Goal: Communication & Community: Answer question/provide support

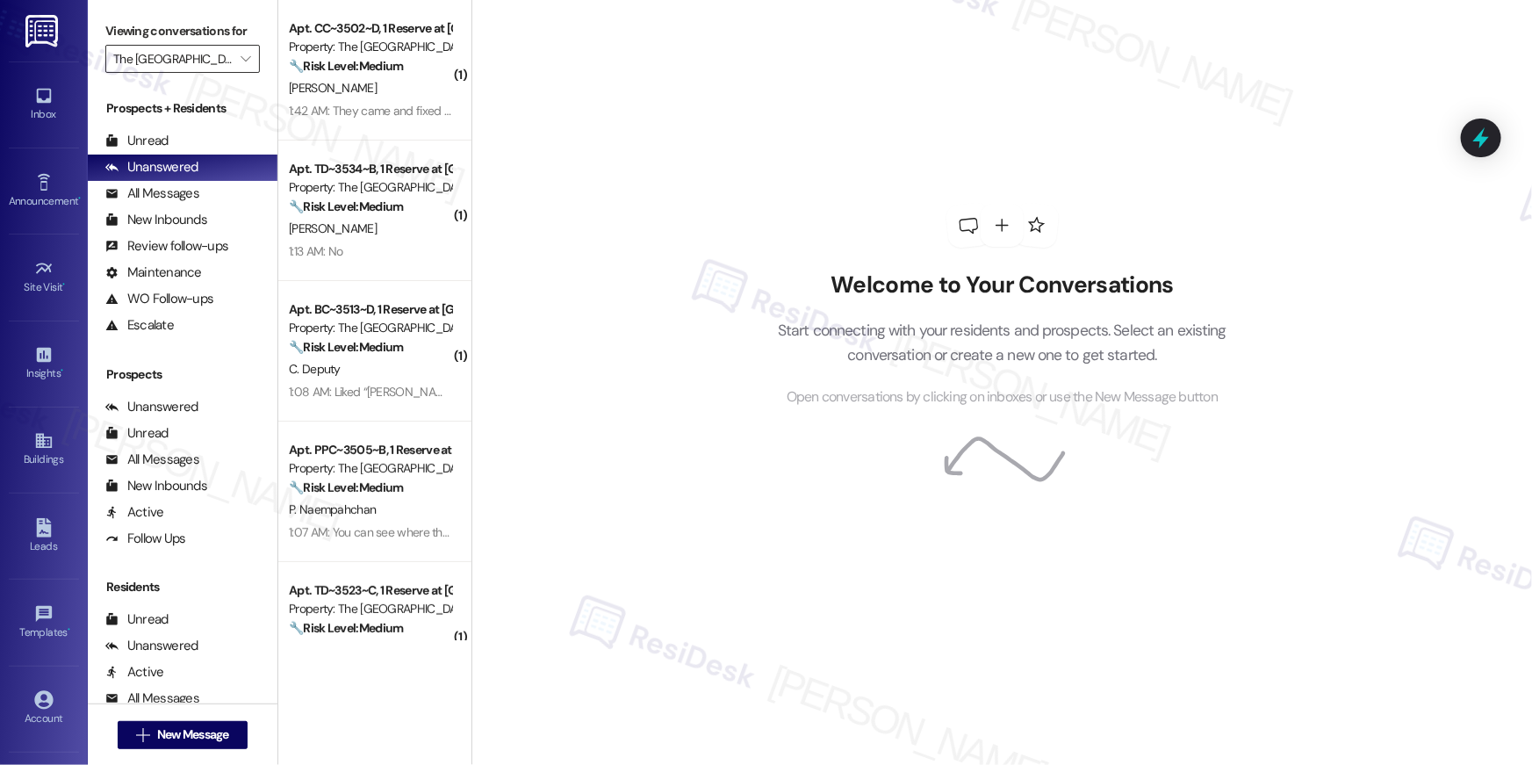
click at [241, 66] on icon "" at bounding box center [246, 59] width 10 height 14
click at [241, 65] on icon "" at bounding box center [246, 59] width 10 height 14
click at [182, 60] on input "The [GEOGRAPHIC_DATA]" at bounding box center [172, 59] width 119 height 28
click at [241, 57] on icon "" at bounding box center [246, 59] width 10 height 14
click at [208, 59] on input "The [GEOGRAPHIC_DATA]" at bounding box center [172, 59] width 119 height 28
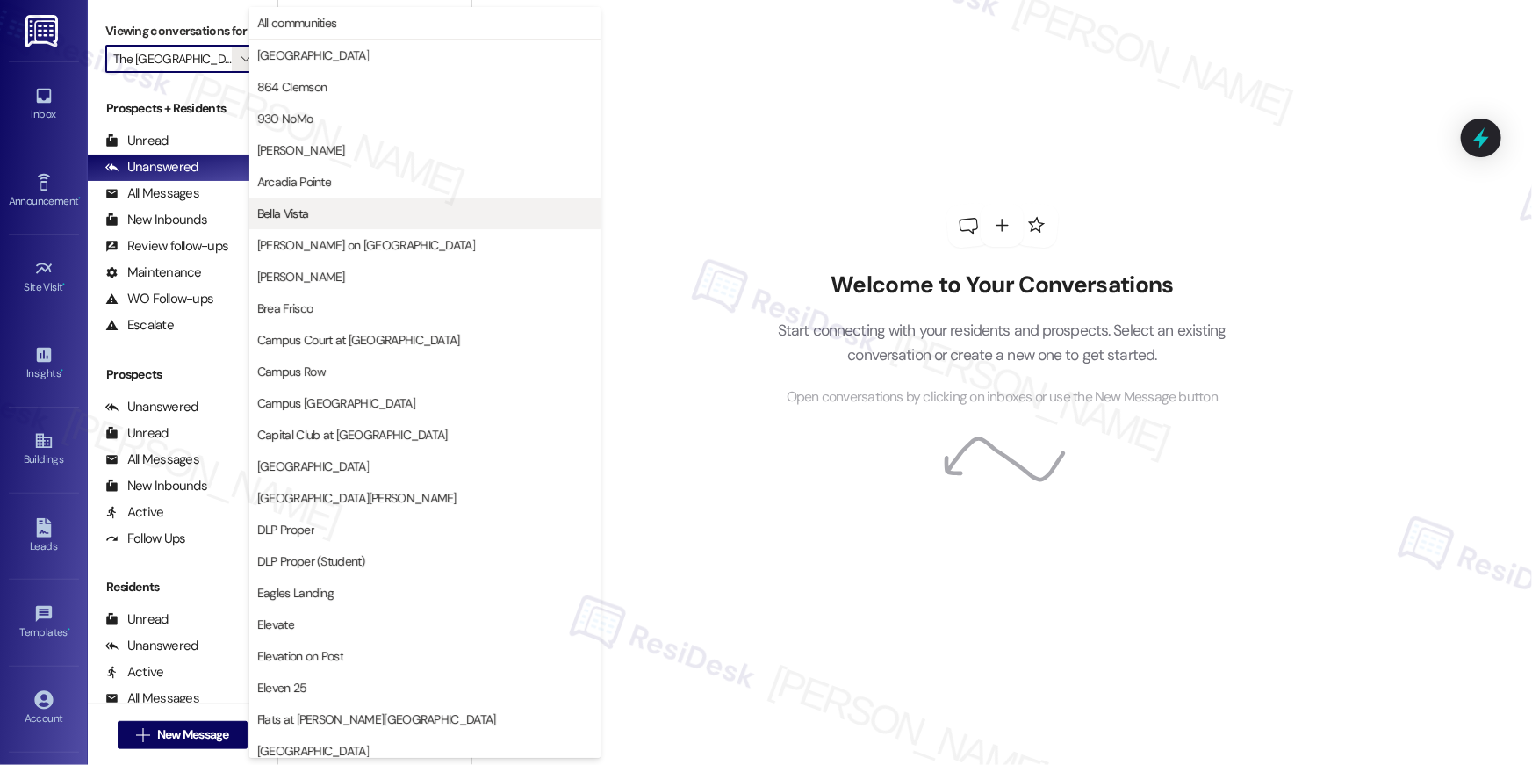
click at [345, 214] on span "Bella Vista" at bounding box center [424, 214] width 335 height 18
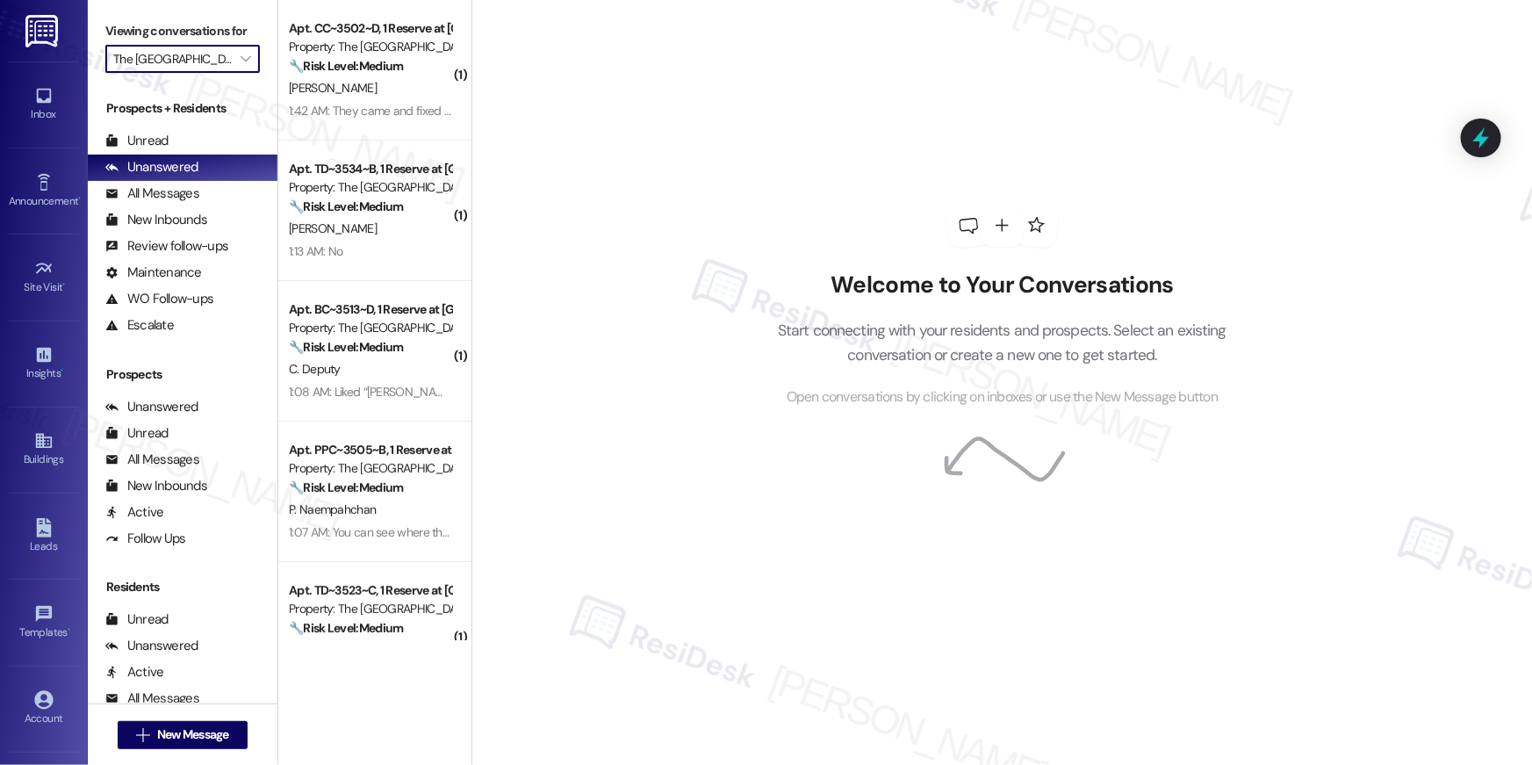
type input "Bella Vista"
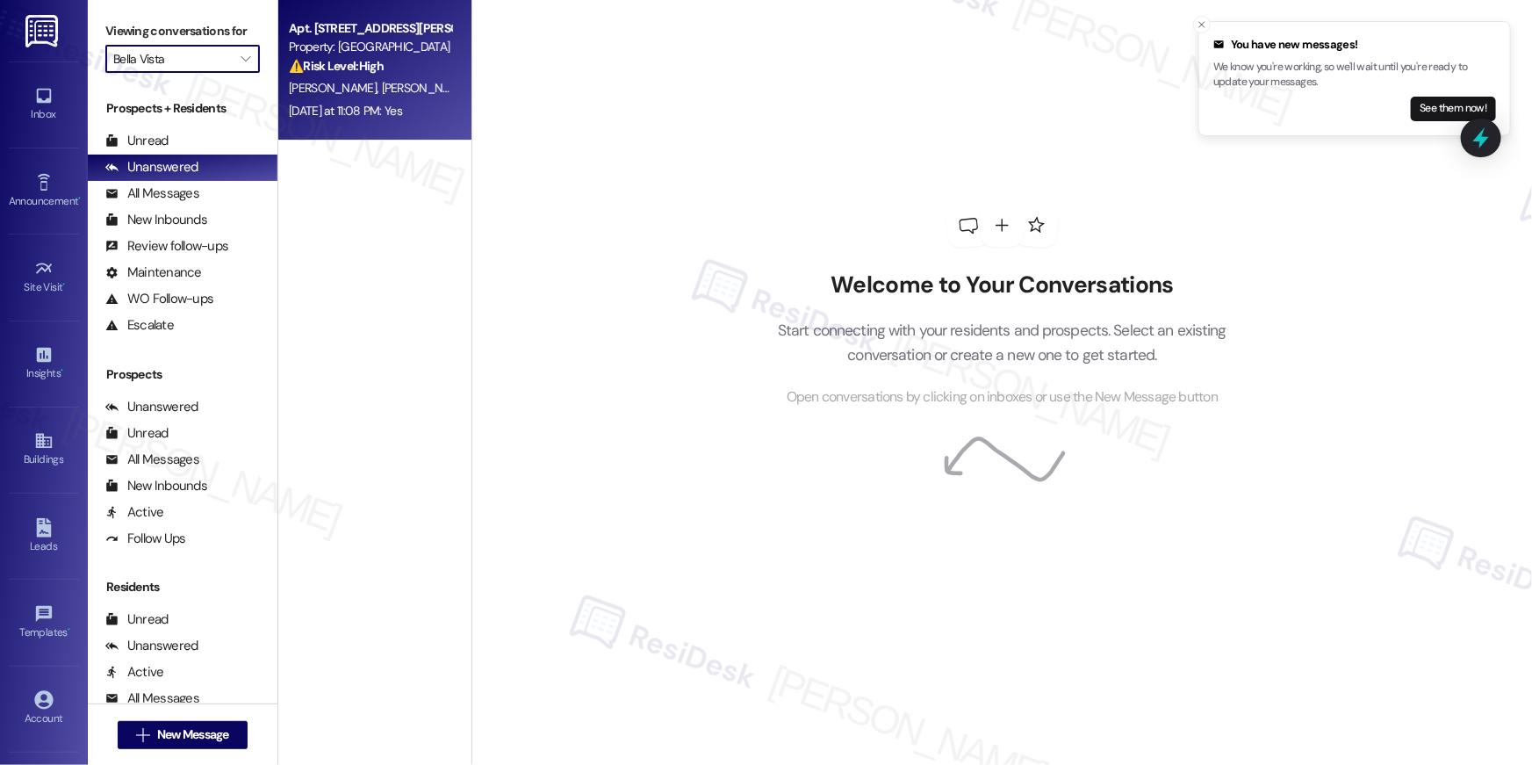
click at [368, 115] on div "[DATE] at 11:08 PM: Yes [DATE] at 11:08 PM: Yes" at bounding box center [345, 111] width 113 height 16
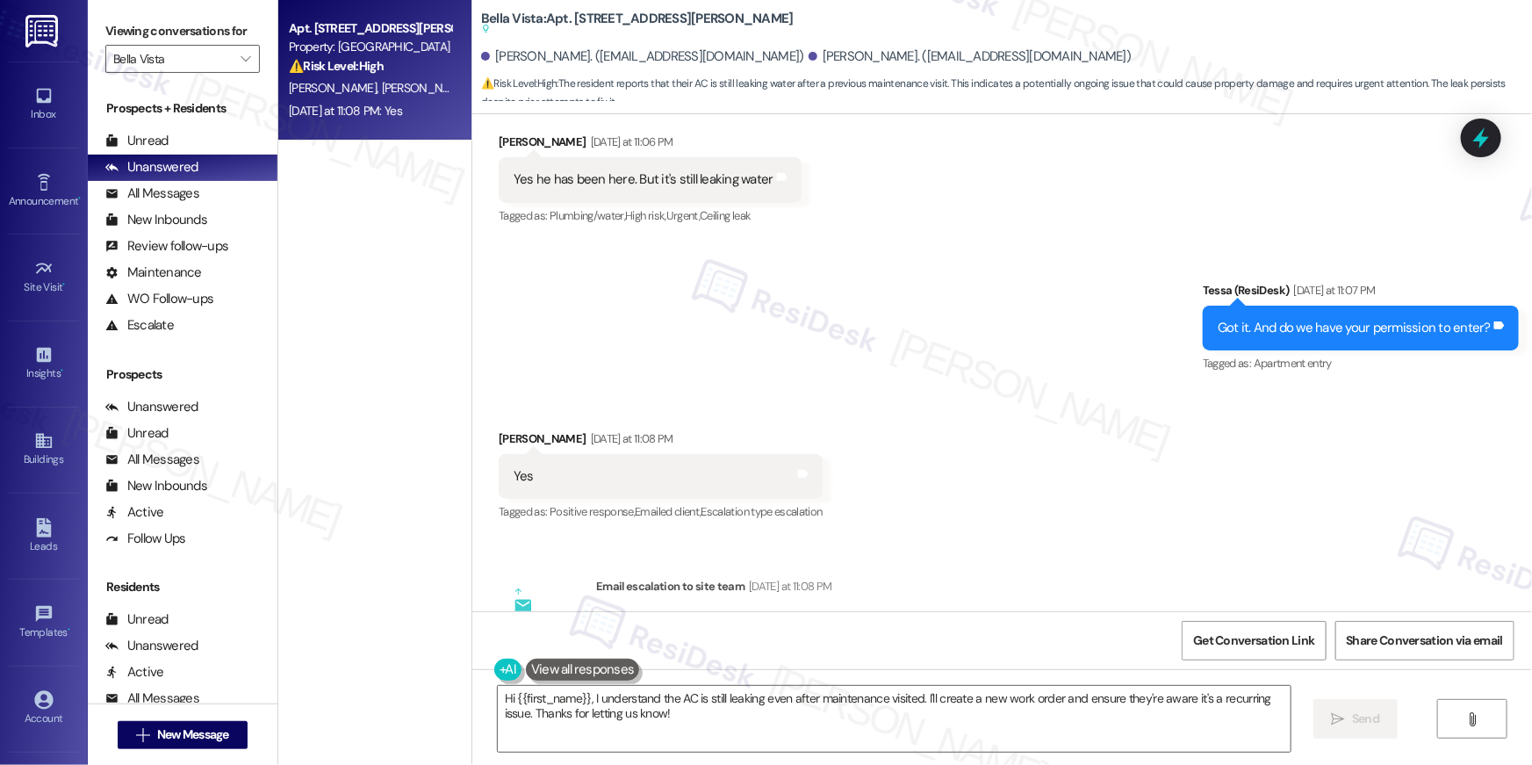
scroll to position [3253, 0]
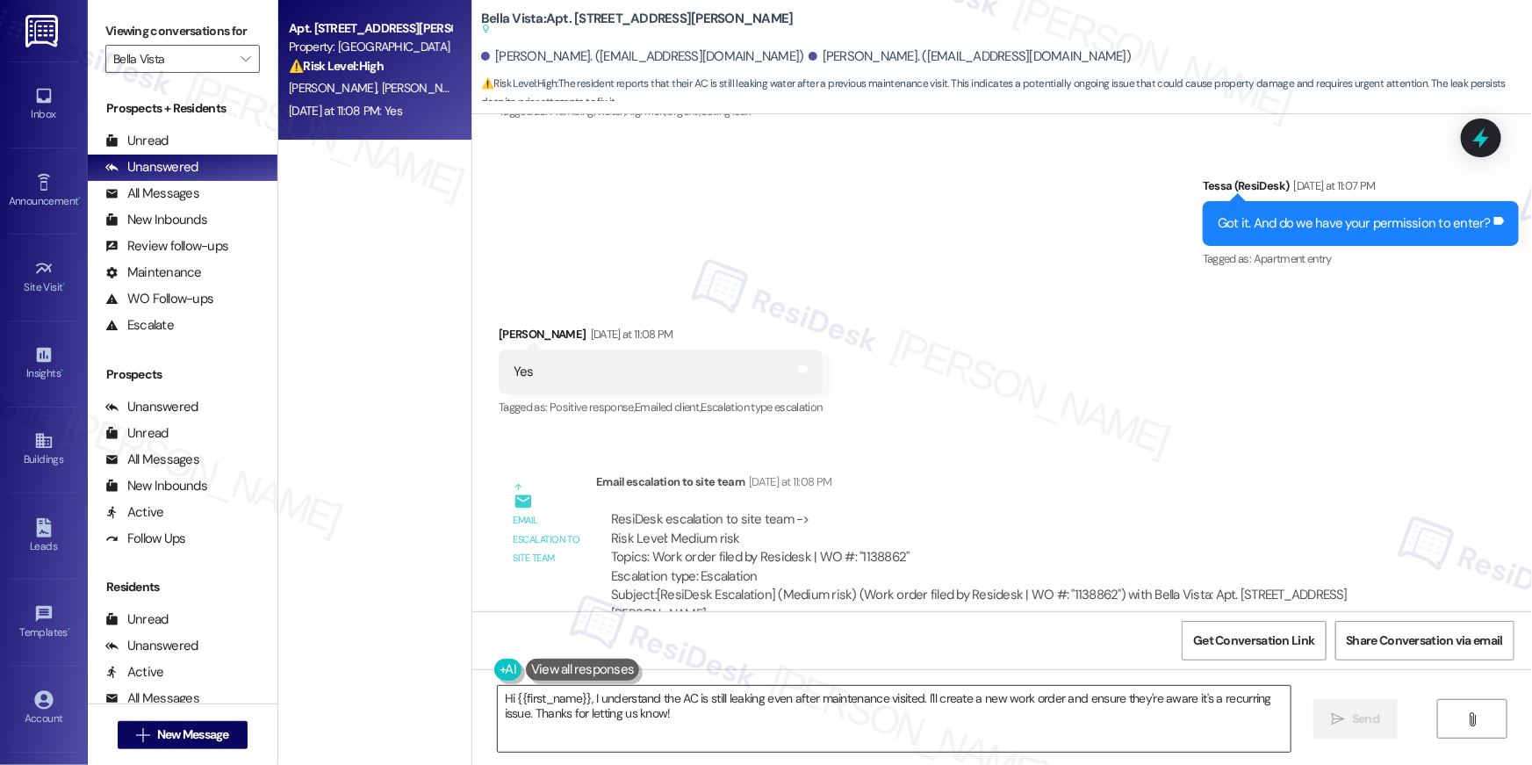
click at [1050, 726] on textarea "Hi {{first_name}}, I understand the AC is still leaking even after maintenance …" at bounding box center [894, 719] width 793 height 66
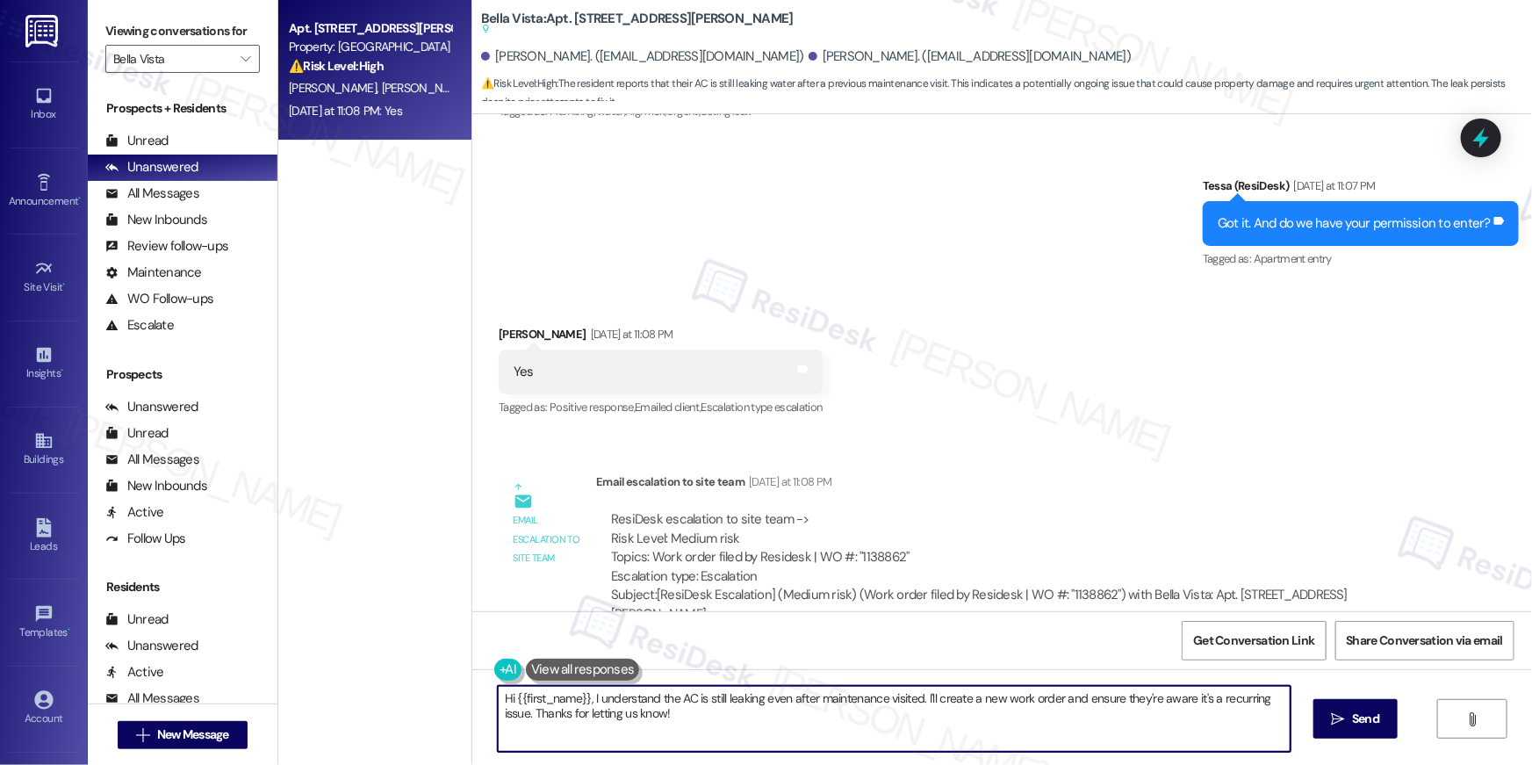
click at [1050, 726] on textarea "Hi {{first_name}}, I understand the AC is still leaking even after maintenance …" at bounding box center [894, 719] width 793 height 66
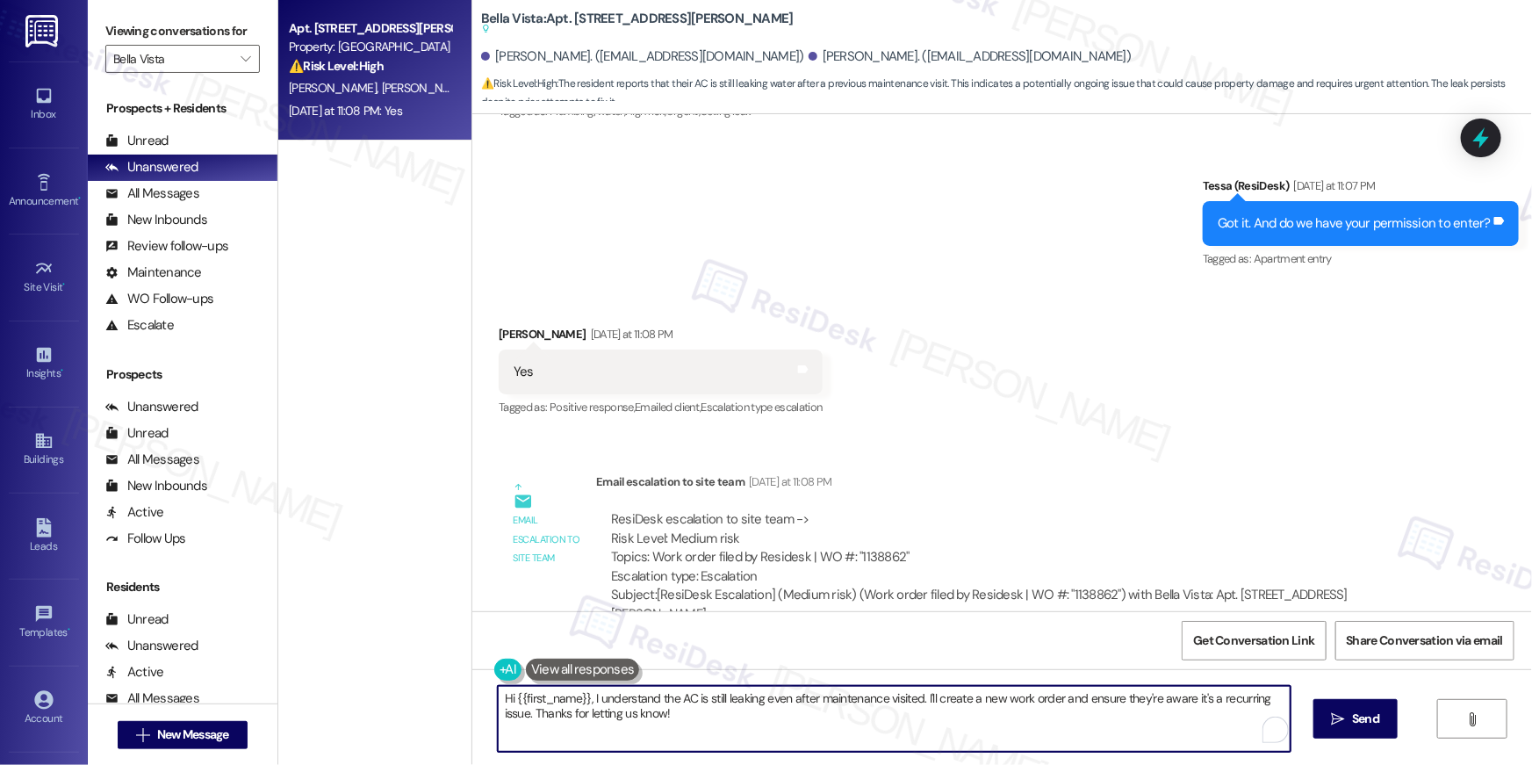
paste textarea "Thank you, {{first_name}}! I’ve submitted your request, and our maintenance tea…"
type textarea "Thank you, {{first_name}}! I’ve submitted your request, and our maintenance tea…"
click at [1352, 721] on span "Send" at bounding box center [1365, 718] width 27 height 18
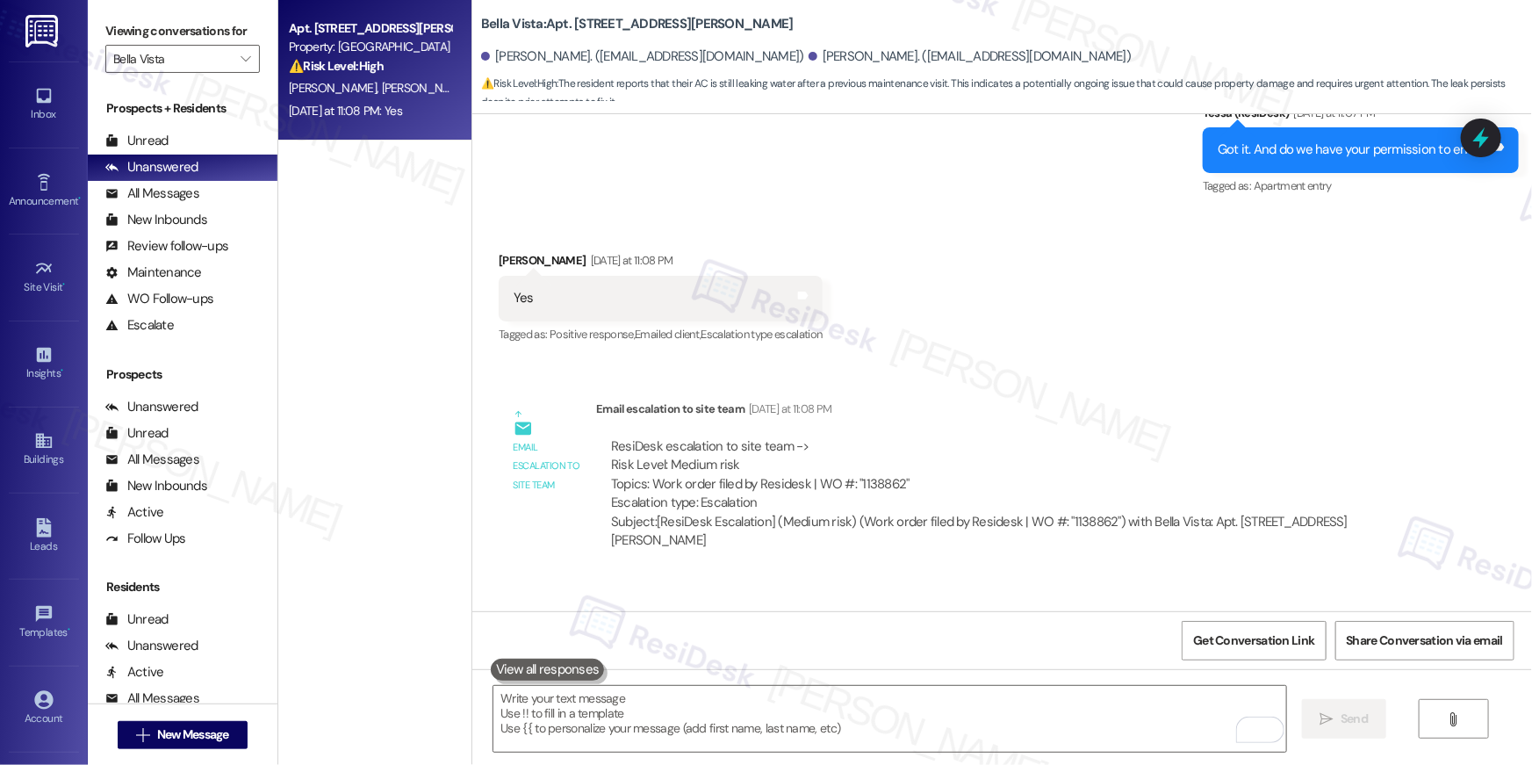
scroll to position [3331, 0]
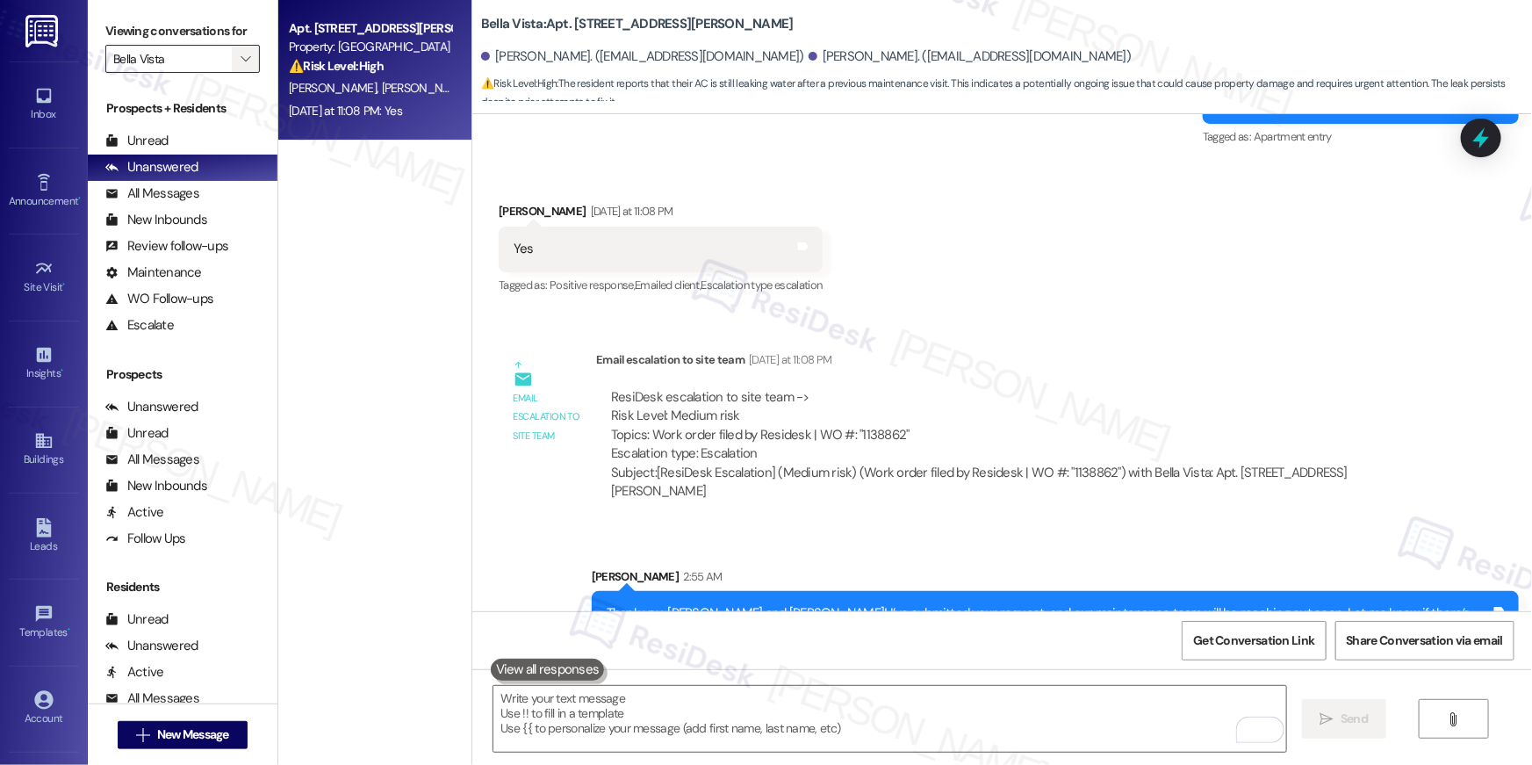
click at [242, 54] on span "" at bounding box center [245, 59] width 17 height 28
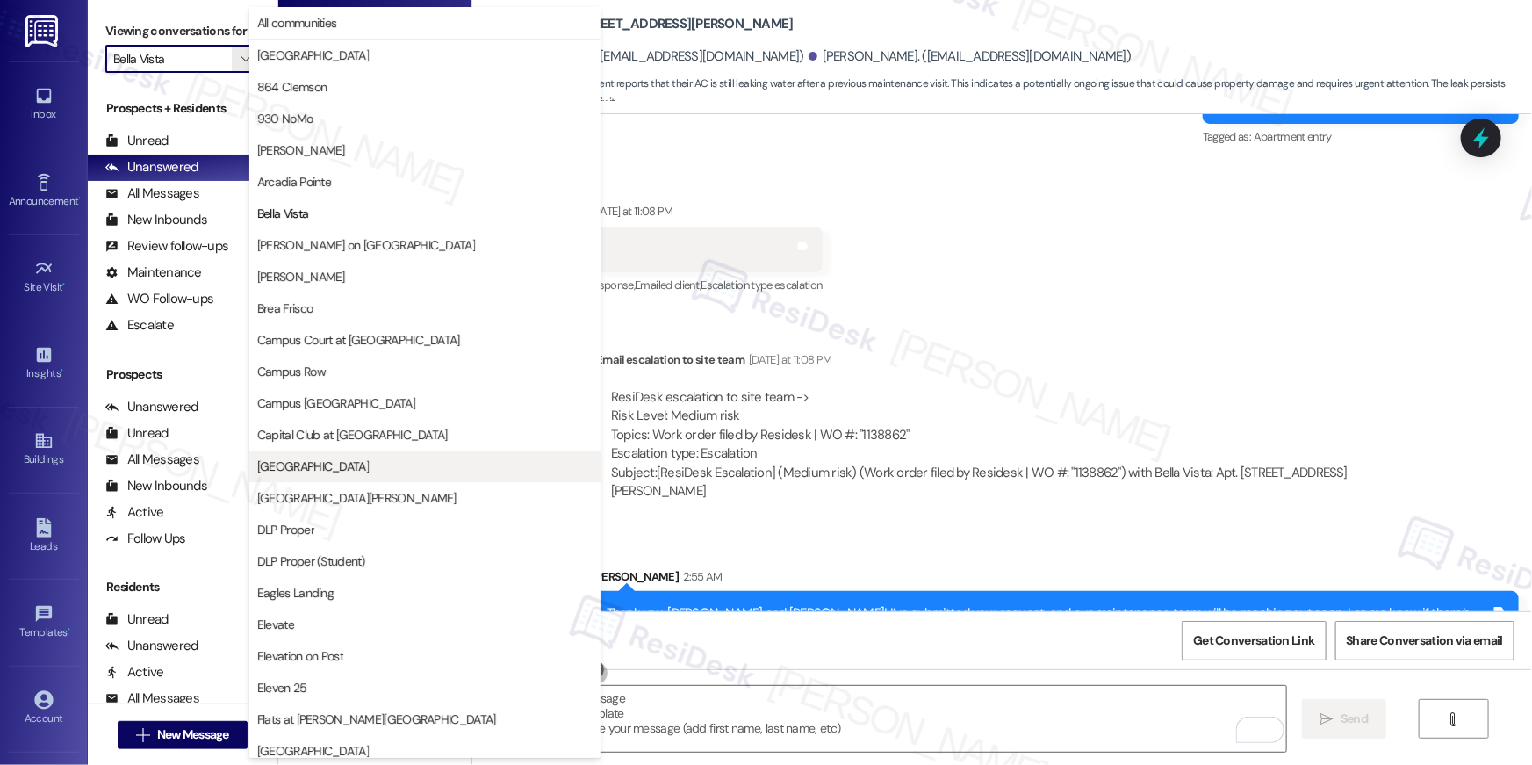
click at [340, 469] on span "[GEOGRAPHIC_DATA]" at bounding box center [424, 466] width 335 height 18
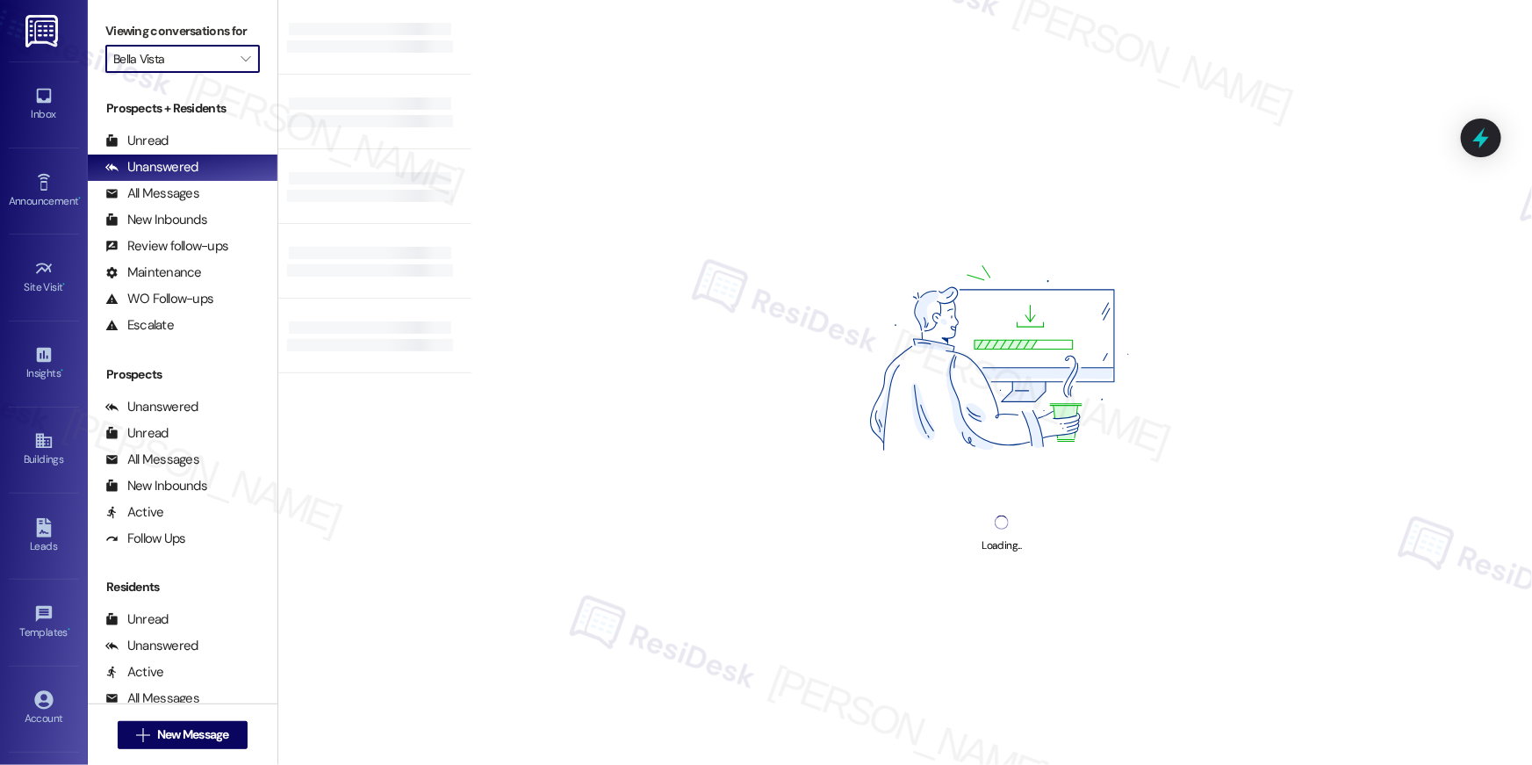
type input "[GEOGRAPHIC_DATA]"
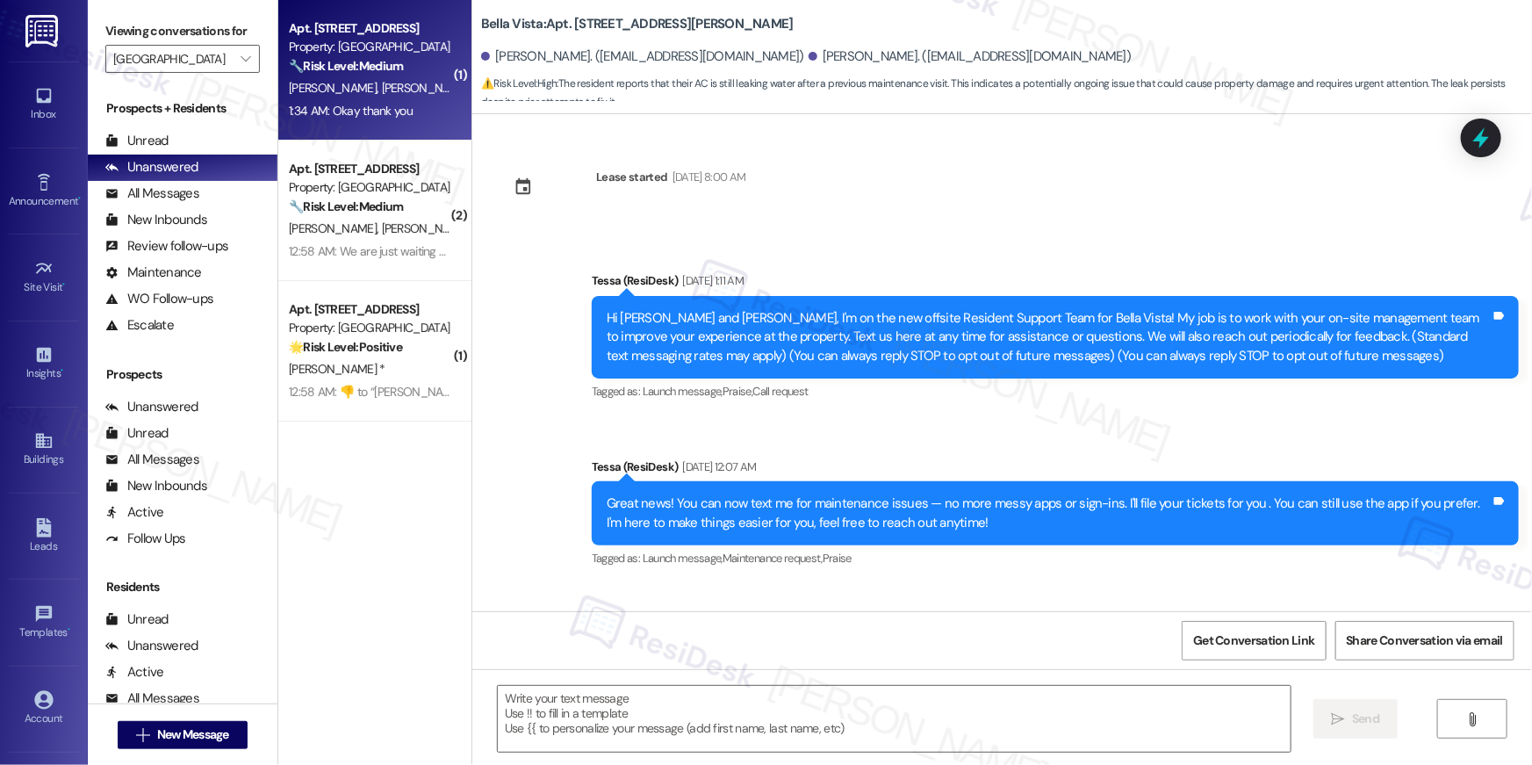
click at [413, 114] on div "1:34 AM: Okay thank you 1:34 AM: Okay thank you" at bounding box center [370, 111] width 166 height 22
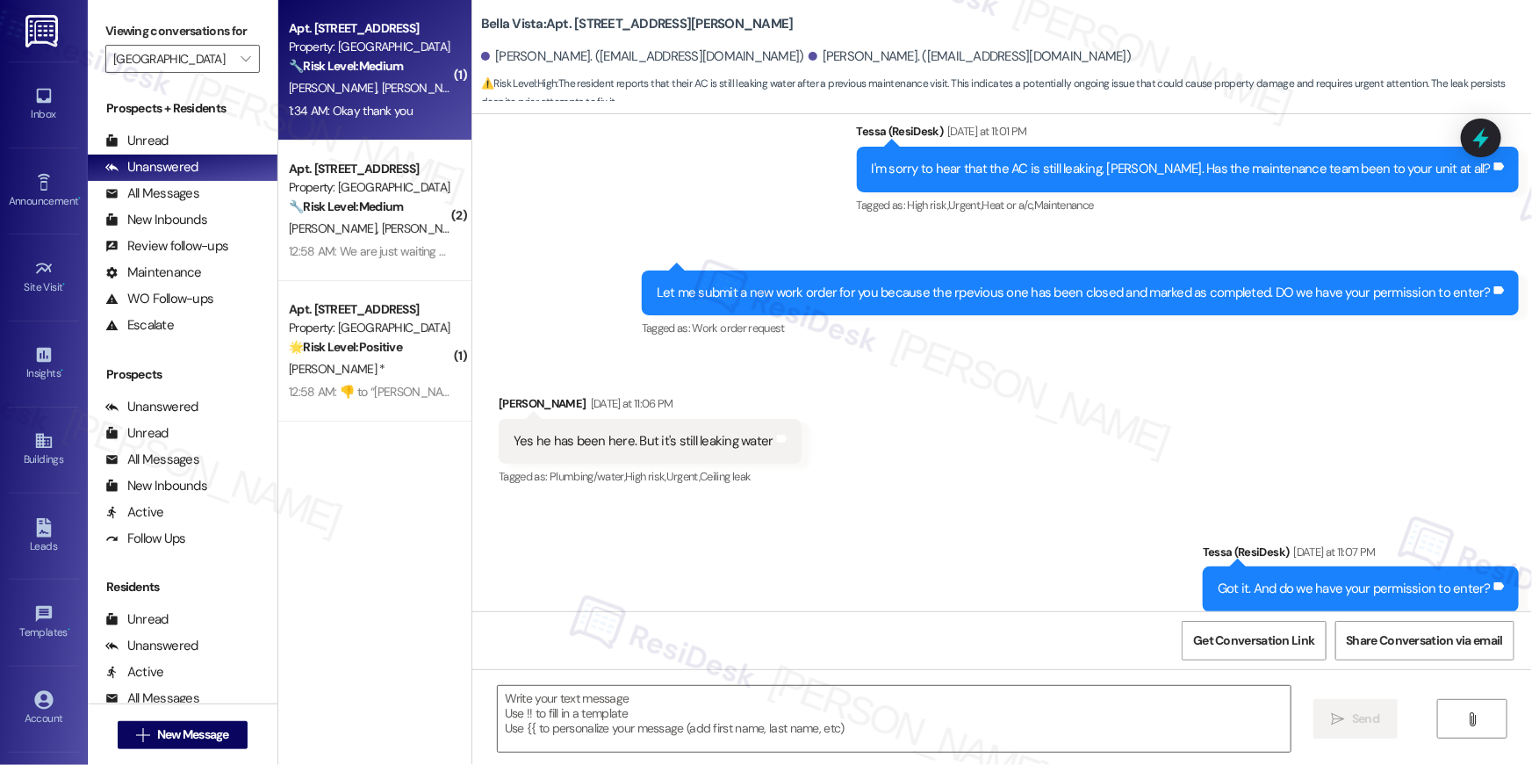
scroll to position [3011, 0]
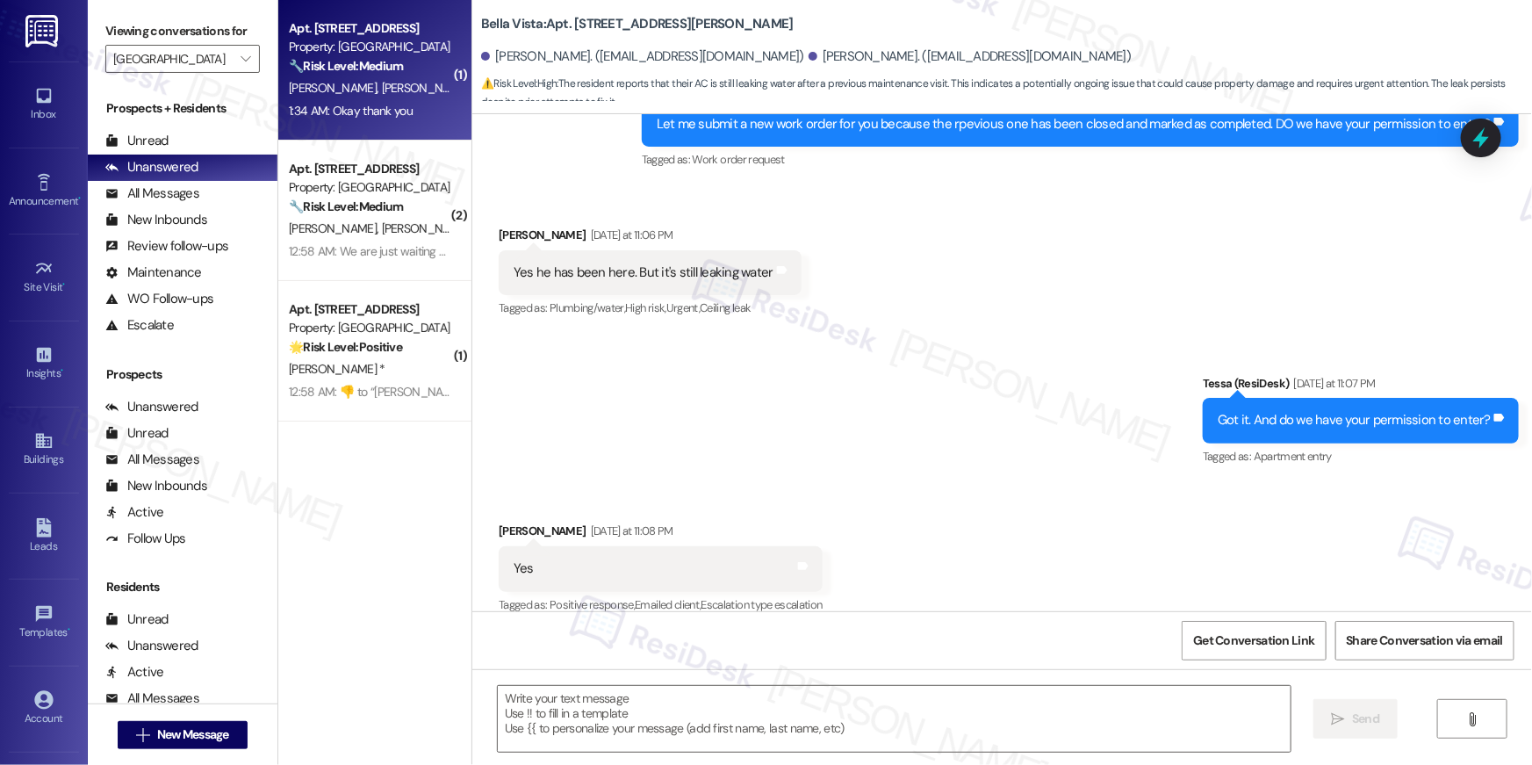
type textarea "Fetching suggested responses. Please feel free to read through the conversation…"
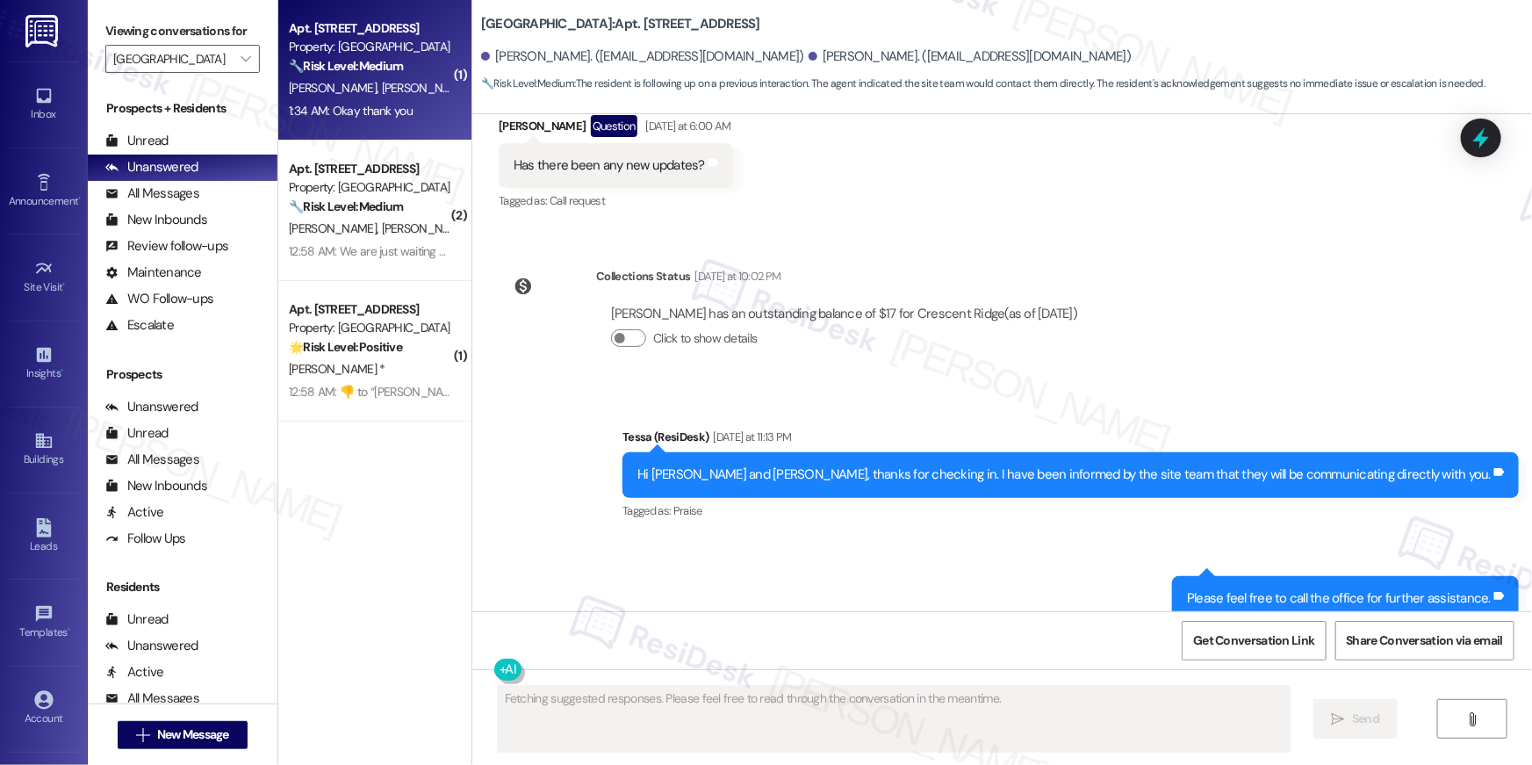
scroll to position [3865, 0]
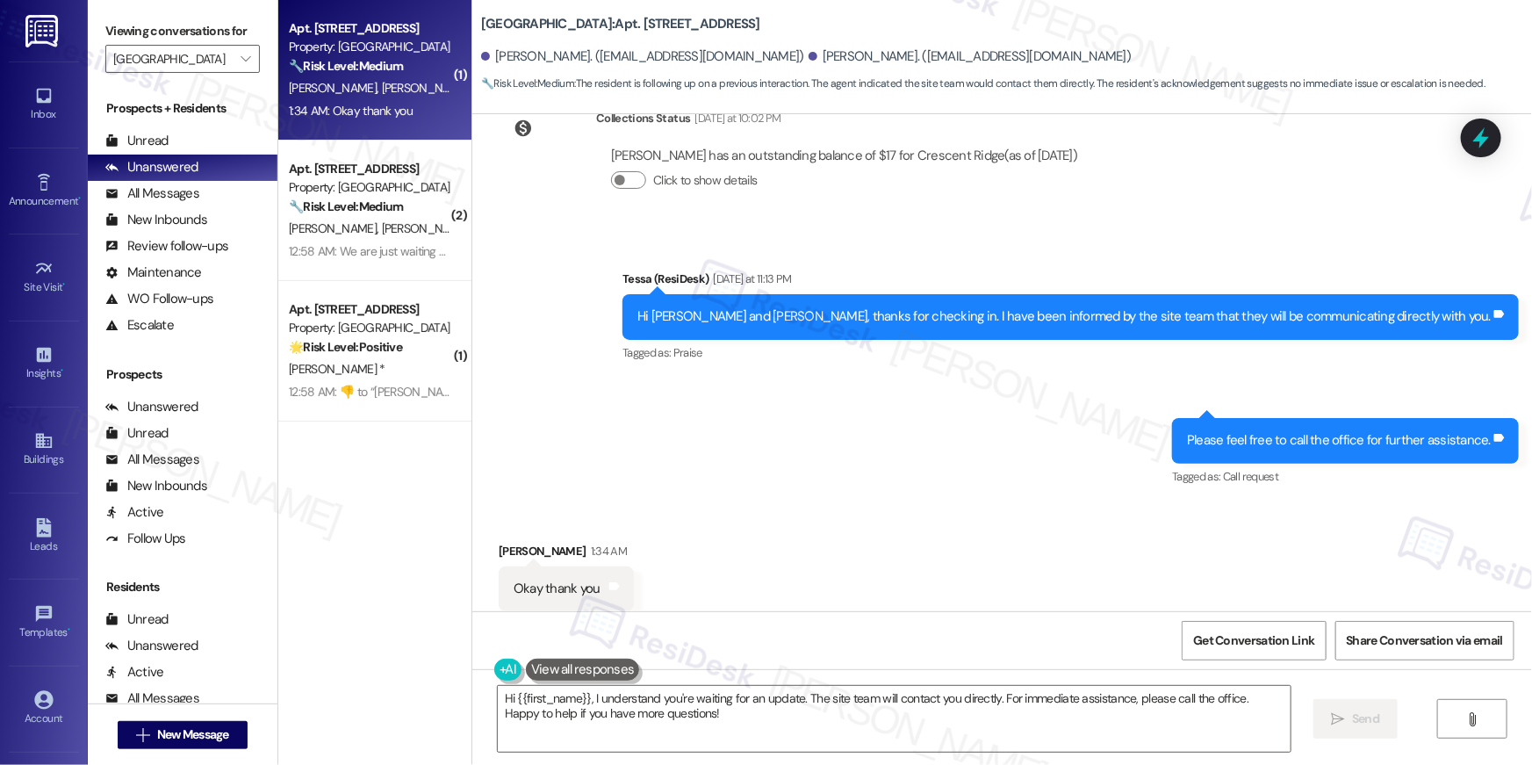
click at [843, 459] on div "Sent via SMS [PERSON_NAME] (ResiDesk) [DATE] at 11:13 PM Hi [PERSON_NAME] and […" at bounding box center [1002, 366] width 1060 height 272
click at [836, 736] on textarea "Hi {{first_name}}, I understand you're waiting for an update. The site team wil…" at bounding box center [894, 719] width 793 height 66
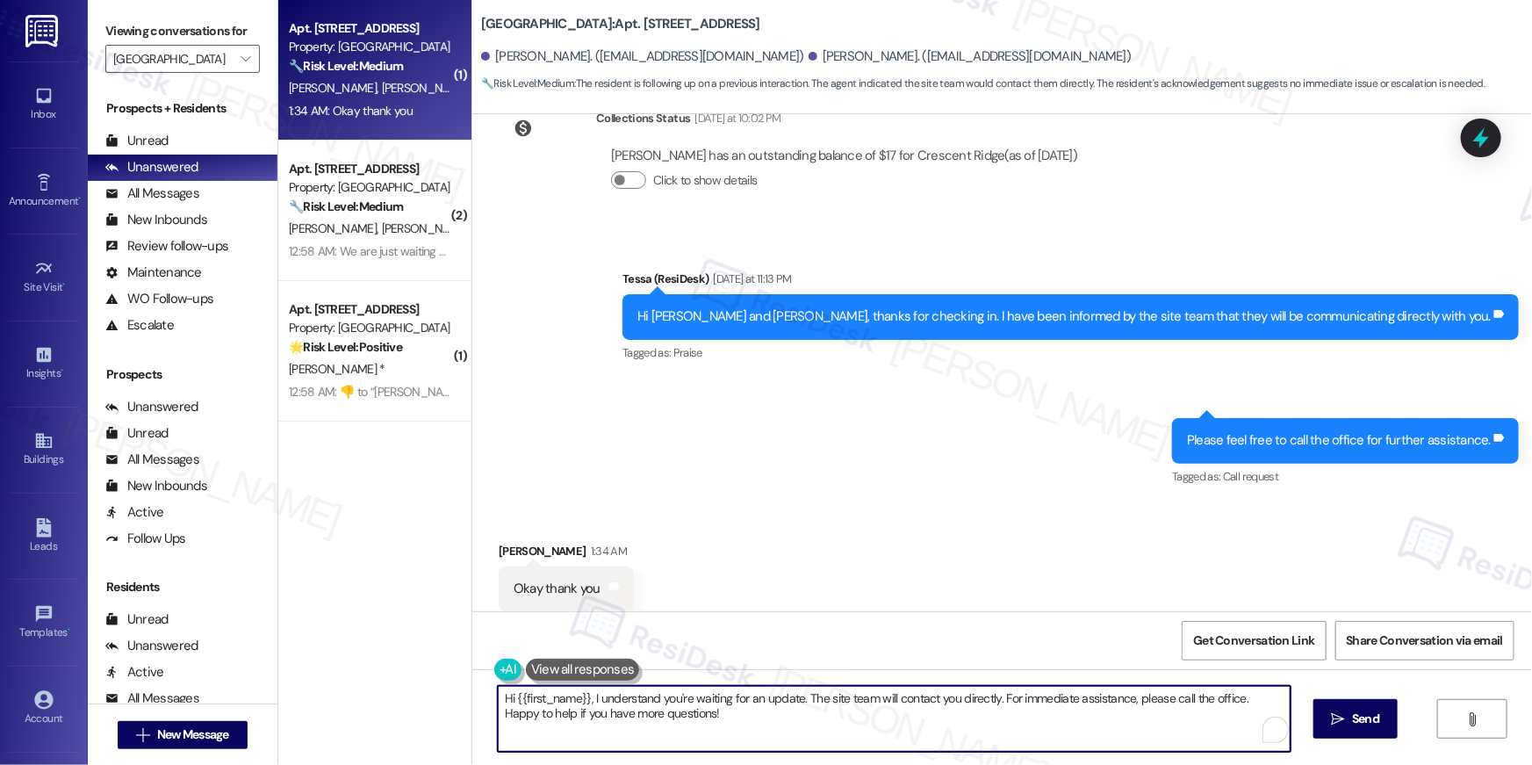
click at [836, 736] on textarea "Hi {{first_name}}, I understand you're waiting for an update. The site team wil…" at bounding box center [894, 719] width 793 height 66
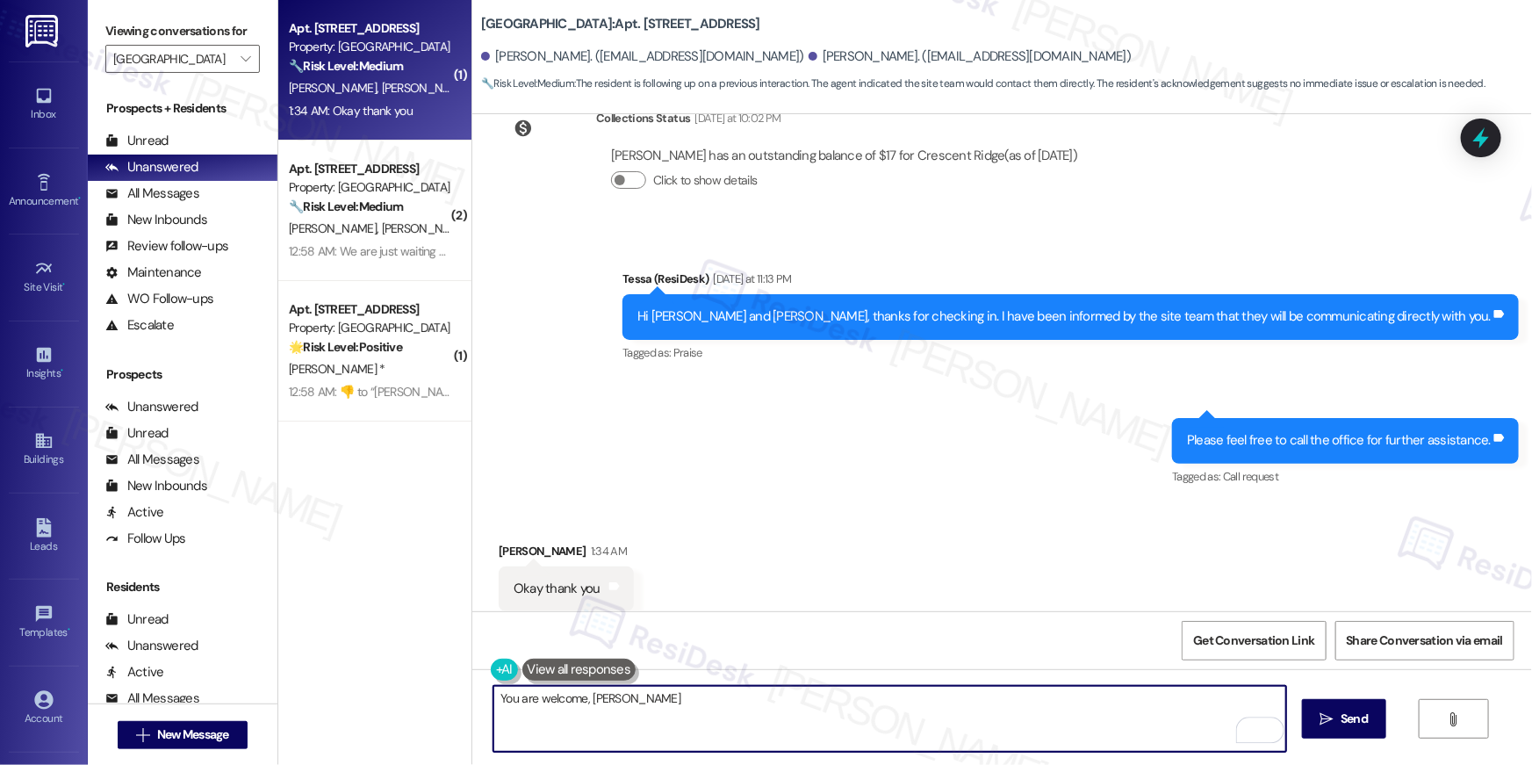
type textarea "You are welcome, [PERSON_NAME]!"
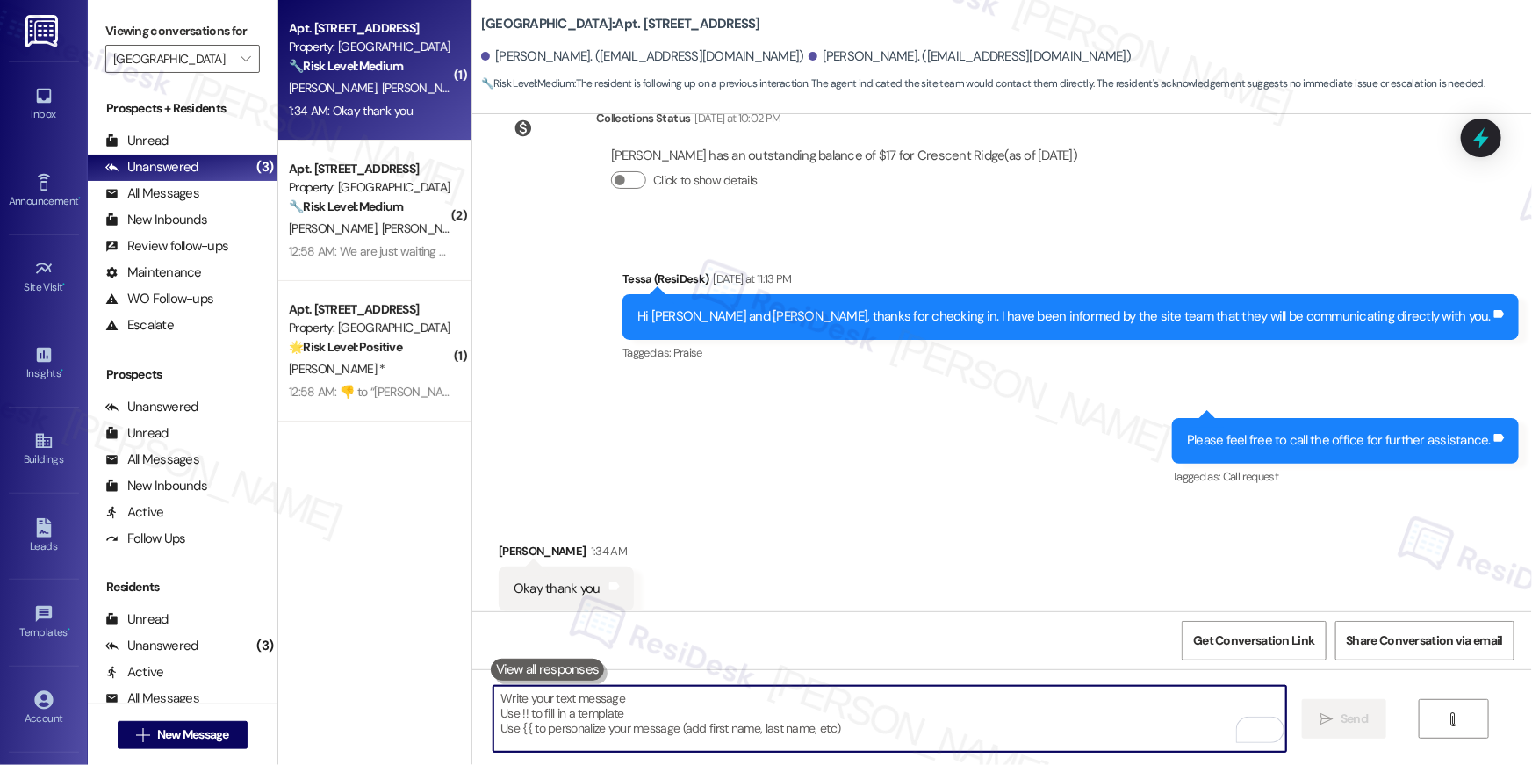
scroll to position [3988, 0]
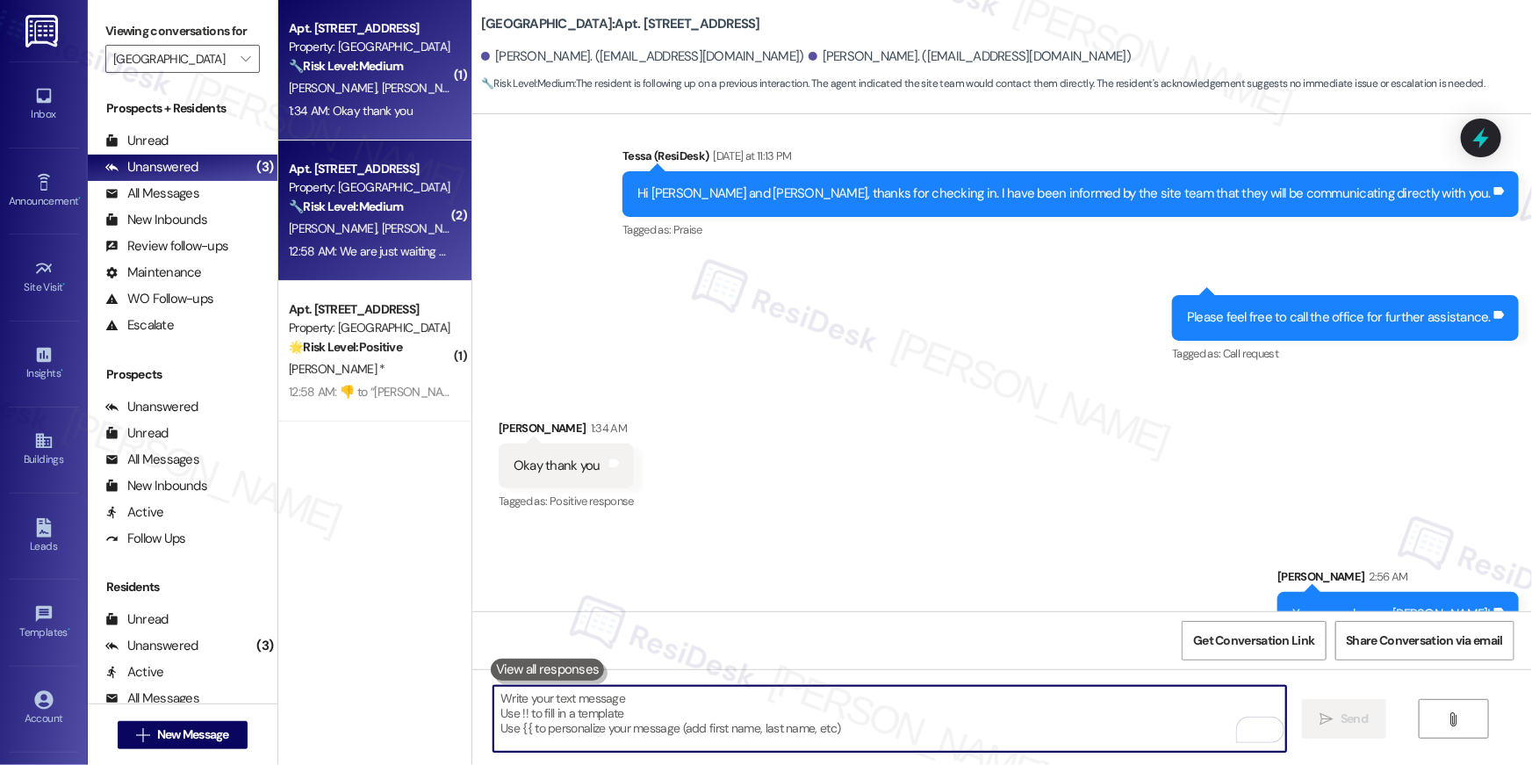
click at [335, 256] on div "12:58 AM: We are just waiting on our AC 12:58 AM: We are just waiting on our AC" at bounding box center [389, 251] width 200 height 16
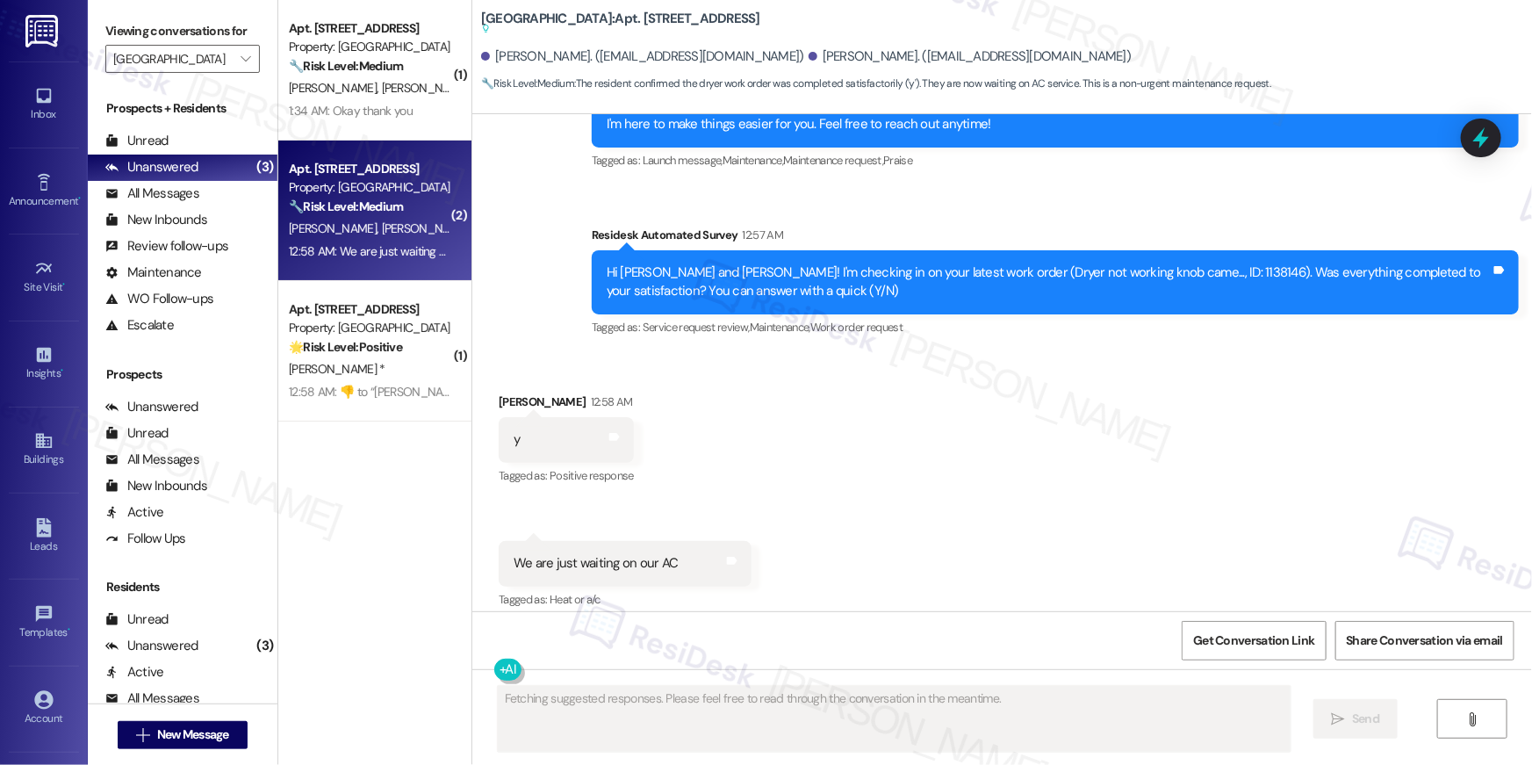
scroll to position [457, 0]
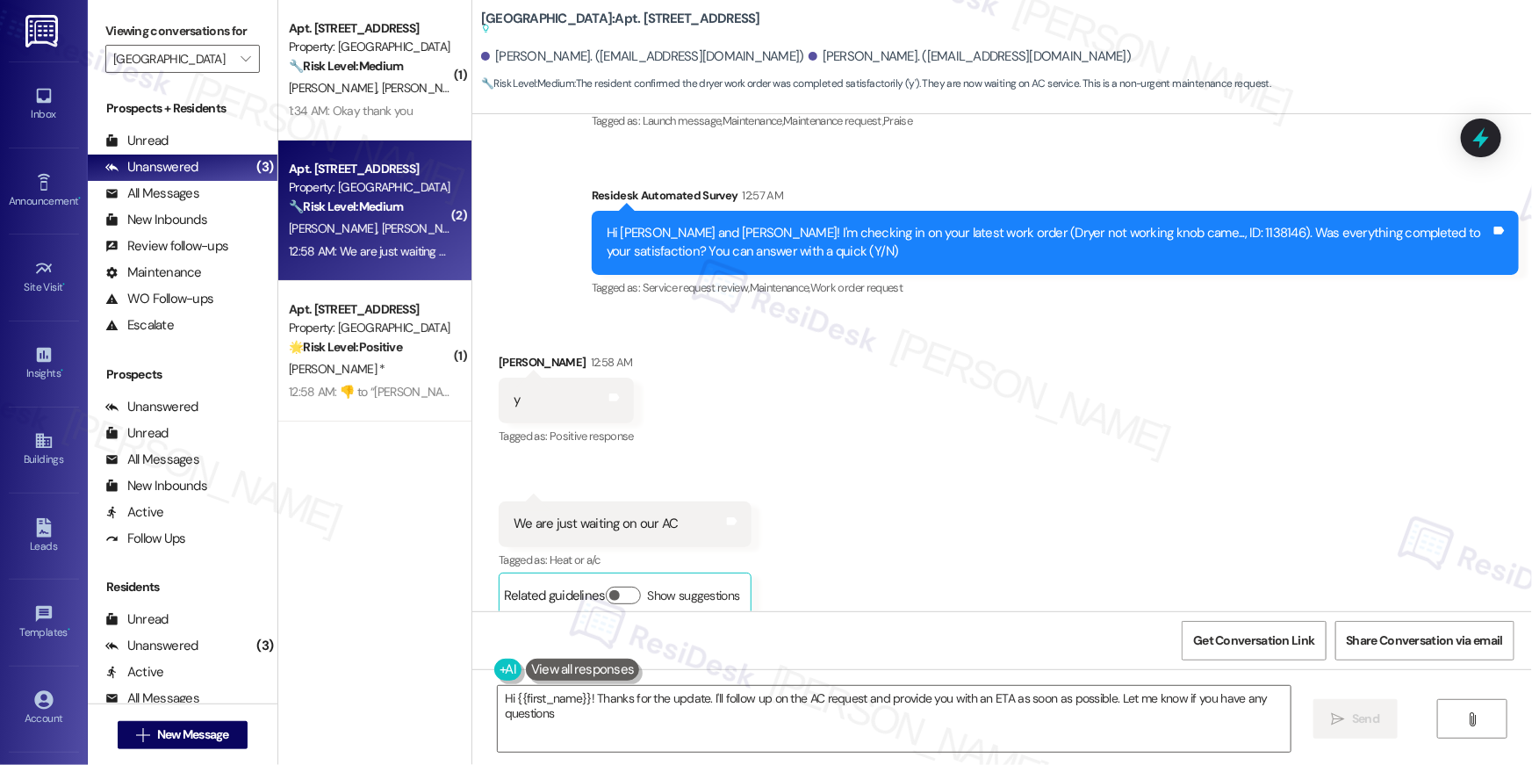
type textarea "Hi {{first_name}}! Thanks for the update. I'll follow up on the AC request and …"
click at [862, 727] on textarea "Hi {{first_name}}! Thanks for the update. I'll follow up on the AC request and …" at bounding box center [894, 719] width 793 height 66
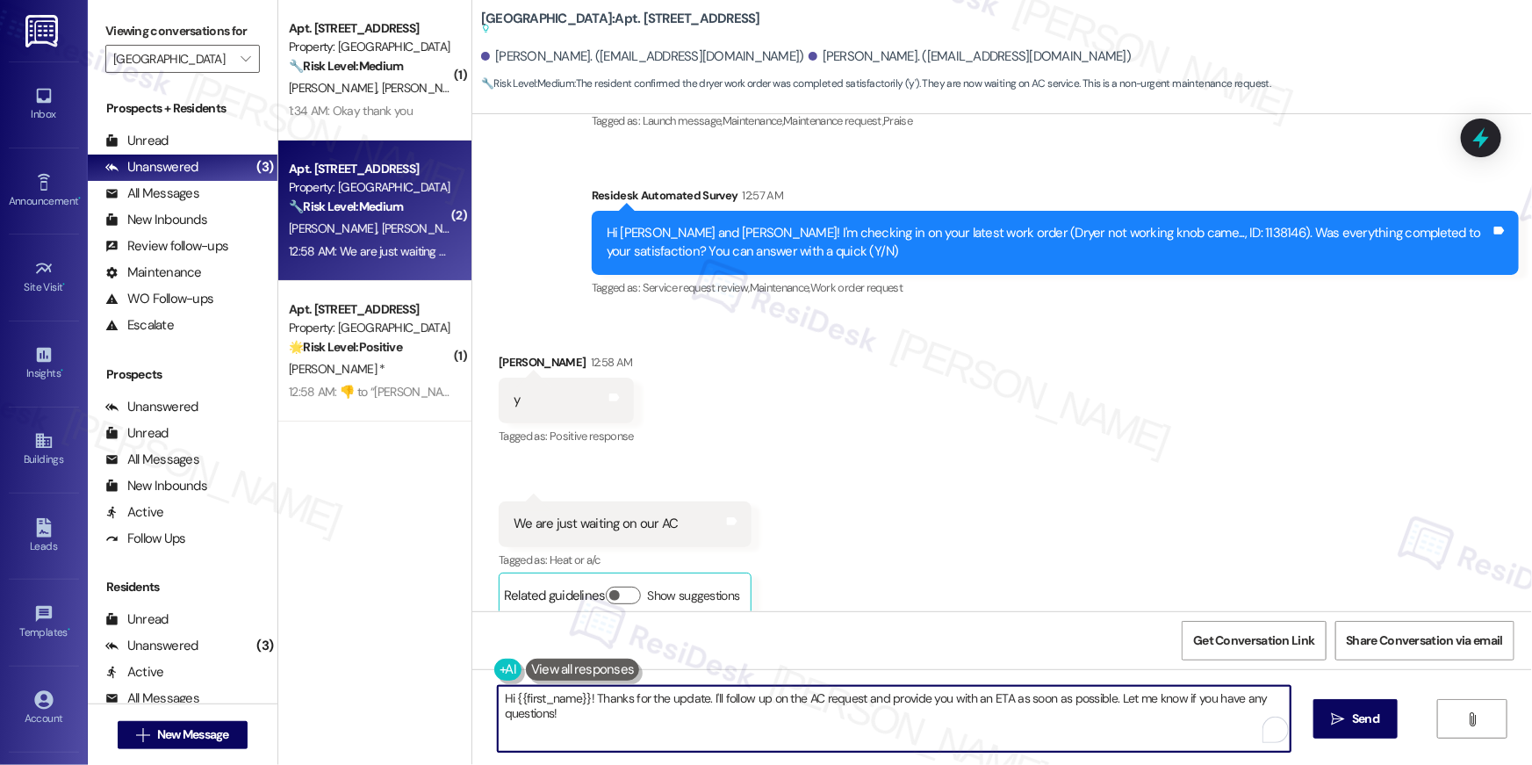
click at [942, 726] on textarea "Hi {{first_name}}! Thanks for the update. I'll follow up on the AC request and …" at bounding box center [894, 719] width 793 height 66
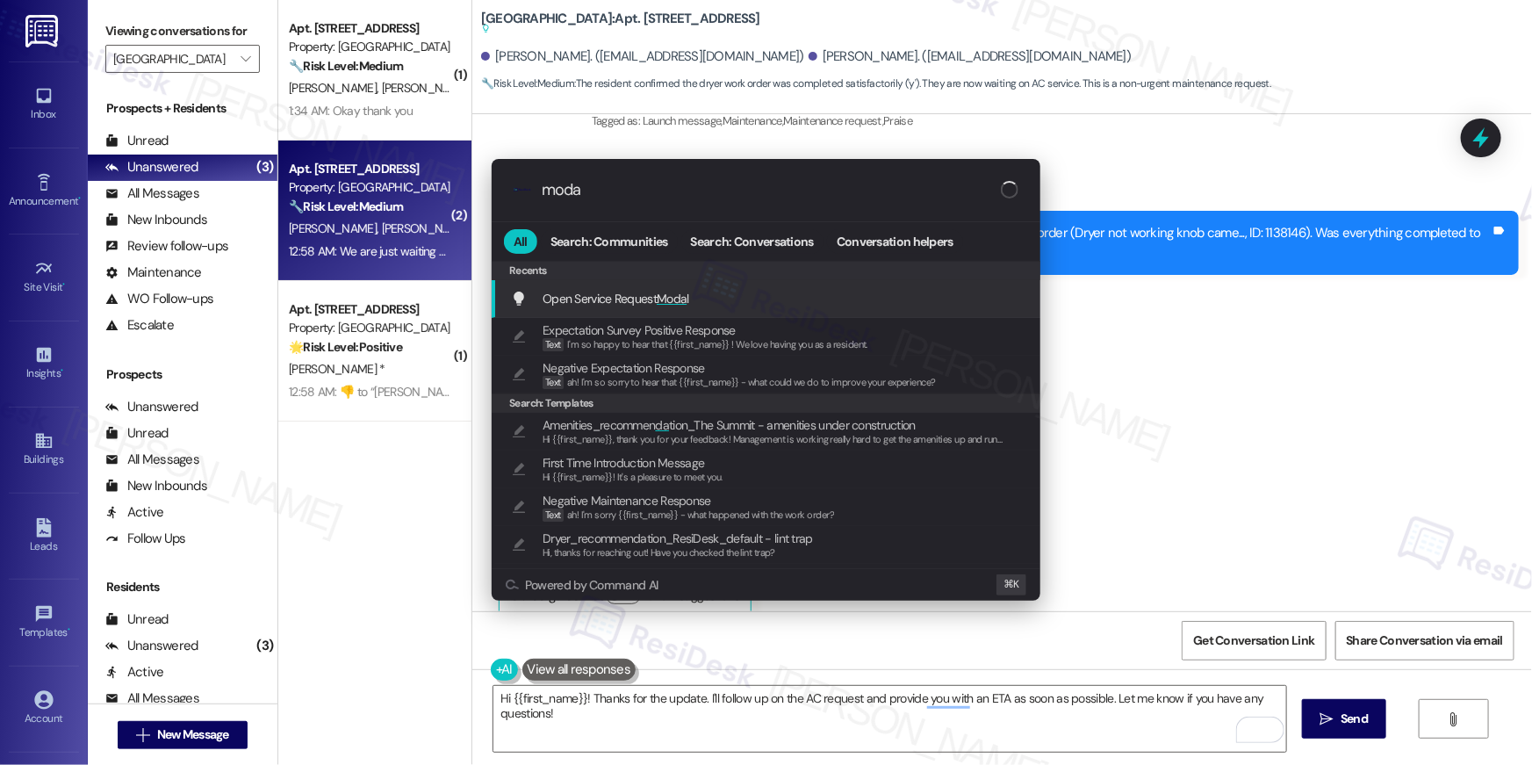
type input "modal"
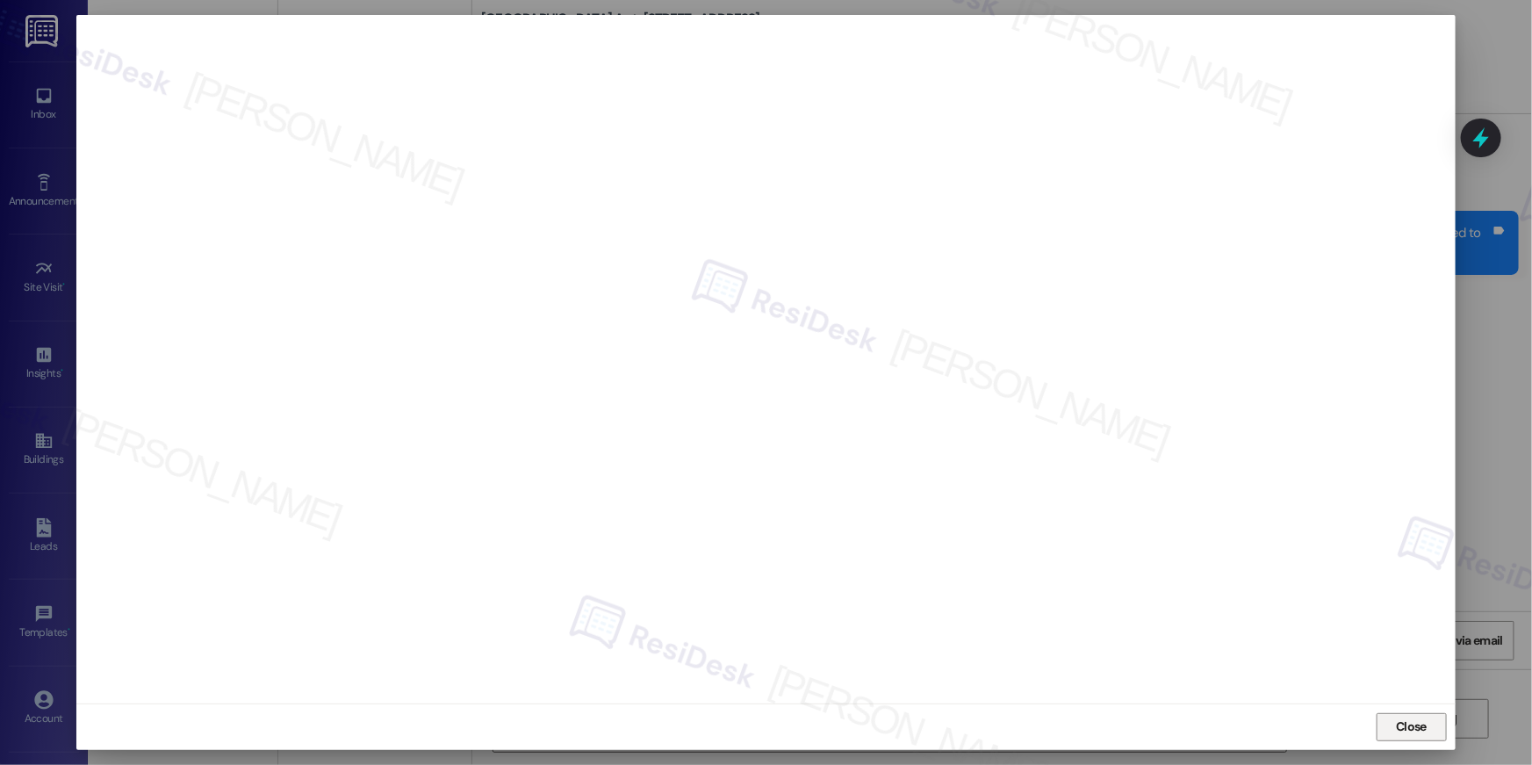
click at [1403, 730] on span "Close" at bounding box center [1411, 726] width 31 height 18
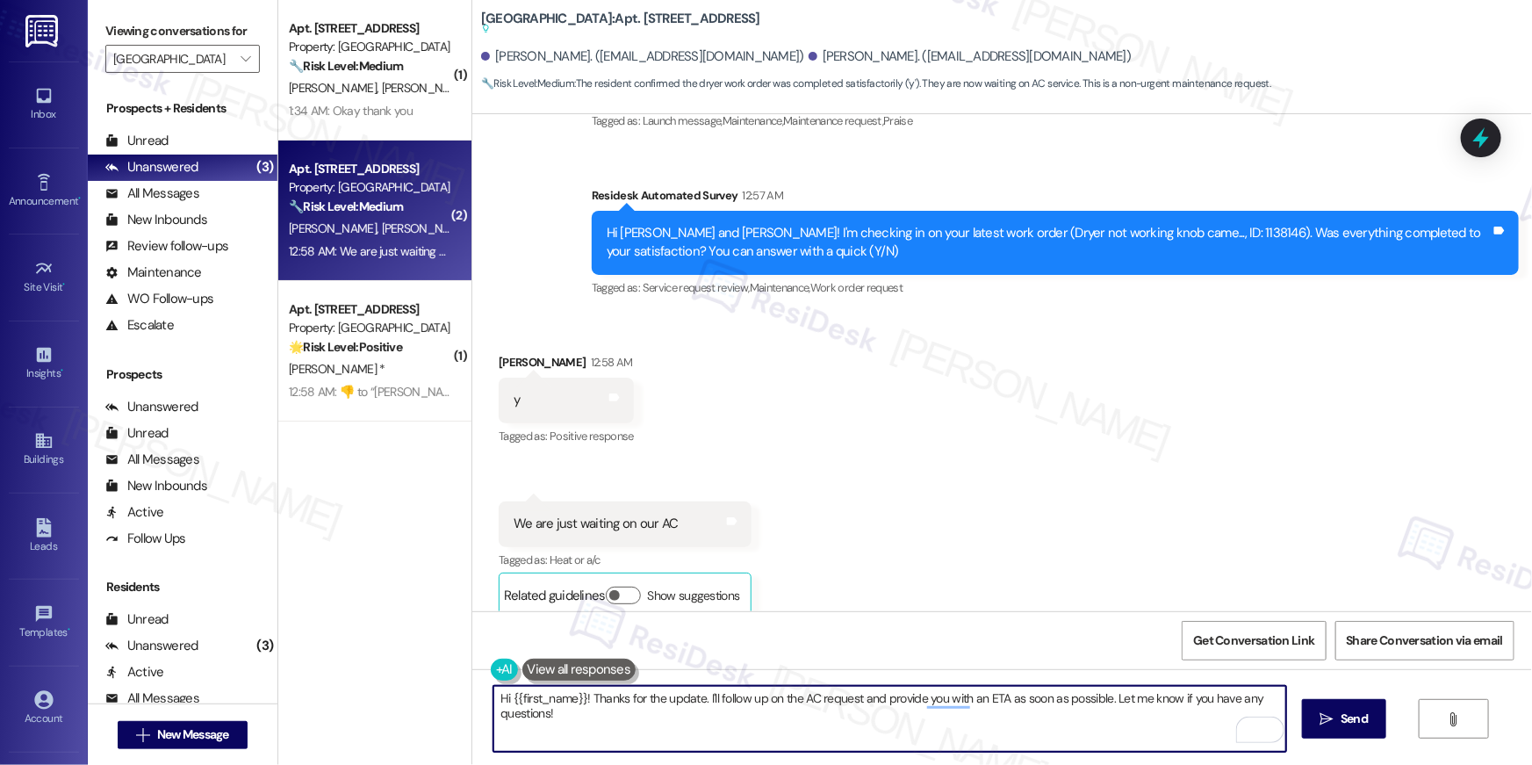
click at [804, 741] on textarea "Hi {{first_name}}! Thanks for the update. I'll follow up on the AC request and …" at bounding box center [889, 719] width 793 height 66
click at [760, 719] on textarea "Hi {{first_name}}! Thanks for the update. I'll follow up on the AC request and …" at bounding box center [889, 719] width 793 height 66
click at [864, 711] on textarea "Hi {{first_name}}! Thanks for the update. I'll follow up on the AC request and …" at bounding box center [889, 719] width 793 height 66
drag, startPoint x: 857, startPoint y: 700, endPoint x: 867, endPoint y: 734, distance: 35.6
click at [867, 734] on textarea "Hi {{first_name}}! Thanks for the update. I'll follow up on the AC request and …" at bounding box center [889, 719] width 793 height 66
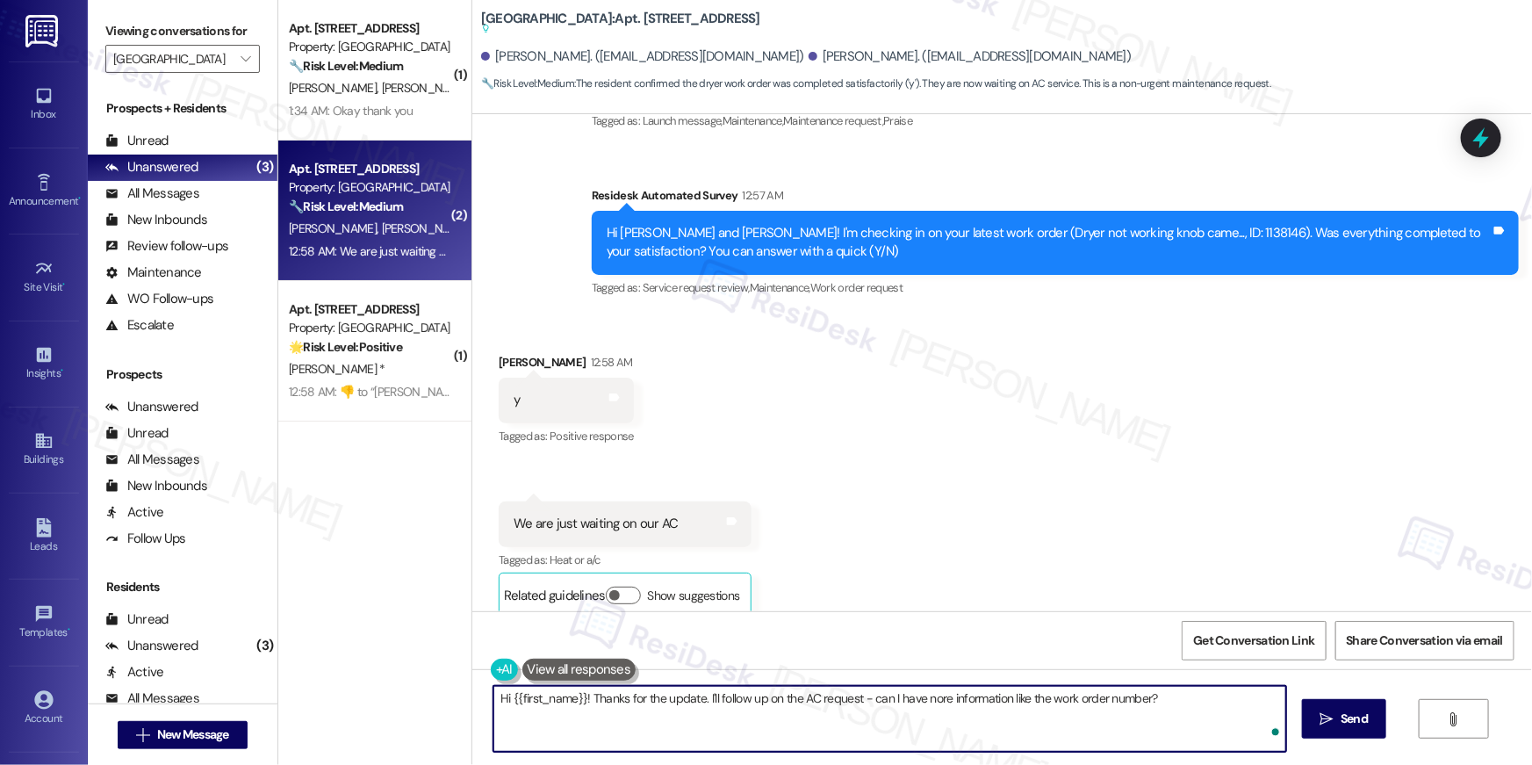
type textarea "Hi {{first_name}}! Thanks for the update. I'll follow up on the AC request - ca…"
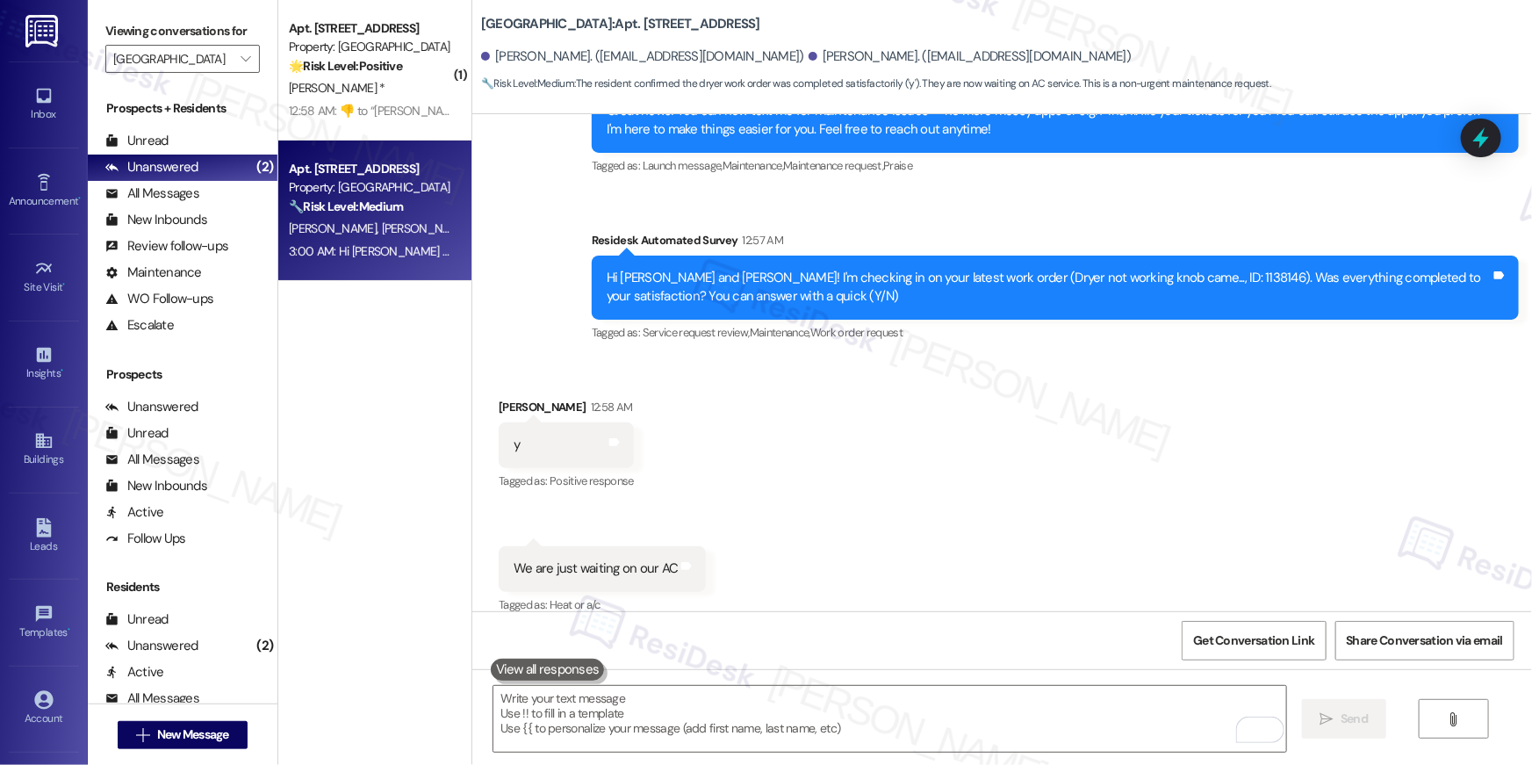
scroll to position [657, 0]
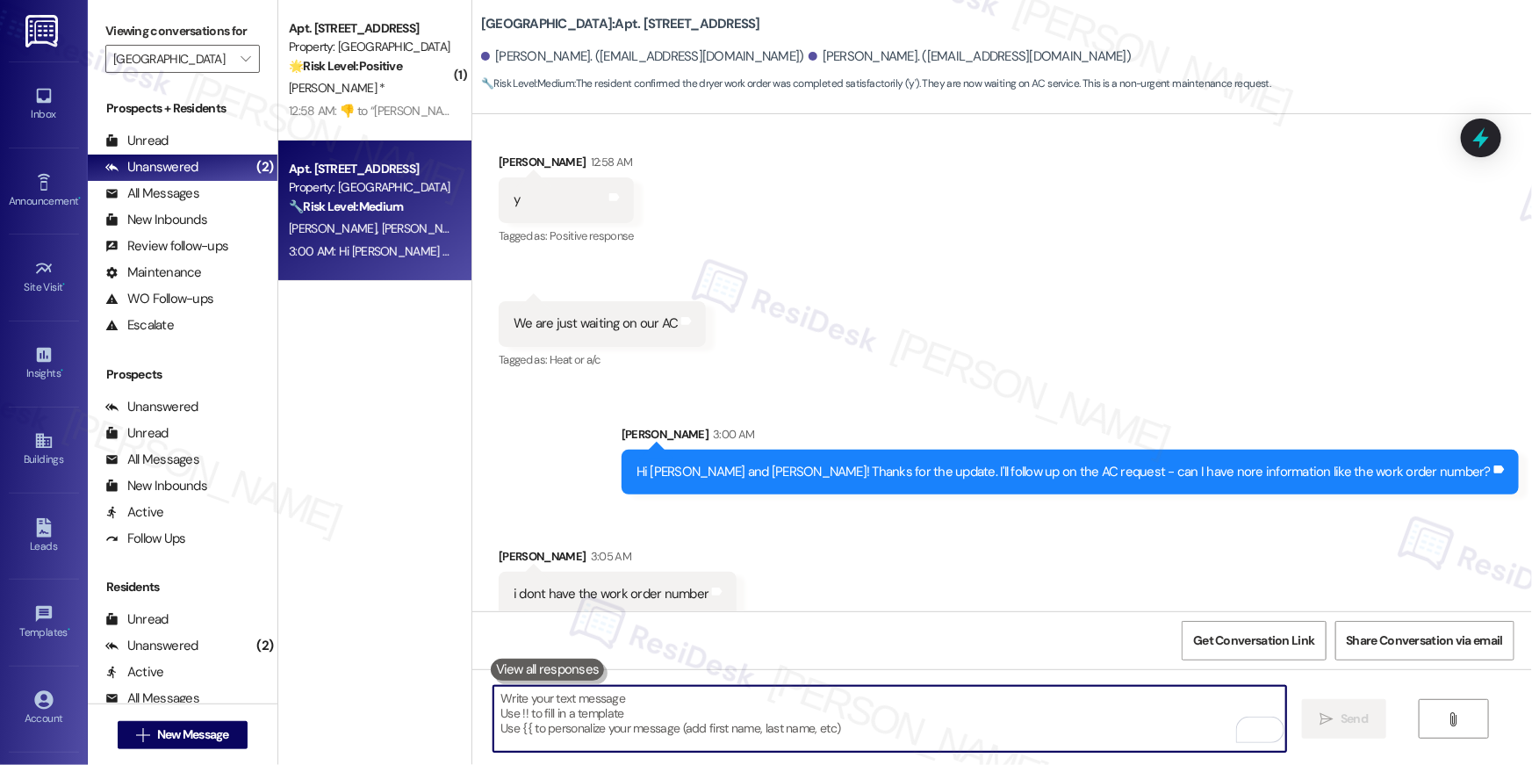
click at [961, 716] on textarea "To enrich screen reader interactions, please activate Accessibility in Grammarl…" at bounding box center [889, 719] width 793 height 66
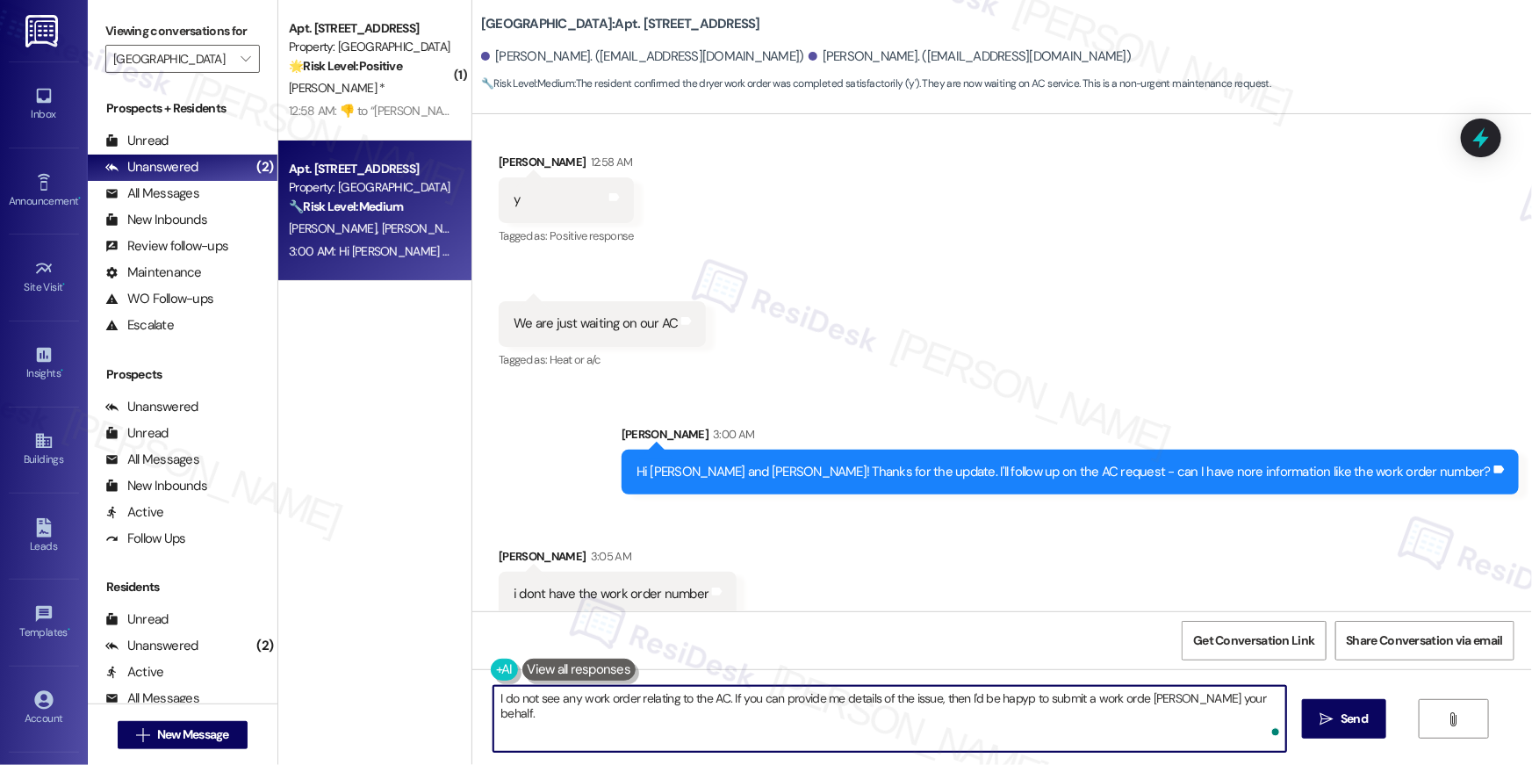
type textarea "I do not see any work order relating to the AC. If you can provide me details o…"
type textarea "Do we have your permission to enter? Any pets? Thank you!"
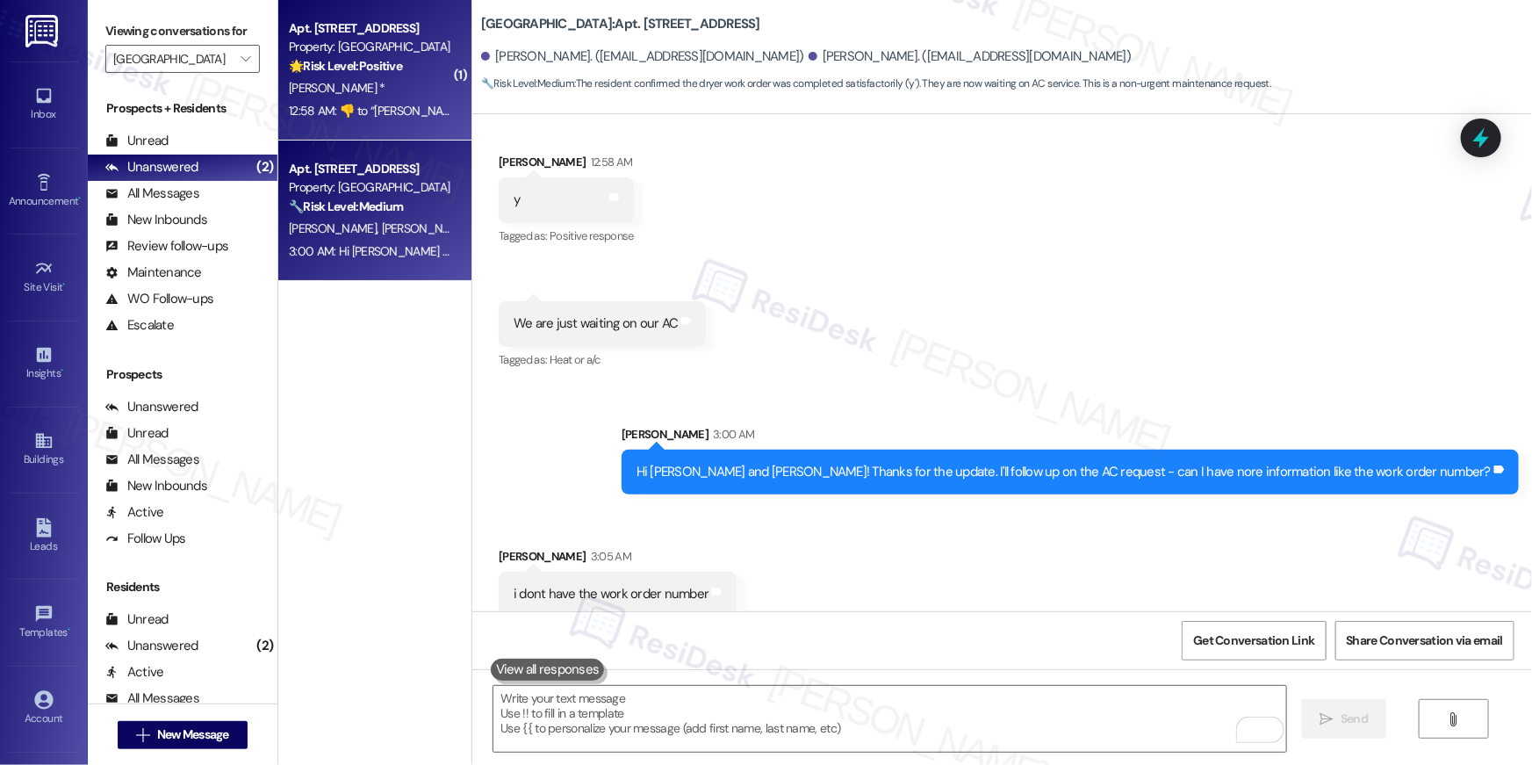
click at [343, 73] on strong "🌟 Risk Level: Positive" at bounding box center [345, 66] width 113 height 16
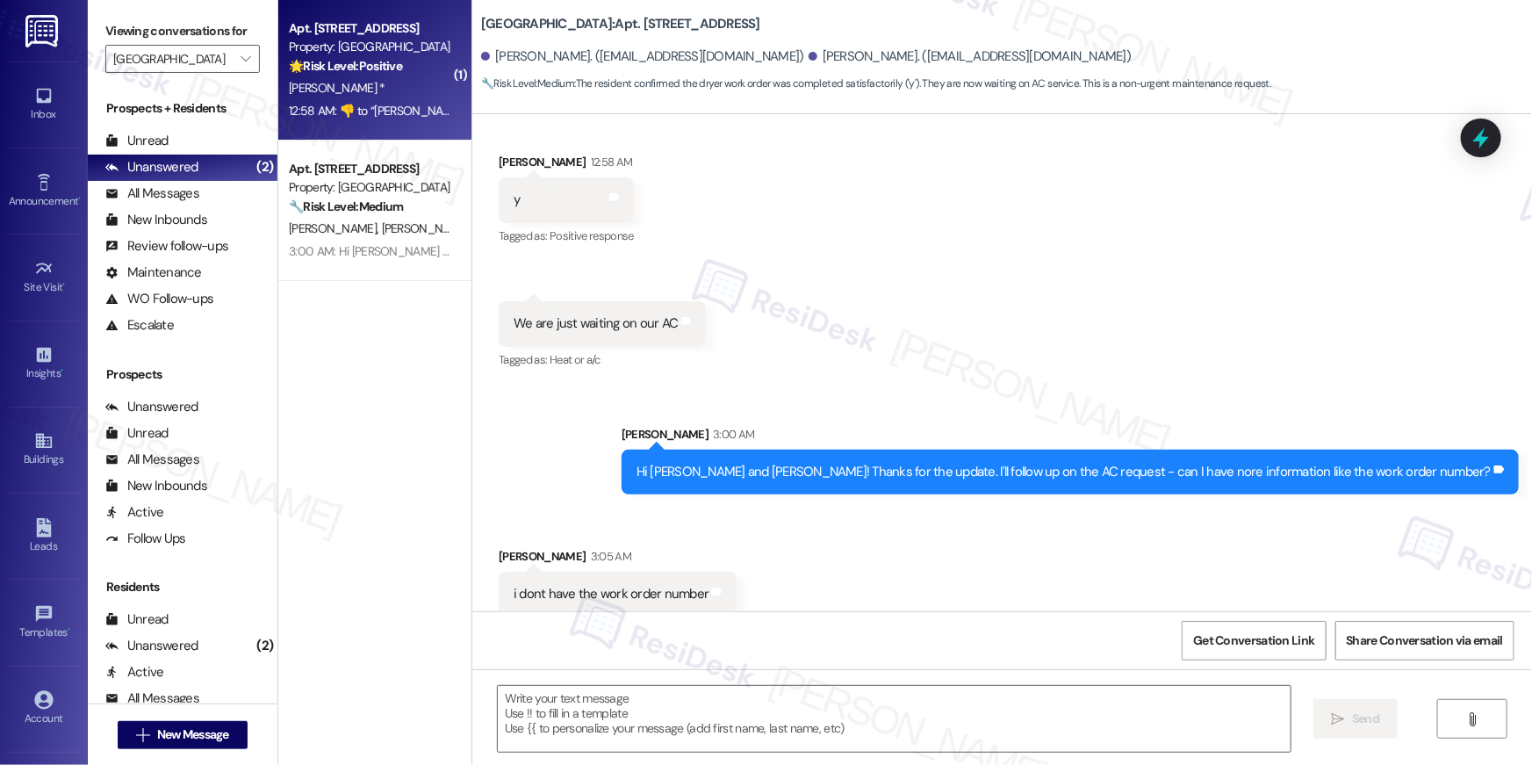
type textarea "Fetching suggested responses. Please feel free to read through the conversation…"
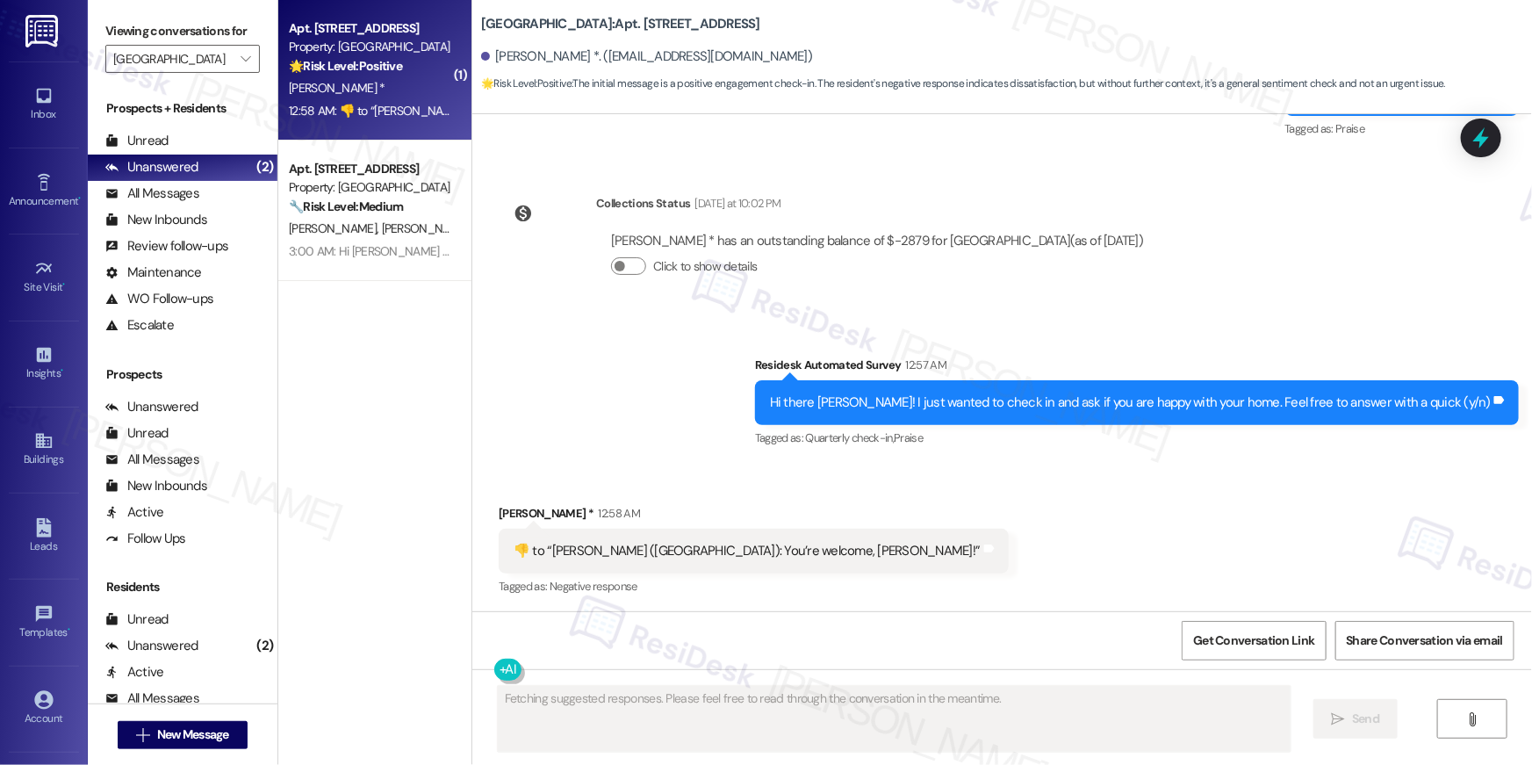
scroll to position [810, 0]
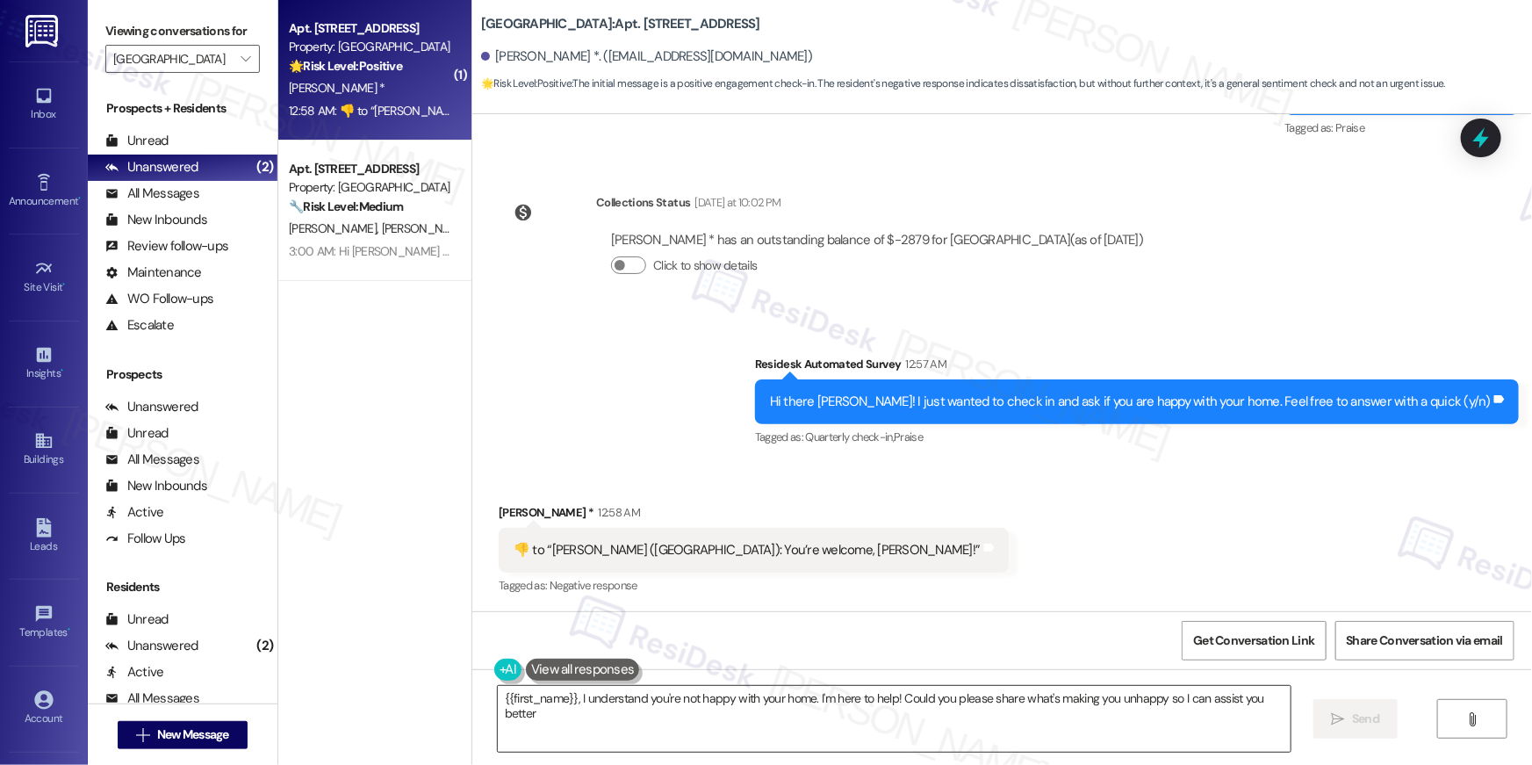
type textarea "{{first_name}}, I understand you're not happy with your home. I'm here to help!…"
click at [759, 737] on textarea "{{first_name}}, I understand you're not happy with your home. I'm here to help!…" at bounding box center [894, 719] width 793 height 66
click at [1335, 717] on icon "" at bounding box center [1338, 719] width 13 height 14
click at [247, 62] on button "" at bounding box center [246, 59] width 28 height 28
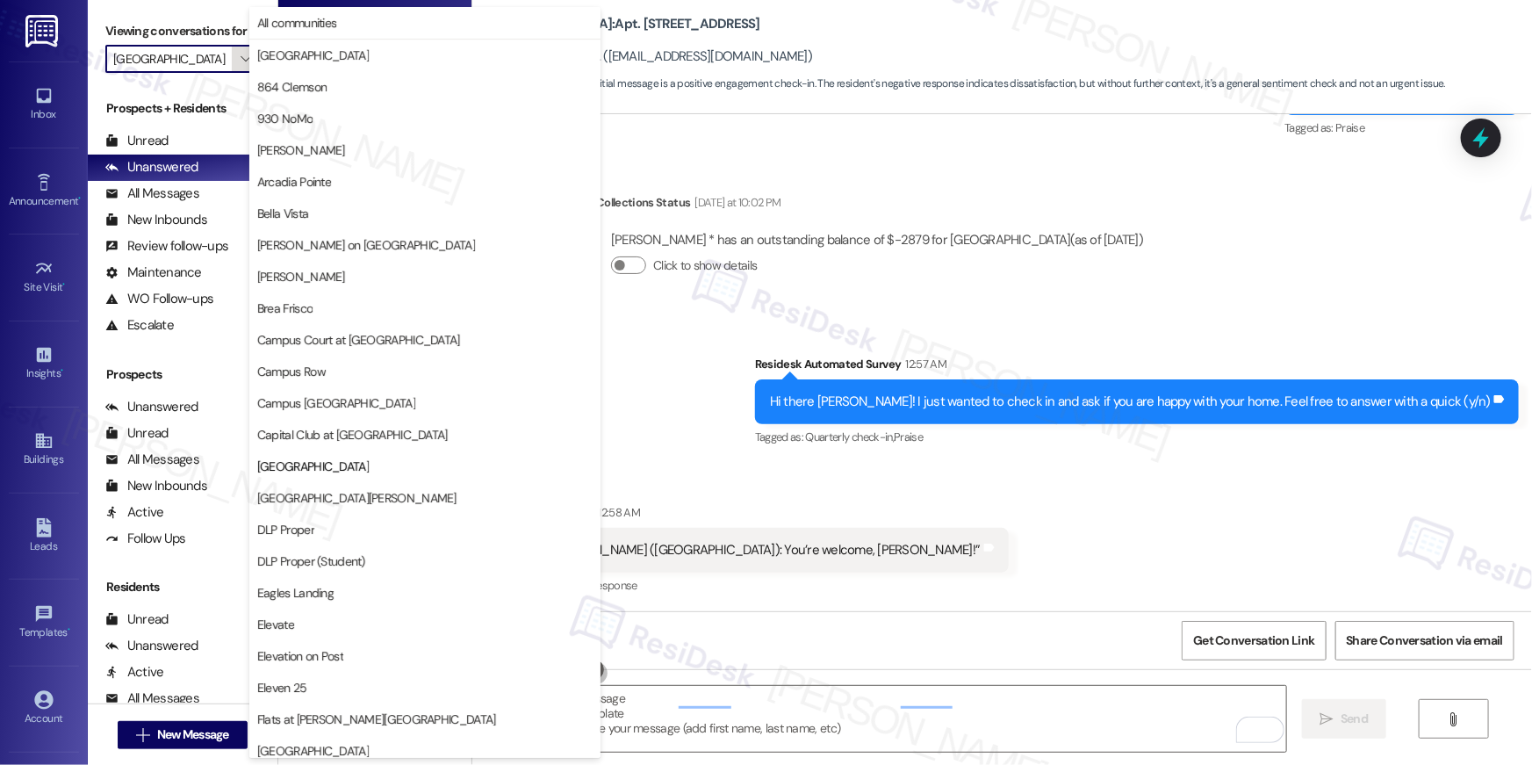
scroll to position [809, 0]
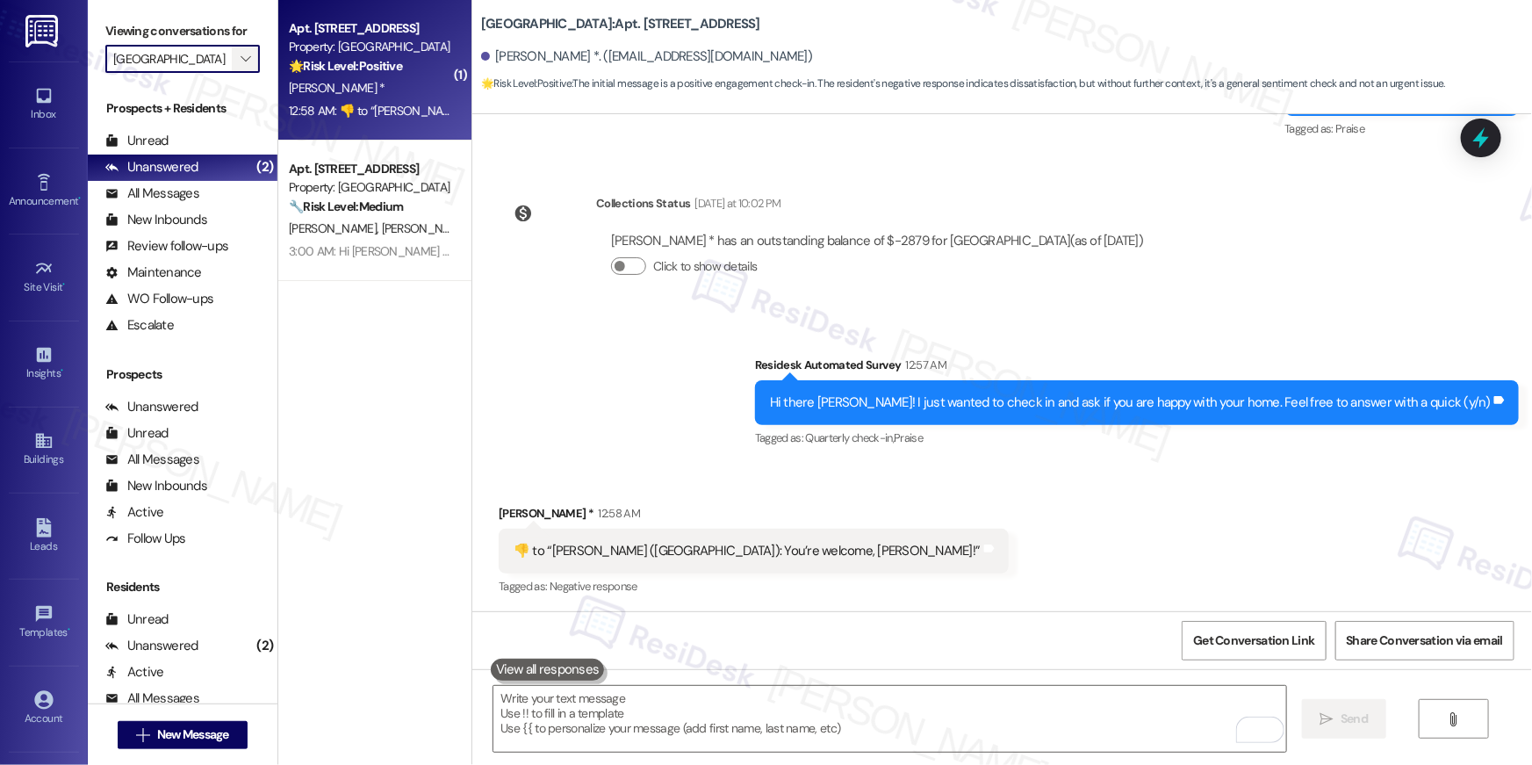
click at [243, 55] on span "" at bounding box center [245, 59] width 17 height 28
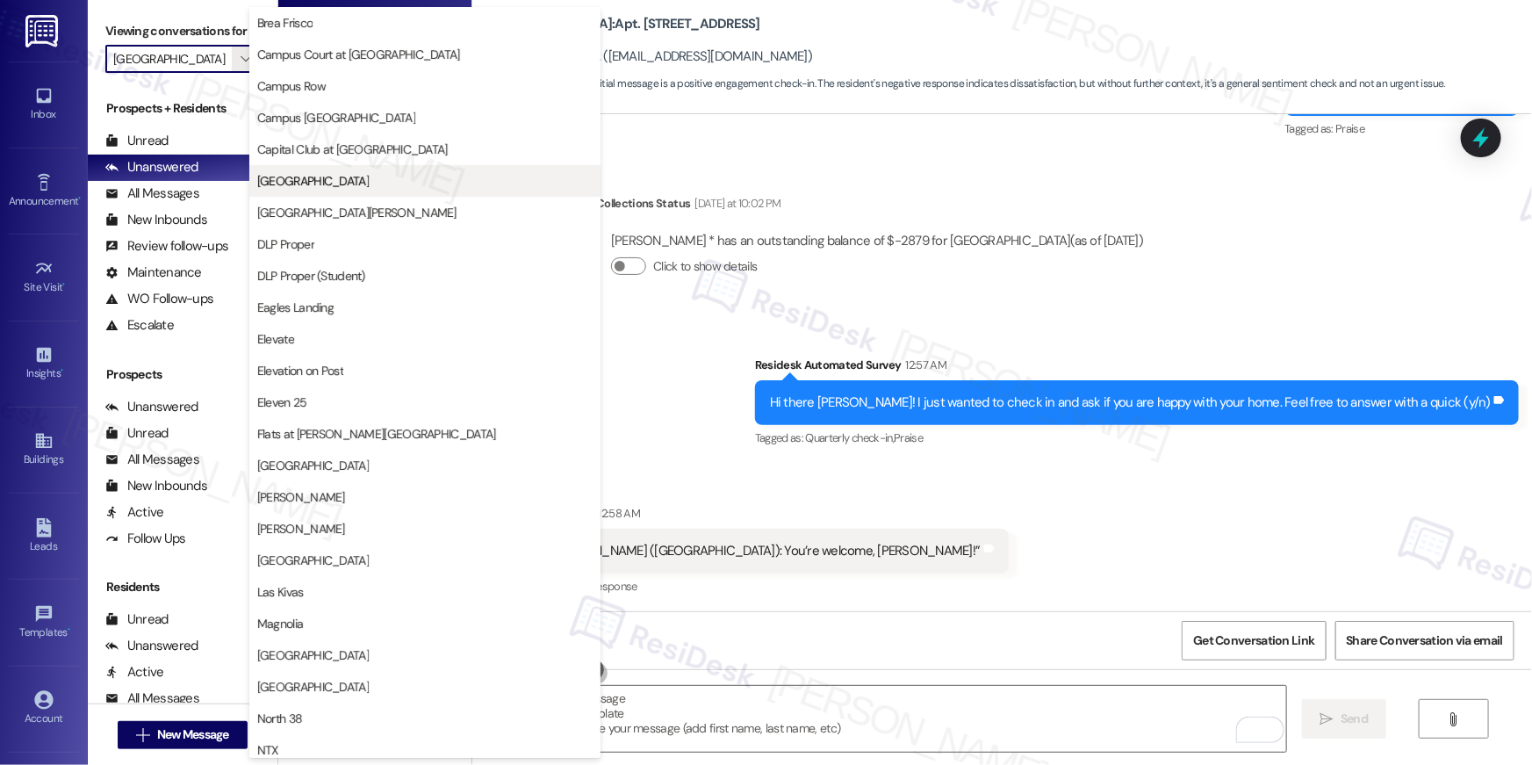
scroll to position [0, 0]
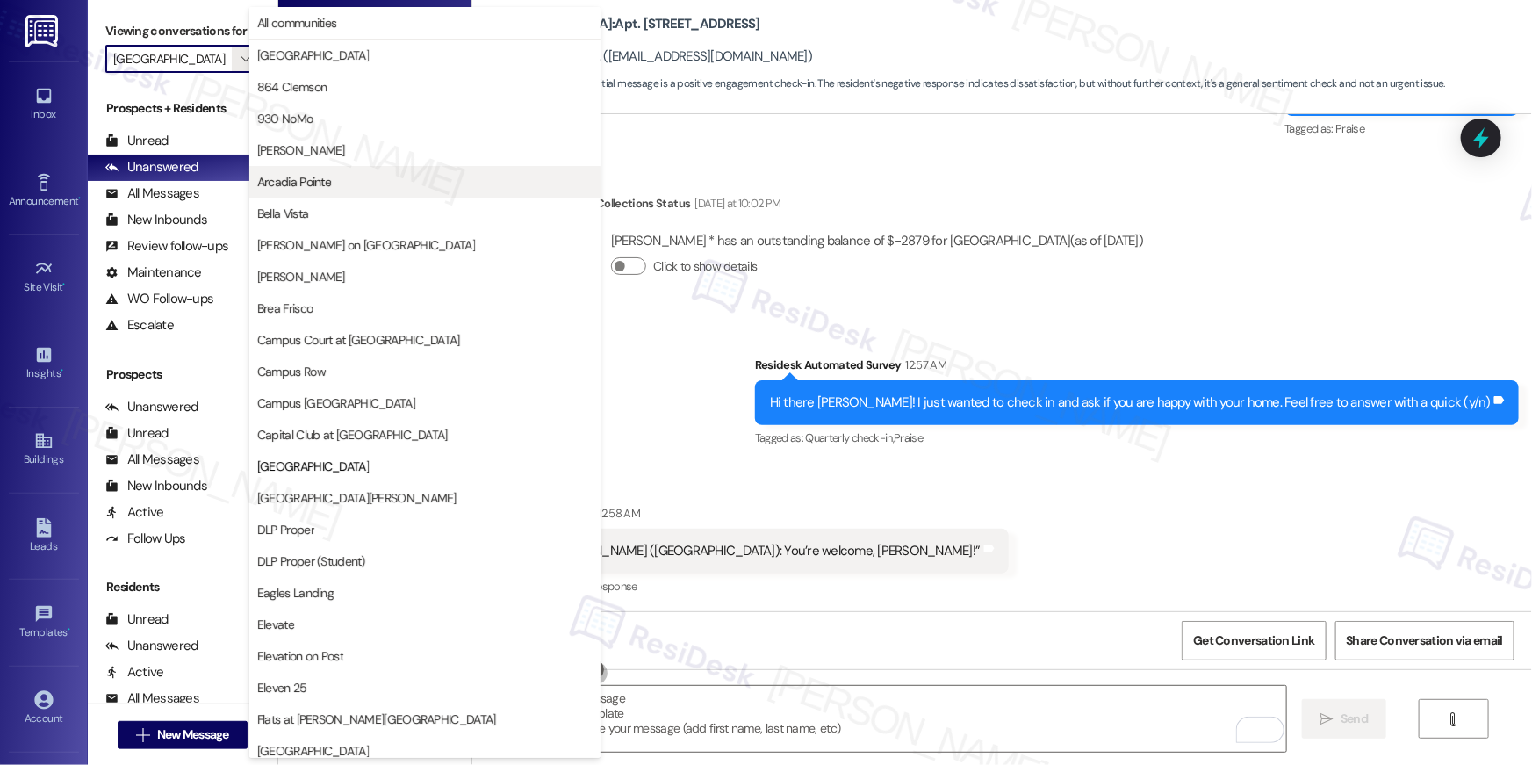
click at [318, 175] on span "Arcadia Pointe" at bounding box center [294, 182] width 74 height 18
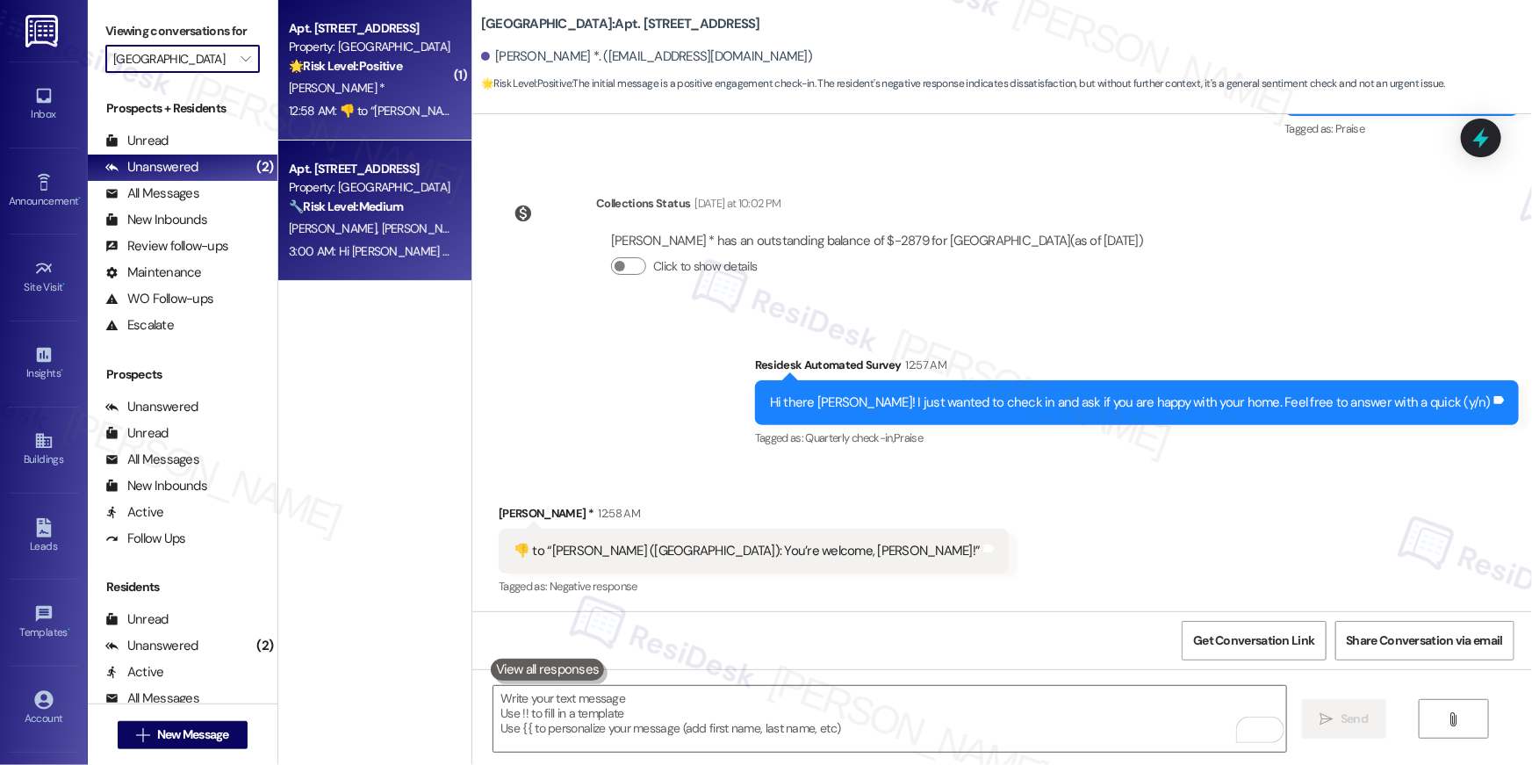
type input "Arcadia Pointe"
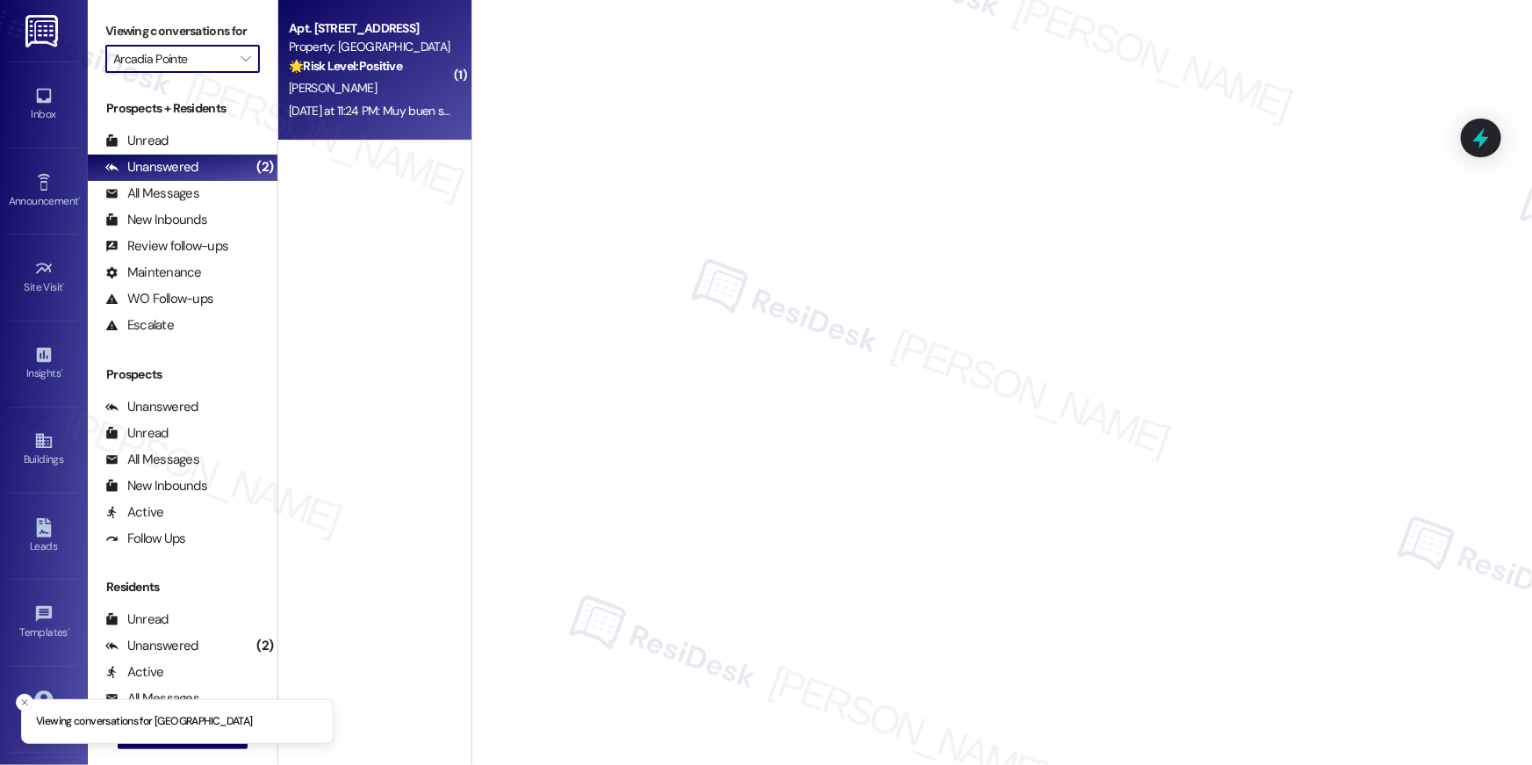
click at [376, 97] on div "[PERSON_NAME]" at bounding box center [370, 88] width 166 height 22
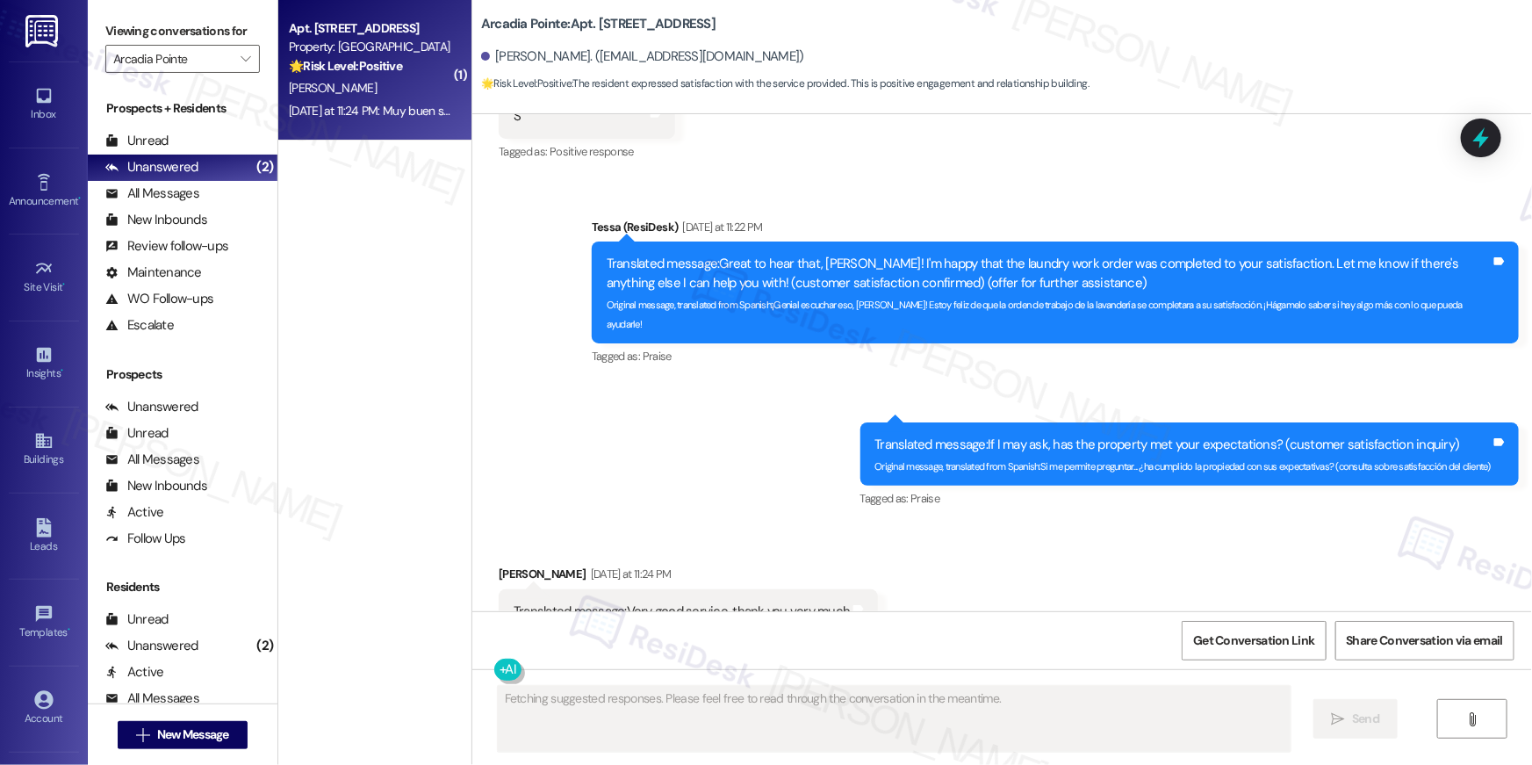
scroll to position [3676, 0]
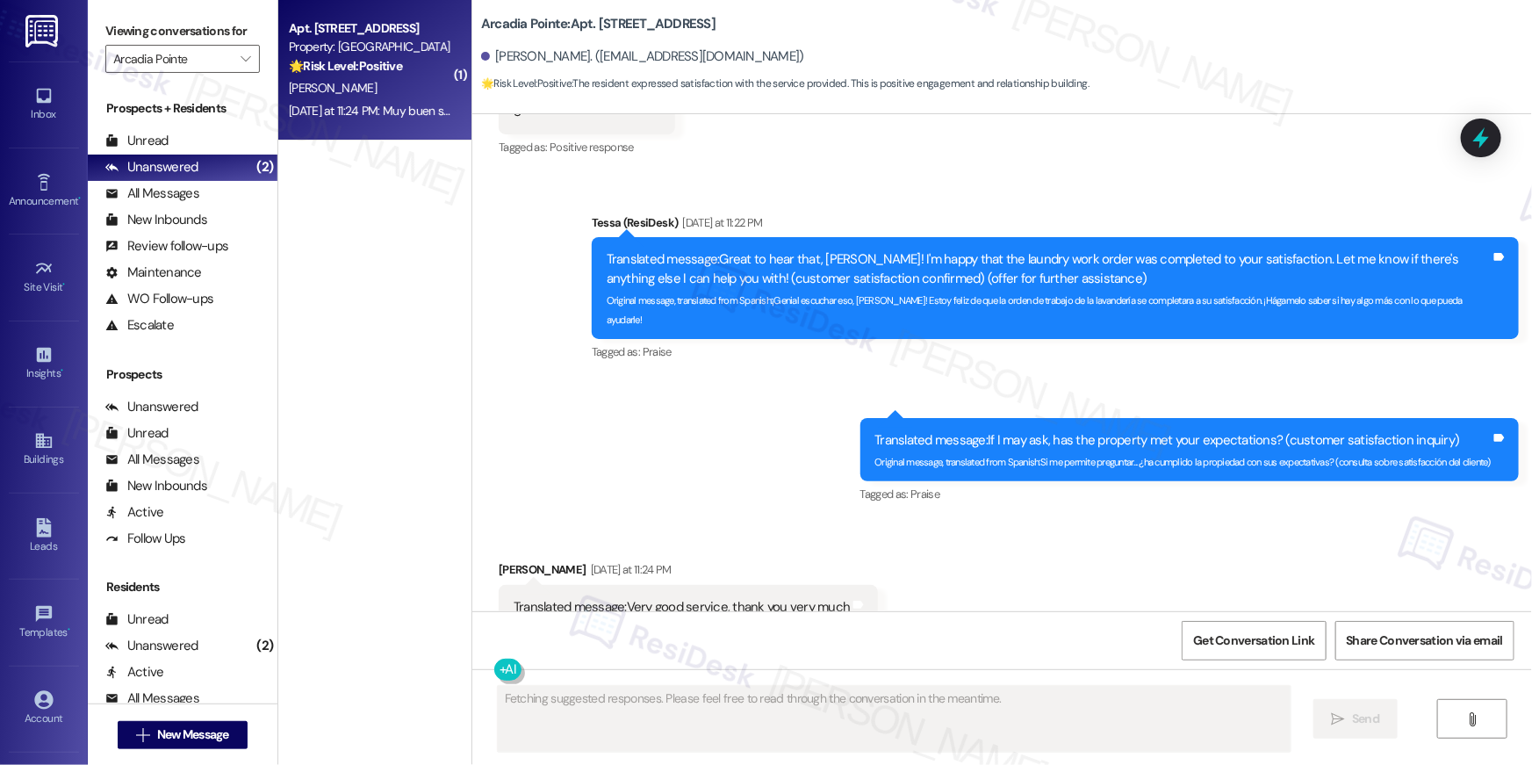
click at [695, 372] on div "Sent via SMS [PERSON_NAME] (ResiDesk) [DATE] at 11:22 PM Translated message: Gr…" at bounding box center [1002, 347] width 1060 height 347
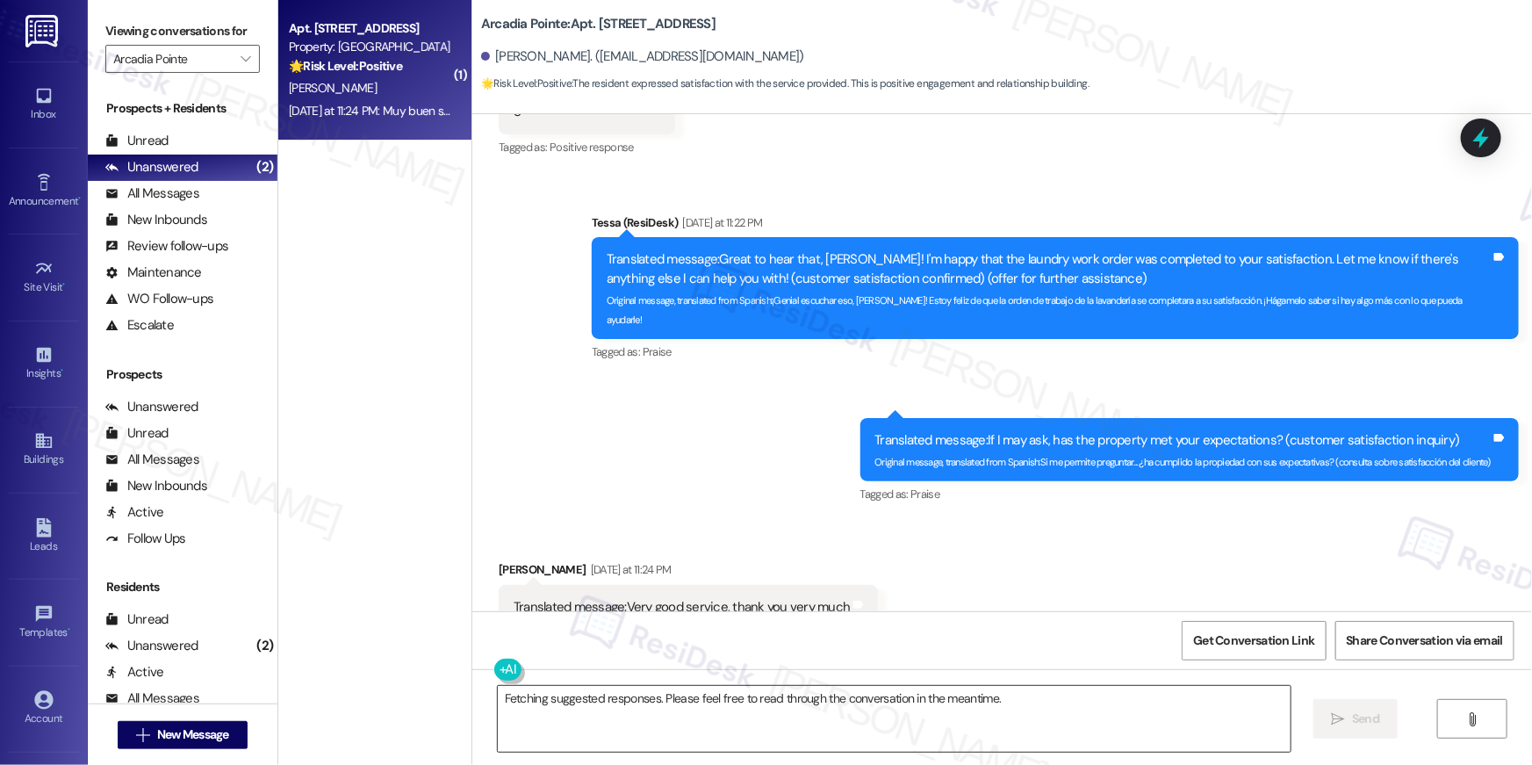
click at [843, 735] on textarea "Fetching suggested responses. Please feel free to read through the conversation…" at bounding box center [894, 719] width 793 height 66
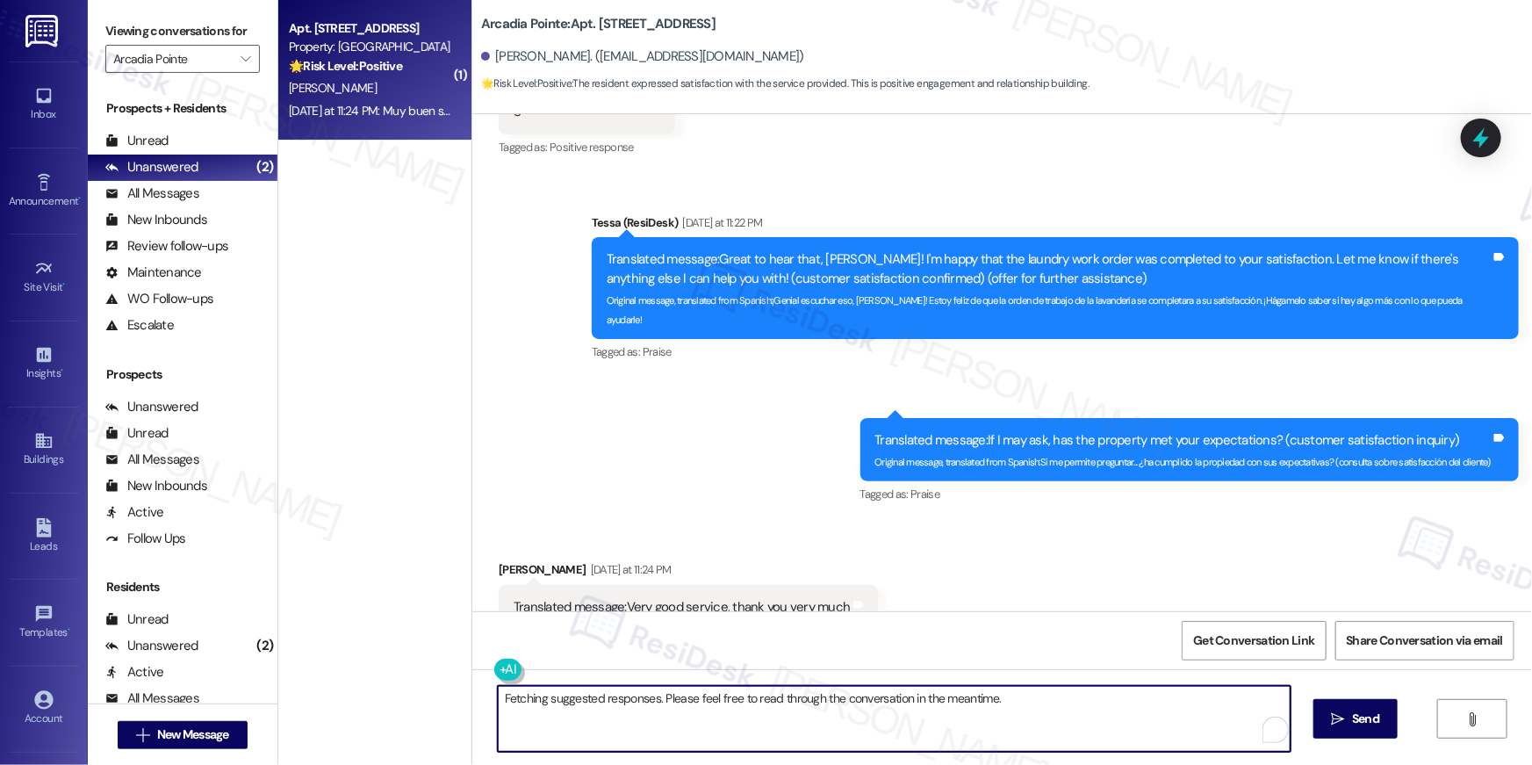
paste textarea "Thank you, {{first_name}}! I'm so glad to hear that the property has lived up t…"
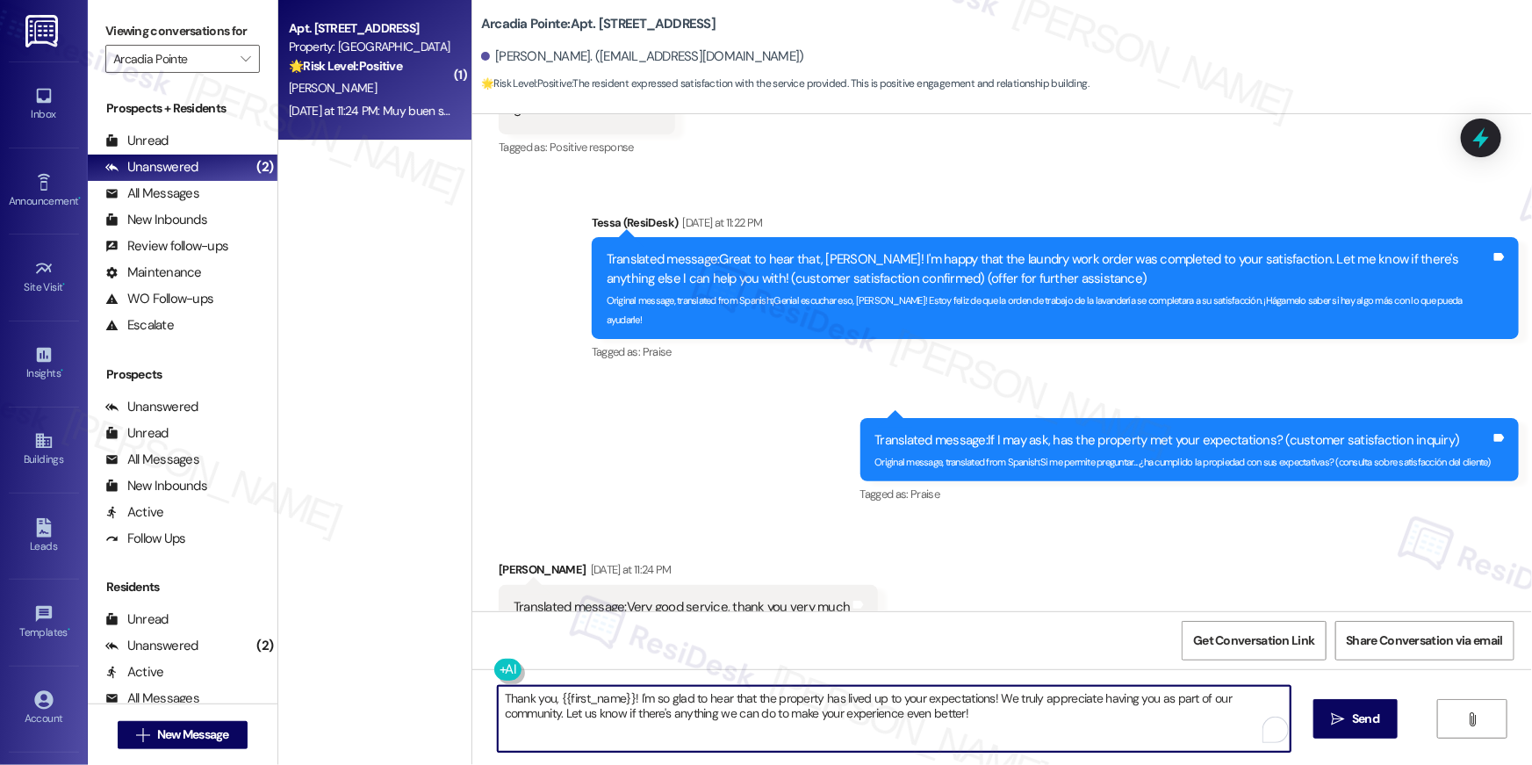
type textarea "Thank you, {{first_name}}! I'm so glad to hear that the property has lived up t…"
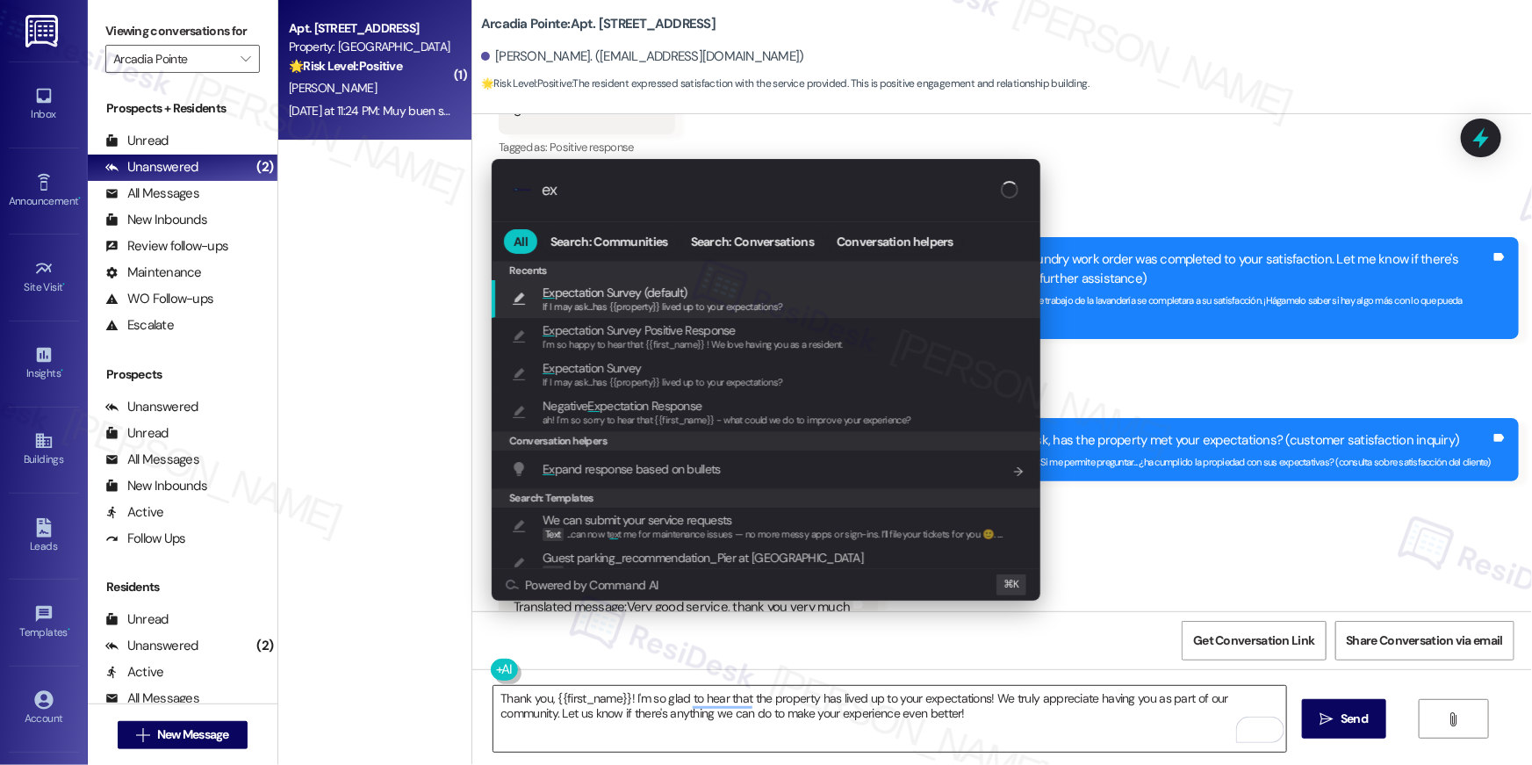
type input "e"
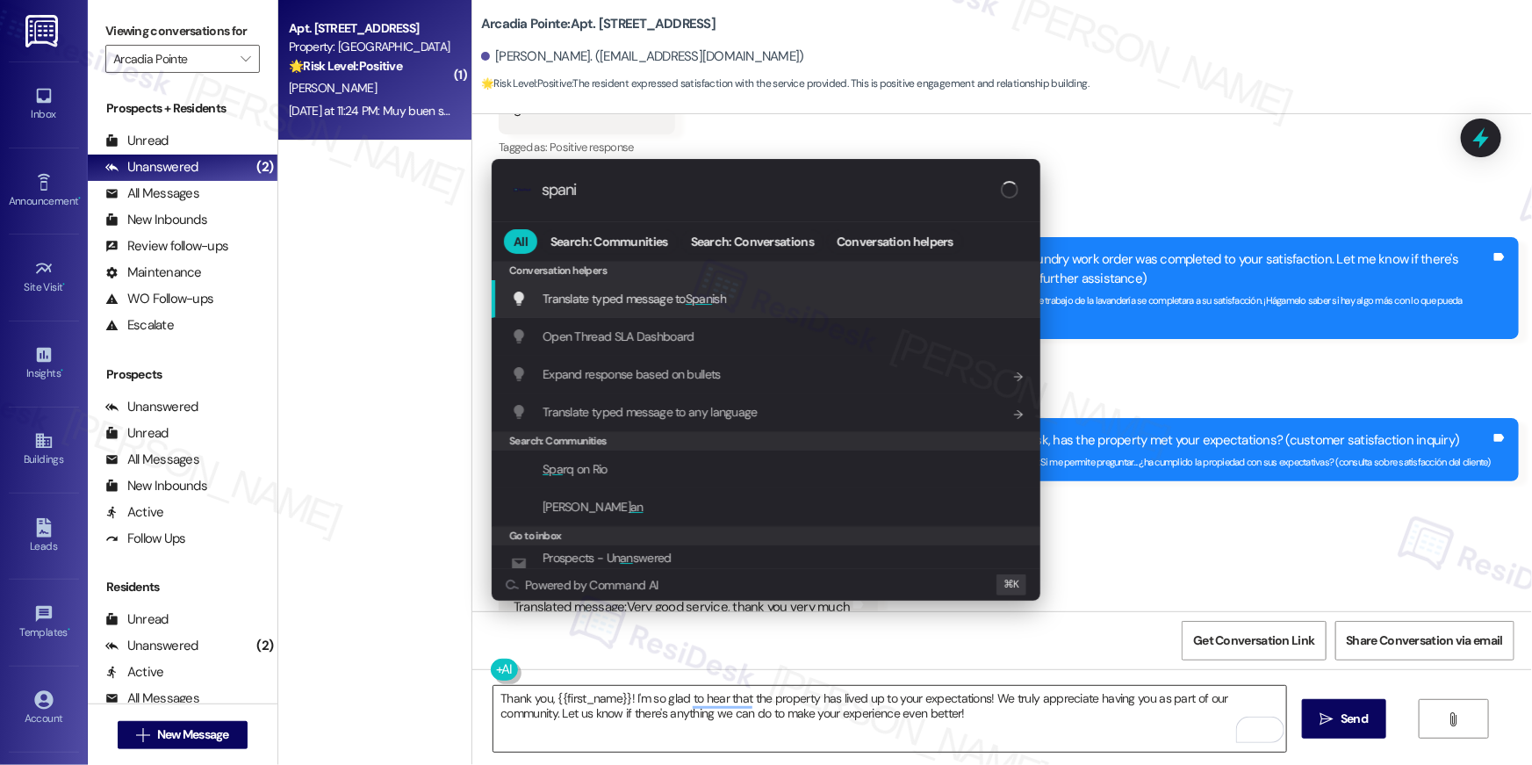
type input "spanis"
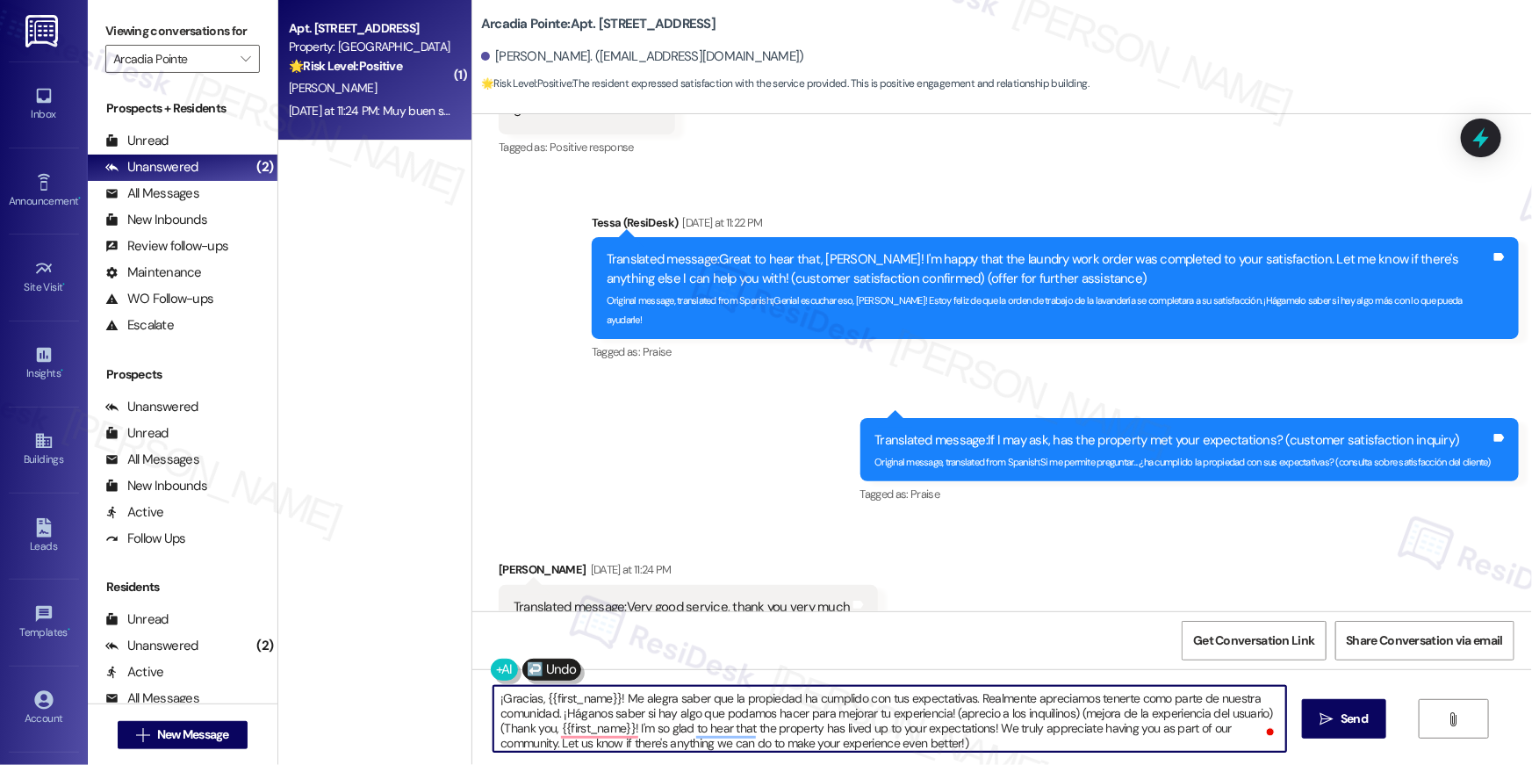
scroll to position [4, 0]
drag, startPoint x: 944, startPoint y: 713, endPoint x: 956, endPoint y: 747, distance: 36.4
click at [956, 747] on textarea "¡Gracias, {{first_name}}! Me alegra saber que la propiedad ha cumplido con tus …" at bounding box center [889, 719] width 793 height 66
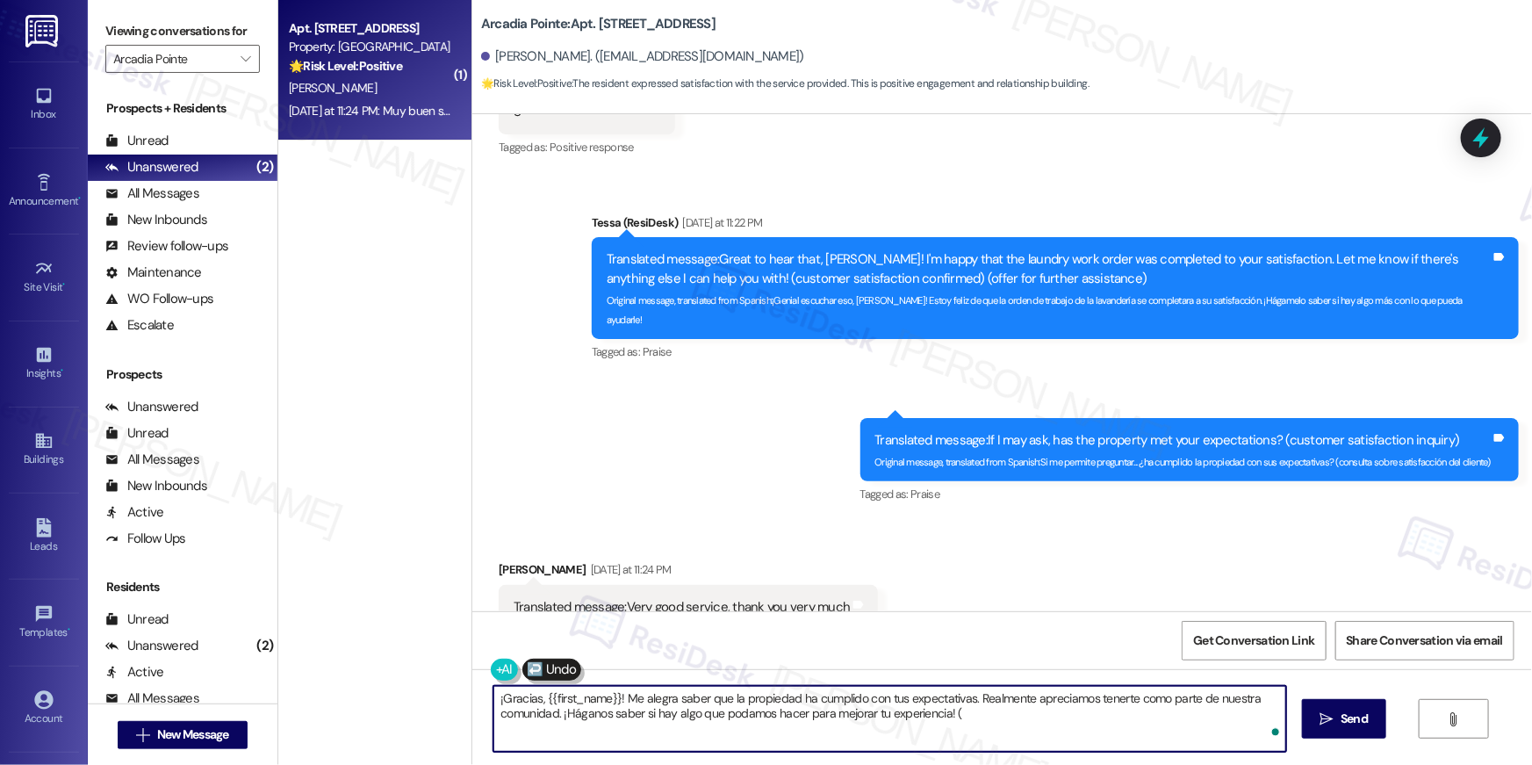
scroll to position [0, 0]
type textarea "¡Gracias, {{first_name}}! Me alegra saber que la propiedad ha cumplido con tus …"
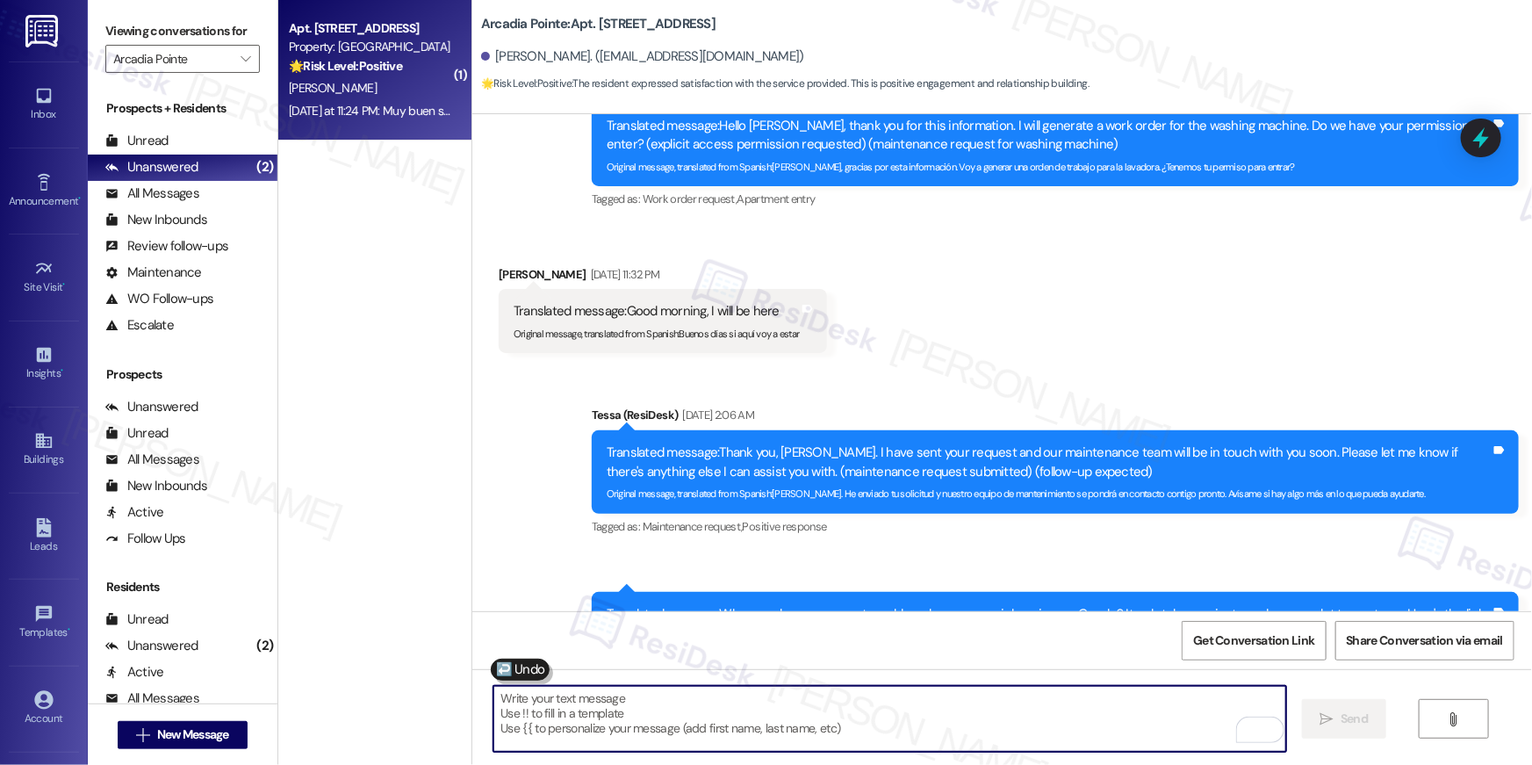
scroll to position [1701, 0]
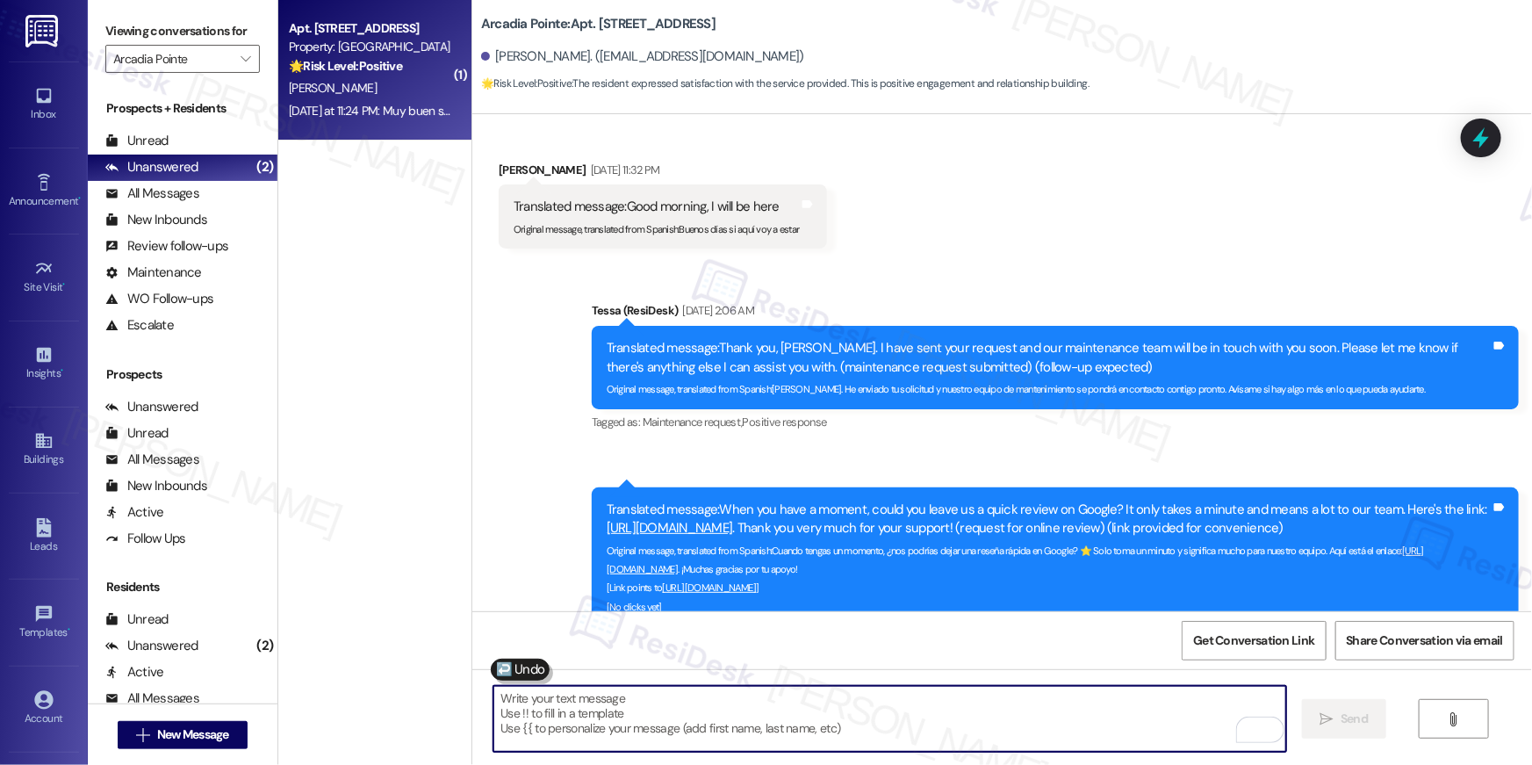
click at [997, 717] on textarea "To enrich screen reader interactions, please activate Accessibility in Grammarl…" at bounding box center [889, 719] width 793 height 66
paste textarea "I just wanted to follow up to see if you had a chance to leave [GEOGRAPHIC_DATA…"
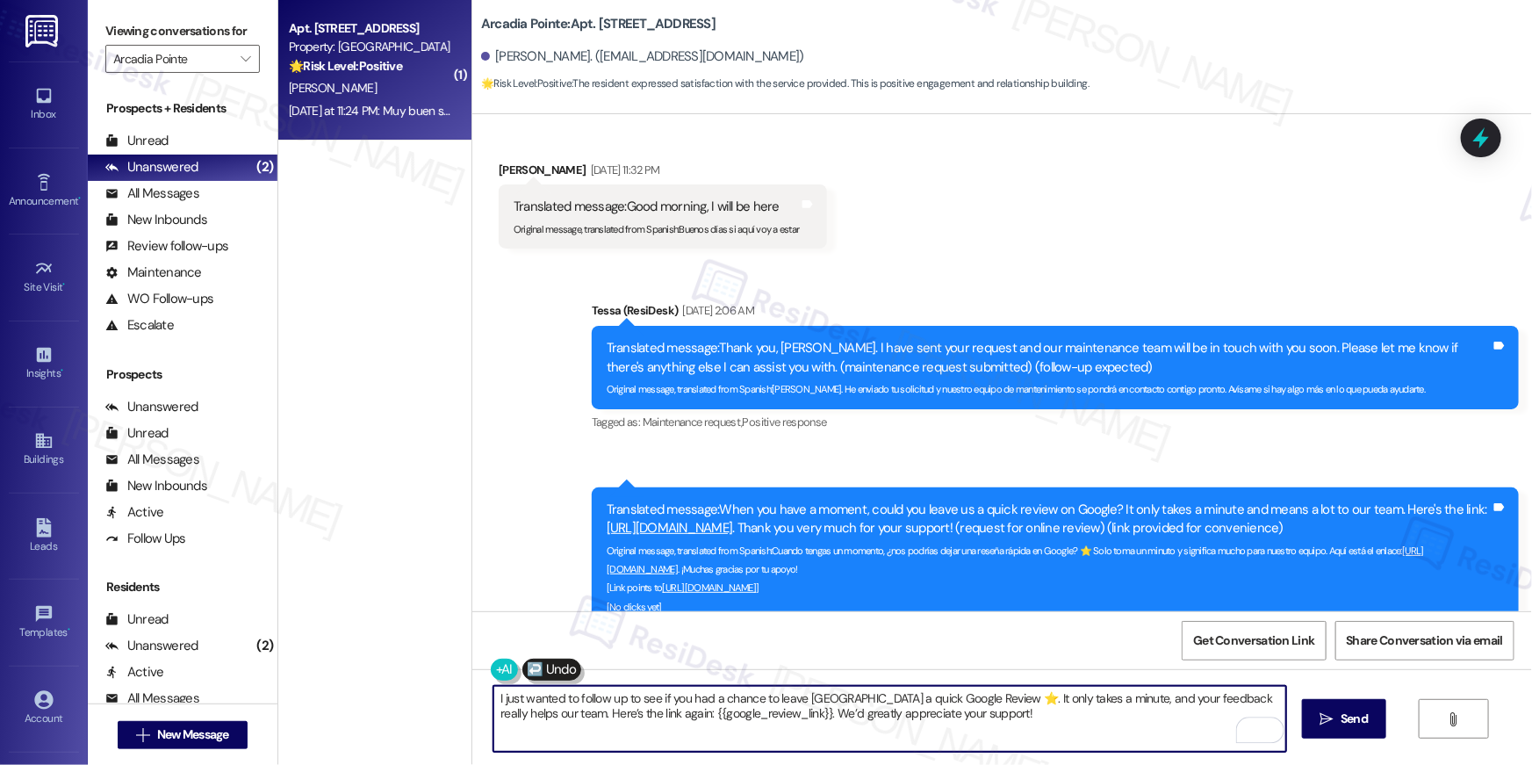
type textarea "I just wanted to follow up to see if you had a chance to leave [GEOGRAPHIC_DATA…"
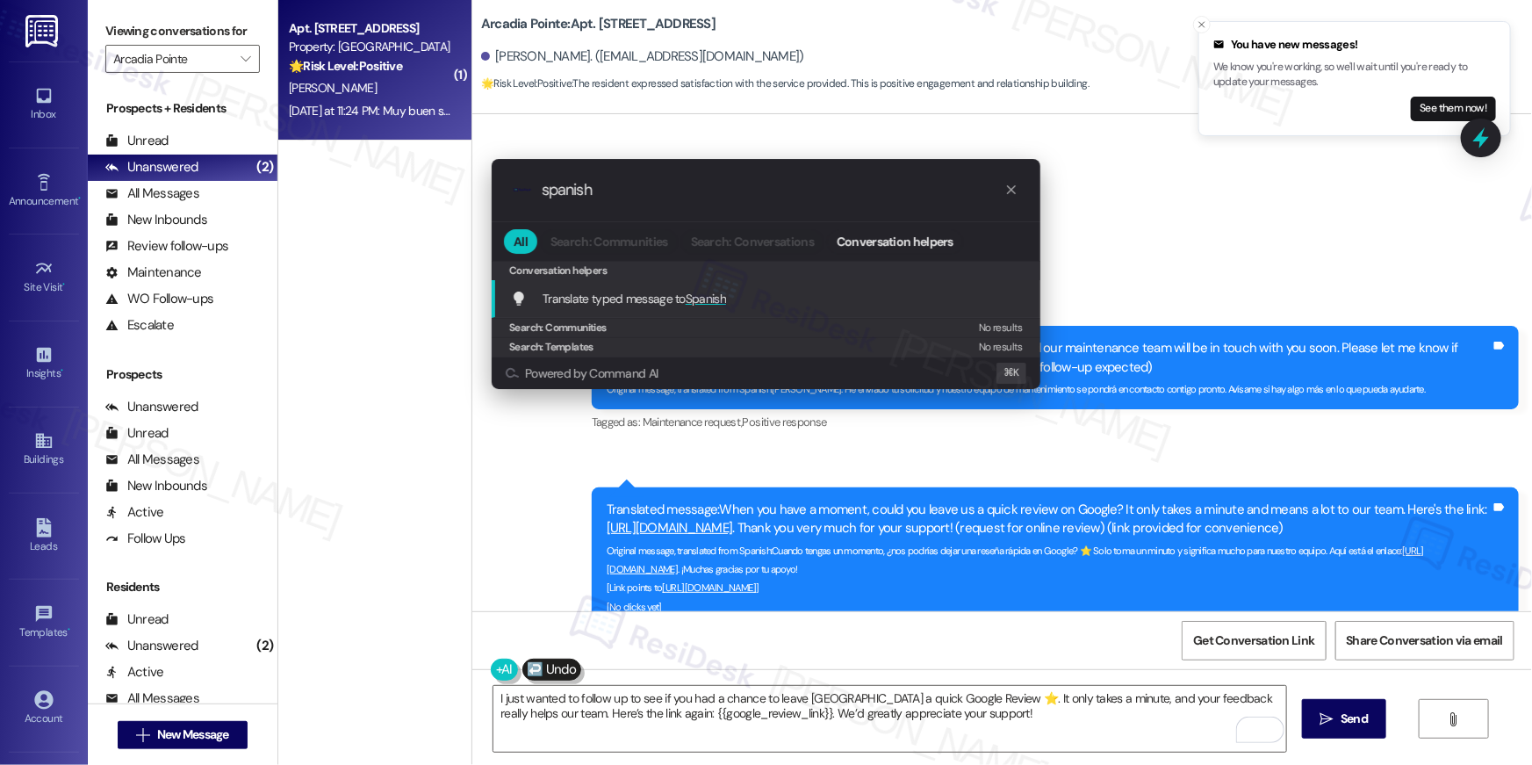
type input "spanish"
click at [619, 300] on span "Translate typed message to Spanish" at bounding box center [635, 299] width 184 height 16
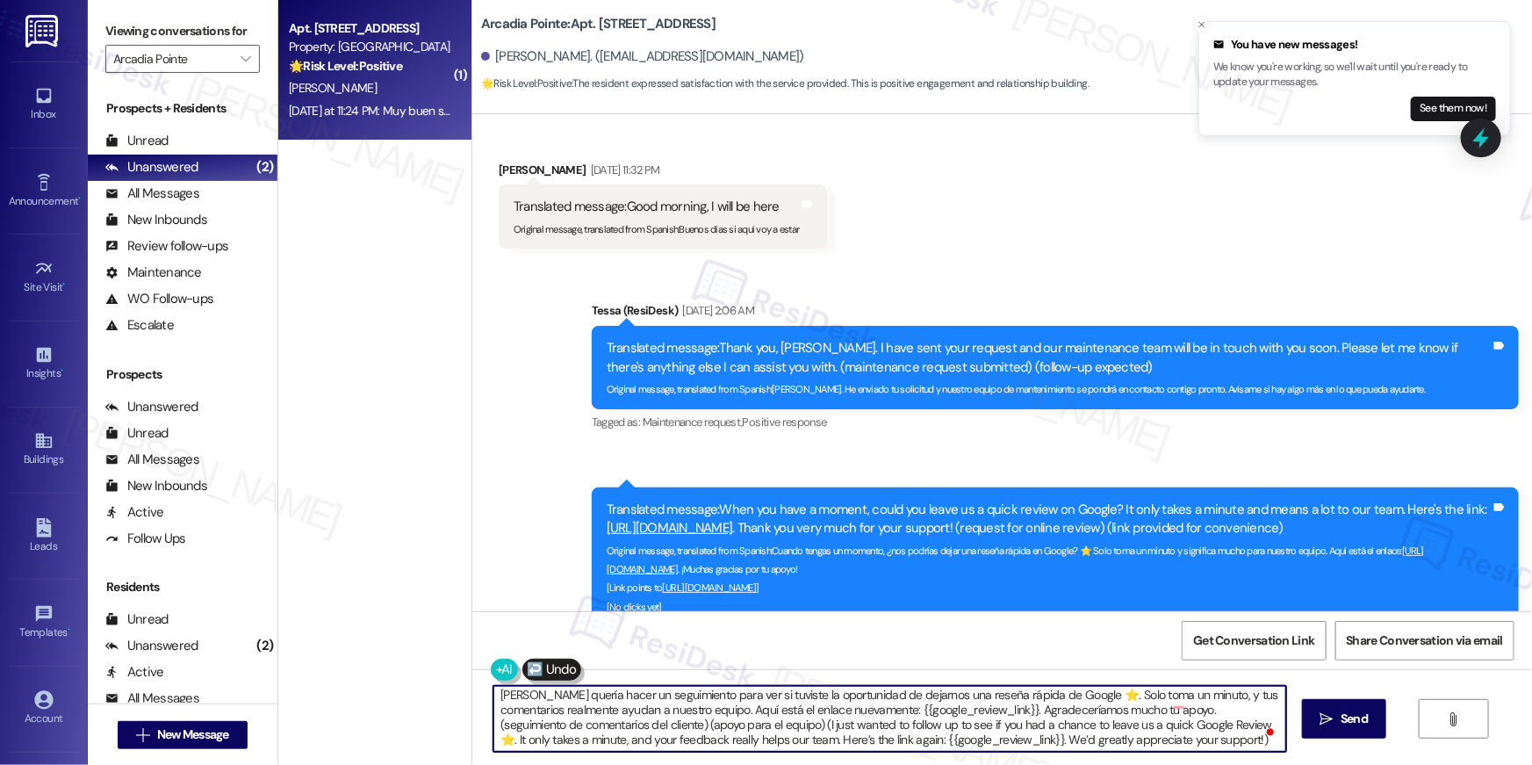
scroll to position [4, 0]
drag, startPoint x: 1142, startPoint y: 712, endPoint x: 1157, endPoint y: 764, distance: 54.2
click at [1157, 764] on div "[PERSON_NAME] quería hacer un seguimiento para ver si tuviste la oportunidad de…" at bounding box center [1002, 735] width 1060 height 132
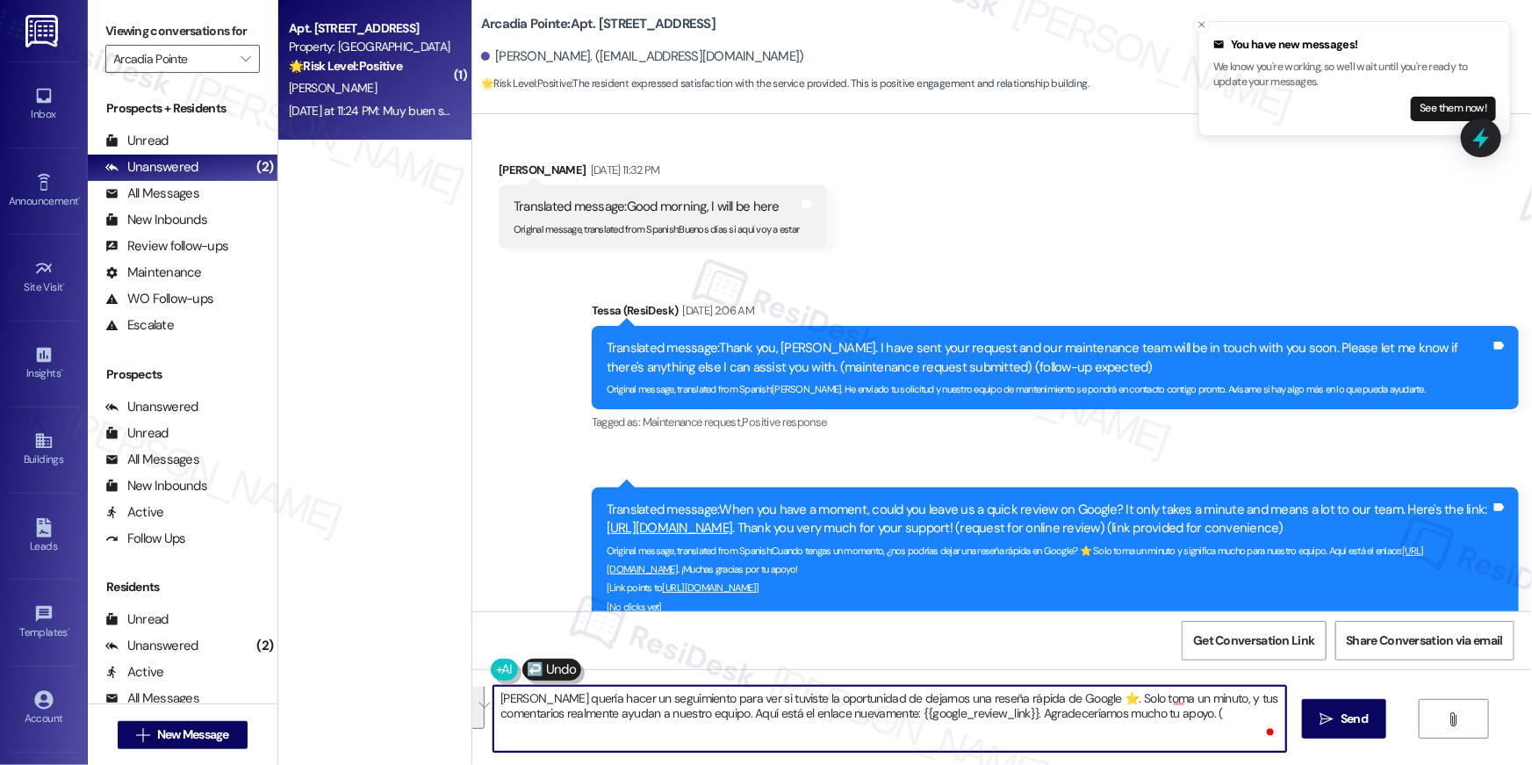
scroll to position [0, 0]
type textarea "[PERSON_NAME] quería hacer un seguimiento para ver si tuviste la oportunidad de…"
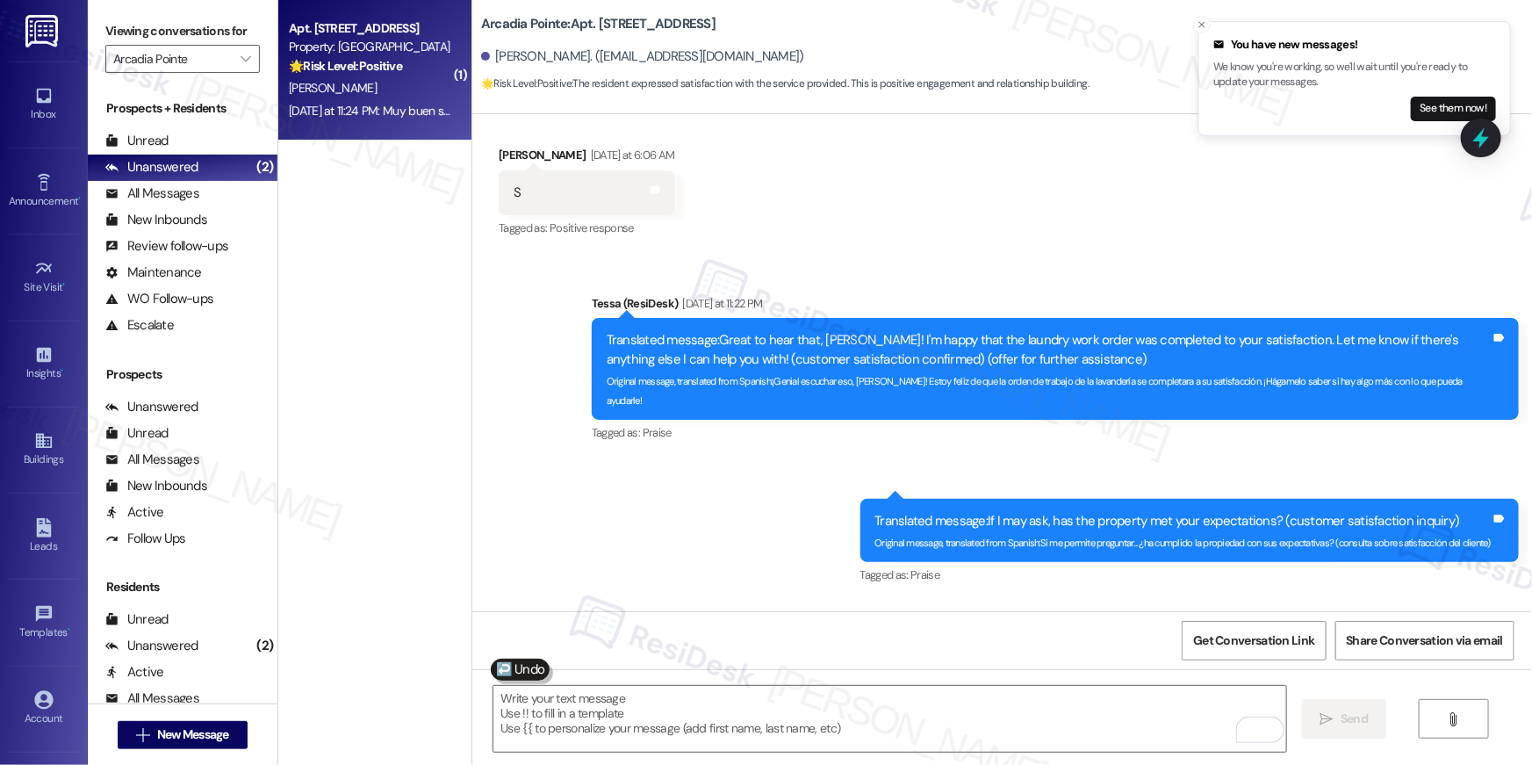
scroll to position [3676, 0]
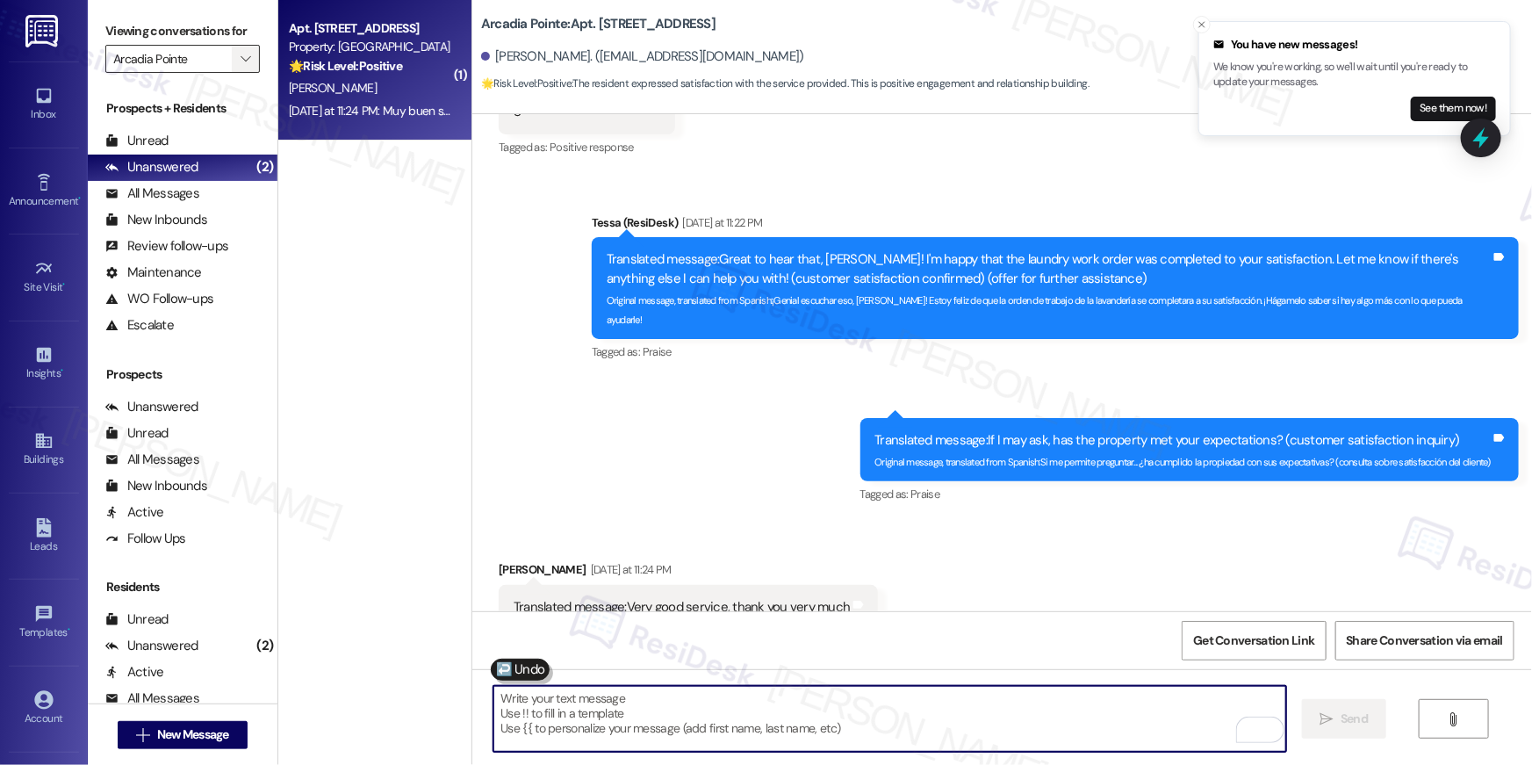
click at [241, 54] on icon "" at bounding box center [246, 59] width 10 height 14
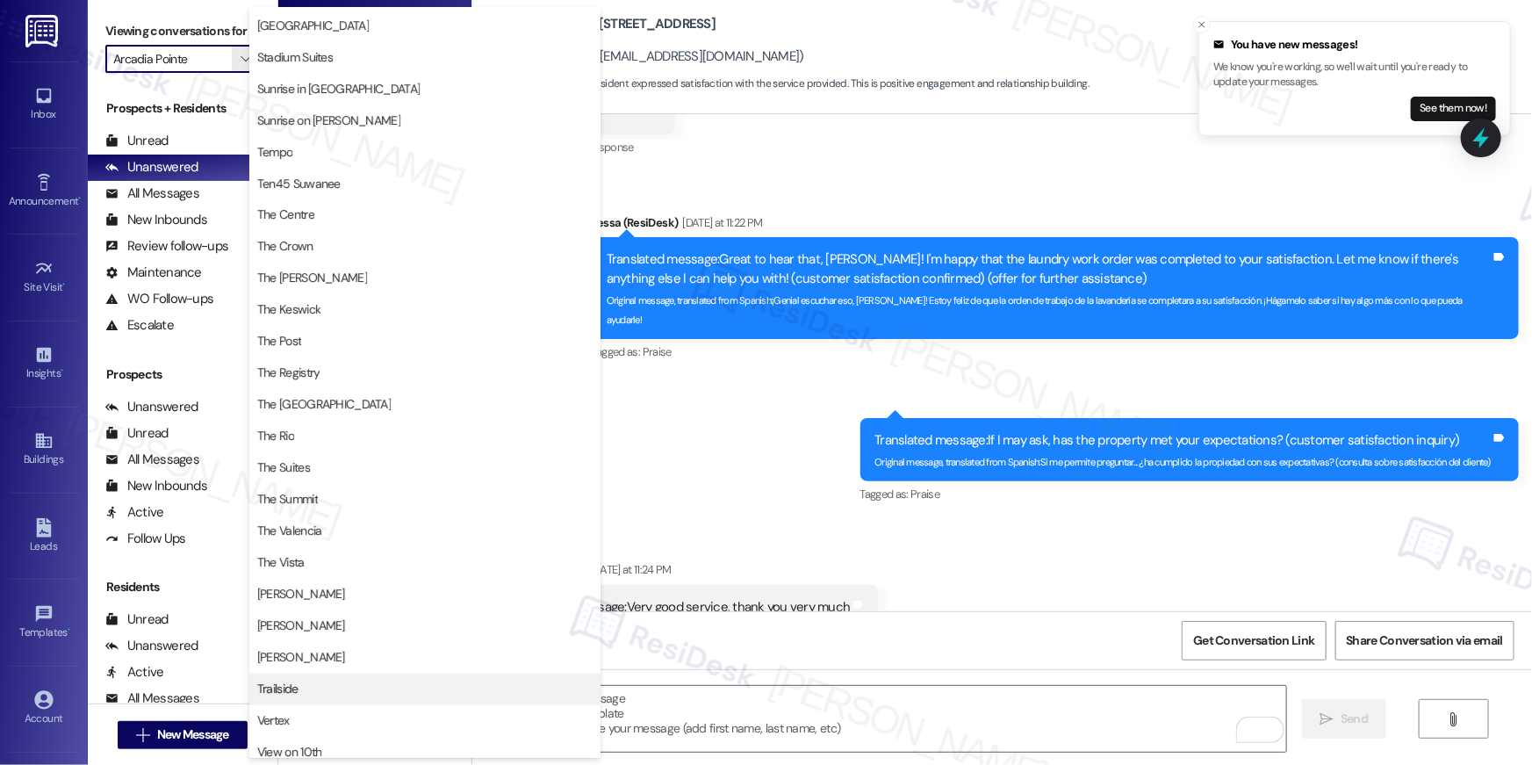
scroll to position [1507, 0]
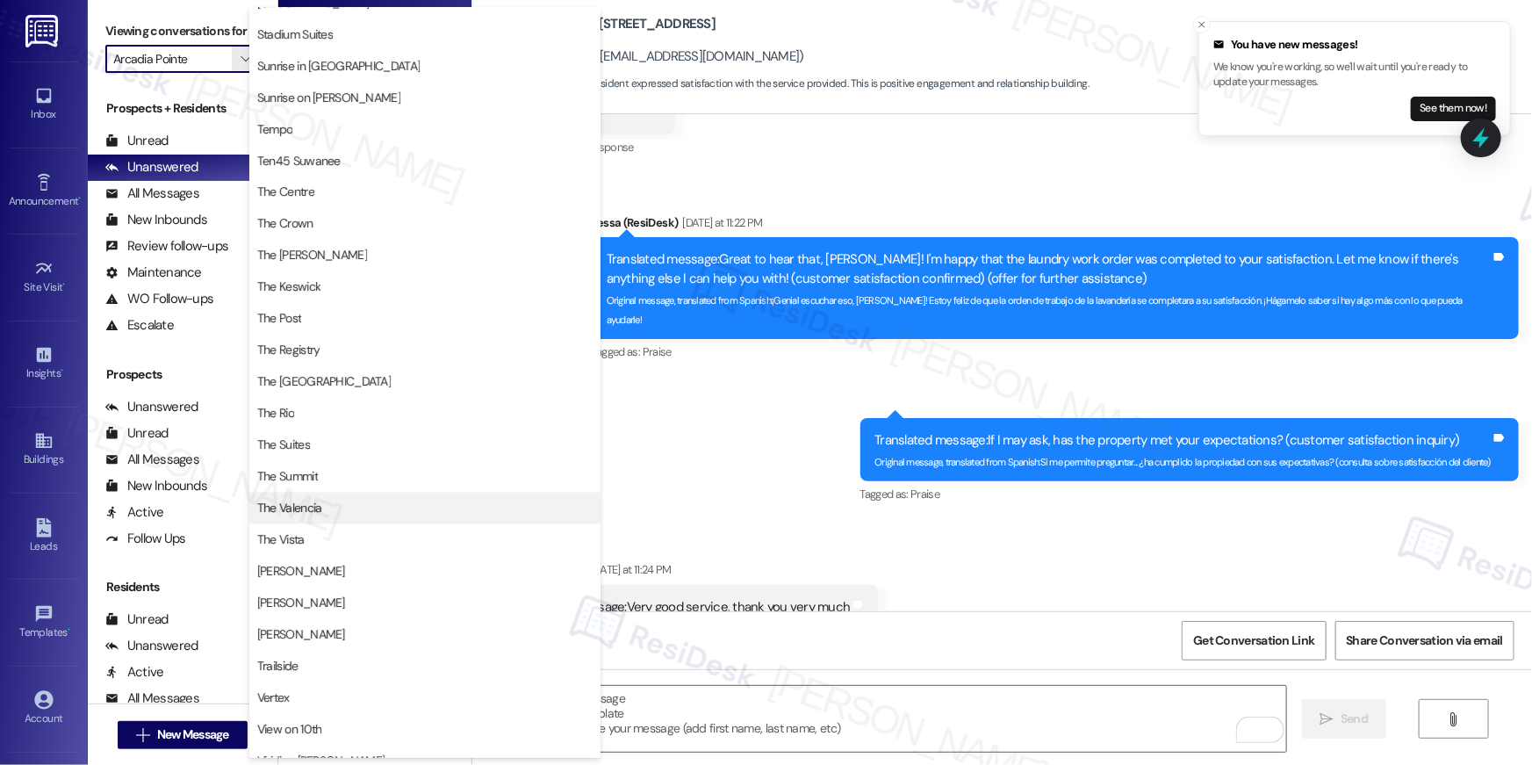
click at [316, 510] on span "The Valencia" at bounding box center [289, 509] width 65 height 18
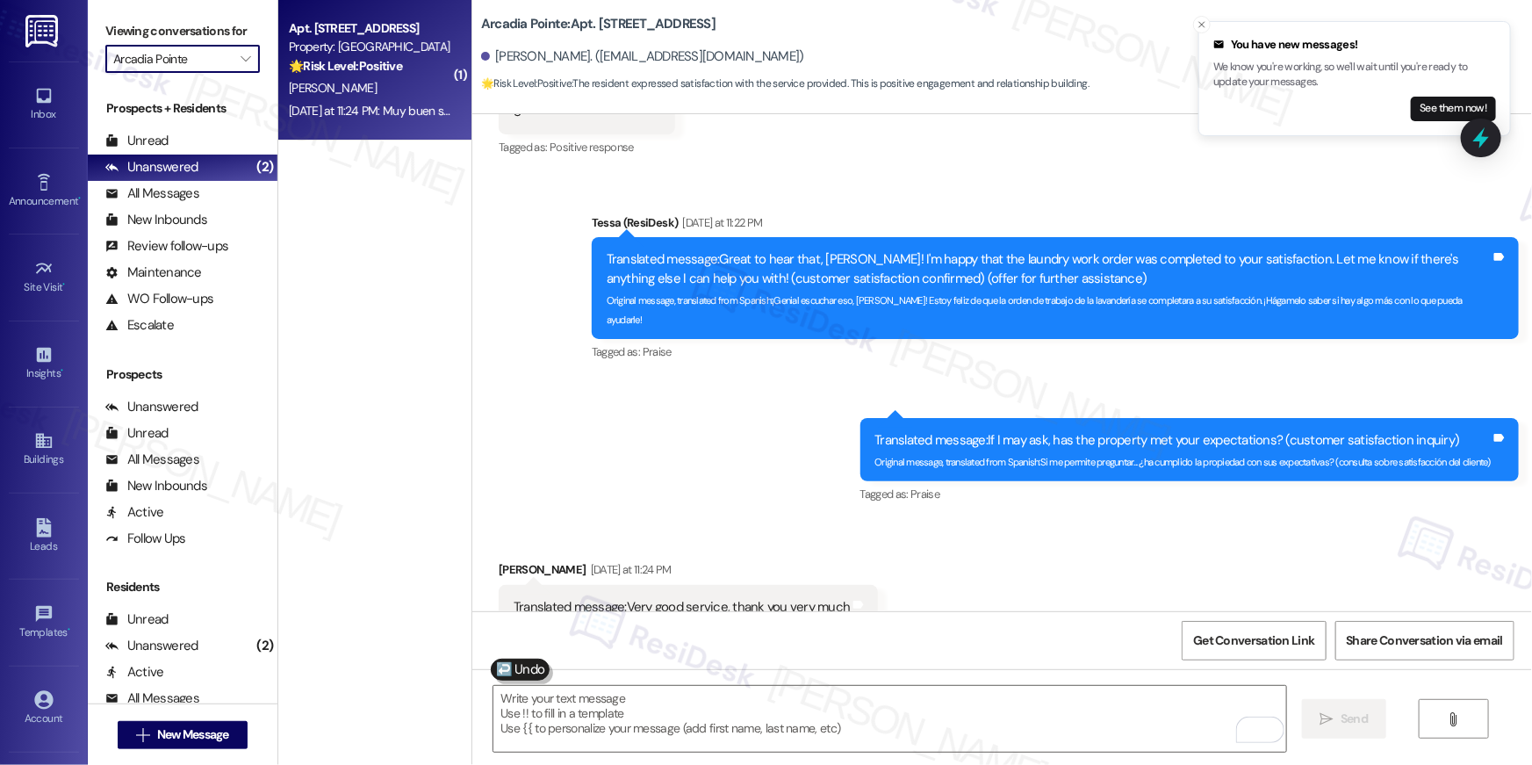
type input "The Valencia"
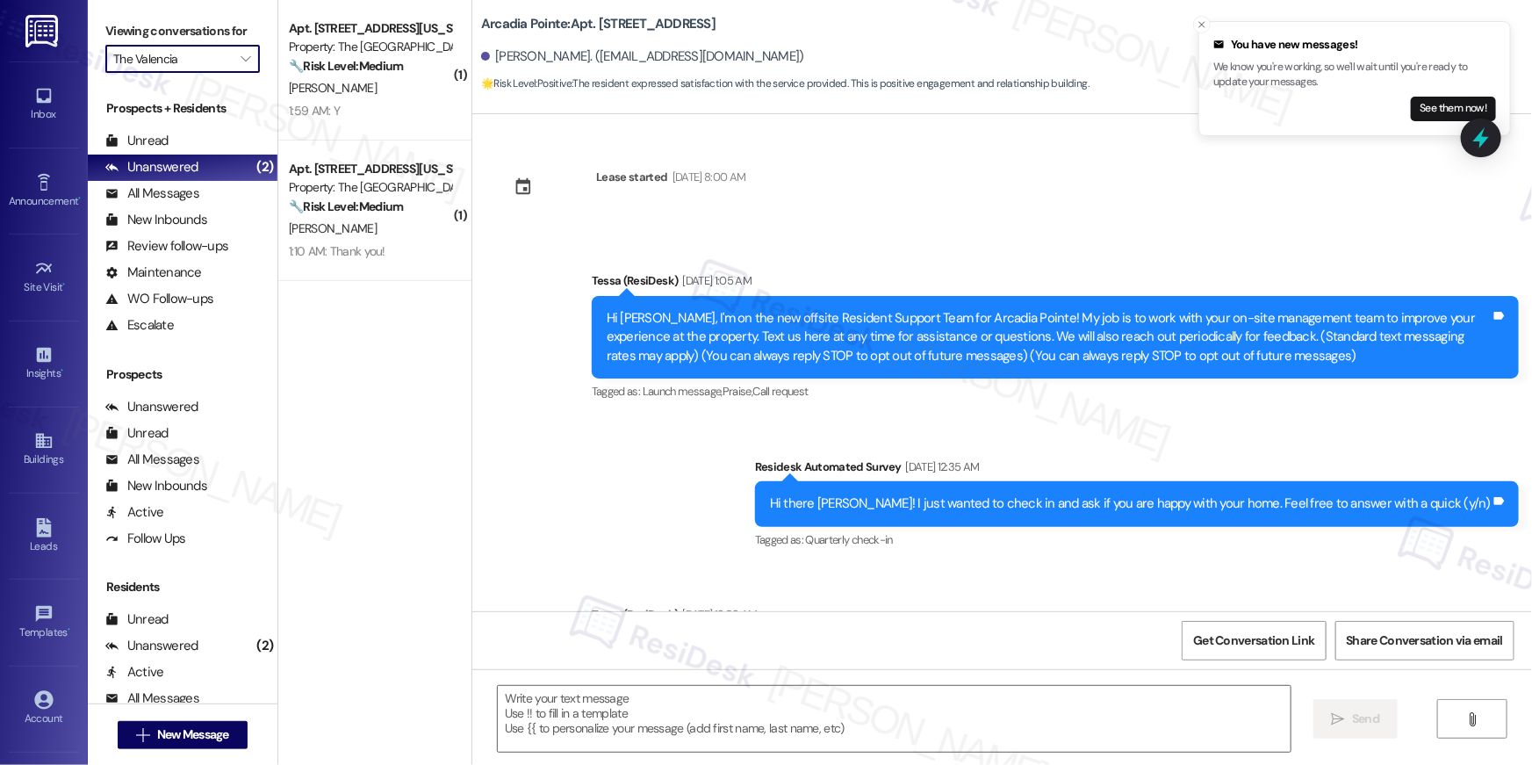
type textarea "Fetching suggested responses. Please feel free to read through the conversation…"
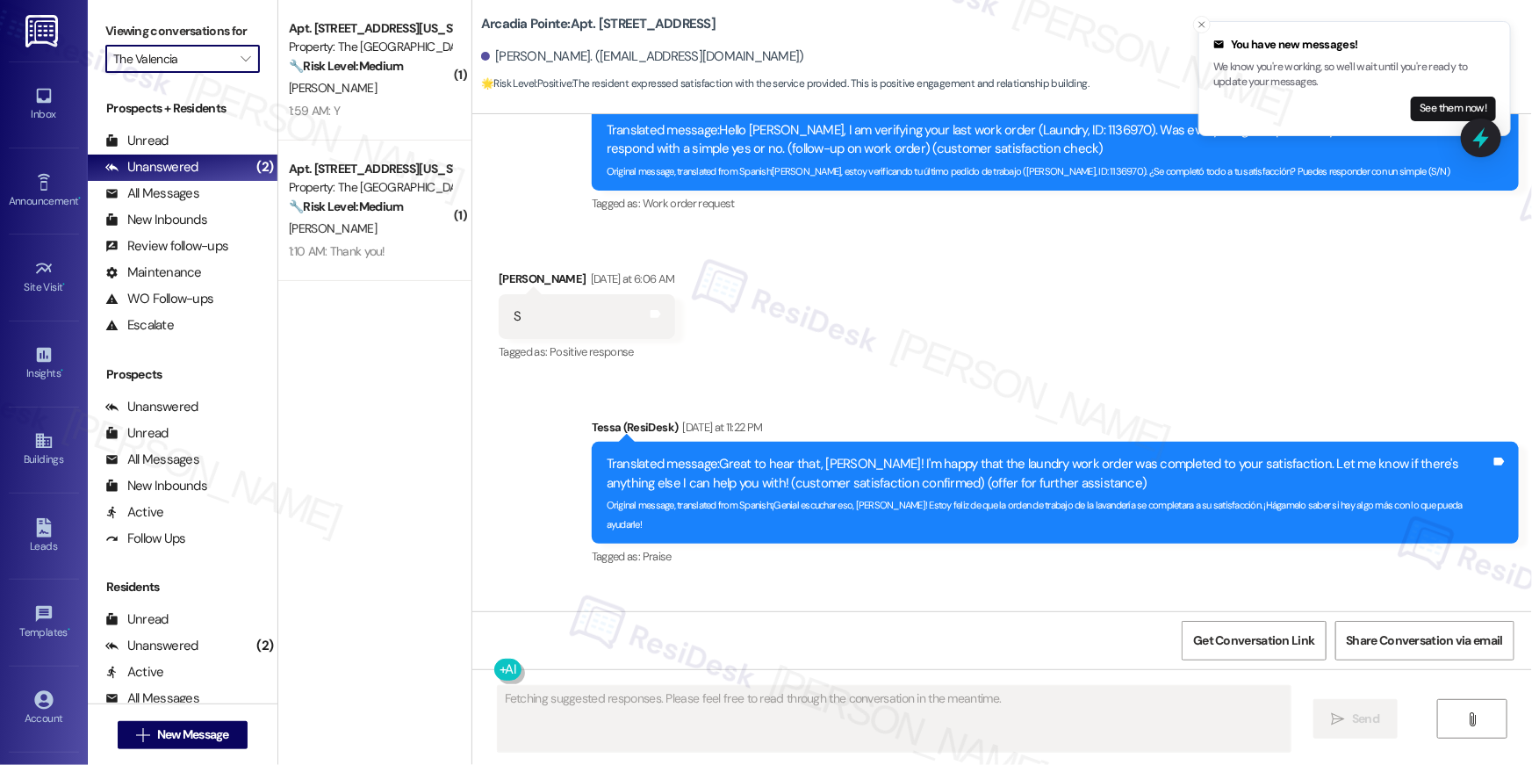
scroll to position [3676, 0]
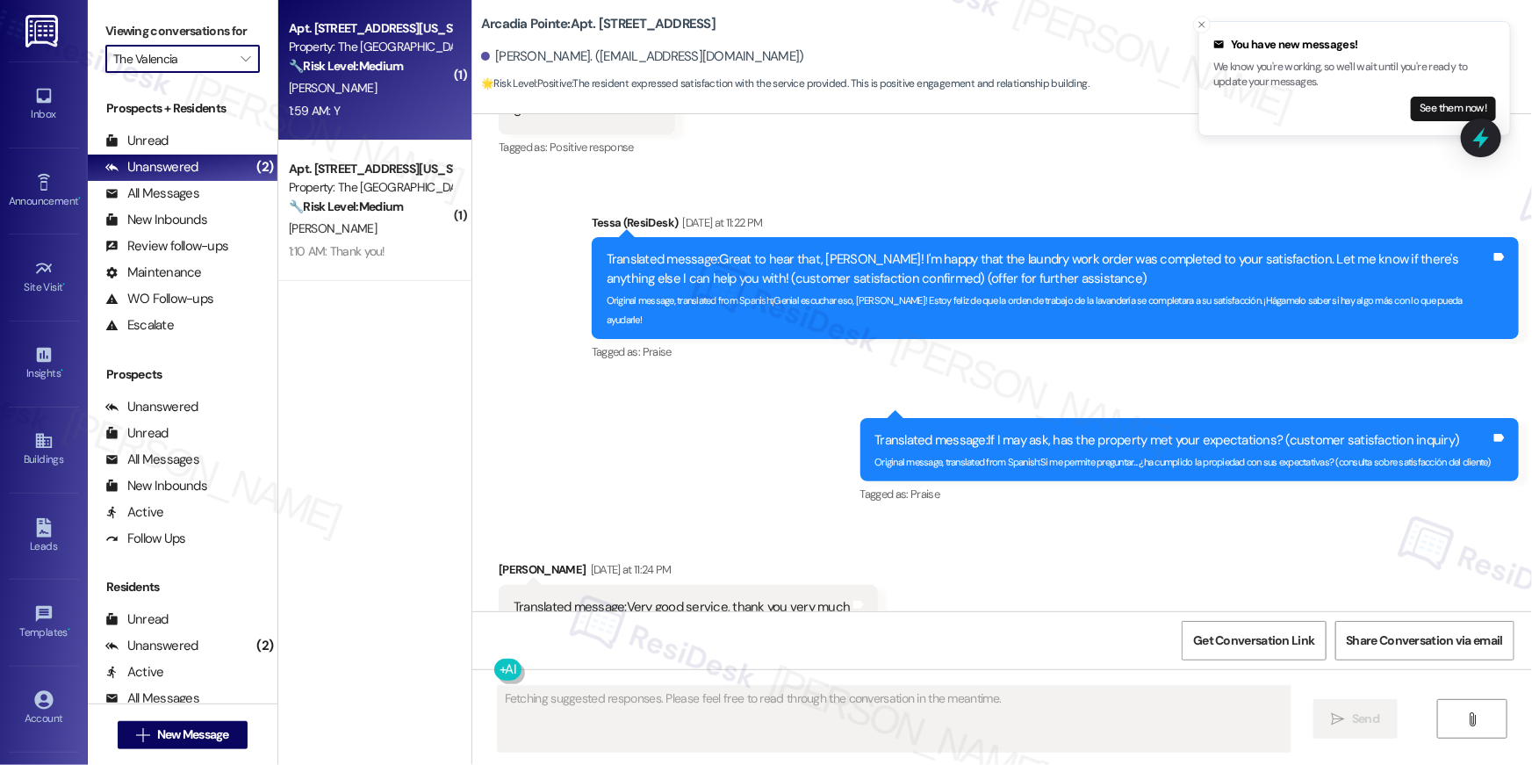
click at [352, 65] on strong "🔧 Risk Level: Medium" at bounding box center [346, 66] width 114 height 16
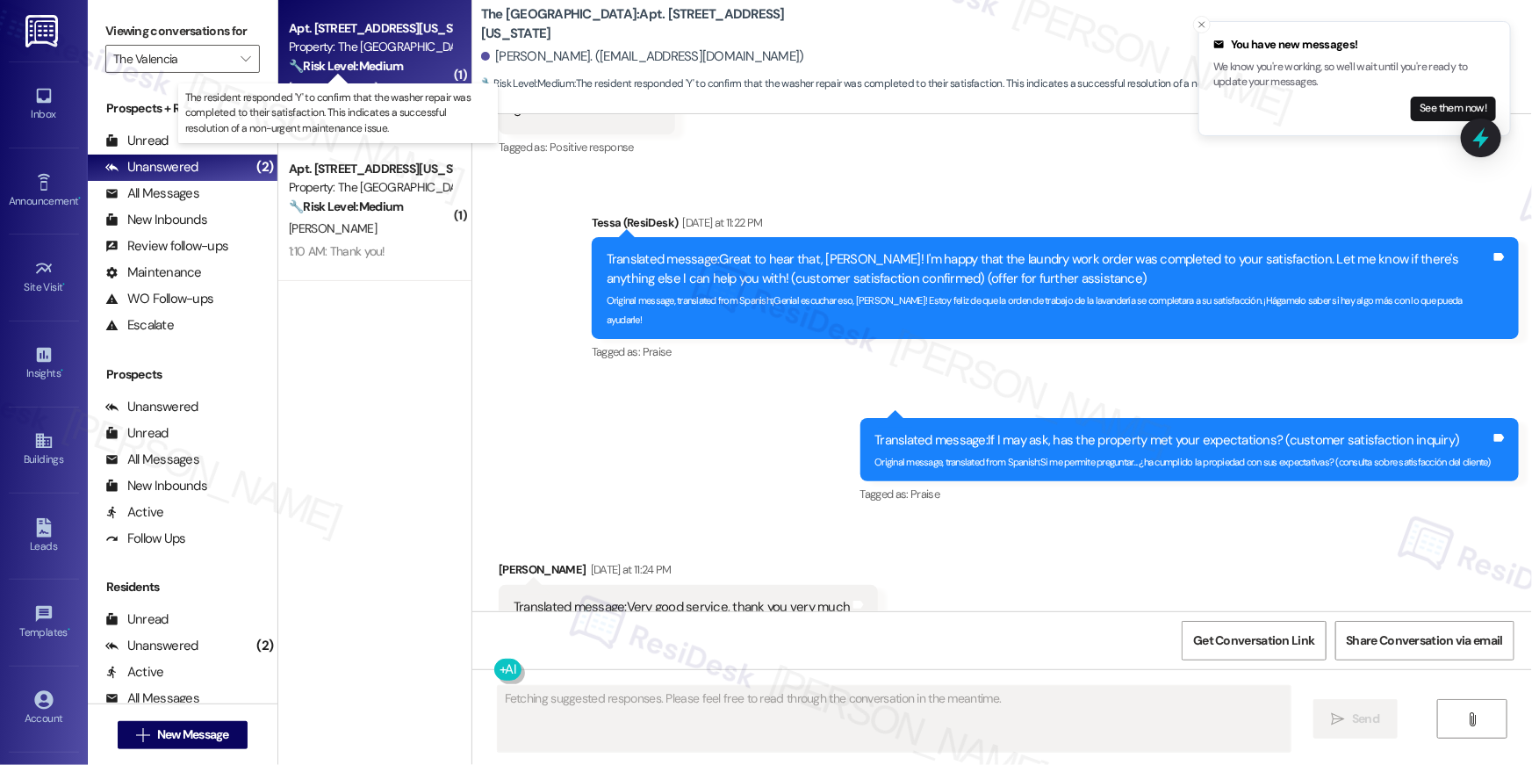
scroll to position [1109, 0]
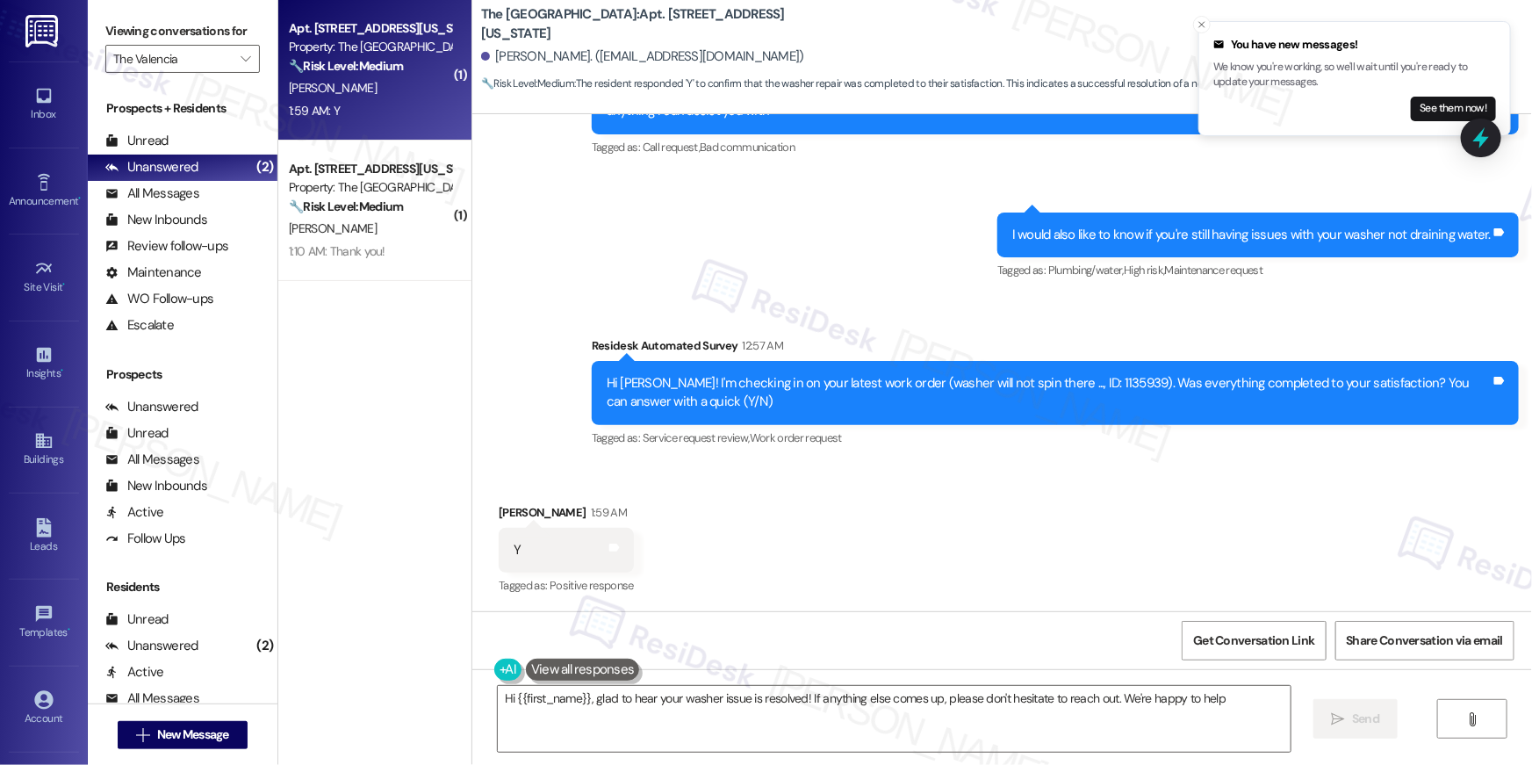
type textarea "Hi {{first_name}}, glad to hear your washer issue is resolved! If anything else…"
click at [1012, 542] on div "Received via SMS [PERSON_NAME] 1:59 AM Y Tags and notes Tagged as: Positive res…" at bounding box center [1002, 538] width 1060 height 148
click at [1048, 713] on textarea "Hi {{first_name}}, glad to hear your washer issue is resolved! If anything else…" at bounding box center [894, 719] width 793 height 66
click at [1359, 714] on span "Send" at bounding box center [1354, 718] width 27 height 18
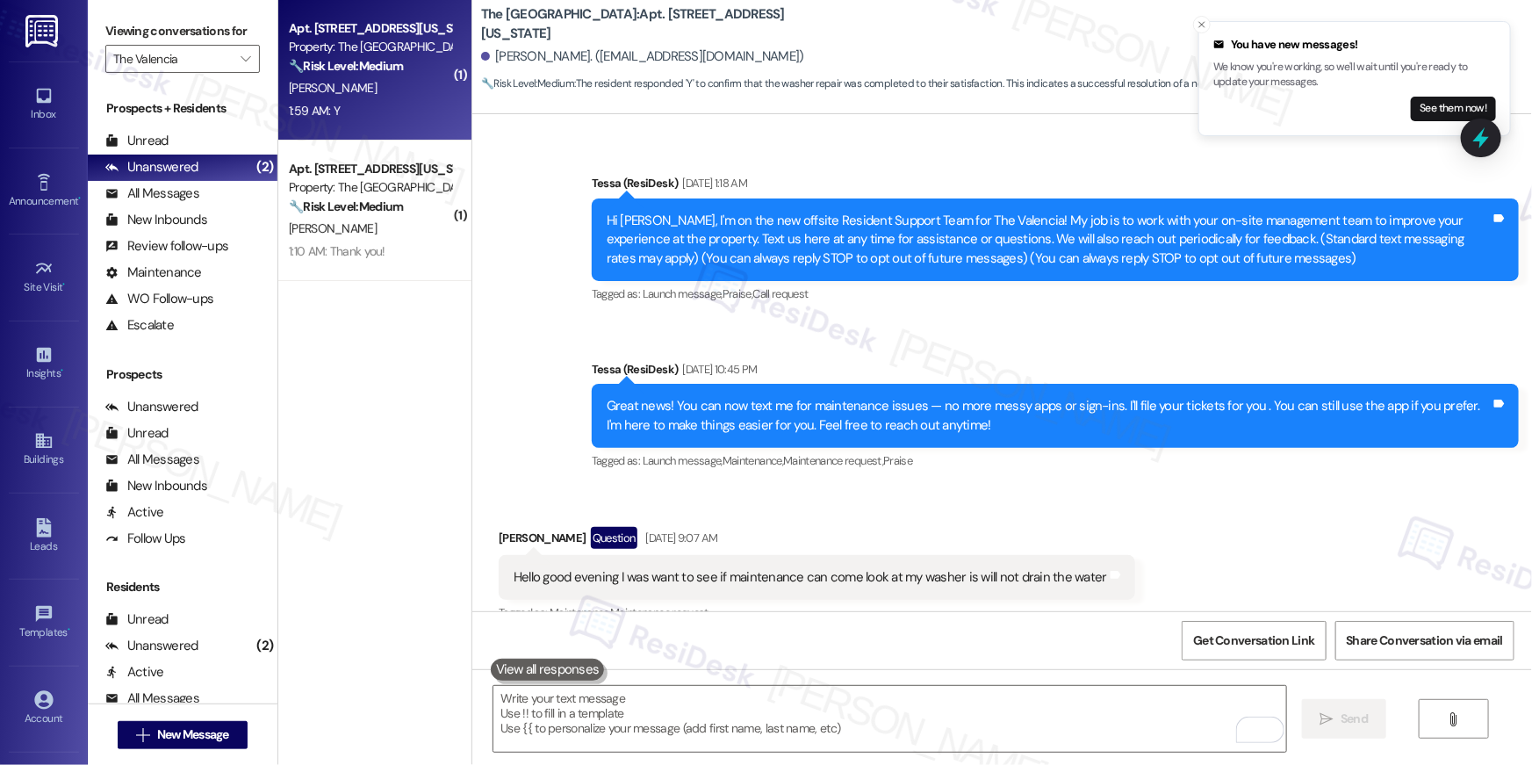
scroll to position [0, 0]
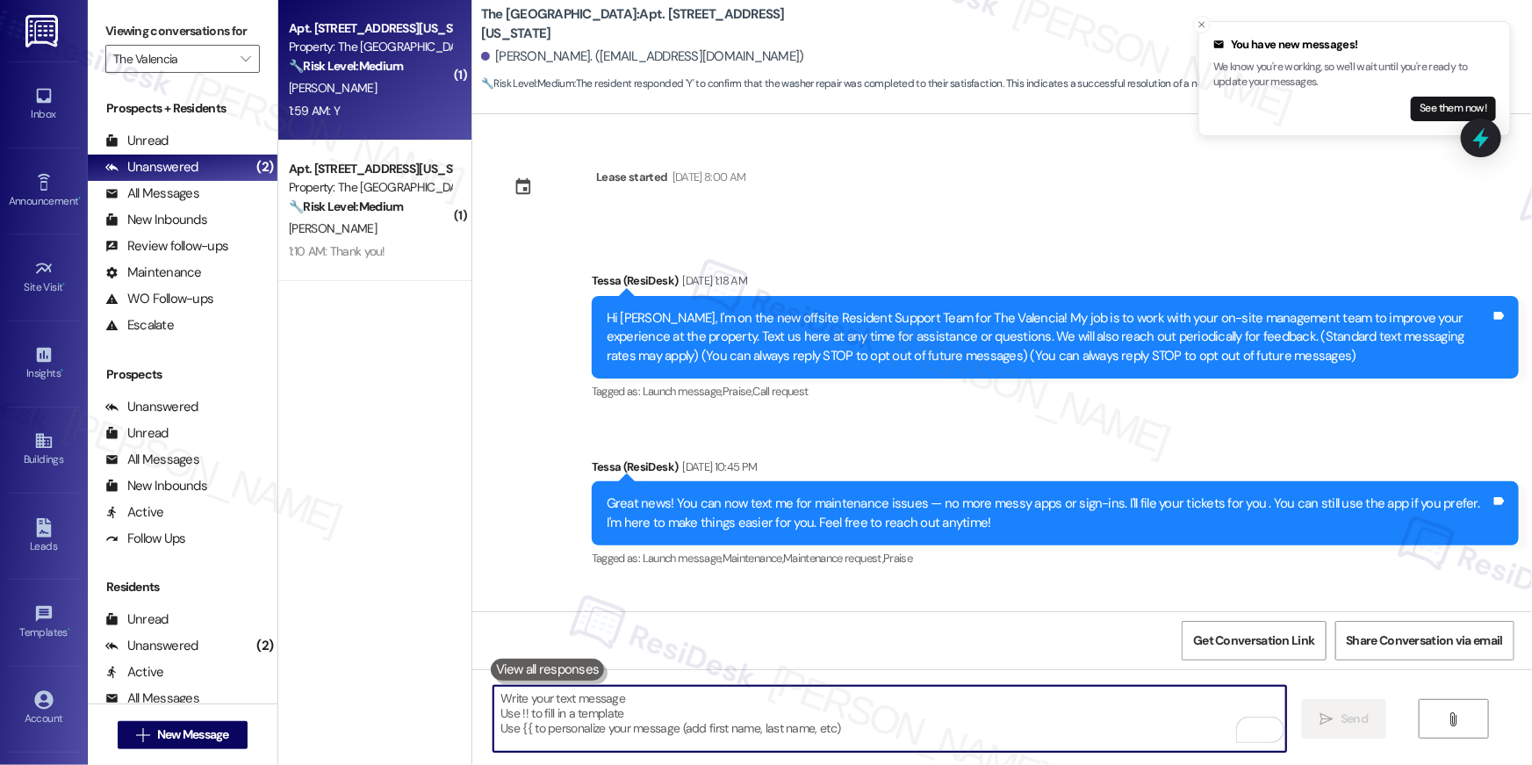
click at [766, 709] on textarea "To enrich screen reader interactions, please activate Accessibility in Grammarl…" at bounding box center [889, 719] width 793 height 66
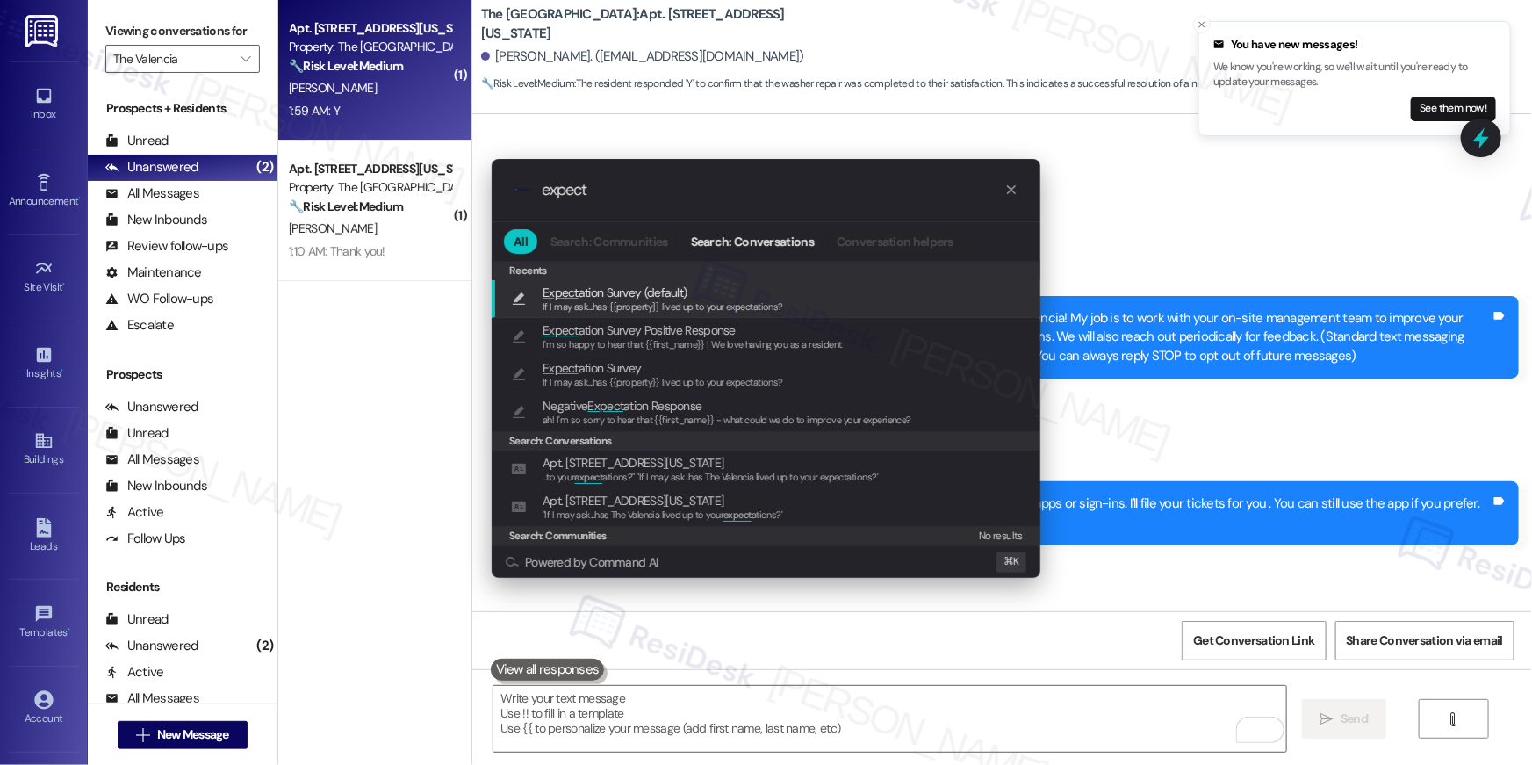
type input "expect"
click at [756, 300] on span "If I may ask...has {{property}} lived up to your expectations?" at bounding box center [663, 306] width 241 height 12
type textarea "If I may ask...has {{property}} lived up to your expectations?"
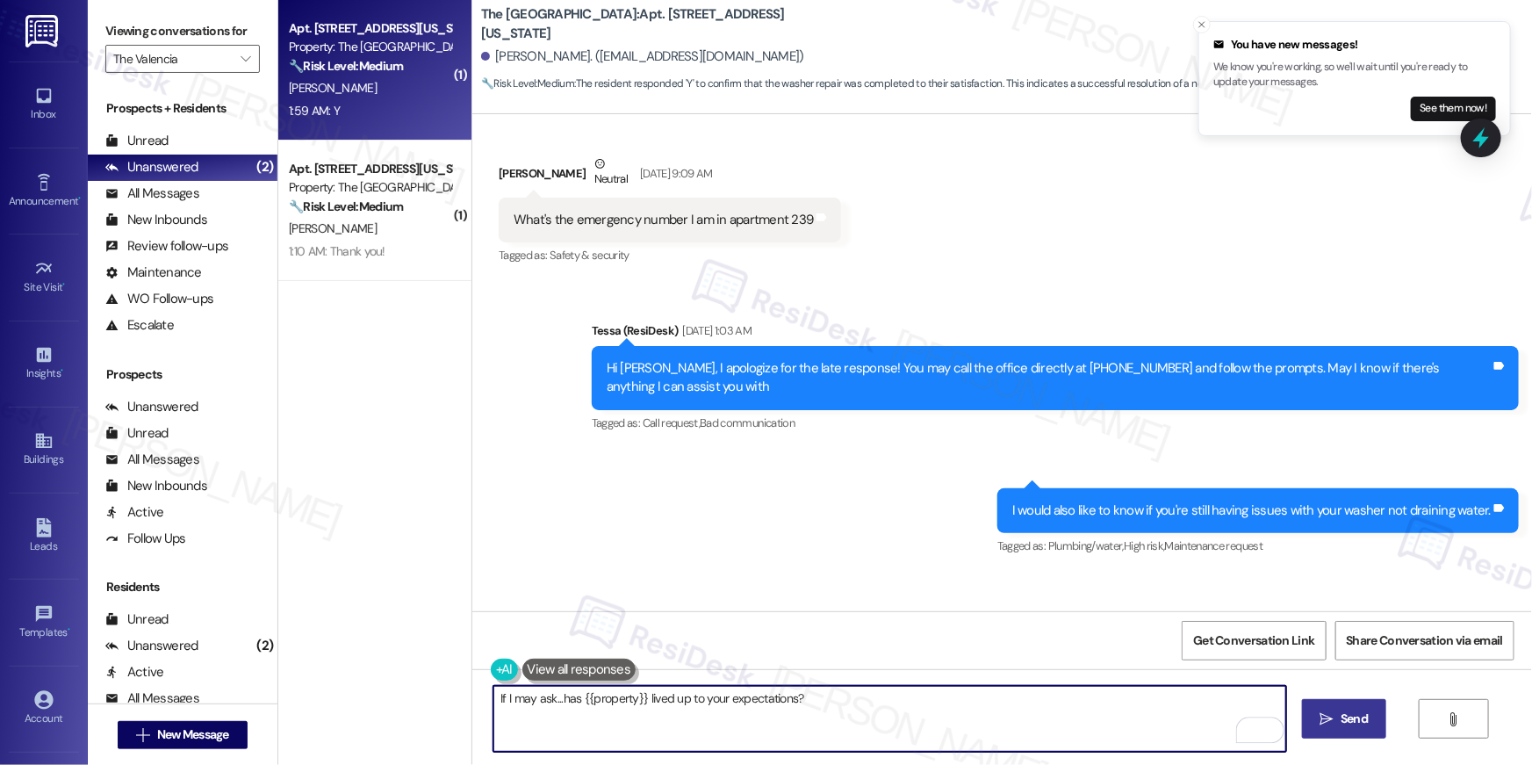
scroll to position [1232, 0]
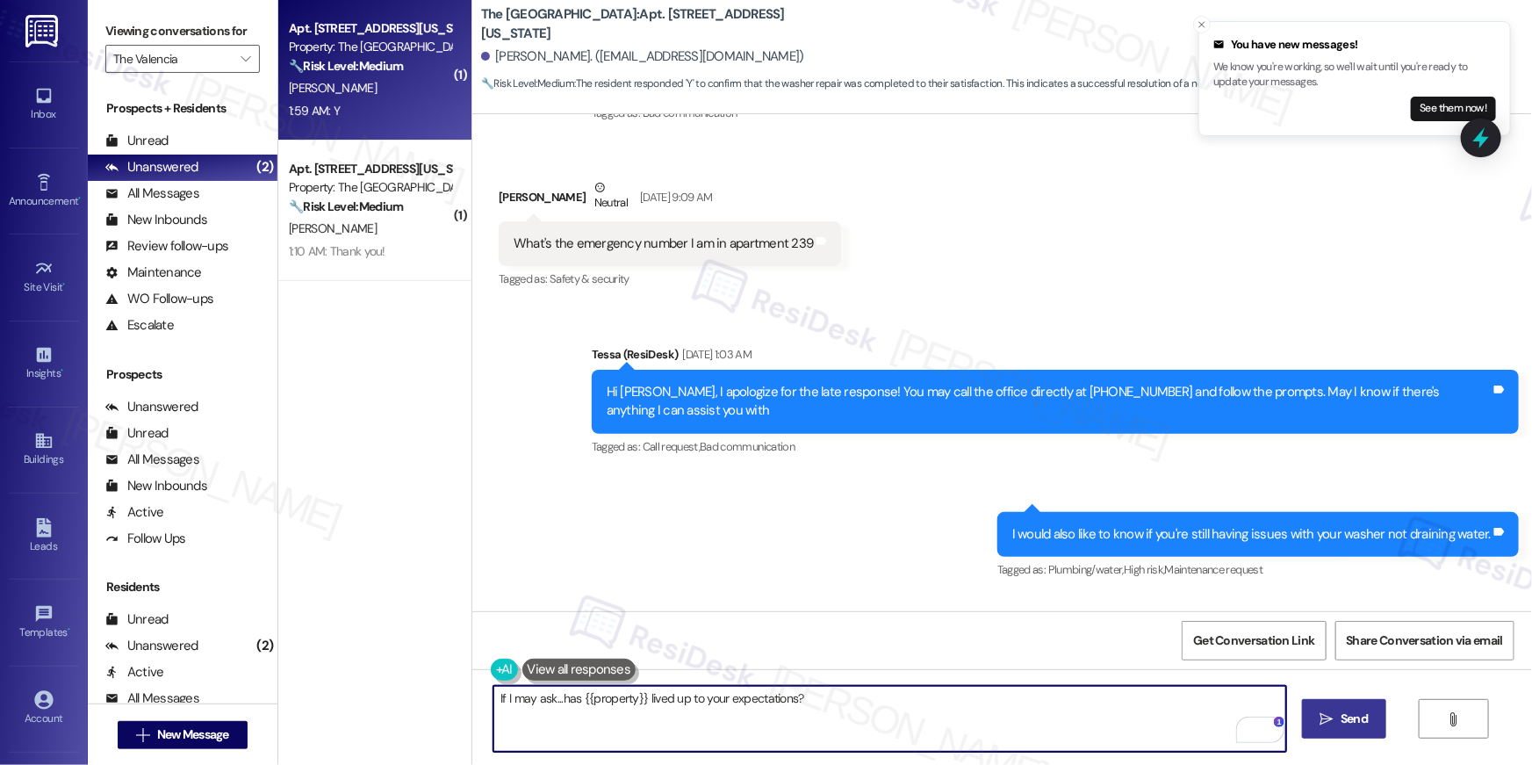
click at [1100, 696] on textarea "If I may ask...has {{property}} lived up to your expectations?" at bounding box center [889, 719] width 793 height 66
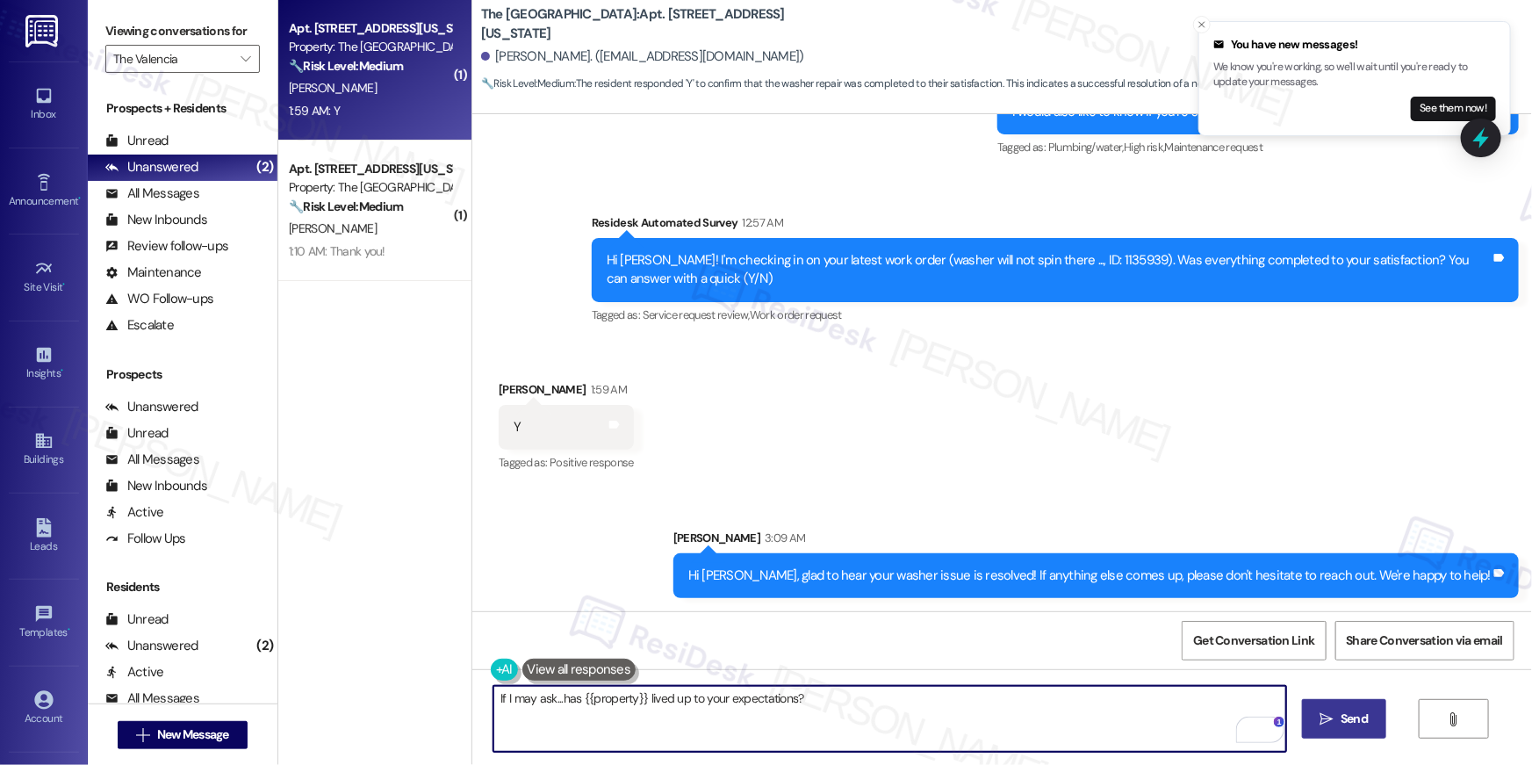
click at [1343, 705] on button " Send" at bounding box center [1344, 719] width 85 height 40
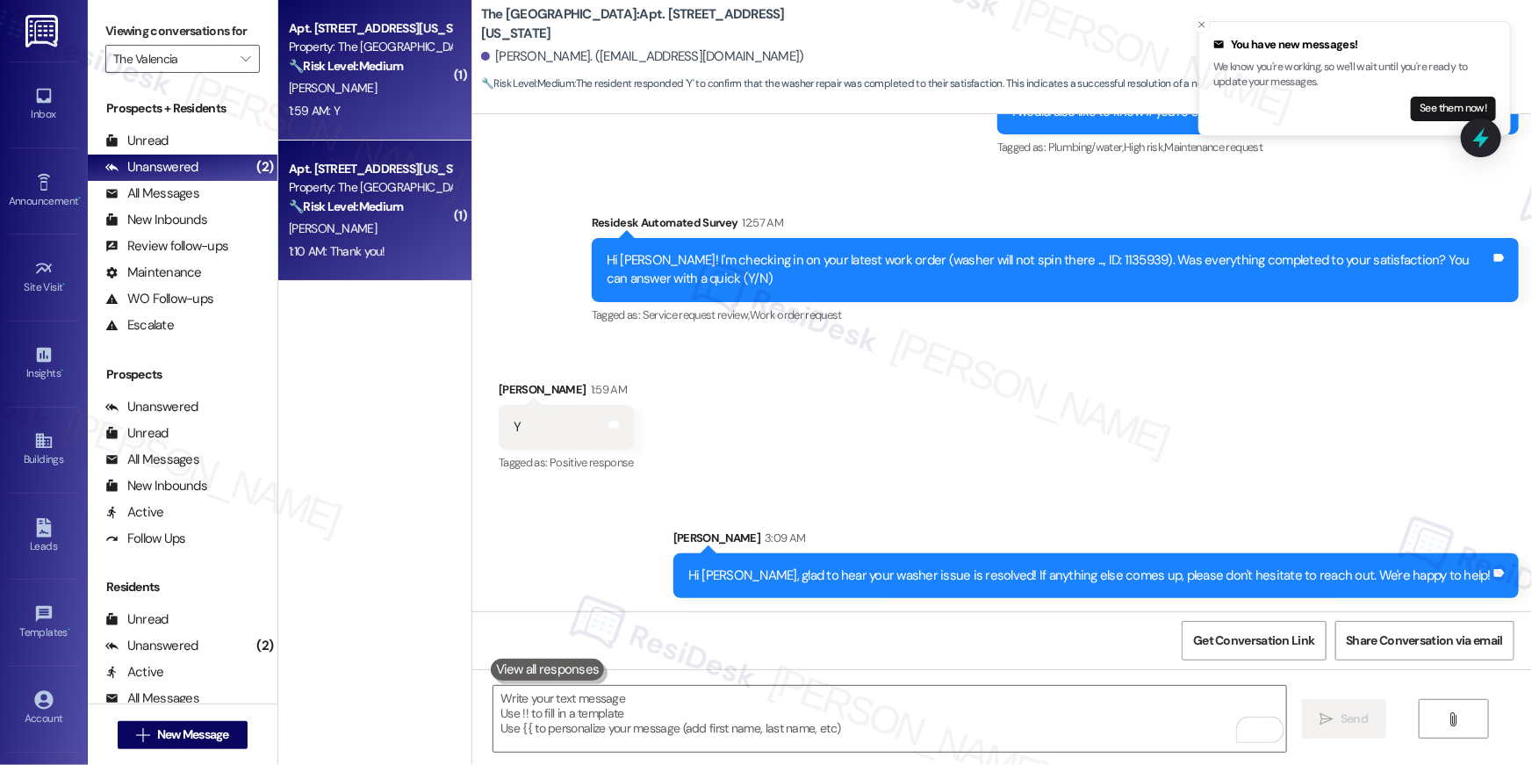
click at [371, 204] on strong "🔧 Risk Level: Medium" at bounding box center [346, 206] width 114 height 16
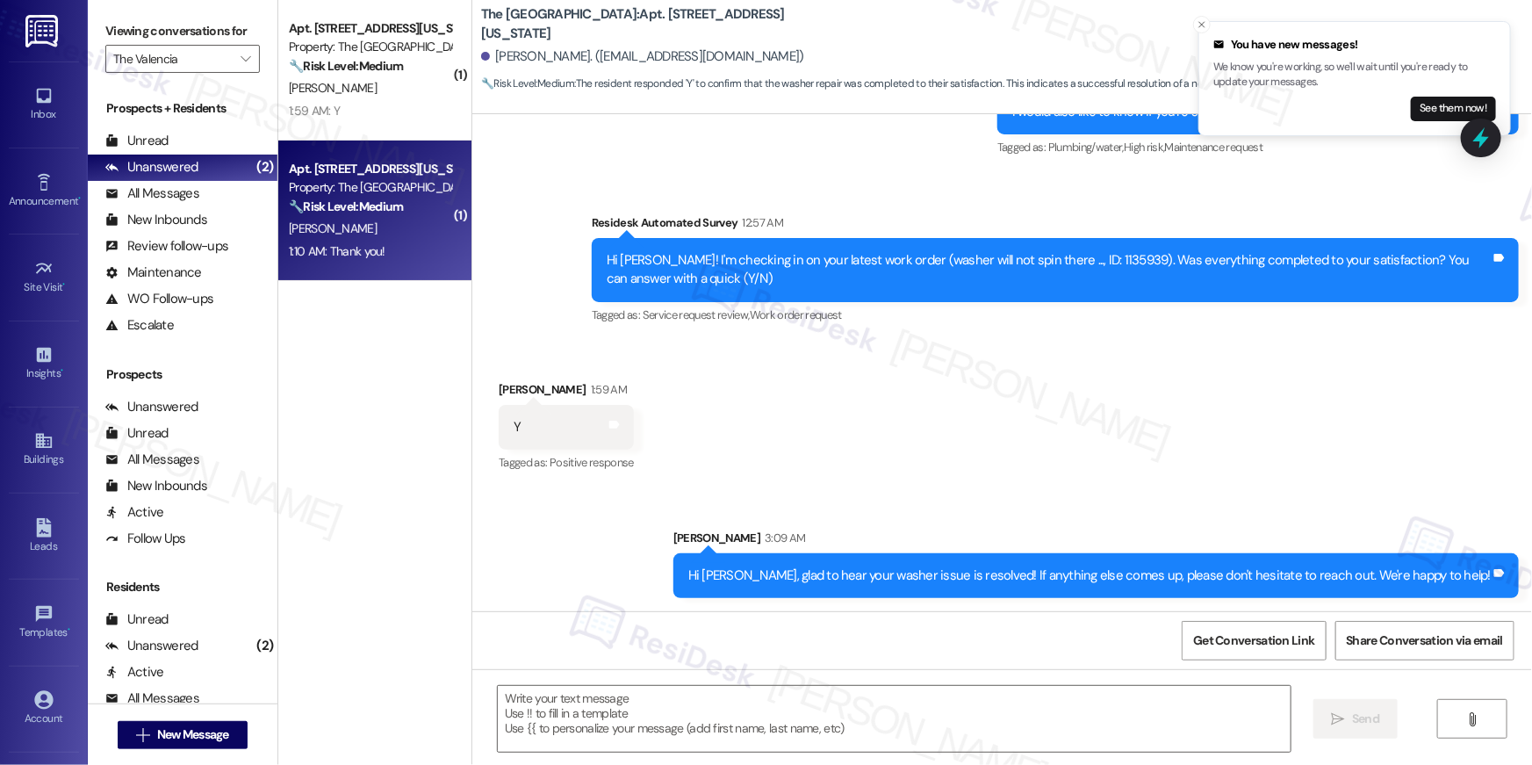
type textarea "Fetching suggested responses. Please feel free to read through the conversation…"
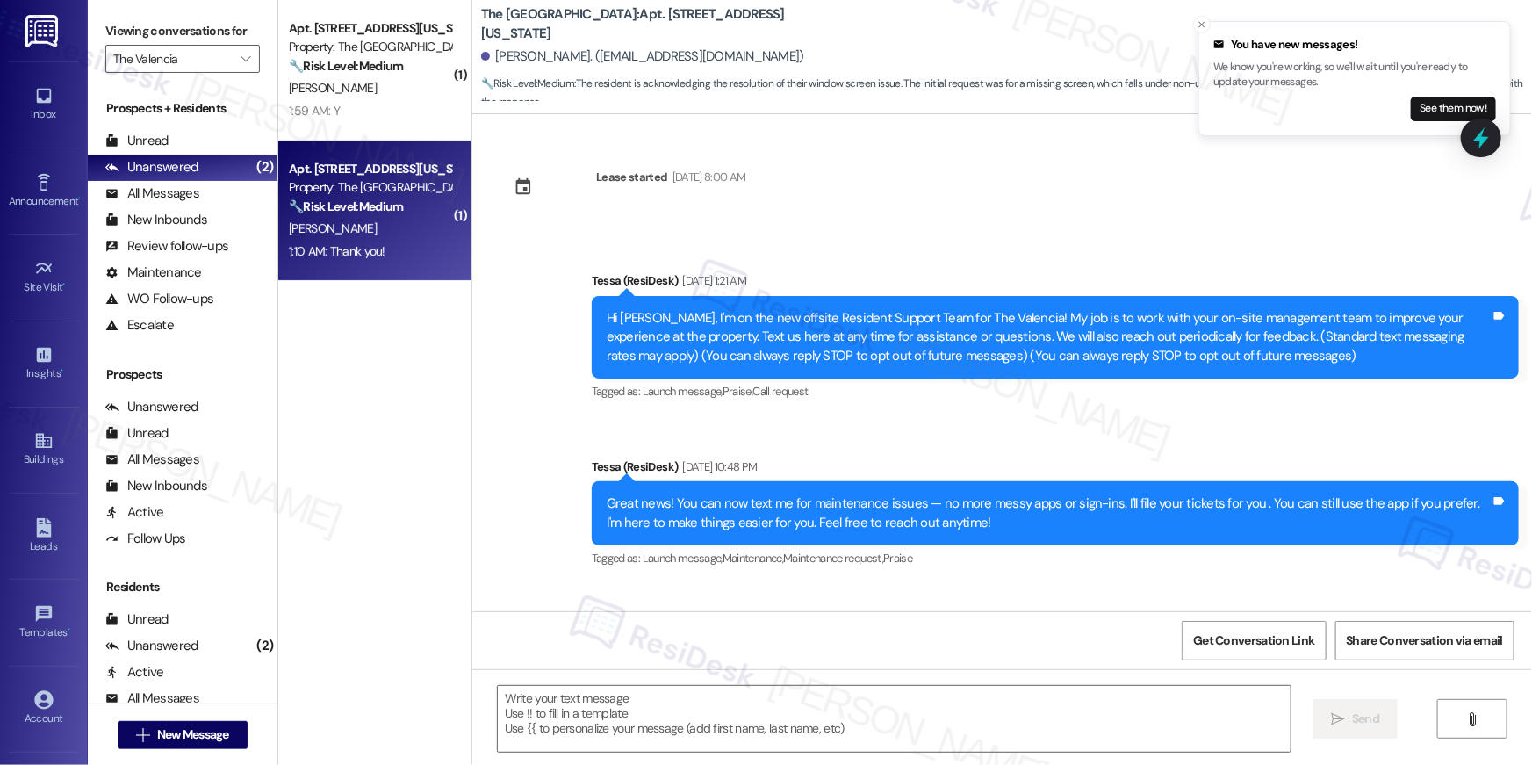
scroll to position [3978, 0]
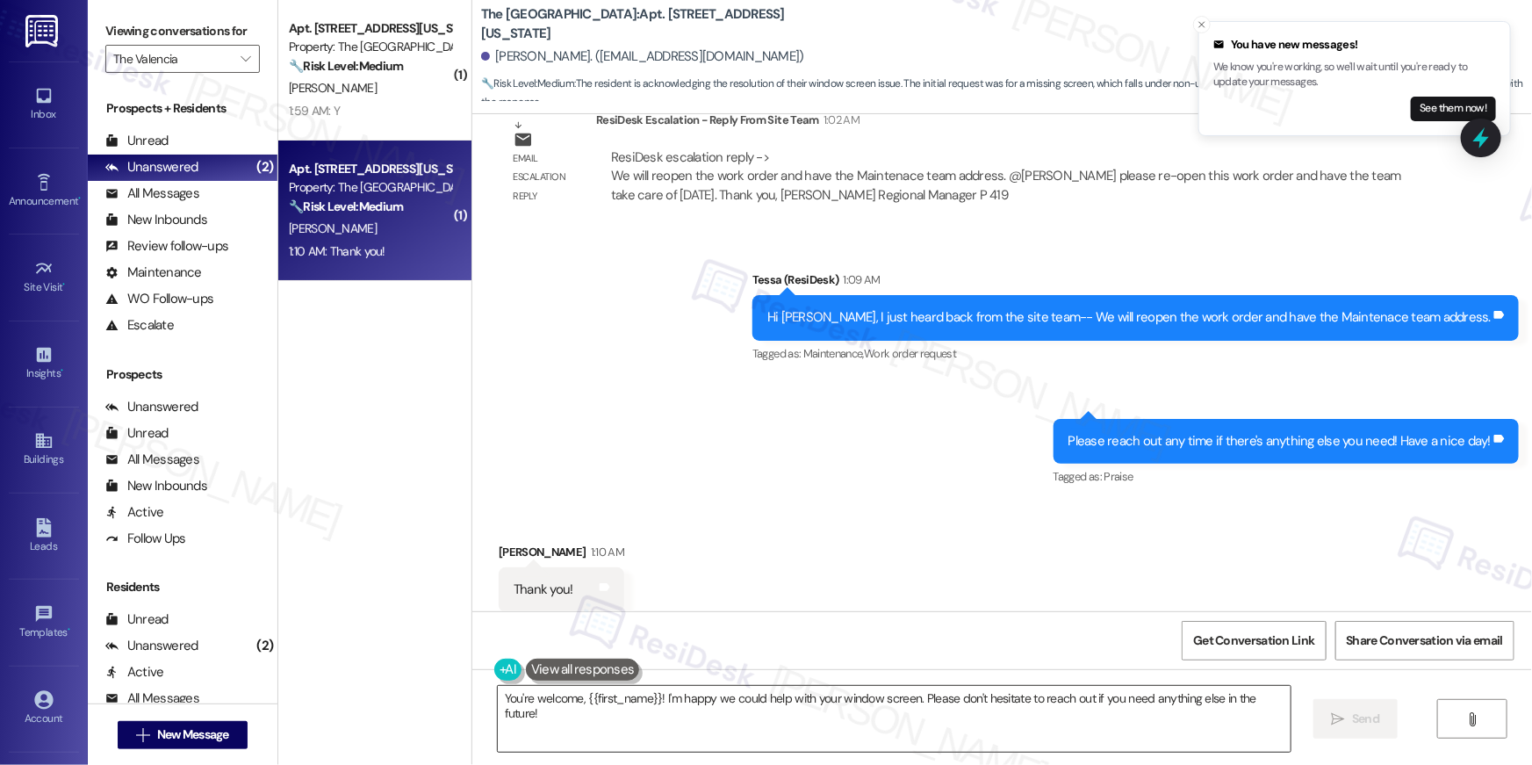
click at [904, 719] on textarea "You're welcome, {{first_name}}! I'm happy we could help with your window screen…" at bounding box center [894, 719] width 793 height 66
click at [905, 719] on textarea "You're welcome, {{first_name}}! I'm happy we could help with your window screen…" at bounding box center [894, 719] width 793 height 66
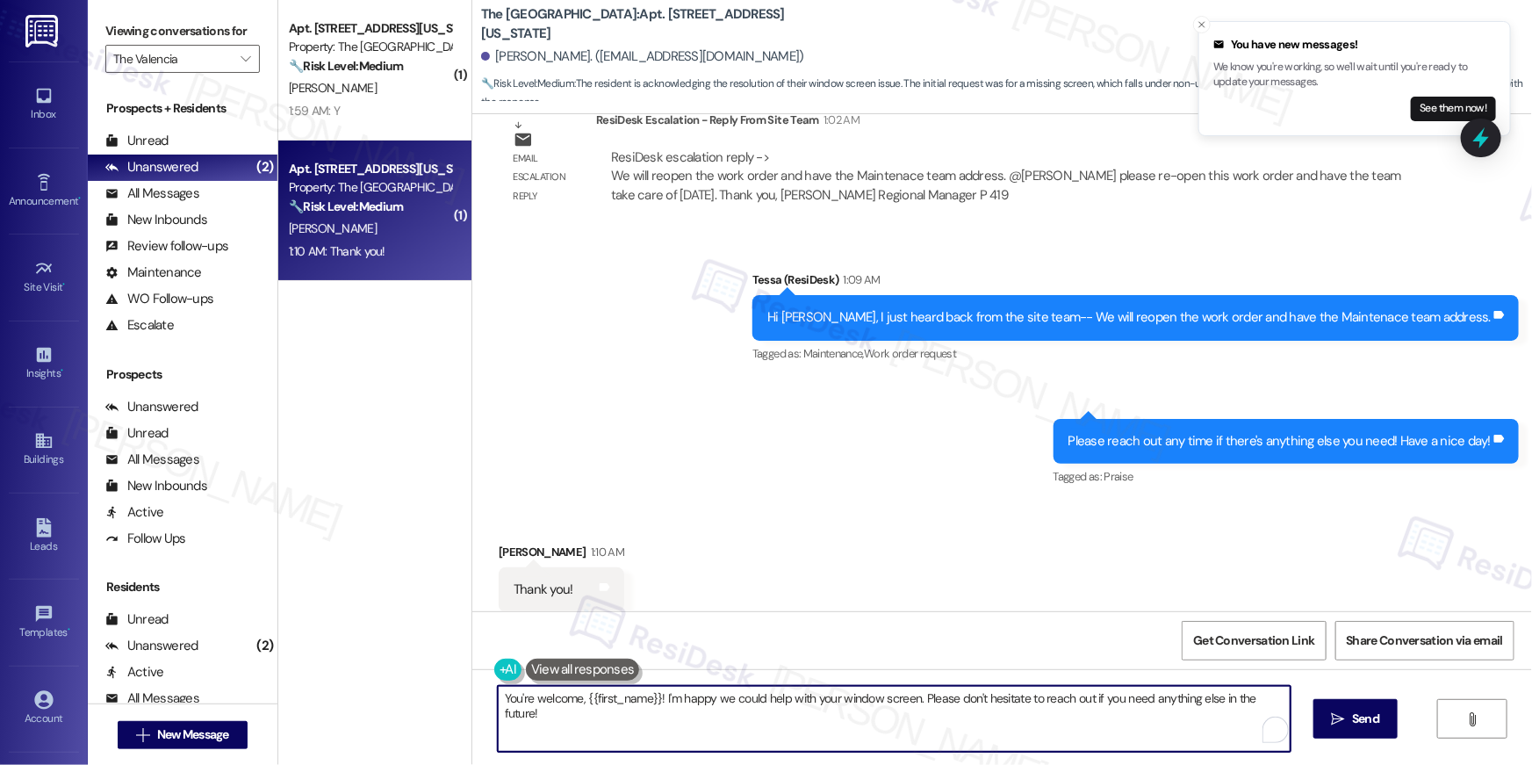
click at [905, 719] on textarea "You're welcome, {{first_name}}! I'm happy we could help with your window screen…" at bounding box center [894, 719] width 793 height 66
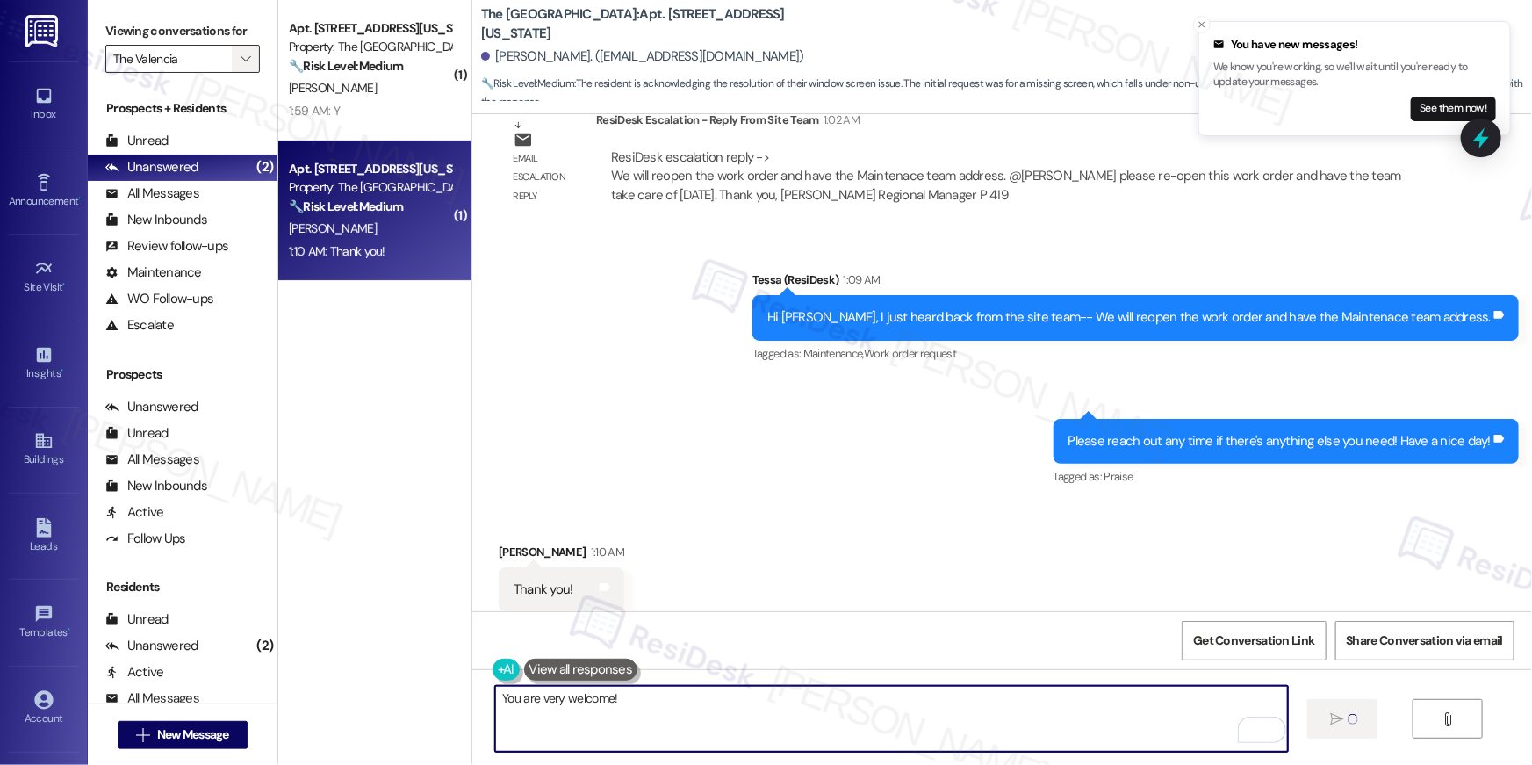
type textarea "You are very welcome!"
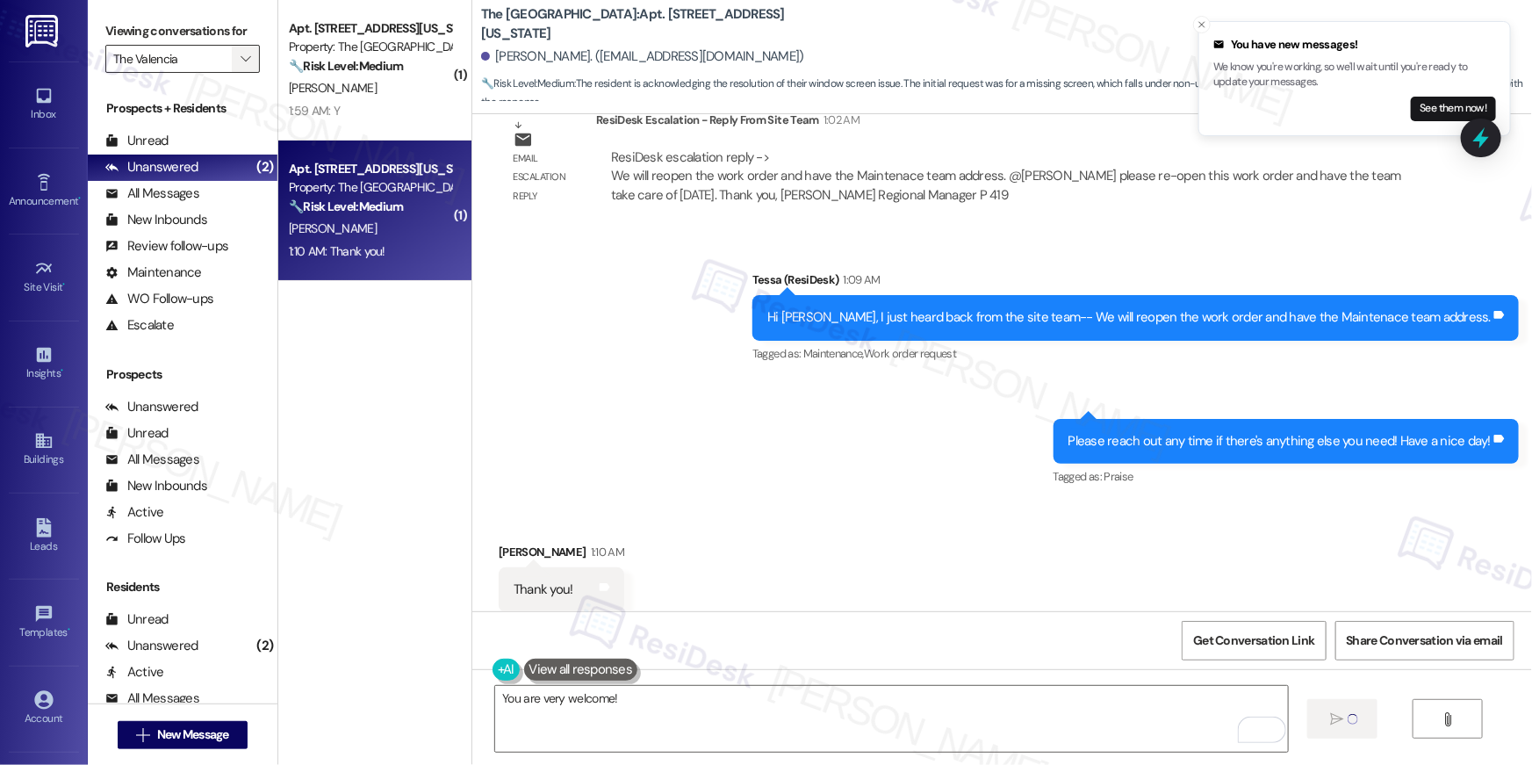
click at [244, 55] on button "" at bounding box center [246, 59] width 28 height 28
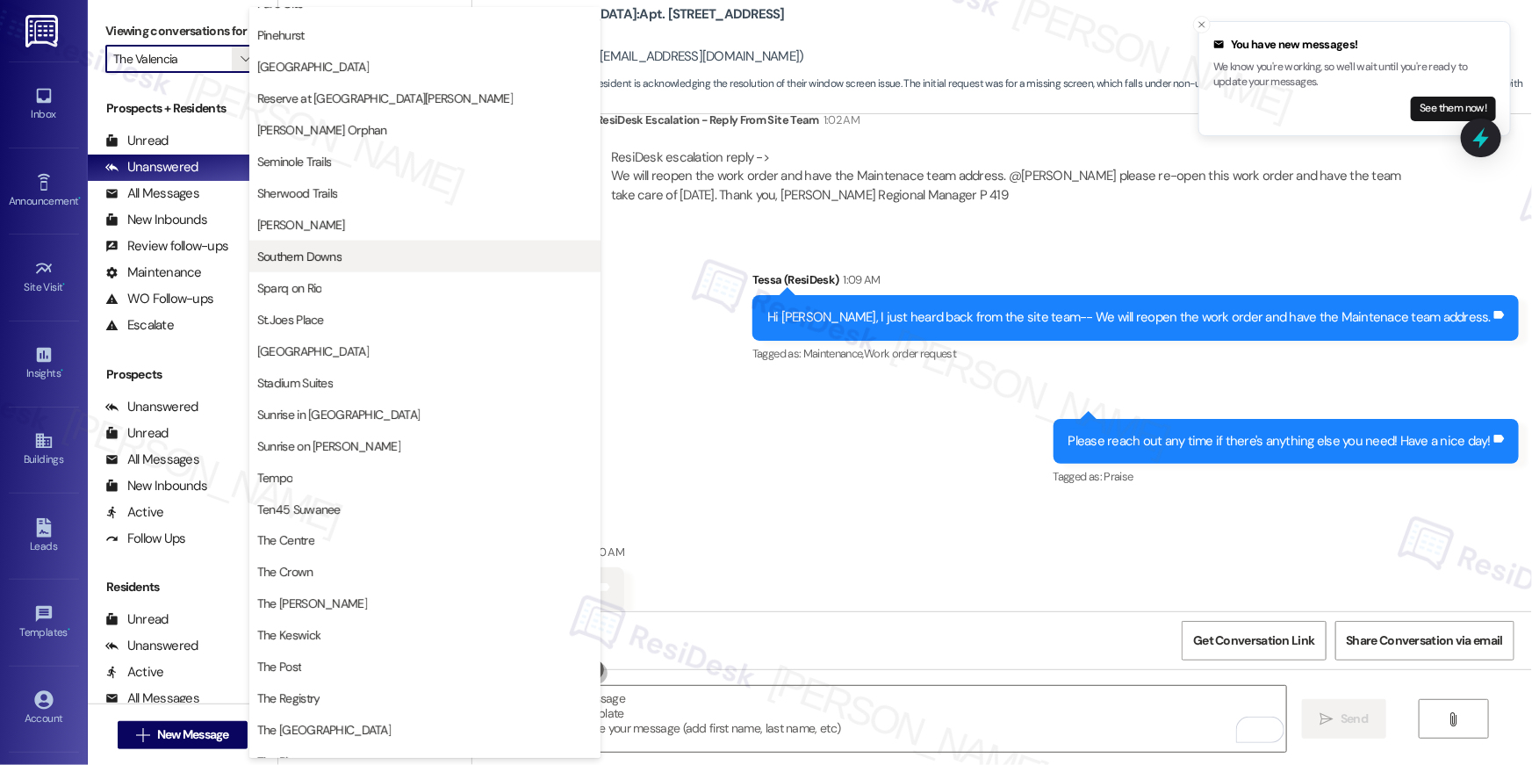
scroll to position [1099, 0]
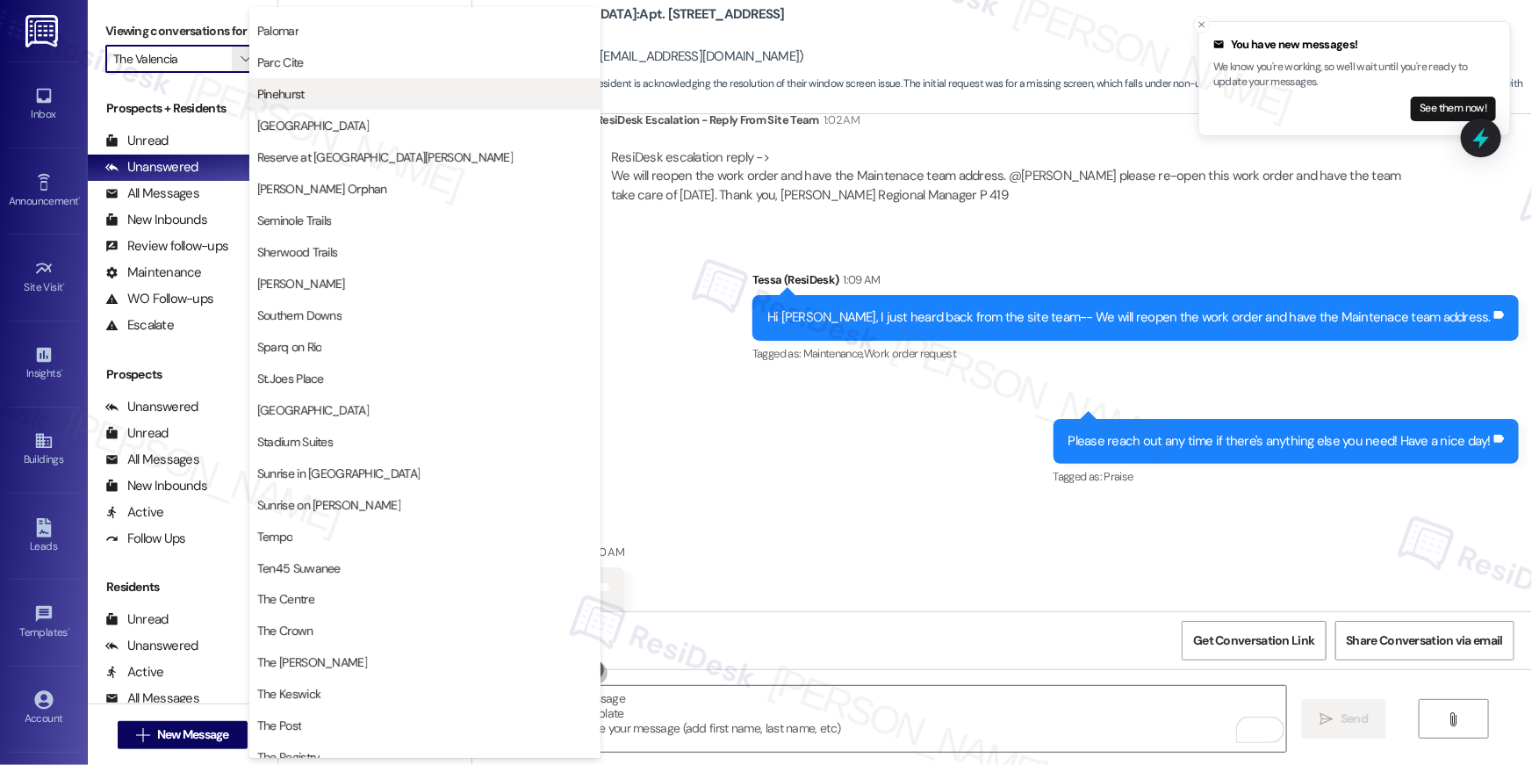
click at [328, 100] on span "Pinehurst" at bounding box center [424, 94] width 335 height 18
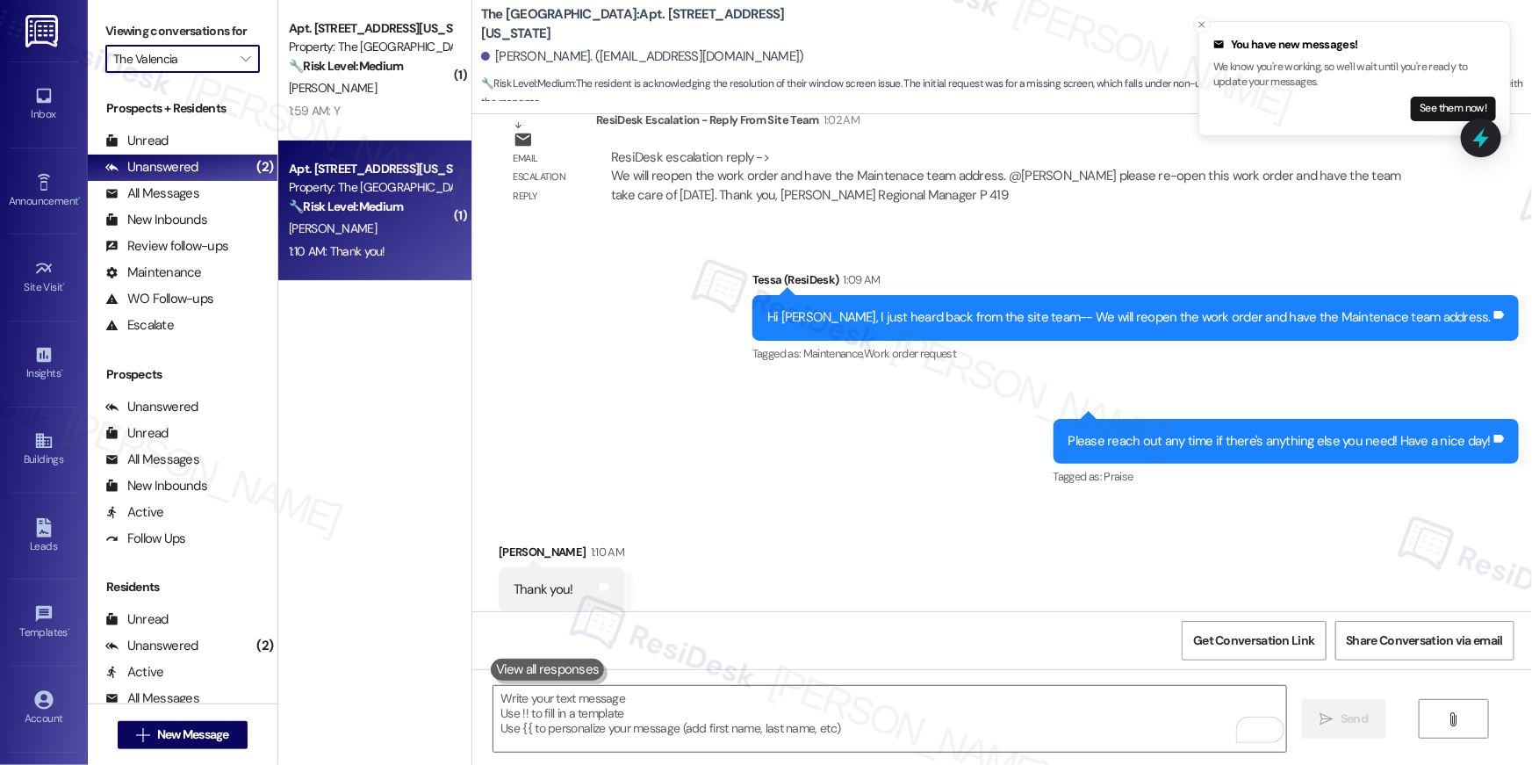
type input "Pinehurst"
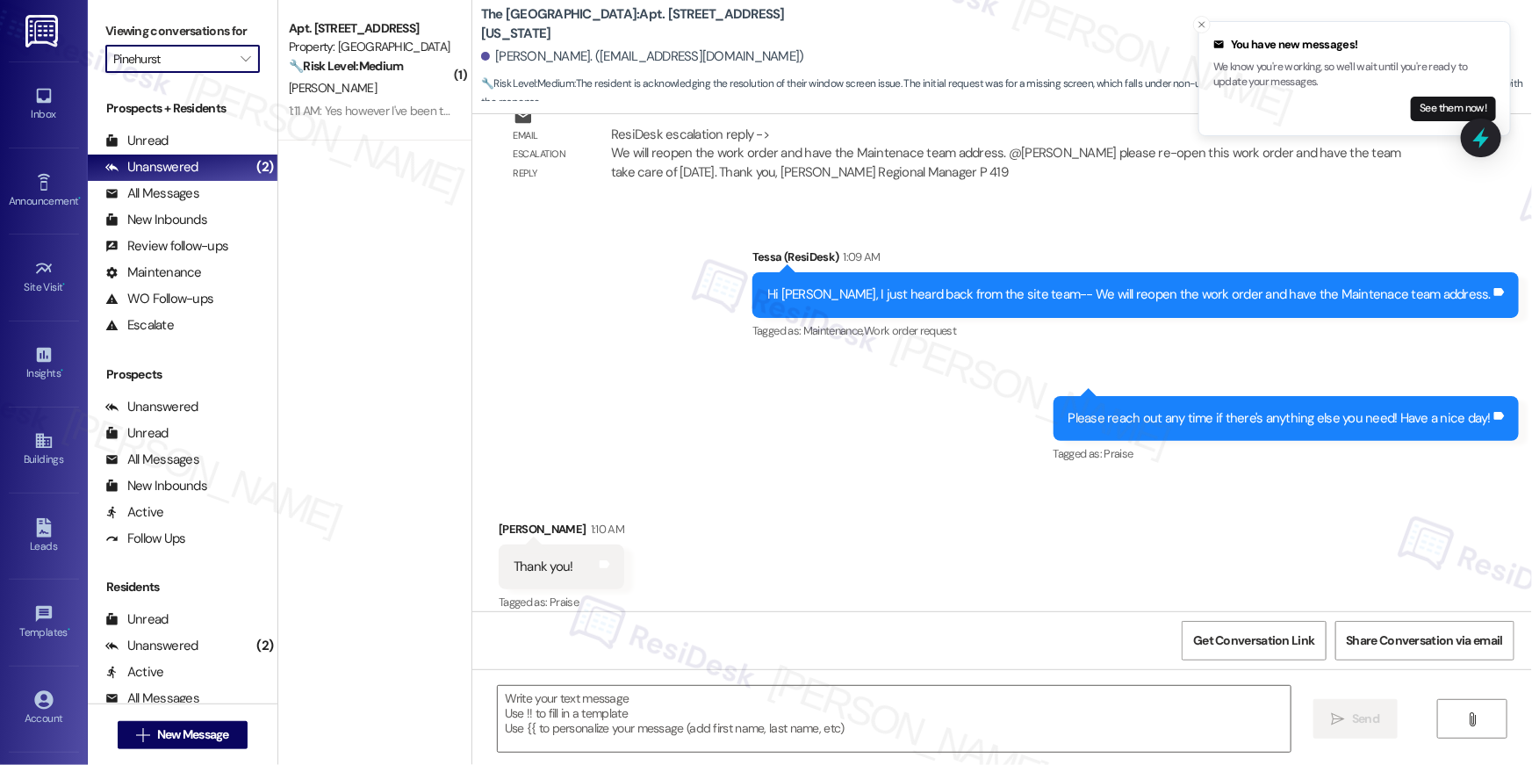
type textarea "Fetching suggested responses. Please feel free to read through the conversation…"
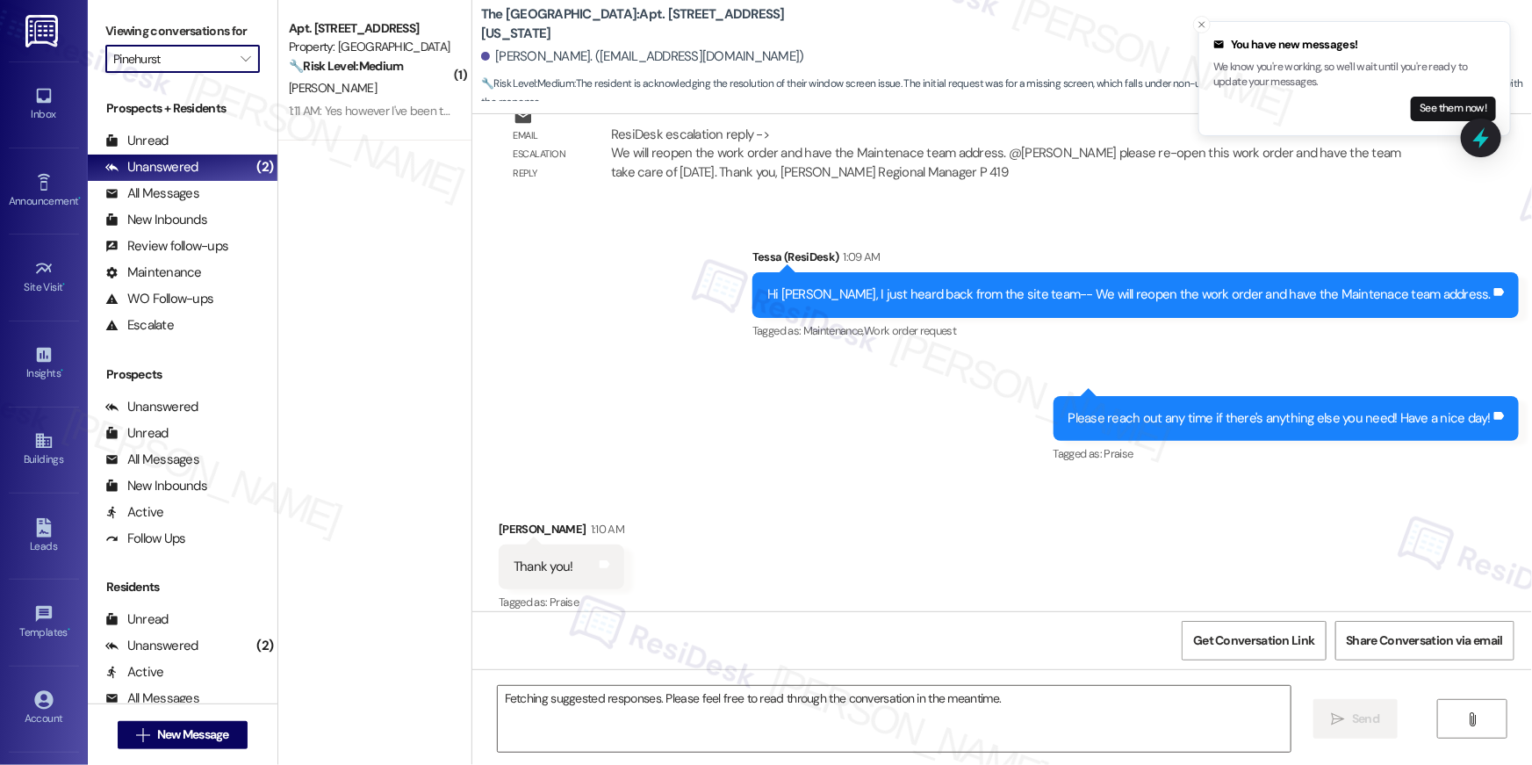
scroll to position [3978, 0]
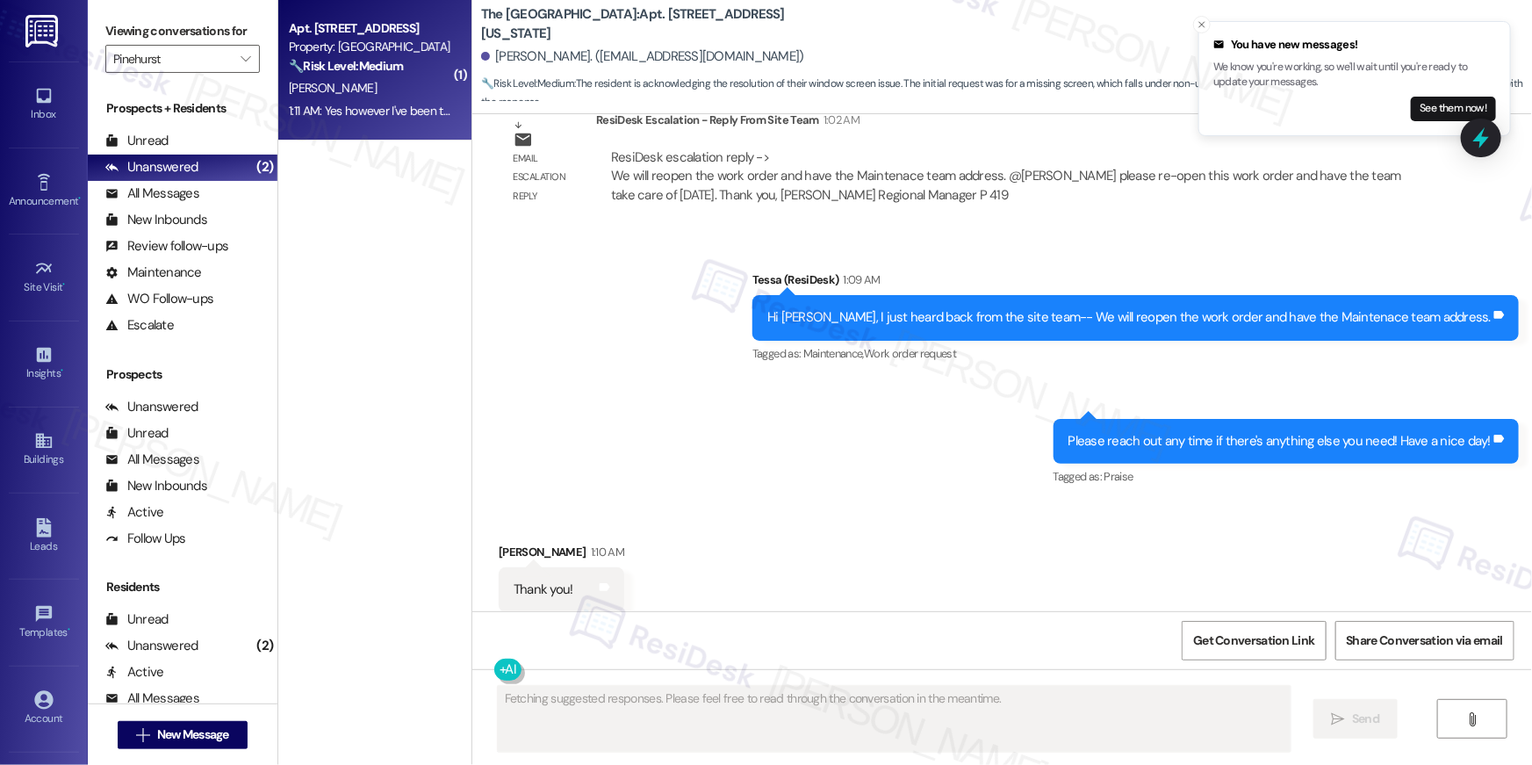
click at [369, 123] on div "Apt. [STREET_ADDRESS] Property: Pinehurst 🔧 Risk Level: Medium The initial mess…" at bounding box center [374, 70] width 193 height 140
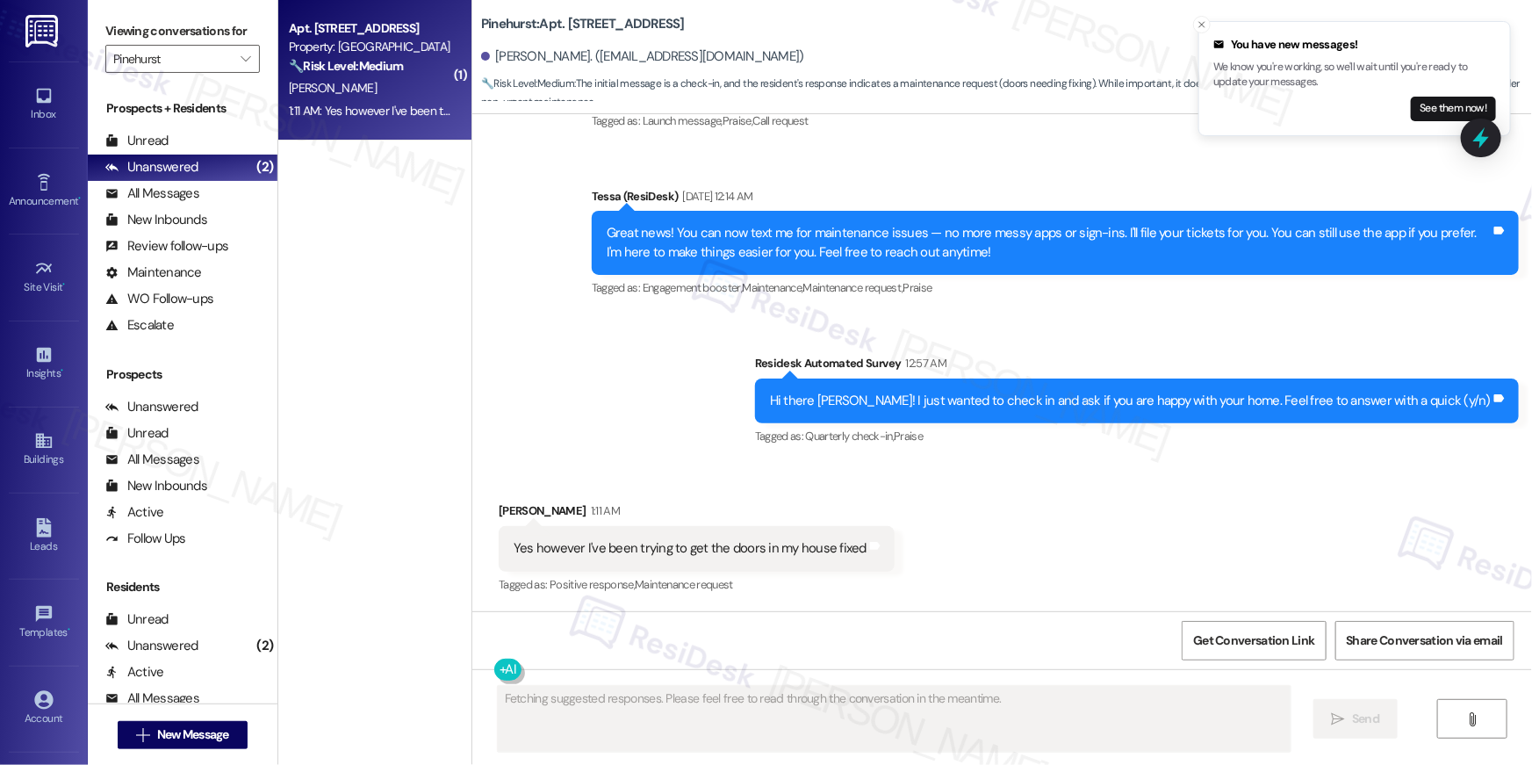
scroll to position [270, 0]
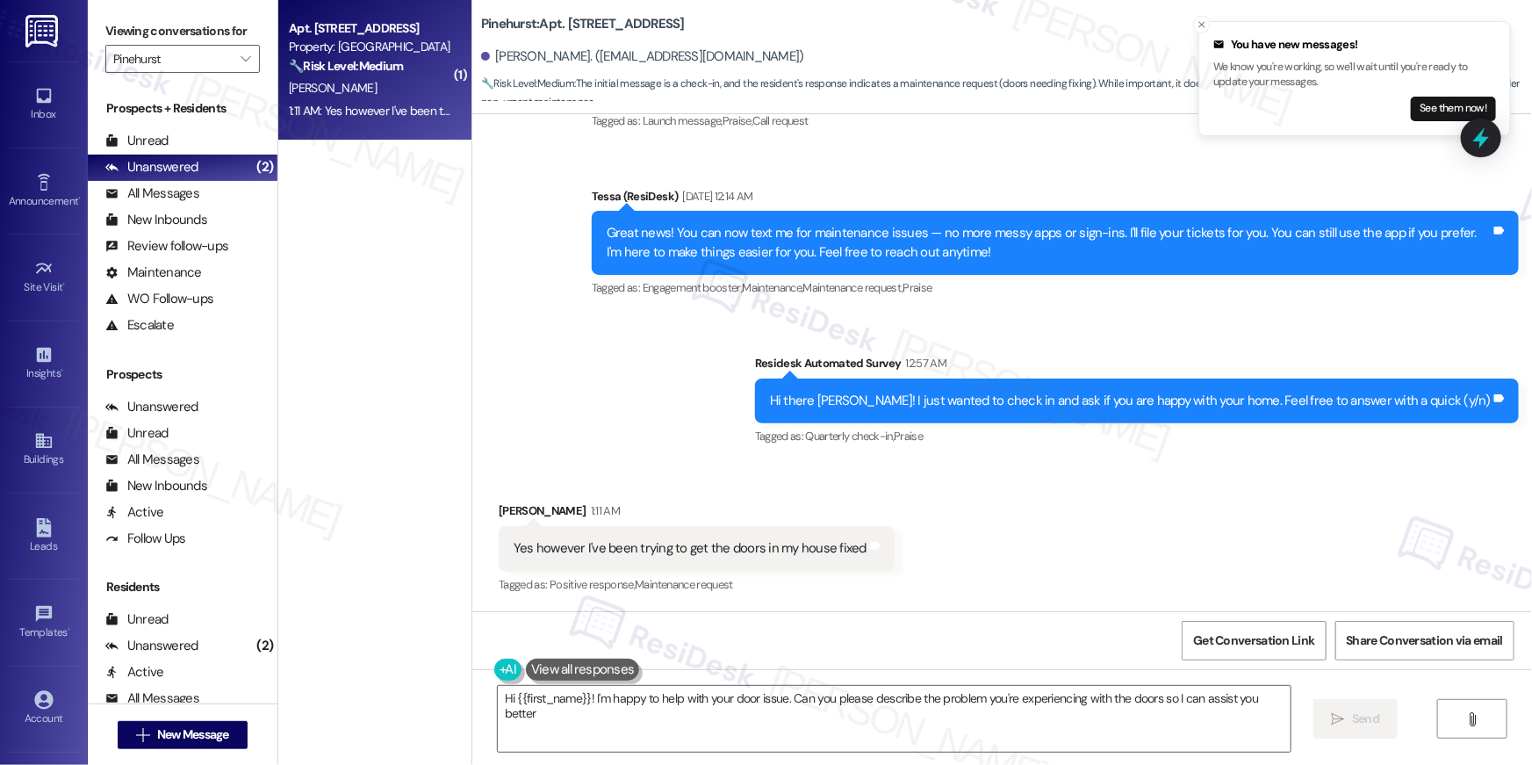
type textarea "Hi {{first_name}}! I'm happy to help with your door issue. Can you please descr…"
click at [604, 373] on div "Announcement, sent via SMS [PERSON_NAME] (ResiDesk) [DATE] 4:46 AM Hi [PERSON_N…" at bounding box center [1002, 211] width 1060 height 501
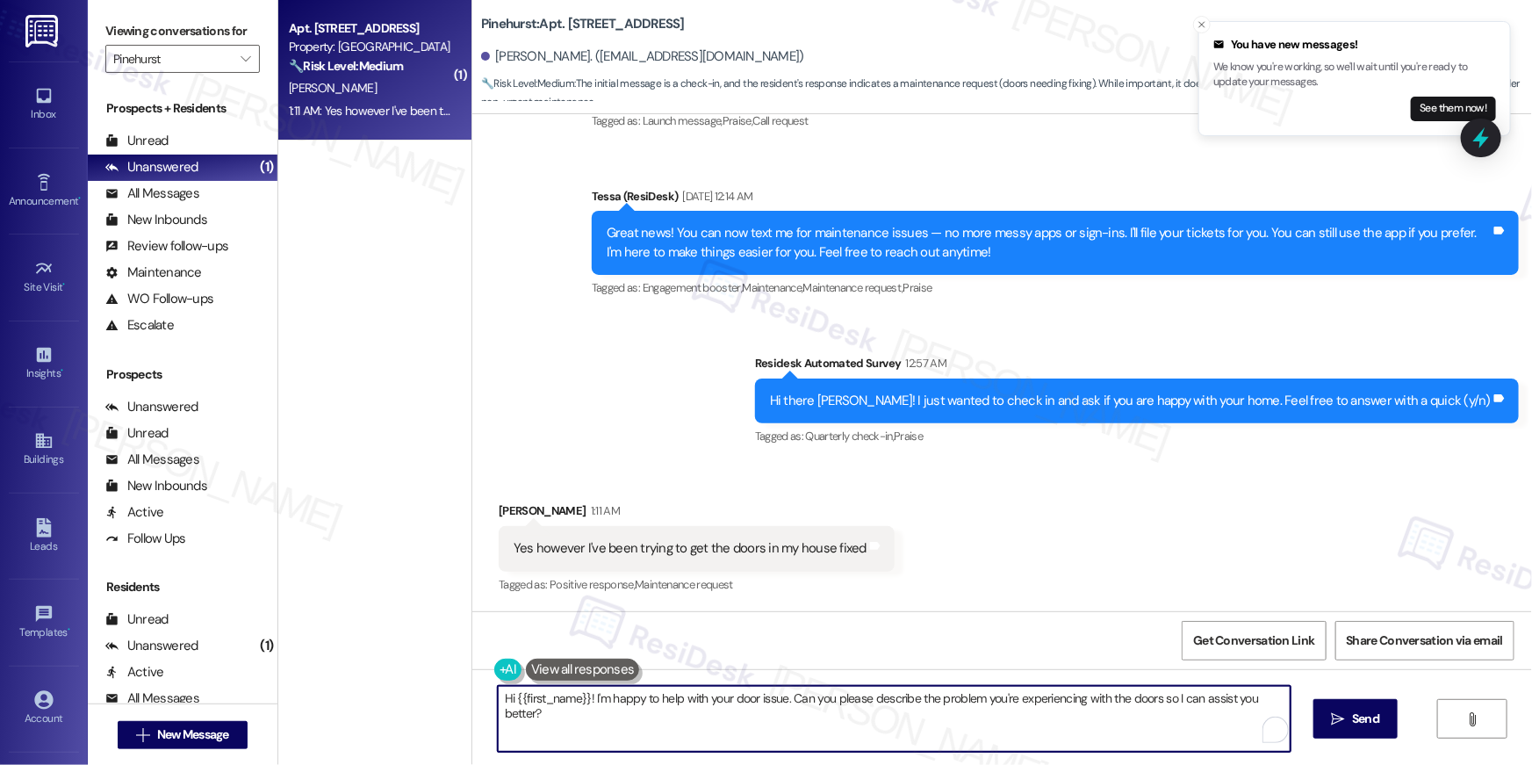
click at [686, 724] on textarea "Hi {{first_name}}! I'm happy to help with your door issue. Can you please descr…" at bounding box center [894, 719] width 793 height 66
click at [739, 723] on textarea "Hi {{first_name}}! I'm happy to help with your door issue. Can you please descr…" at bounding box center [894, 719] width 793 height 66
click at [844, 728] on textarea "Hi {{first_name}}! I'm happy to help with your door issue. Can you please descr…" at bounding box center [894, 719] width 793 height 66
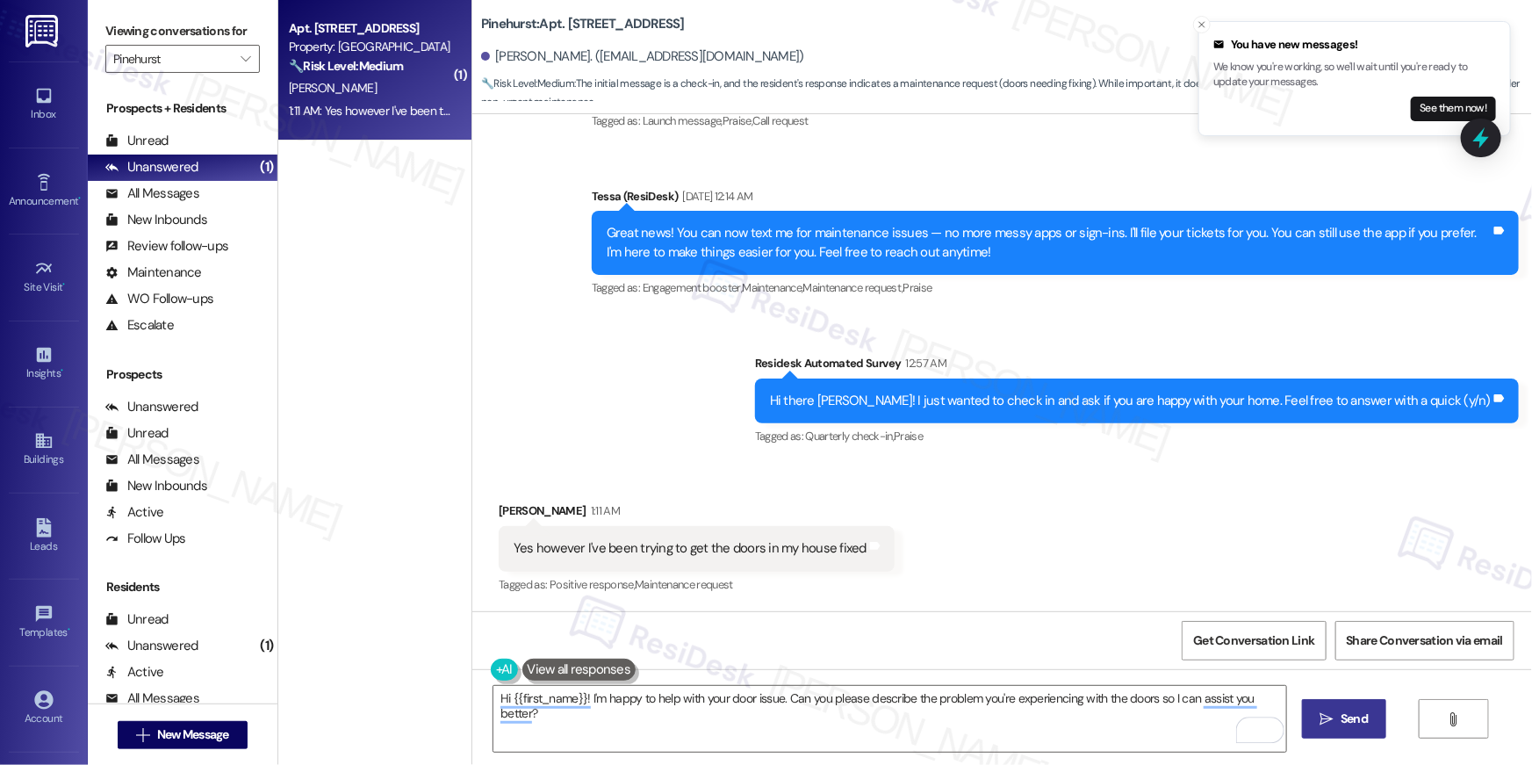
click at [1338, 715] on span "Send" at bounding box center [1354, 718] width 34 height 18
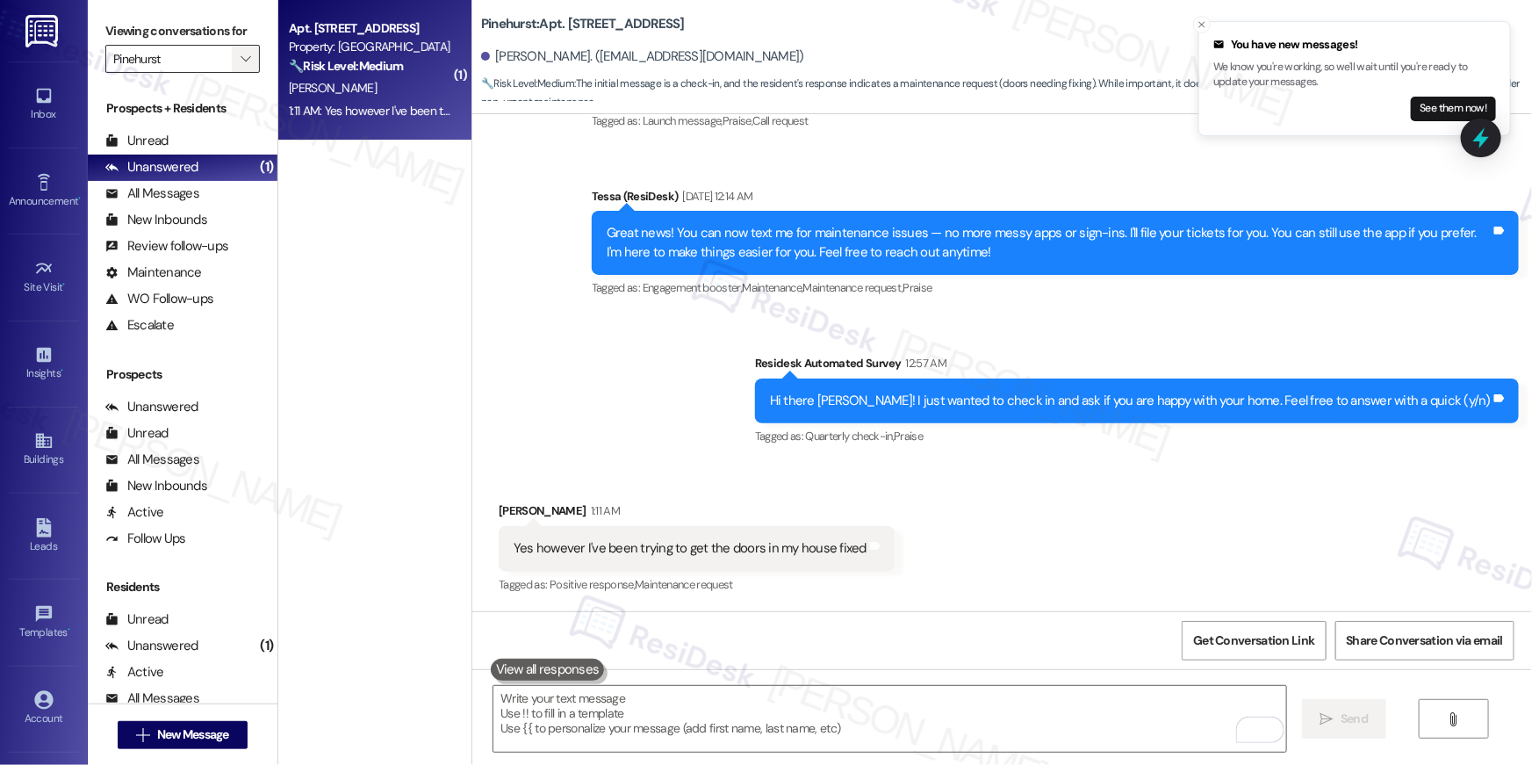
click at [237, 47] on span "" at bounding box center [245, 59] width 17 height 28
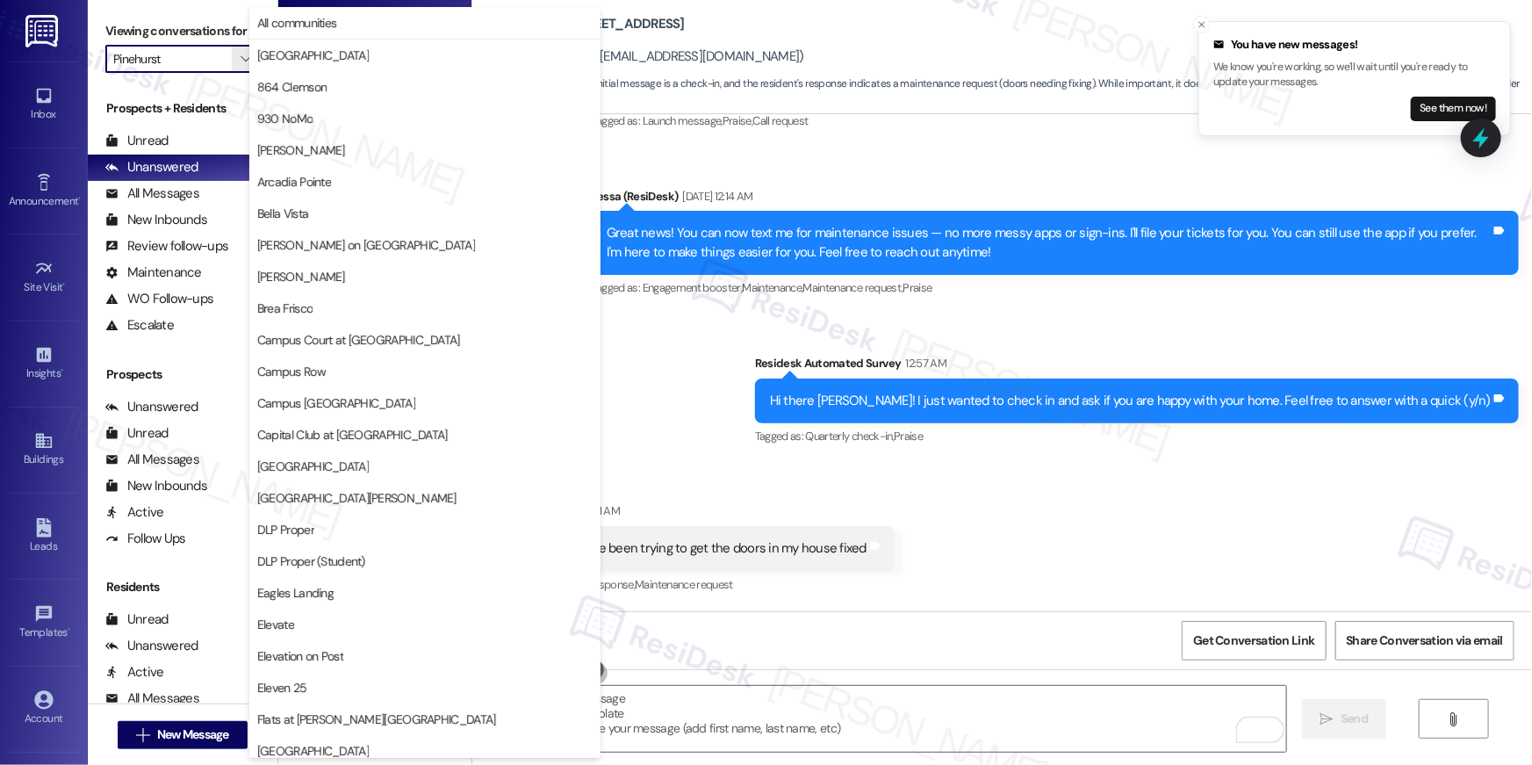
scroll to position [918, 0]
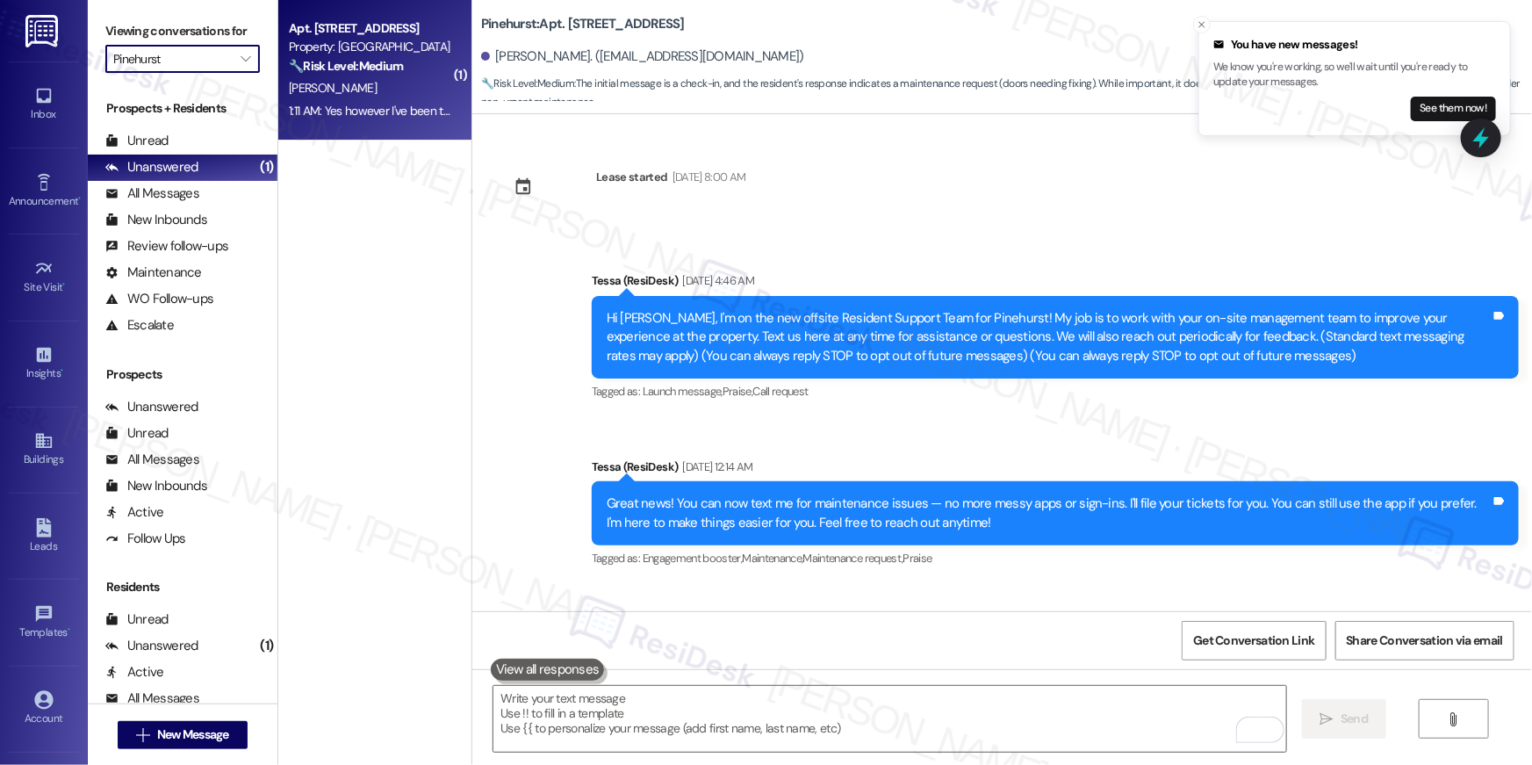
type input "Palomar"
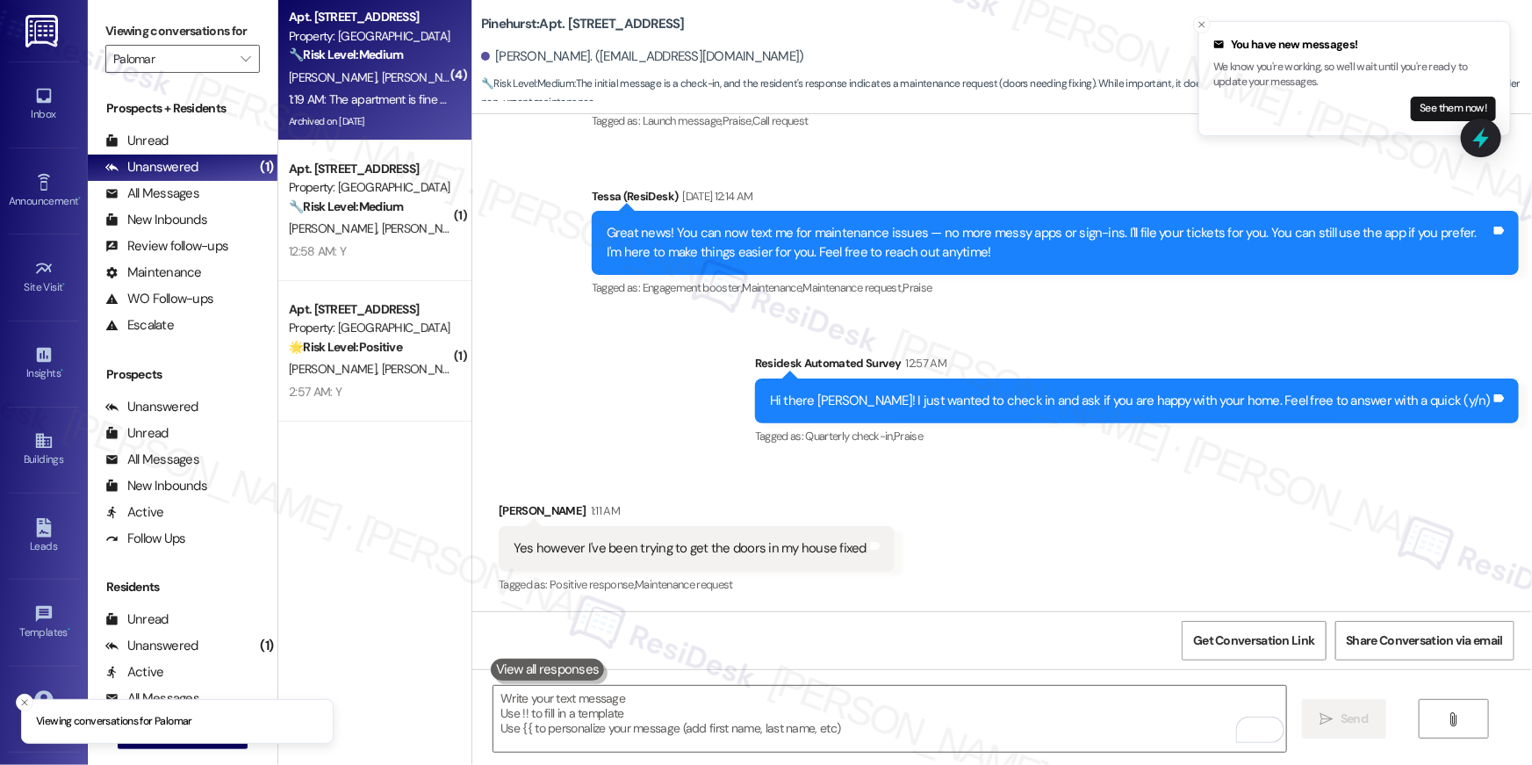
click at [382, 100] on div "1:19 AM: The apartment is fine we just need lights at the [GEOGRAPHIC_DATA] 1:1…" at bounding box center [485, 99] width 393 height 16
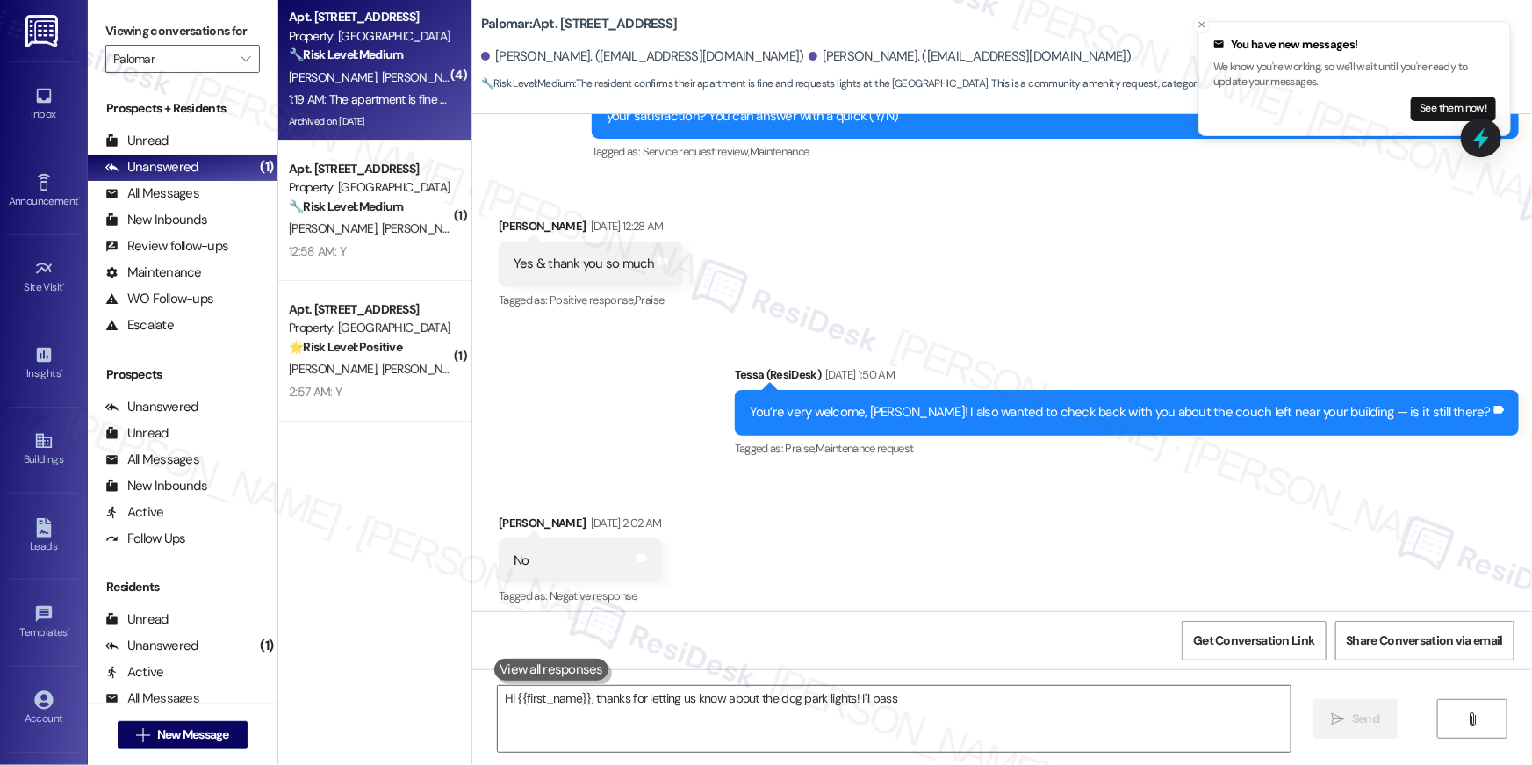
scroll to position [2663, 0]
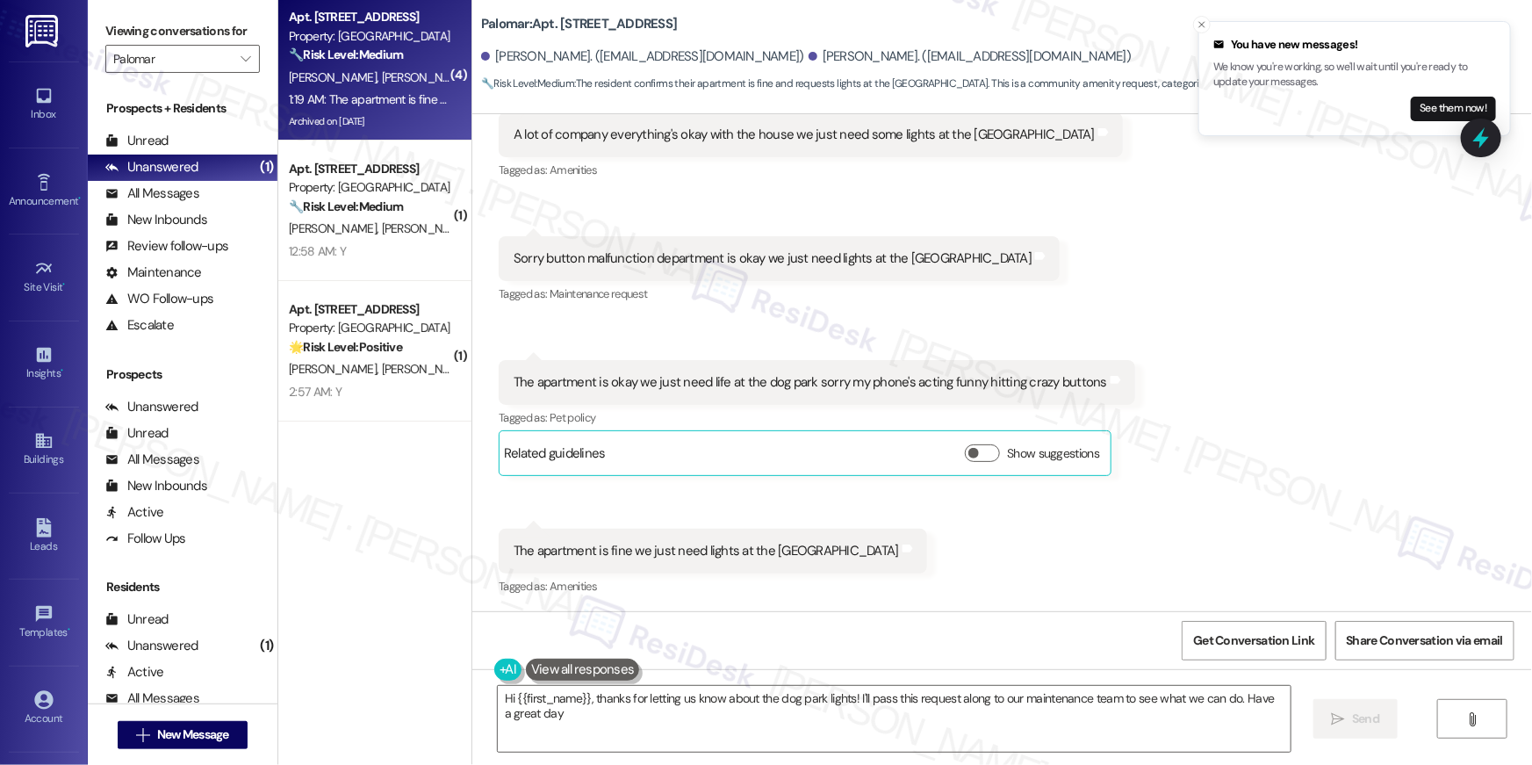
type textarea "Hi {{first_name}}, thanks for letting us know about the dog park lights! I'll p…"
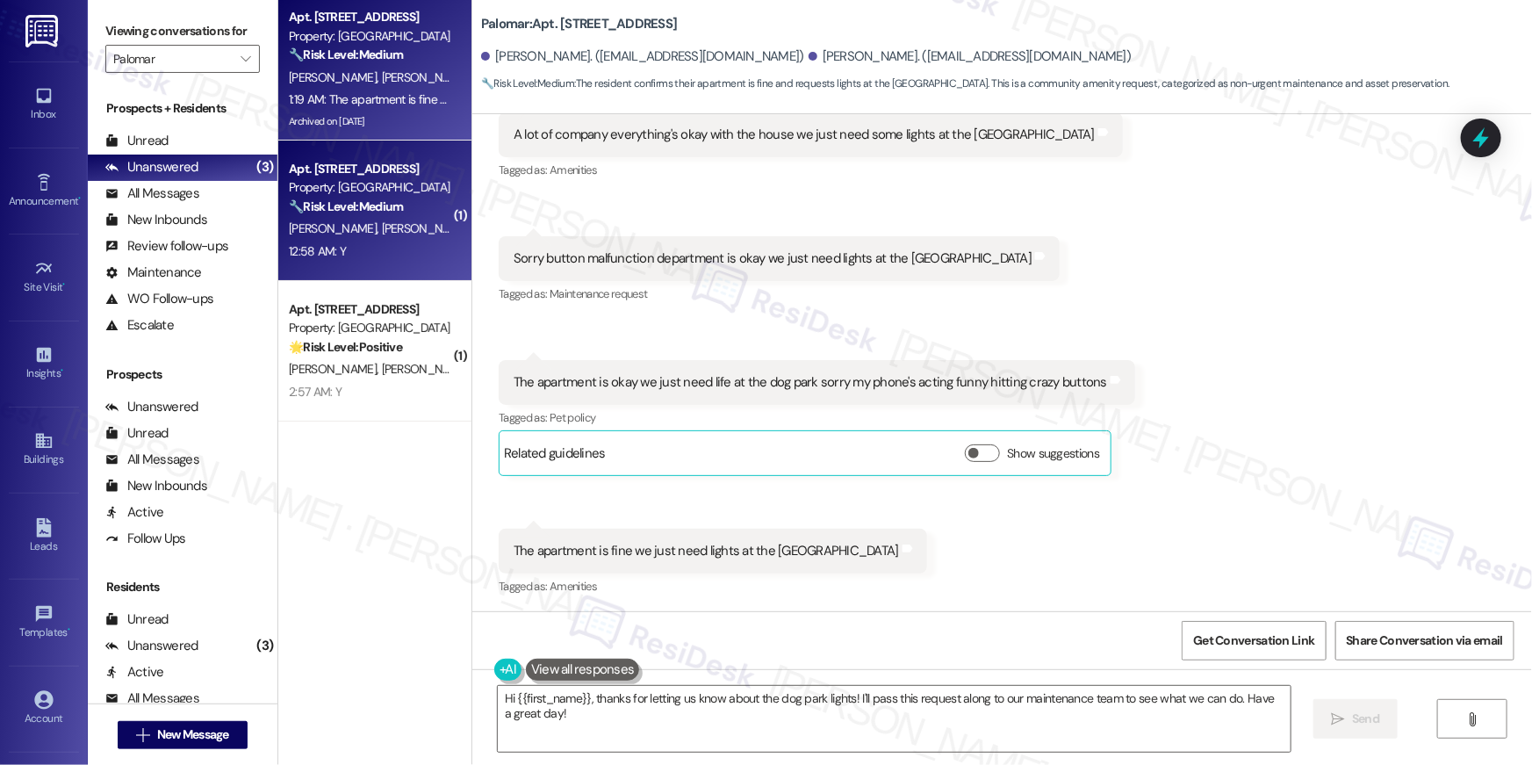
click at [351, 247] on div "12:58 AM: Y 12:58 AM: Y" at bounding box center [370, 252] width 166 height 22
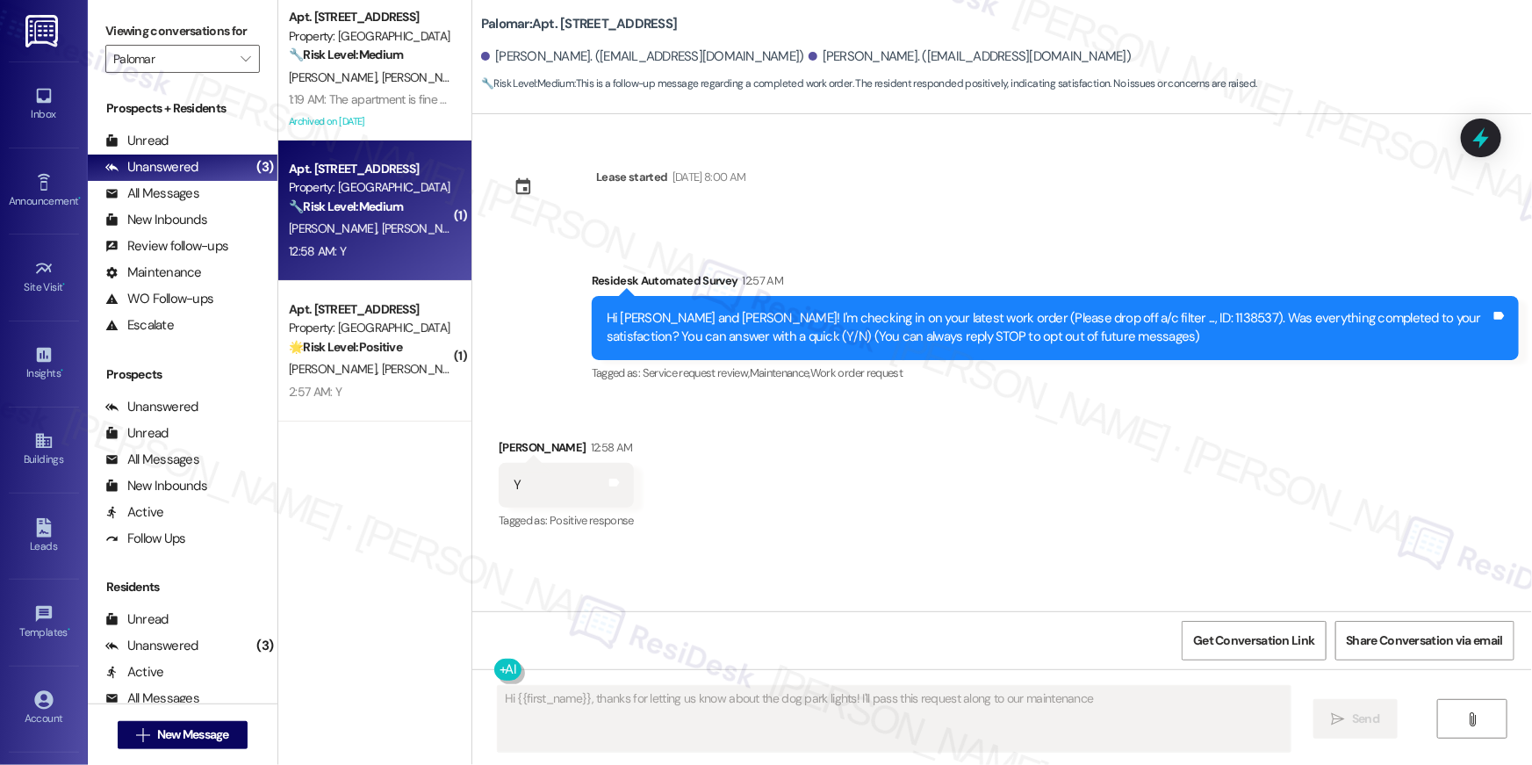
scroll to position [0, 0]
type textarea "Hi {{first_name}}, thanks for letting us know about the dog park lights! I'll p…"
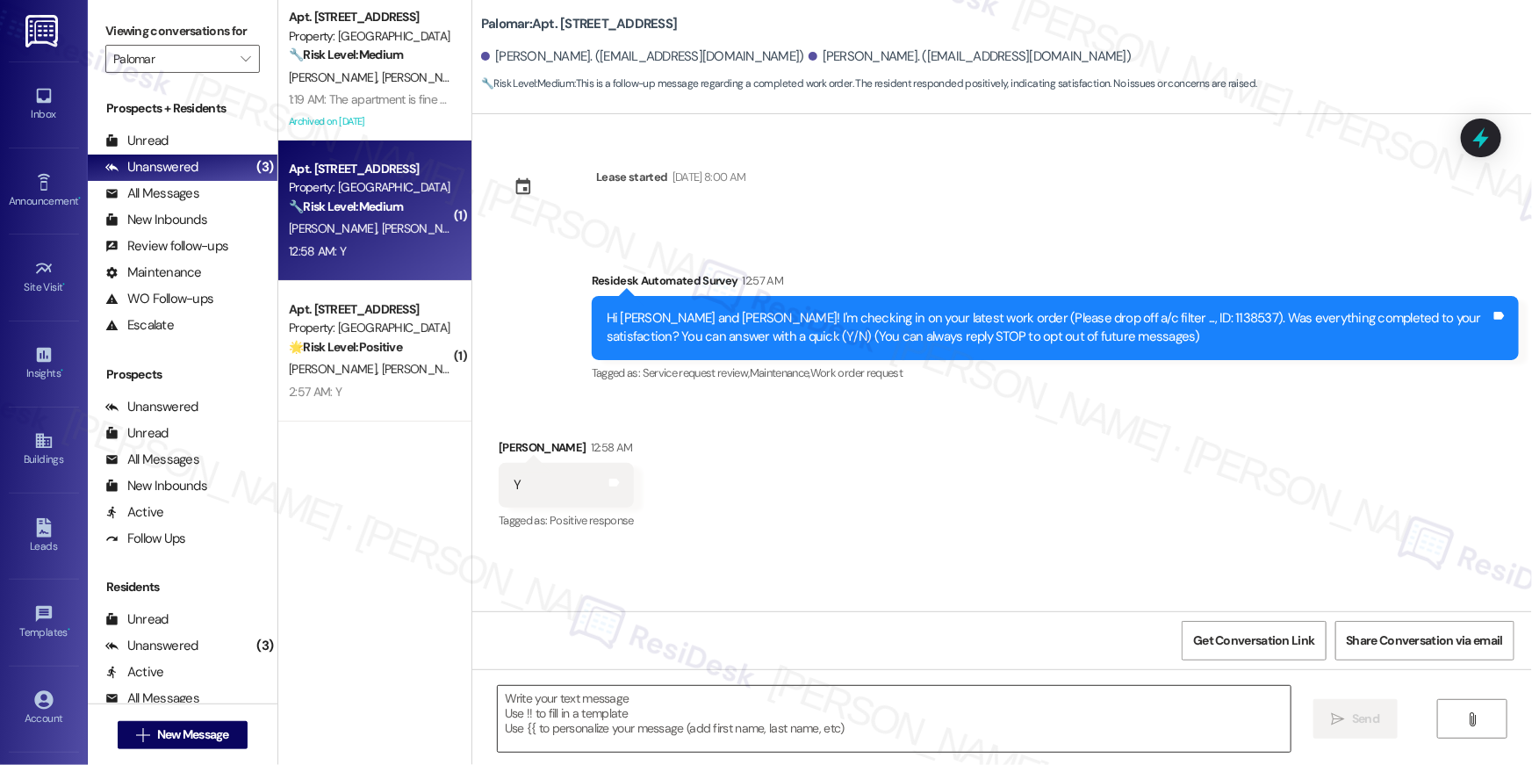
click at [820, 716] on textarea at bounding box center [894, 719] width 793 height 66
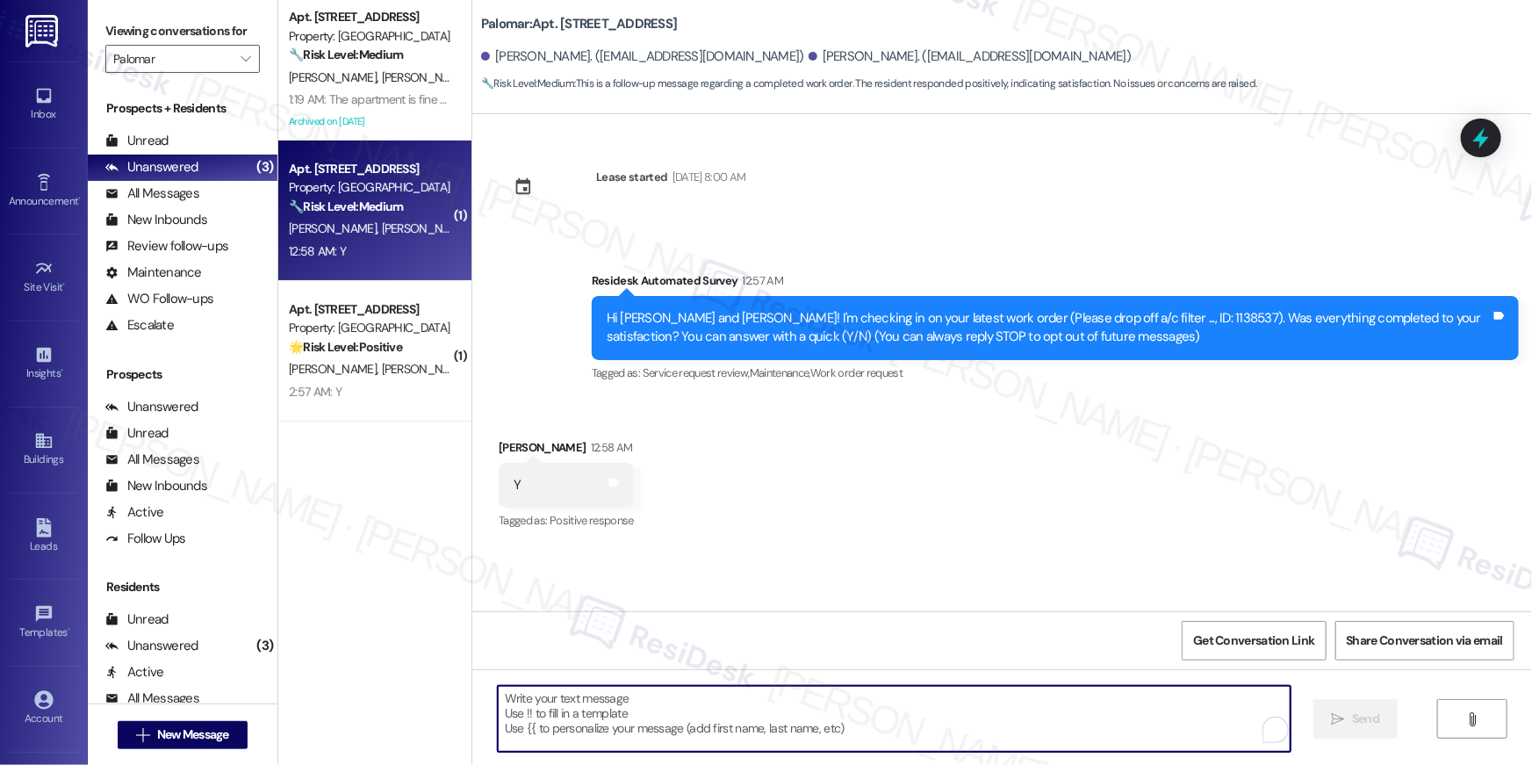
paste textarea "Hi {{first_name}}, I’m glad to hear your work order has been completed! If anyt…"
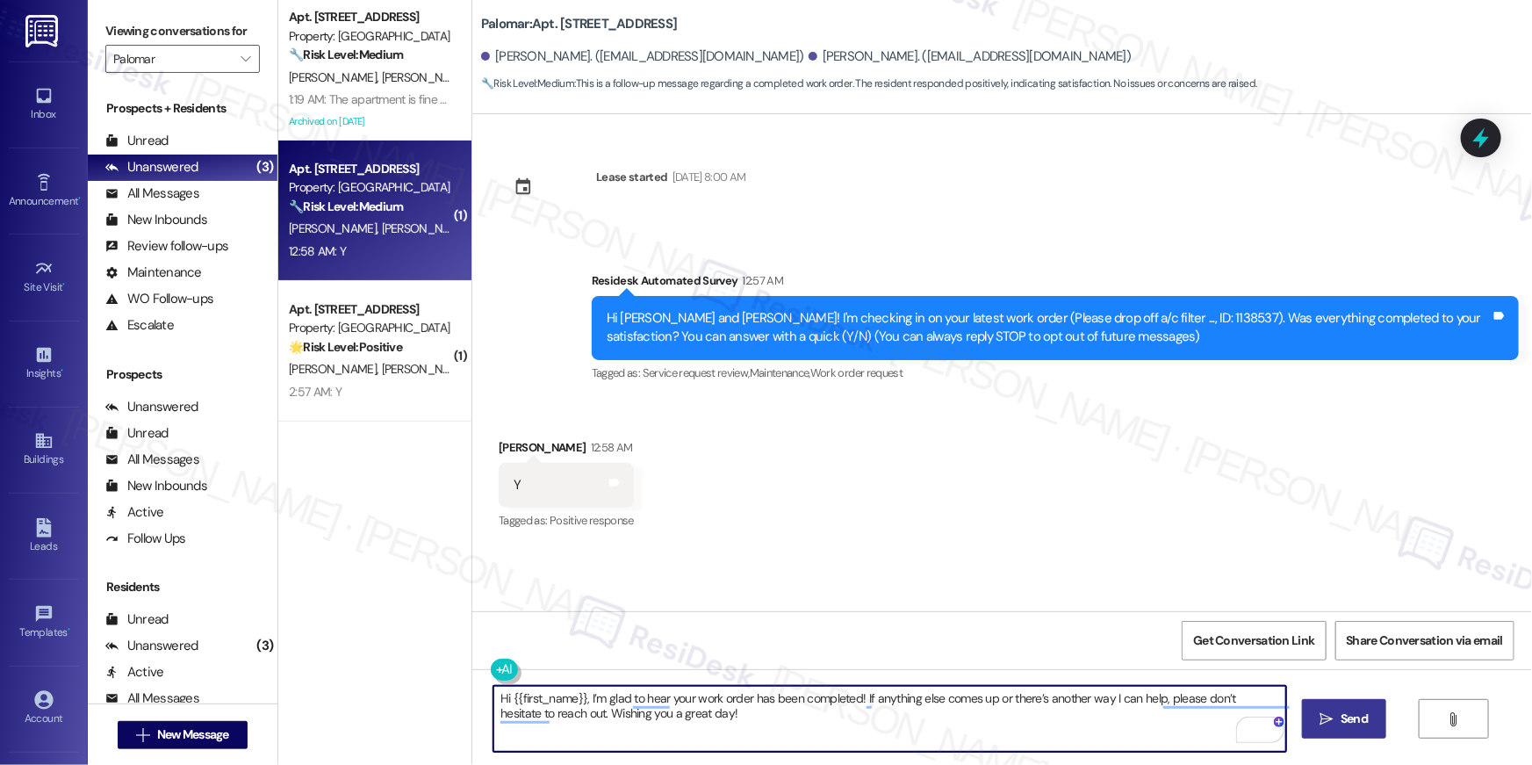
type textarea "Hi {{first_name}}, I’m glad to hear your work order has been completed! If anyt…"
click at [1378, 719] on button " Send" at bounding box center [1344, 719] width 85 height 40
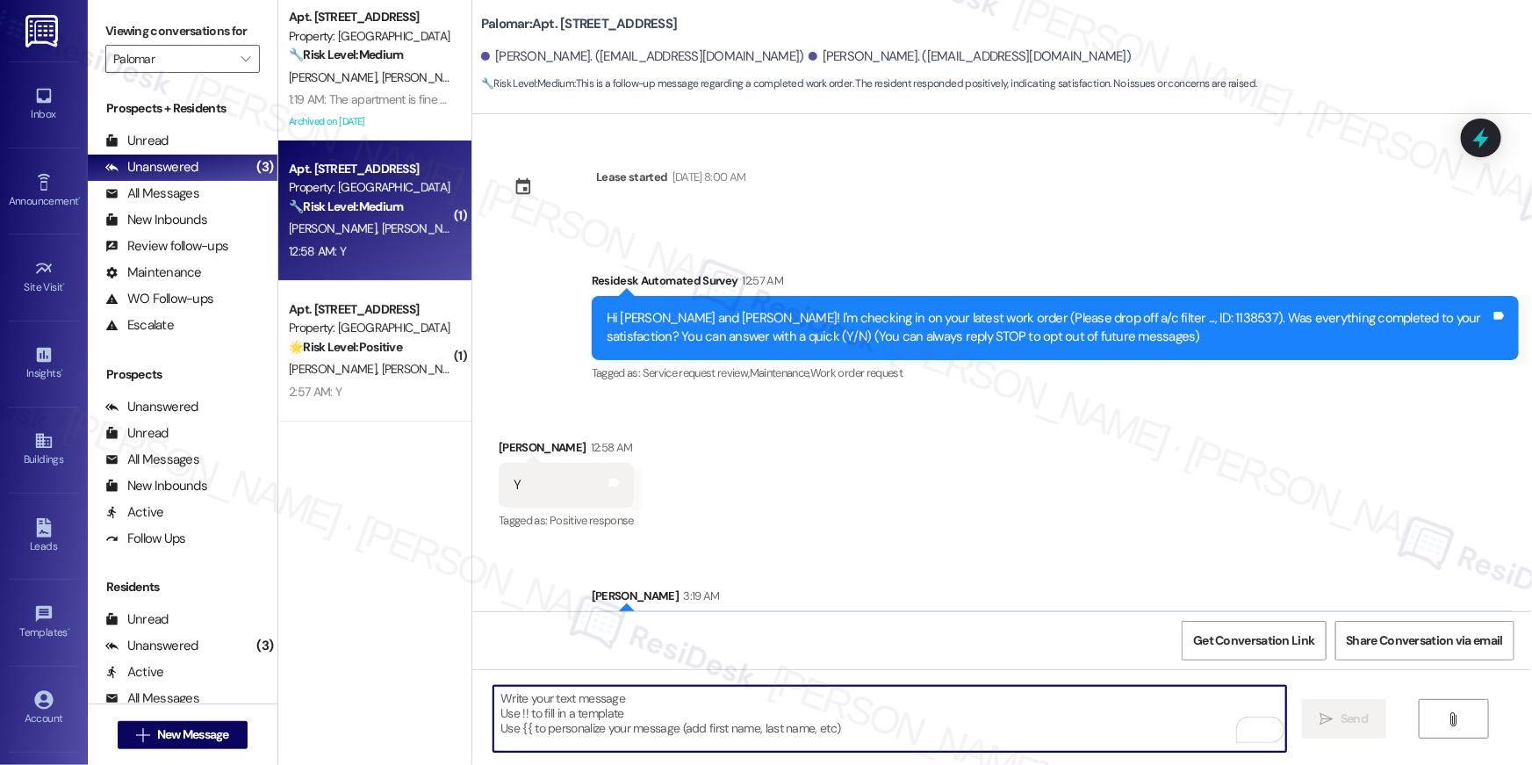
click at [742, 723] on textarea "To enrich screen reader interactions, please activate Accessibility in Grammarl…" at bounding box center [889, 719] width 793 height 66
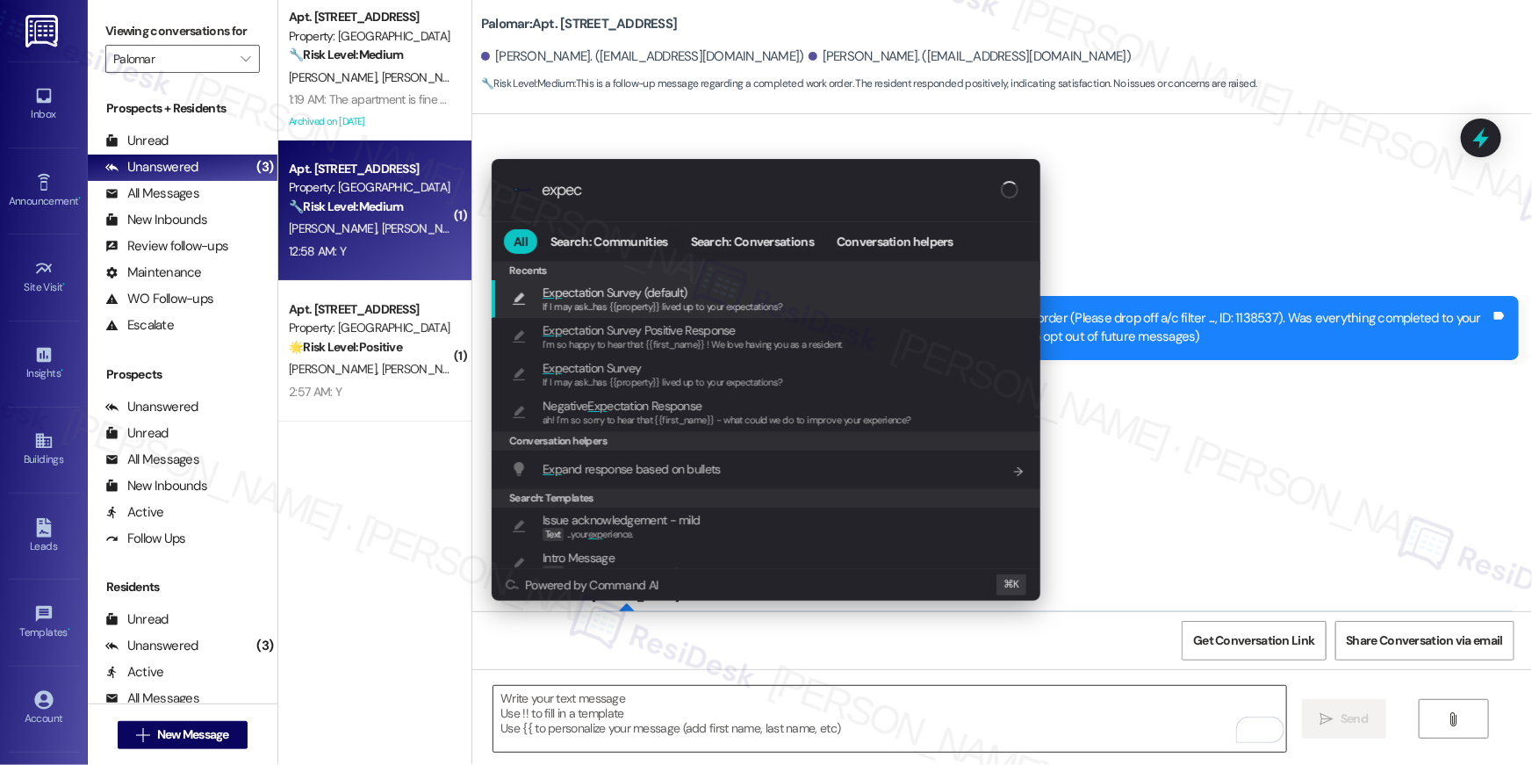
type input "expect"
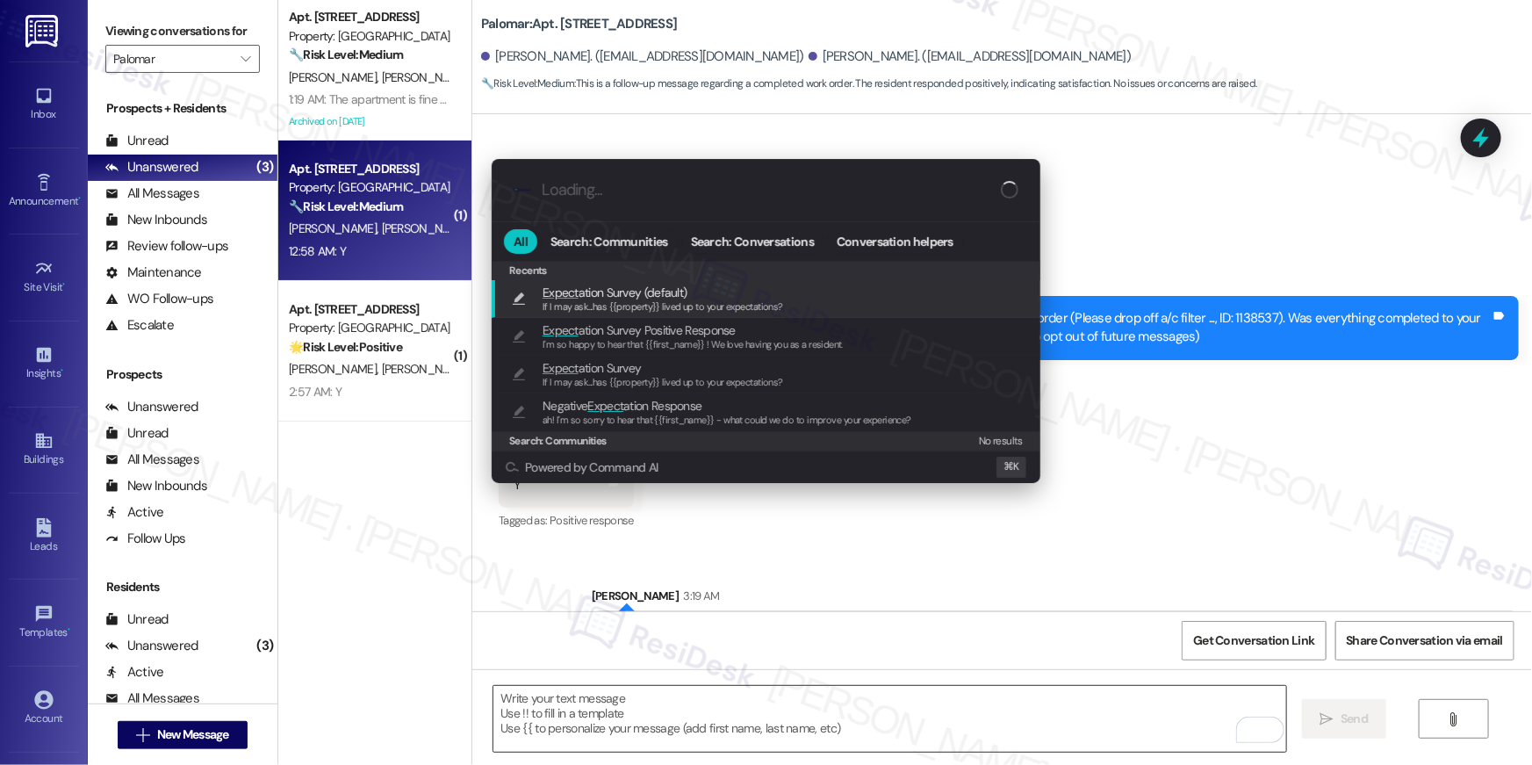
type textarea "If I may ask...has {{property}} lived up to your expectations?"
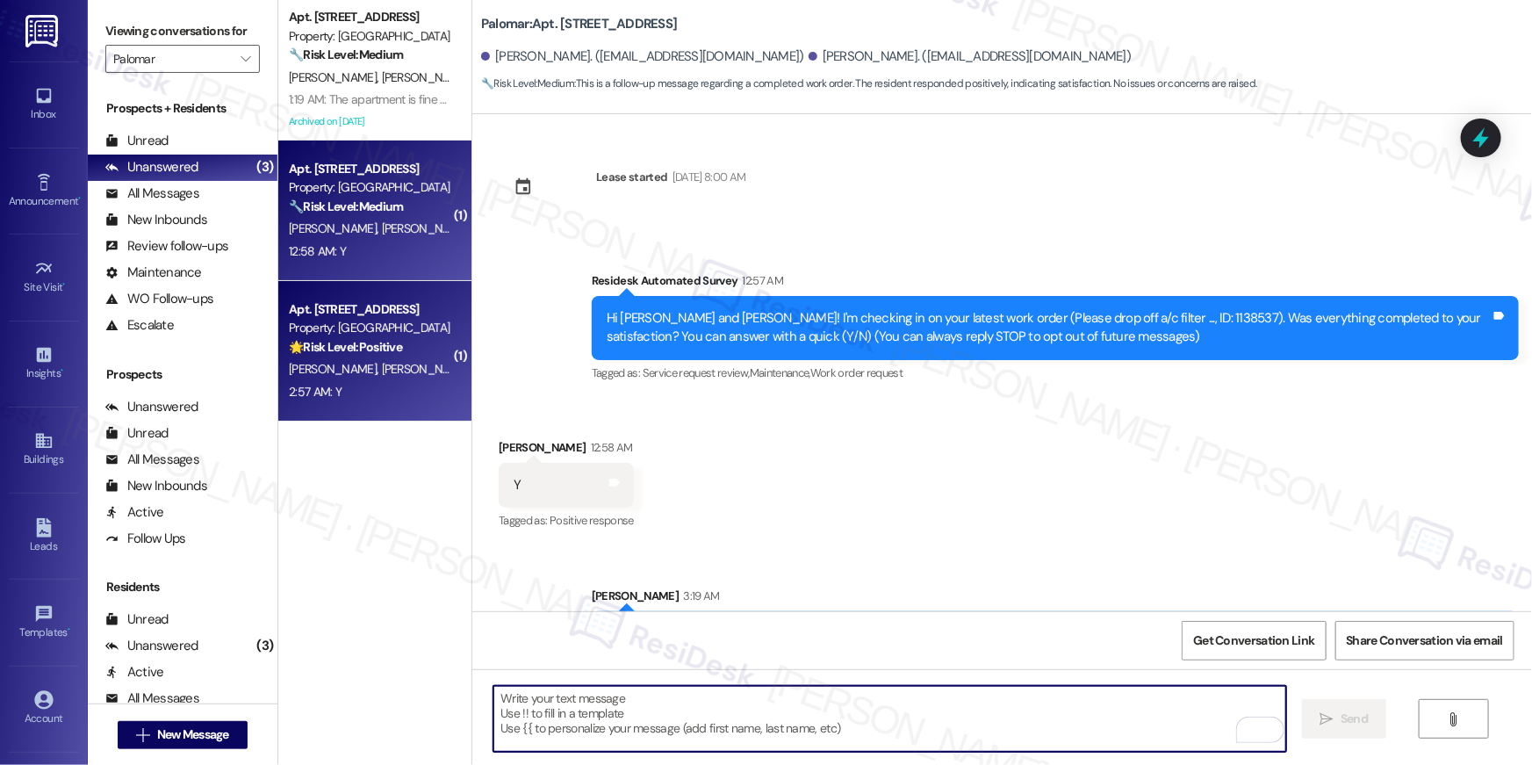
click at [323, 391] on div "2:57 AM: Y 2:57 AM: Y" at bounding box center [315, 392] width 53 height 16
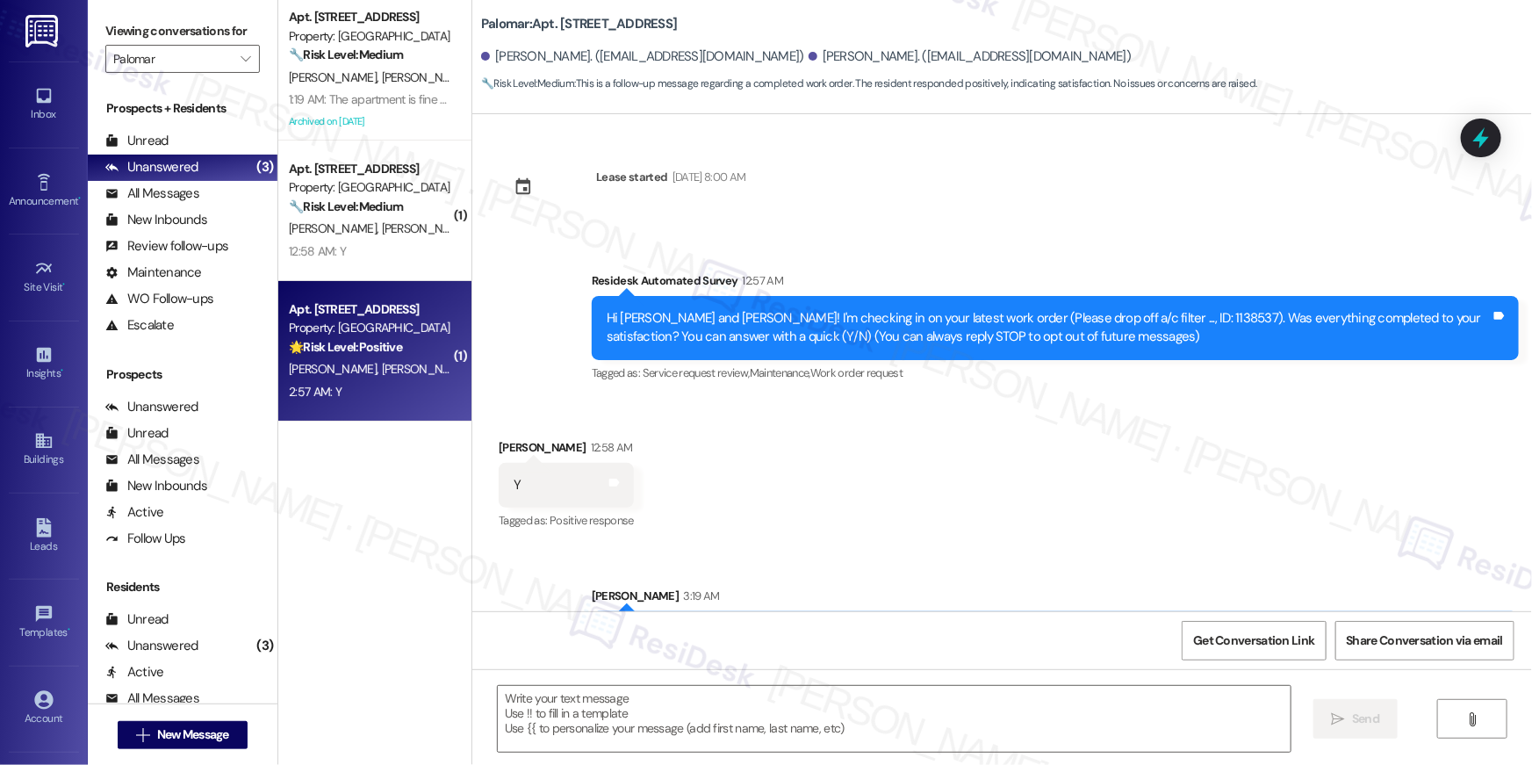
type textarea "Fetching suggested responses. Please feel free to read through the conversation…"
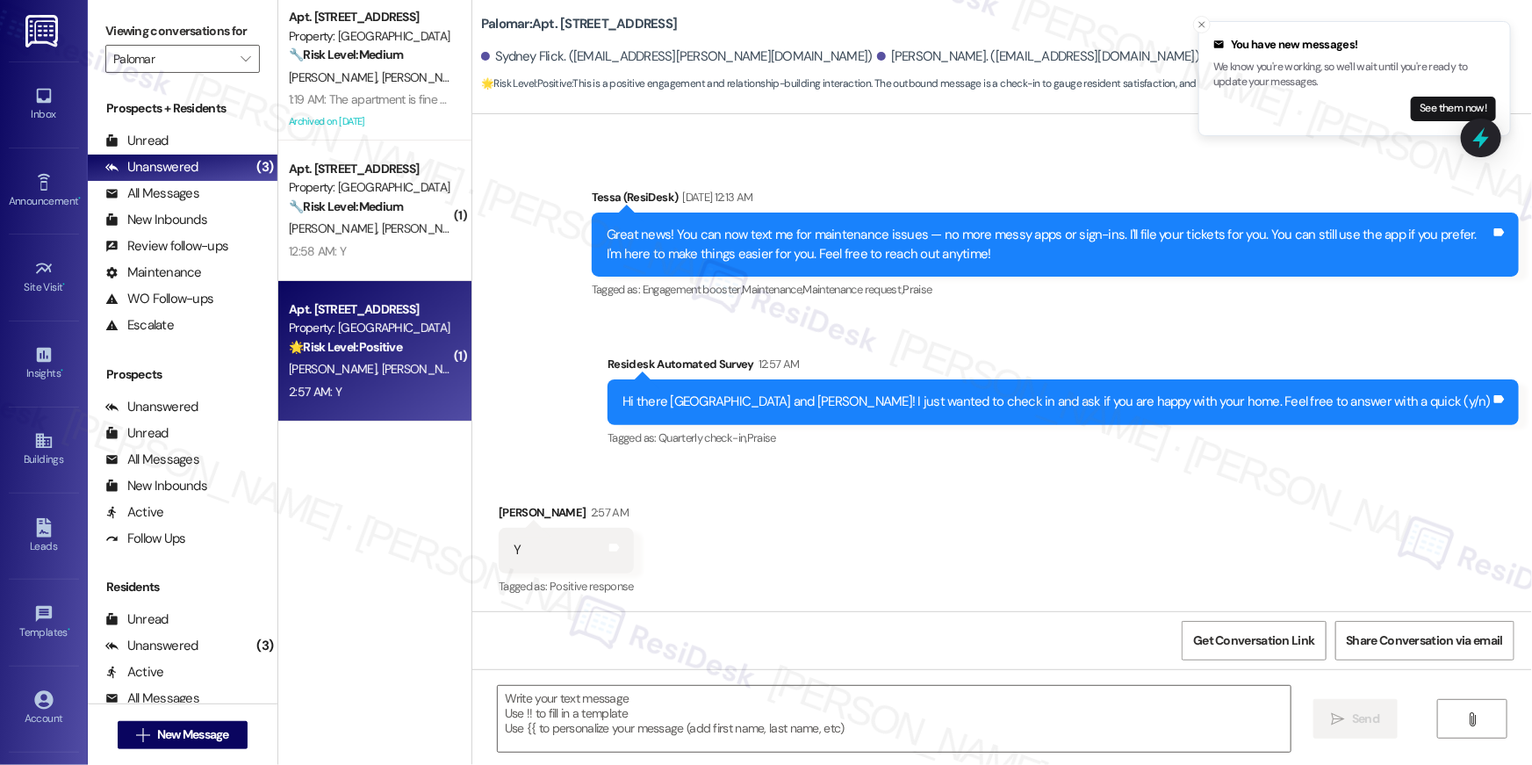
scroll to position [431, 0]
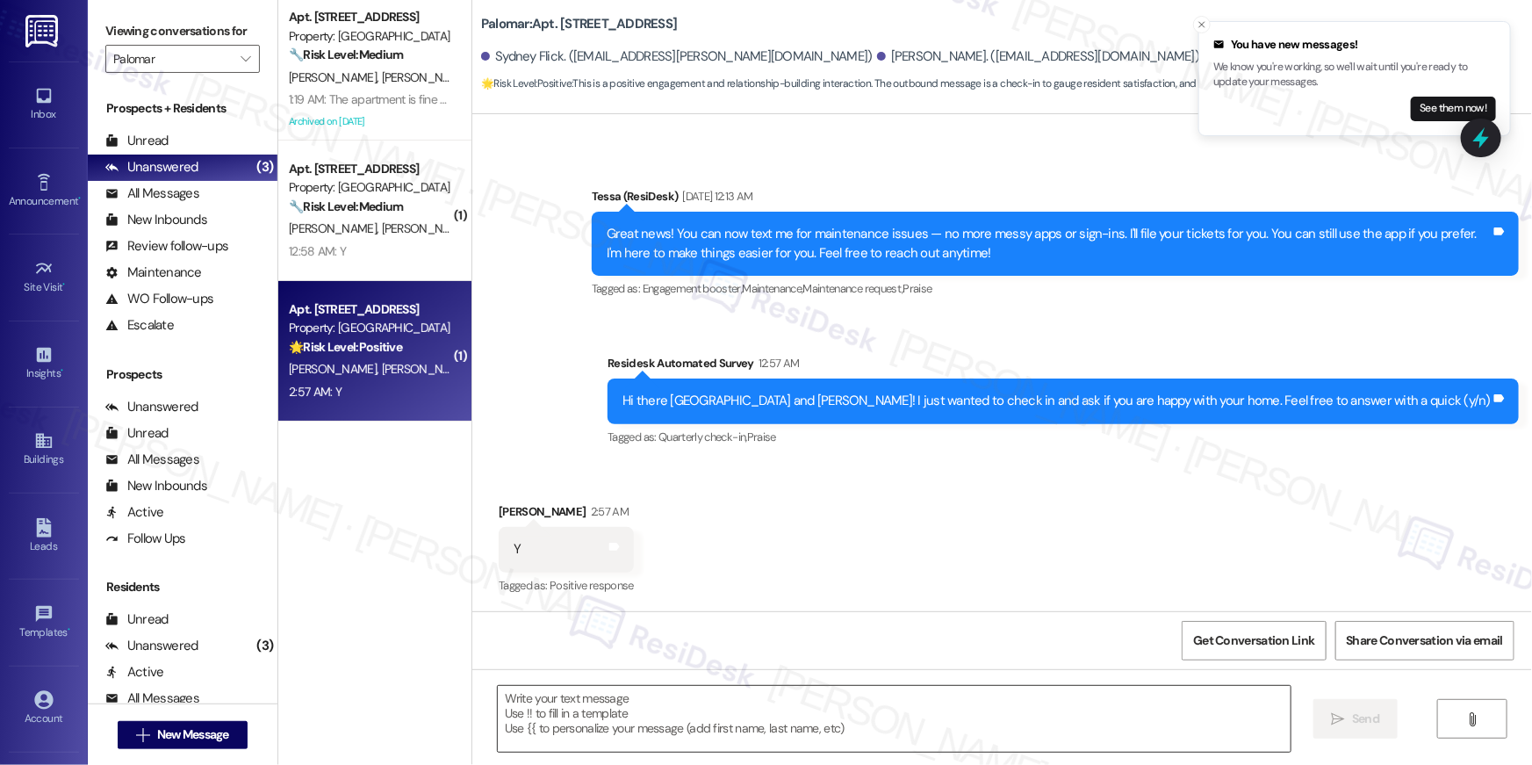
click at [910, 731] on textarea at bounding box center [894, 719] width 793 height 66
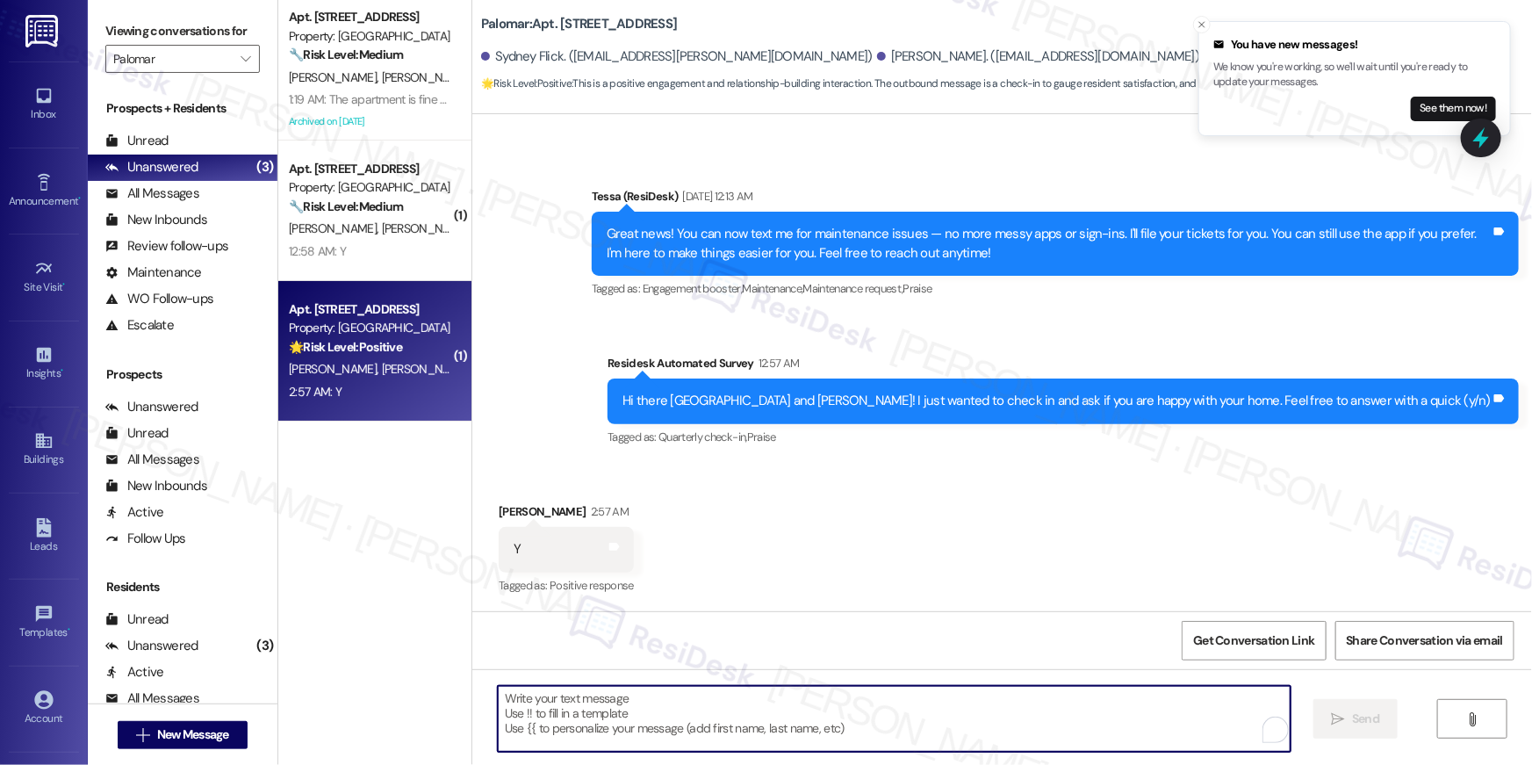
paste textarea "Thank you so much, {{first_name}}! I’m so glad to hear that you’re happy with y…"
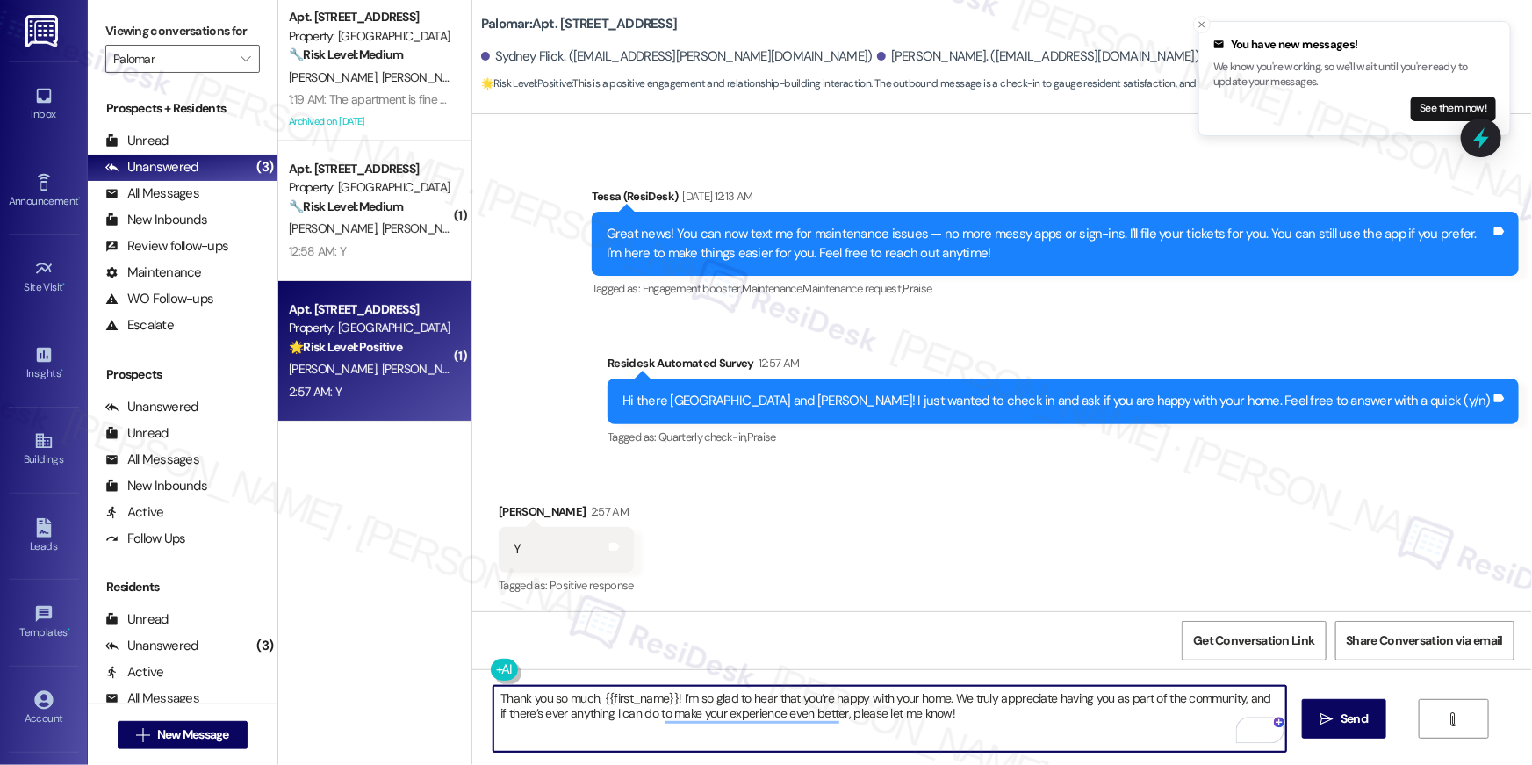
type textarea "Thank you so much, {{first_name}}! I’m so glad to hear that you’re happy with y…"
click at [1358, 713] on span "Send" at bounding box center [1354, 718] width 27 height 18
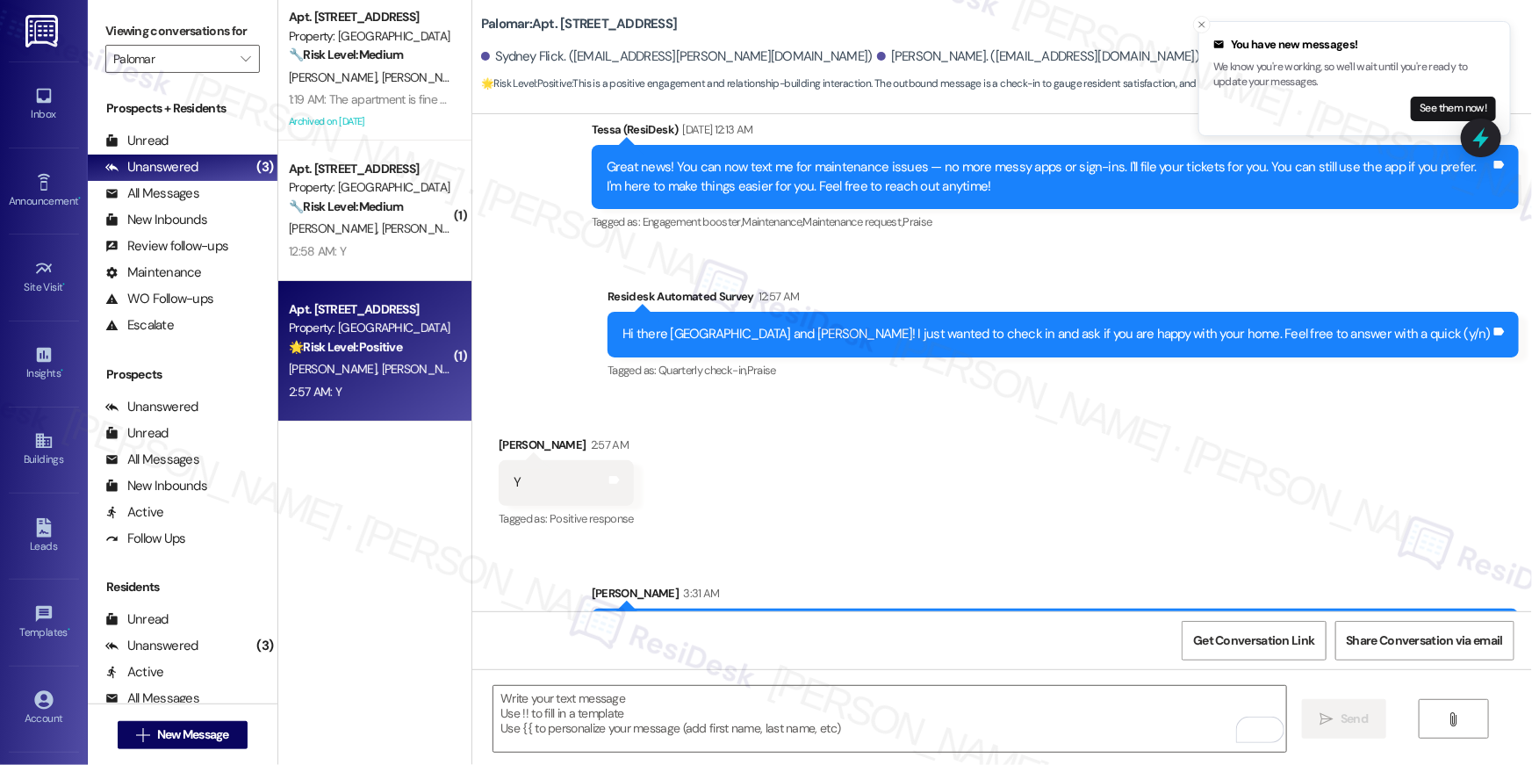
scroll to position [572, 0]
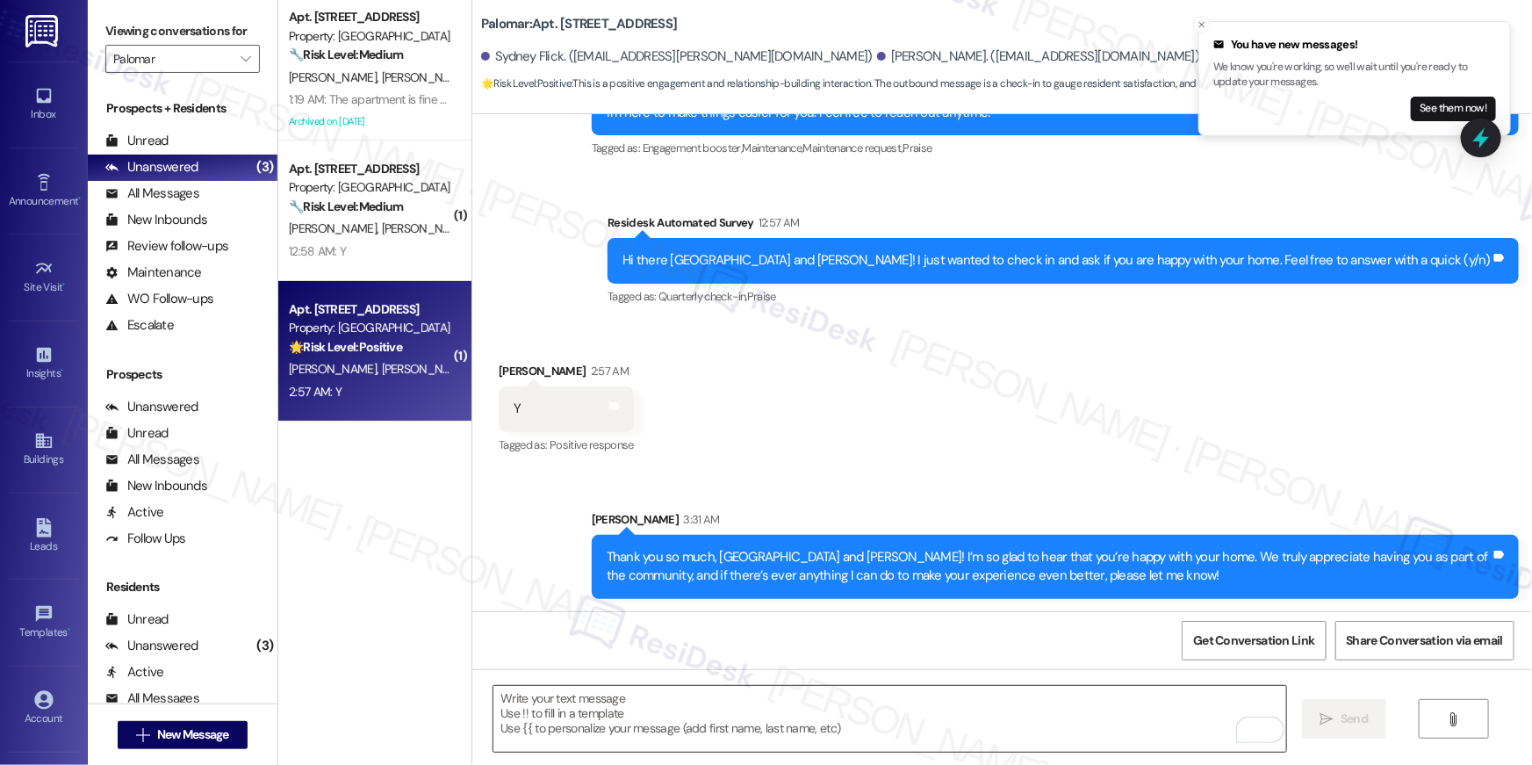
click at [1056, 719] on textarea "To enrich screen reader interactions, please activate Accessibility in Grammarl…" at bounding box center [889, 719] width 793 height 66
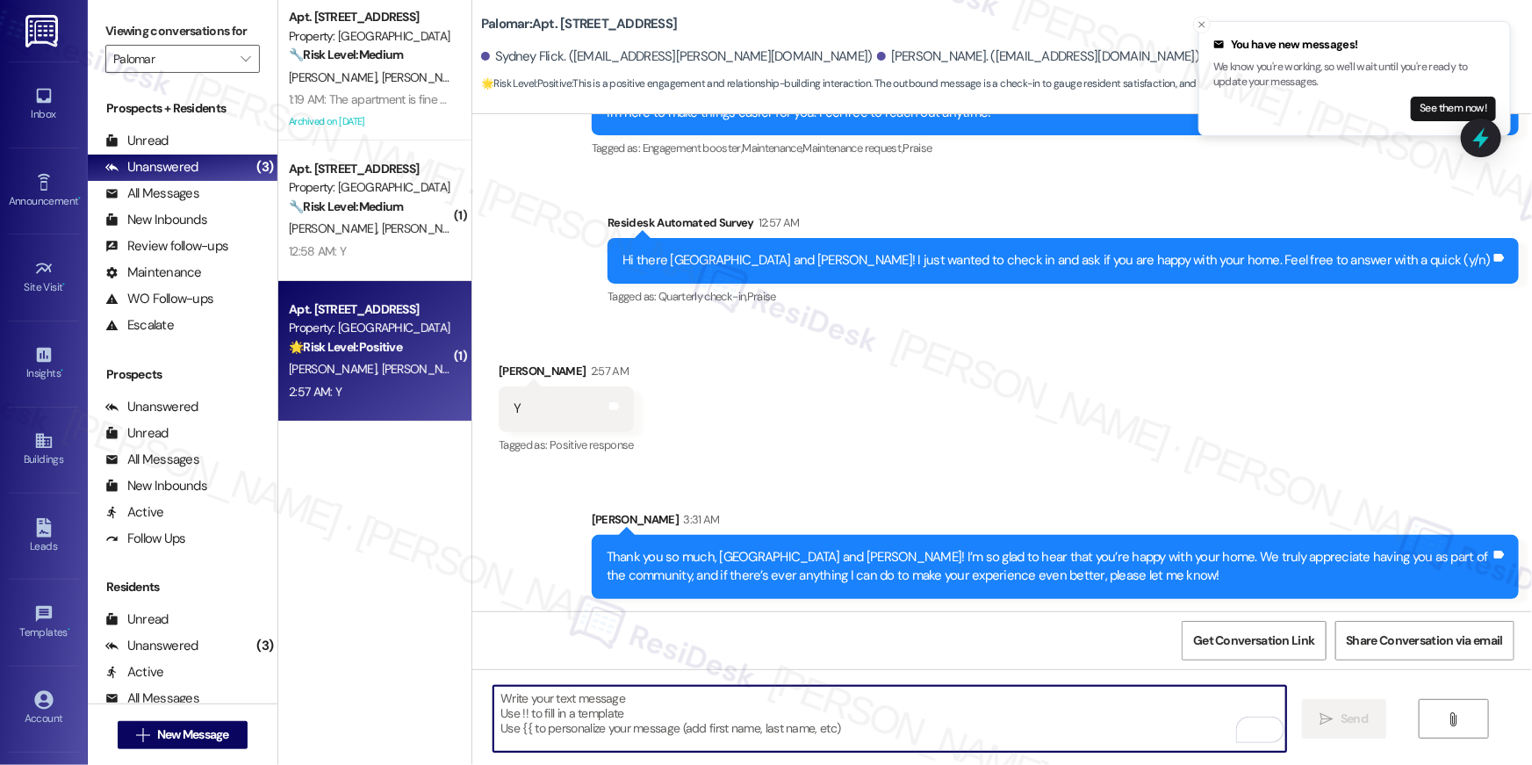
click at [1020, 735] on textarea "To enrich screen reader interactions, please activate Accessibility in Grammarl…" at bounding box center [889, 719] width 793 height 66
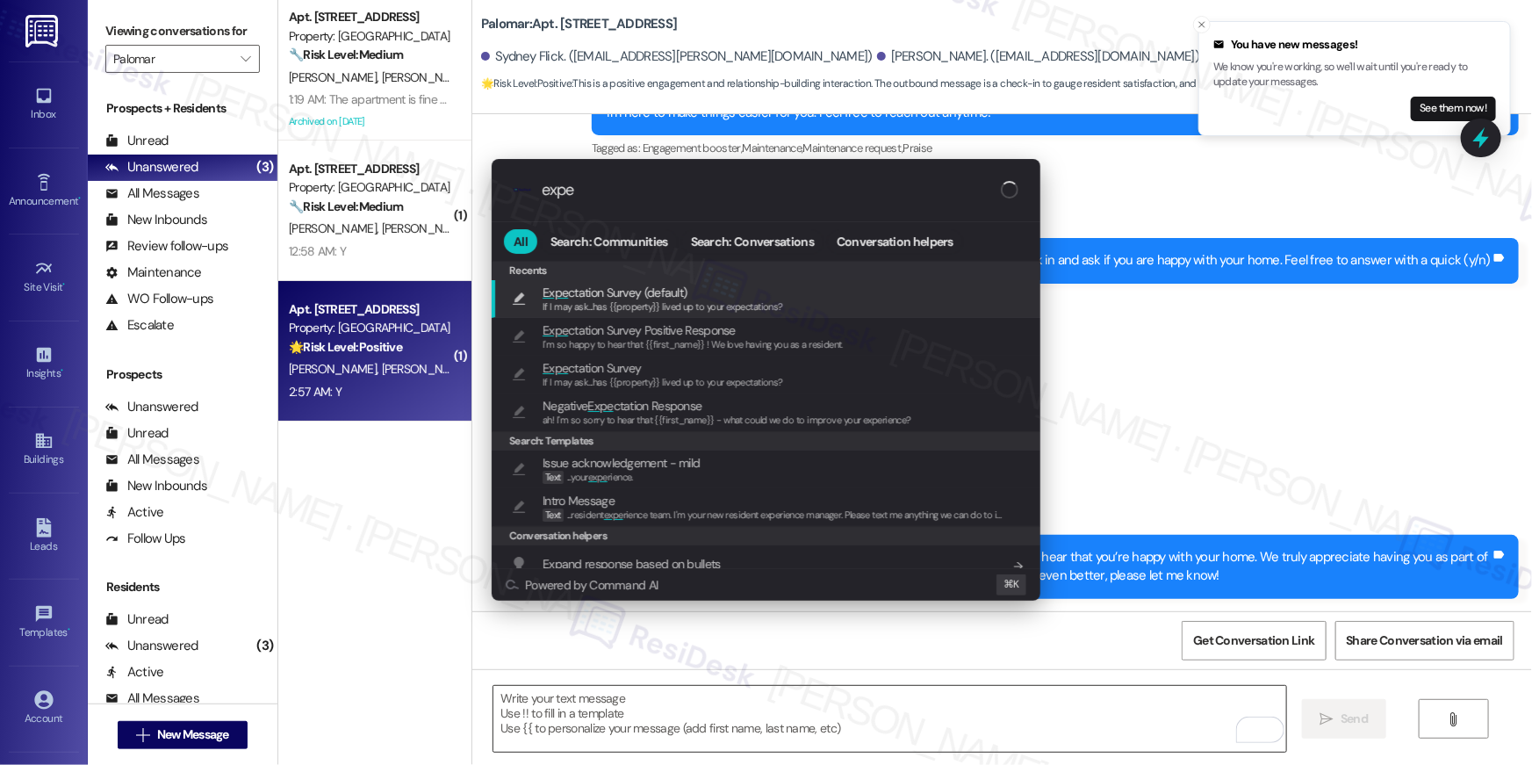
type input "expec"
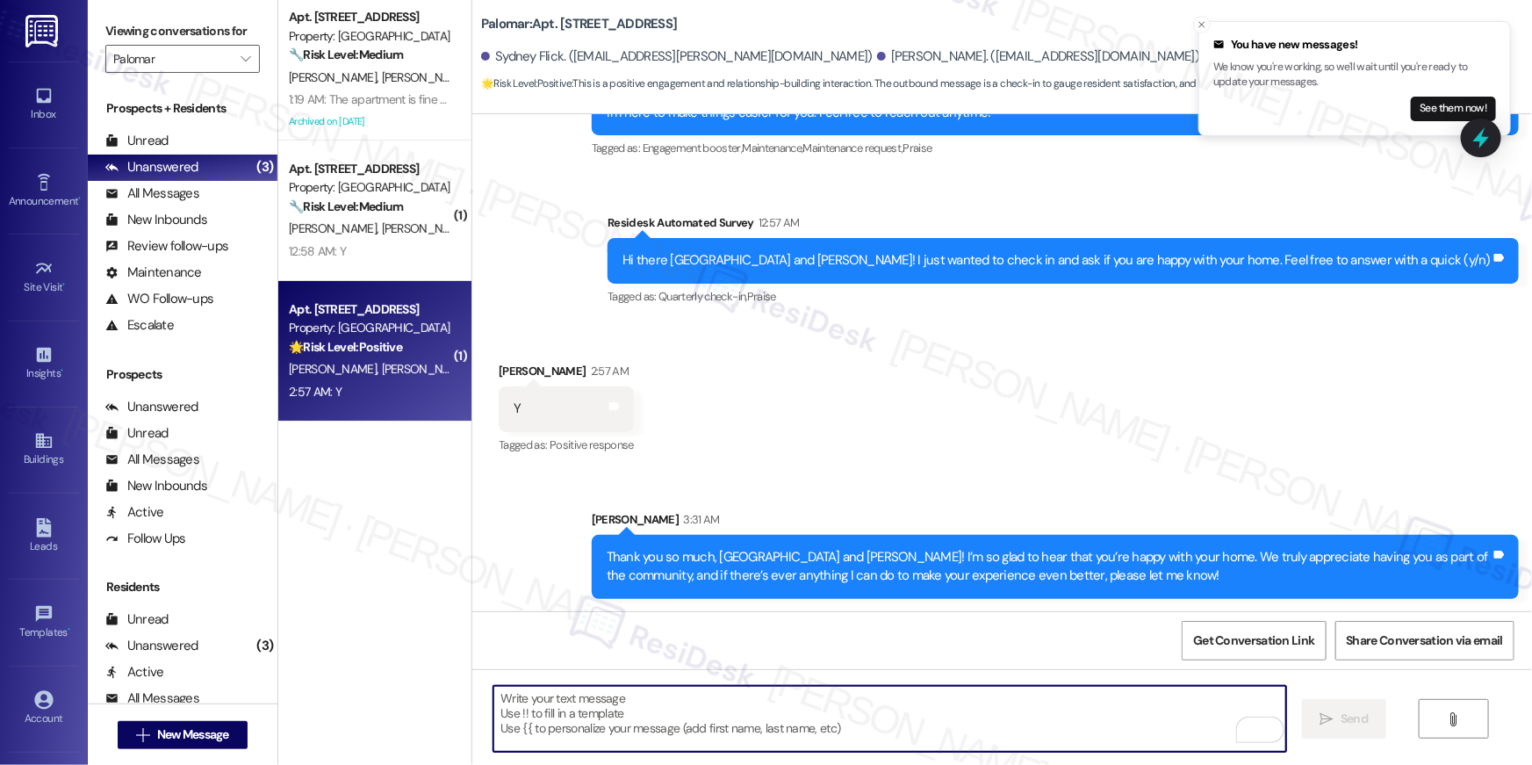
click at [912, 713] on textarea "To enrich screen reader interactions, please activate Accessibility in Grammarl…" at bounding box center [889, 719] width 793 height 66
paste textarea "When you have a moment, would you mind leaving us a quick Google Review? ⭐ It o…"
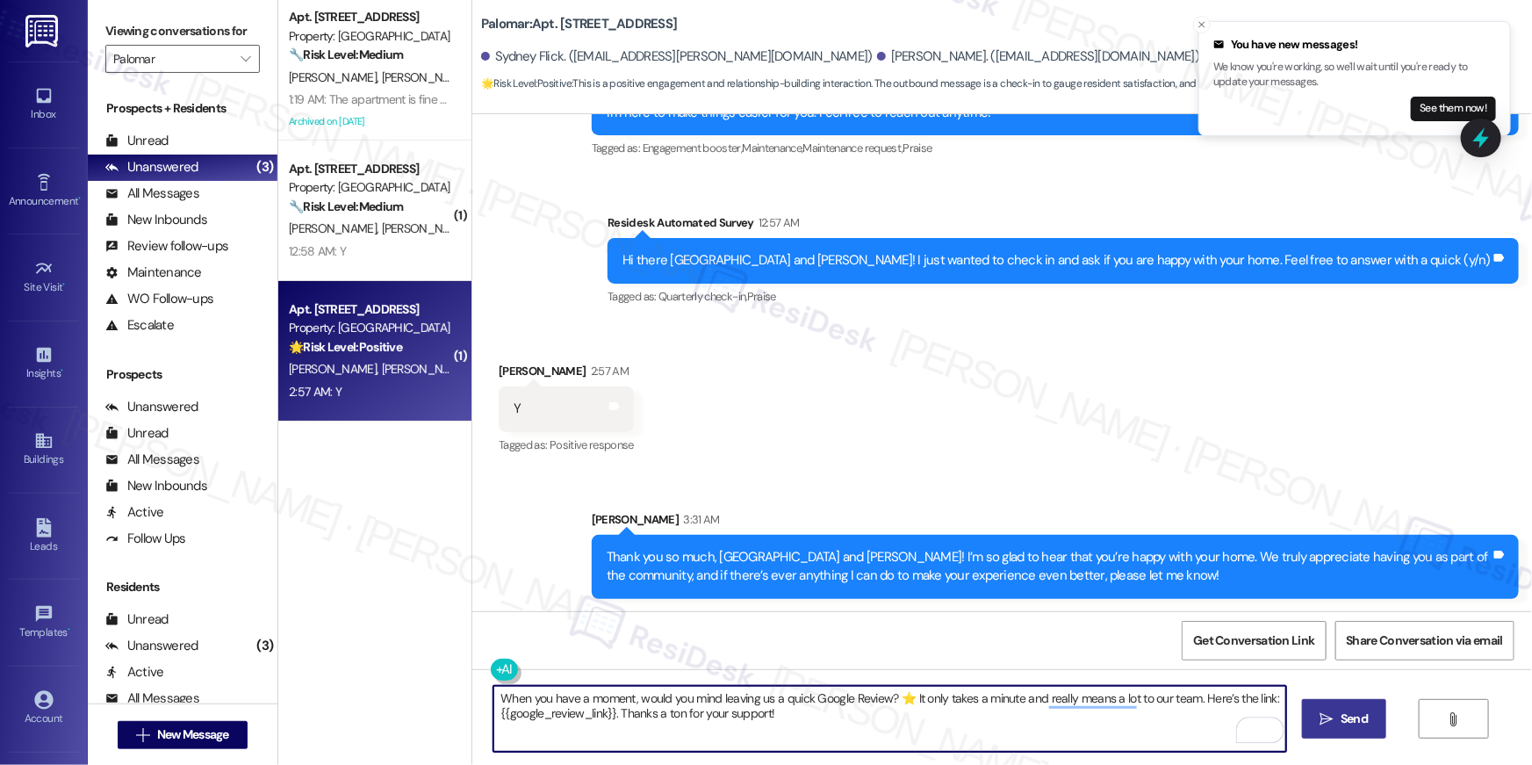
type textarea "When you have a moment, would you mind leaving us a quick Google Review? ⭐ It o…"
click at [1331, 713] on icon "" at bounding box center [1327, 719] width 13 height 14
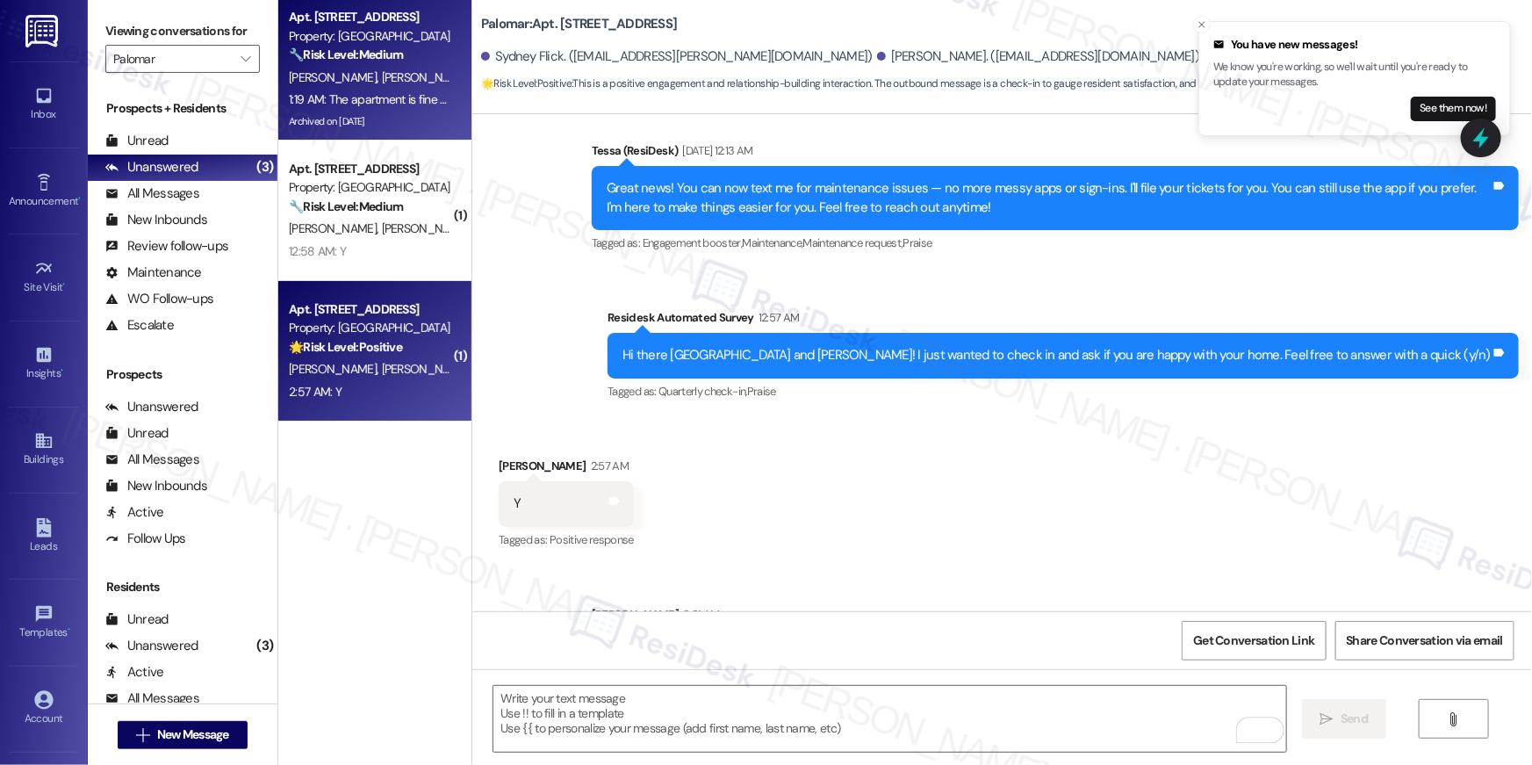
scroll to position [430, 0]
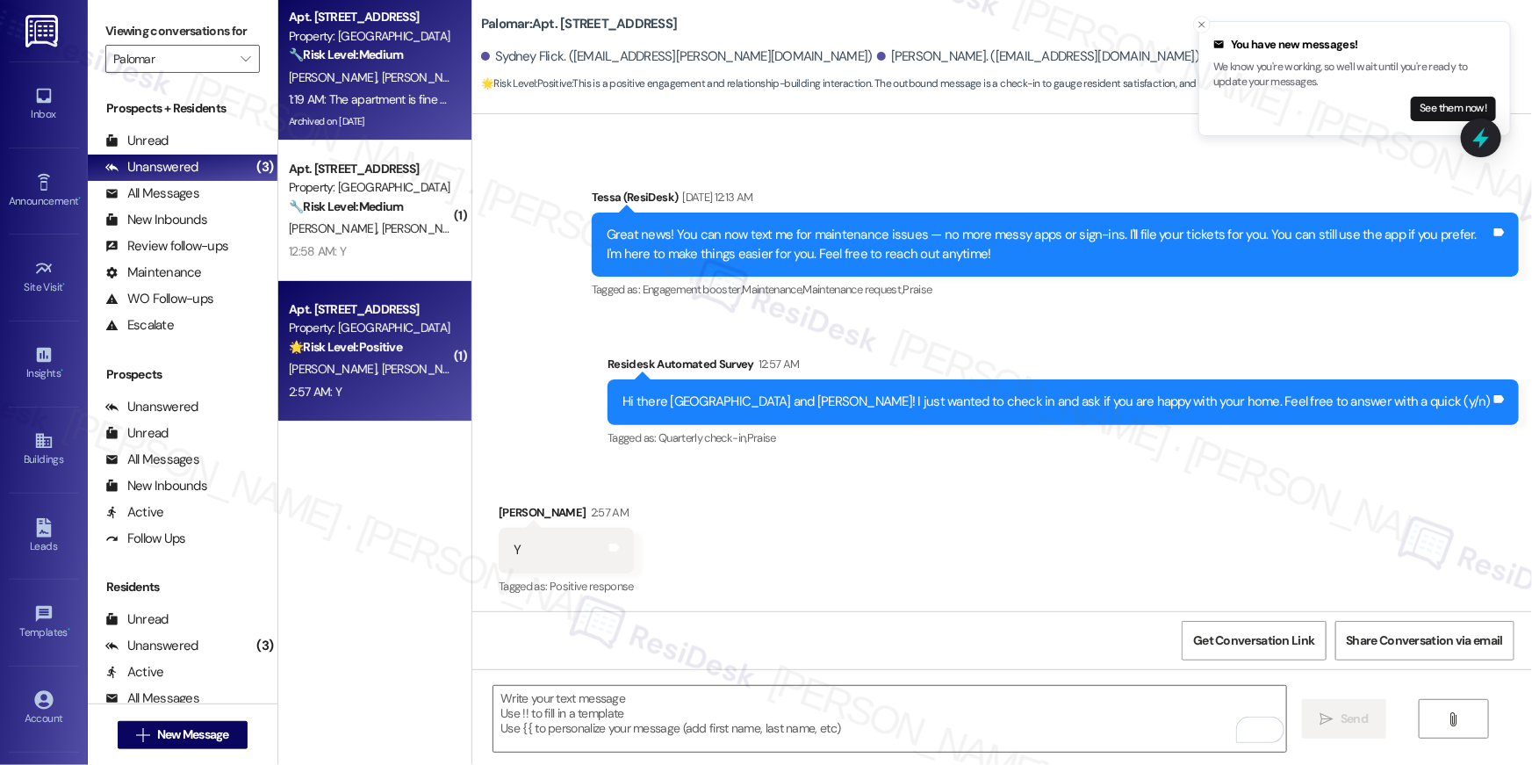
click at [393, 125] on div "Archived on 09/05/2025" at bounding box center [370, 122] width 166 height 22
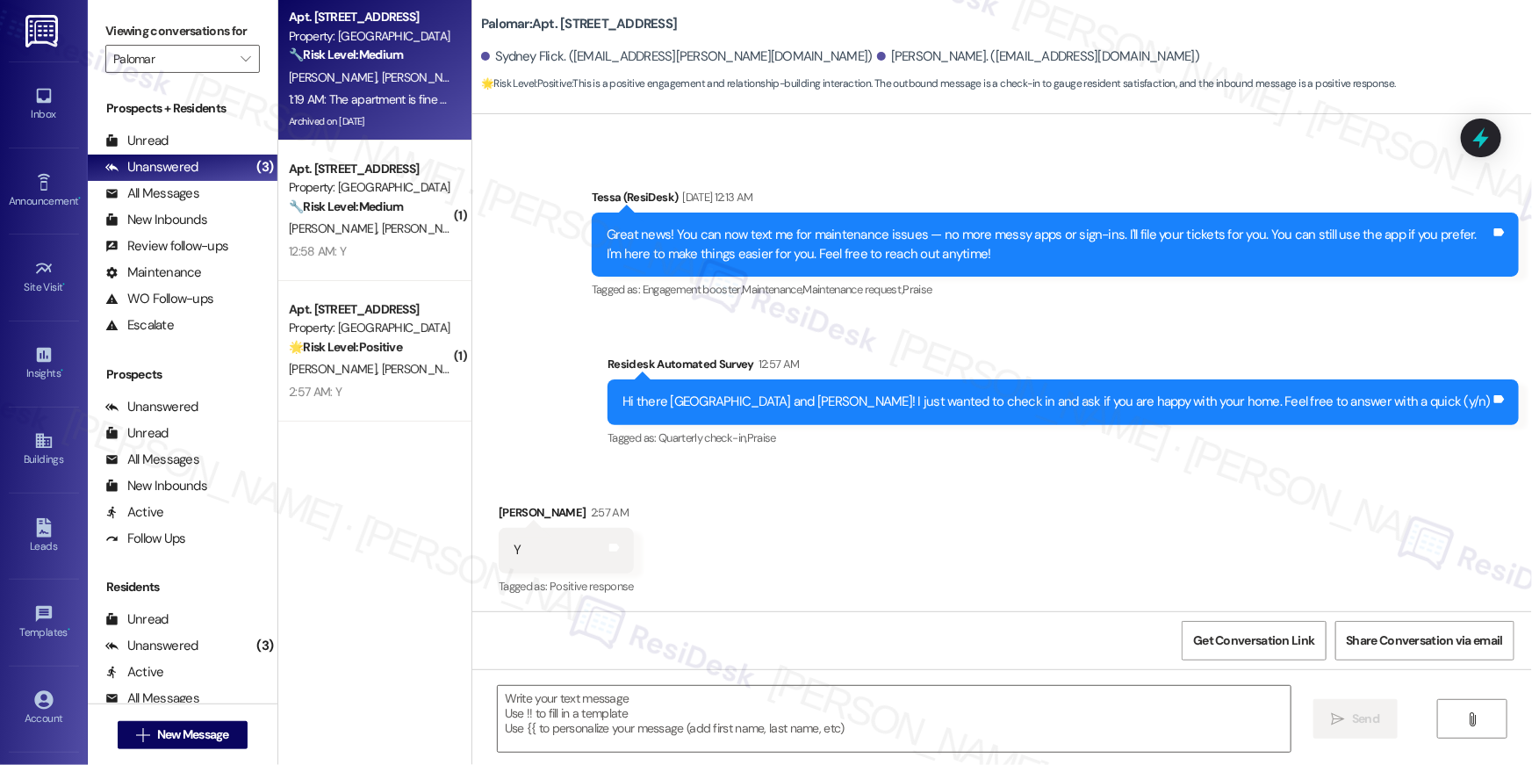
type textarea "Fetching suggested responses. Please feel free to read through the conversation…"
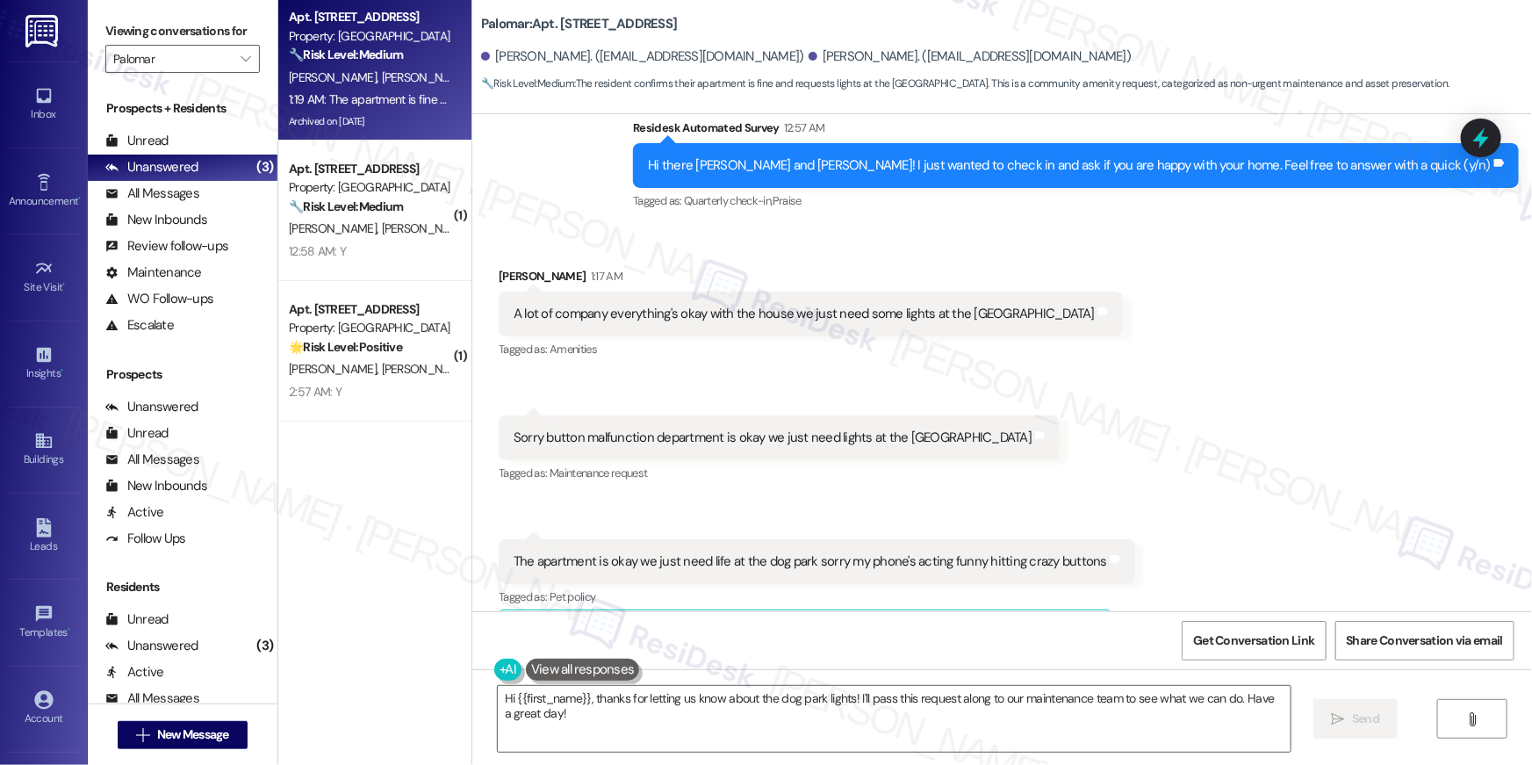
scroll to position [2663, 0]
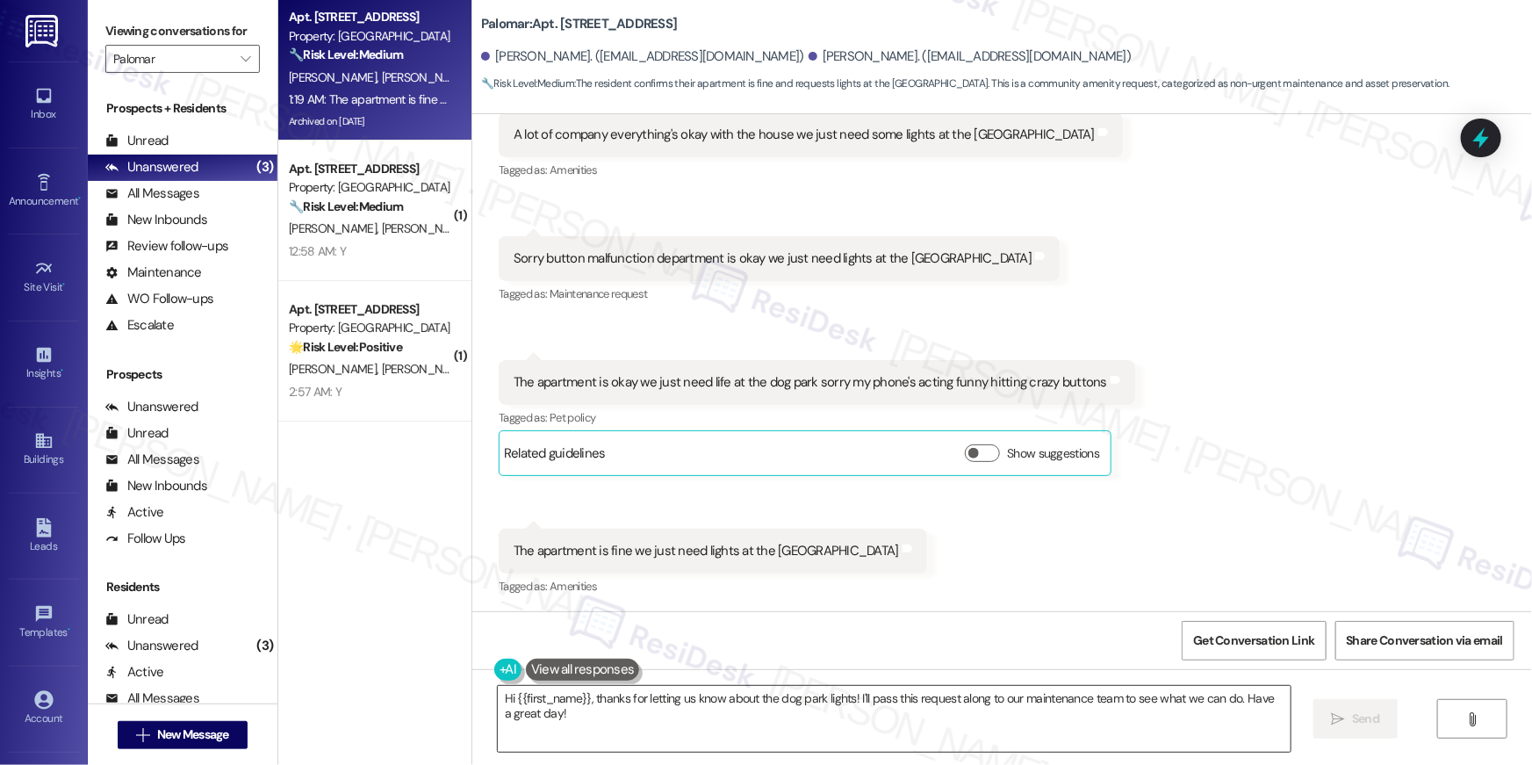
click at [573, 728] on textarea "Hi {{first_name}}, thanks for letting us know about the dog park lights! I'll p…" at bounding box center [894, 719] width 793 height 66
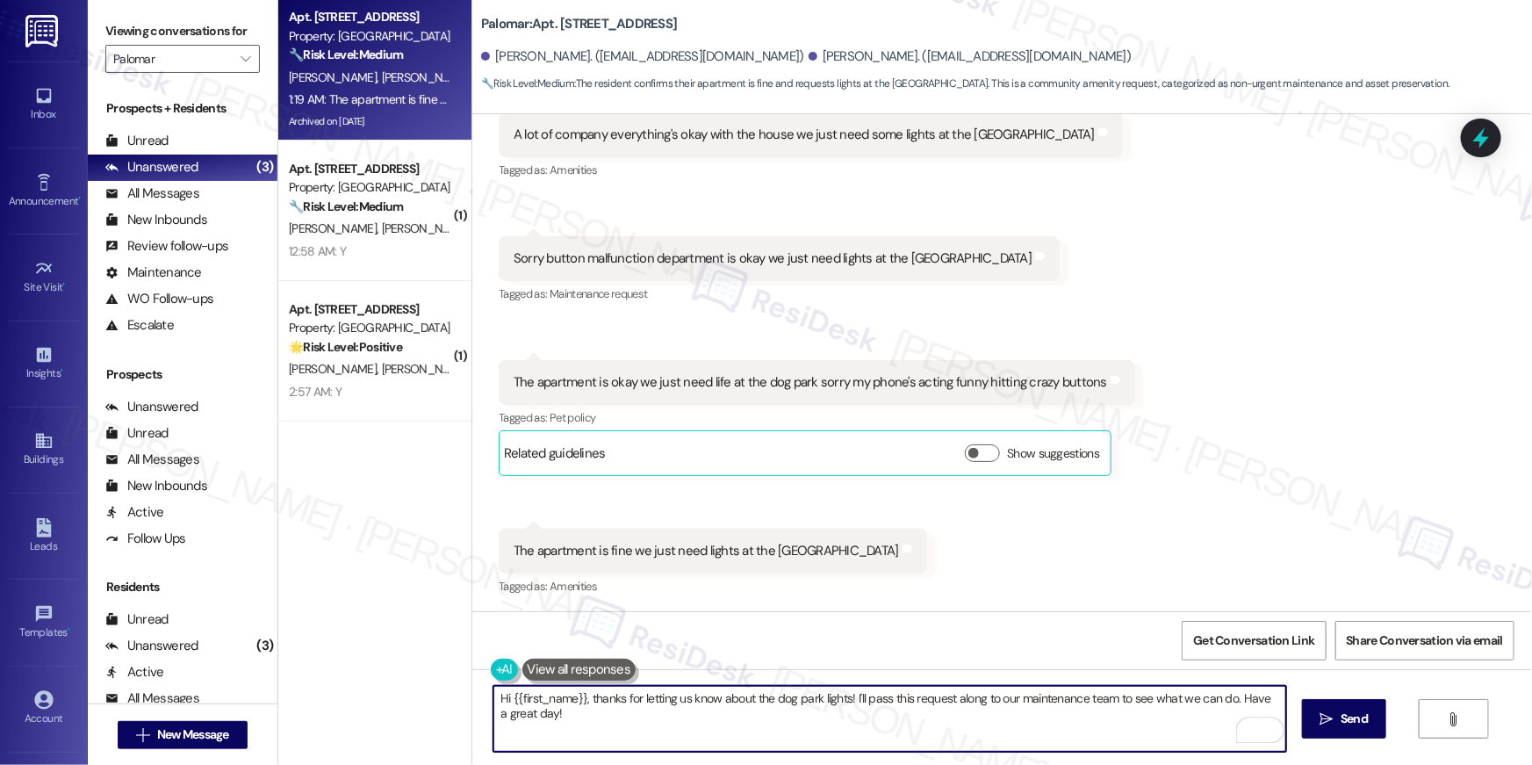
click at [897, 726] on textarea "Hi {{first_name}}, thanks for letting us know about the dog park lights! I'll p…" at bounding box center [889, 719] width 793 height 66
click at [581, 699] on textarea "Hi {{first_name}}, thanks for letting us know about the dog park lights! I'll p…" at bounding box center [889, 719] width 793 height 66
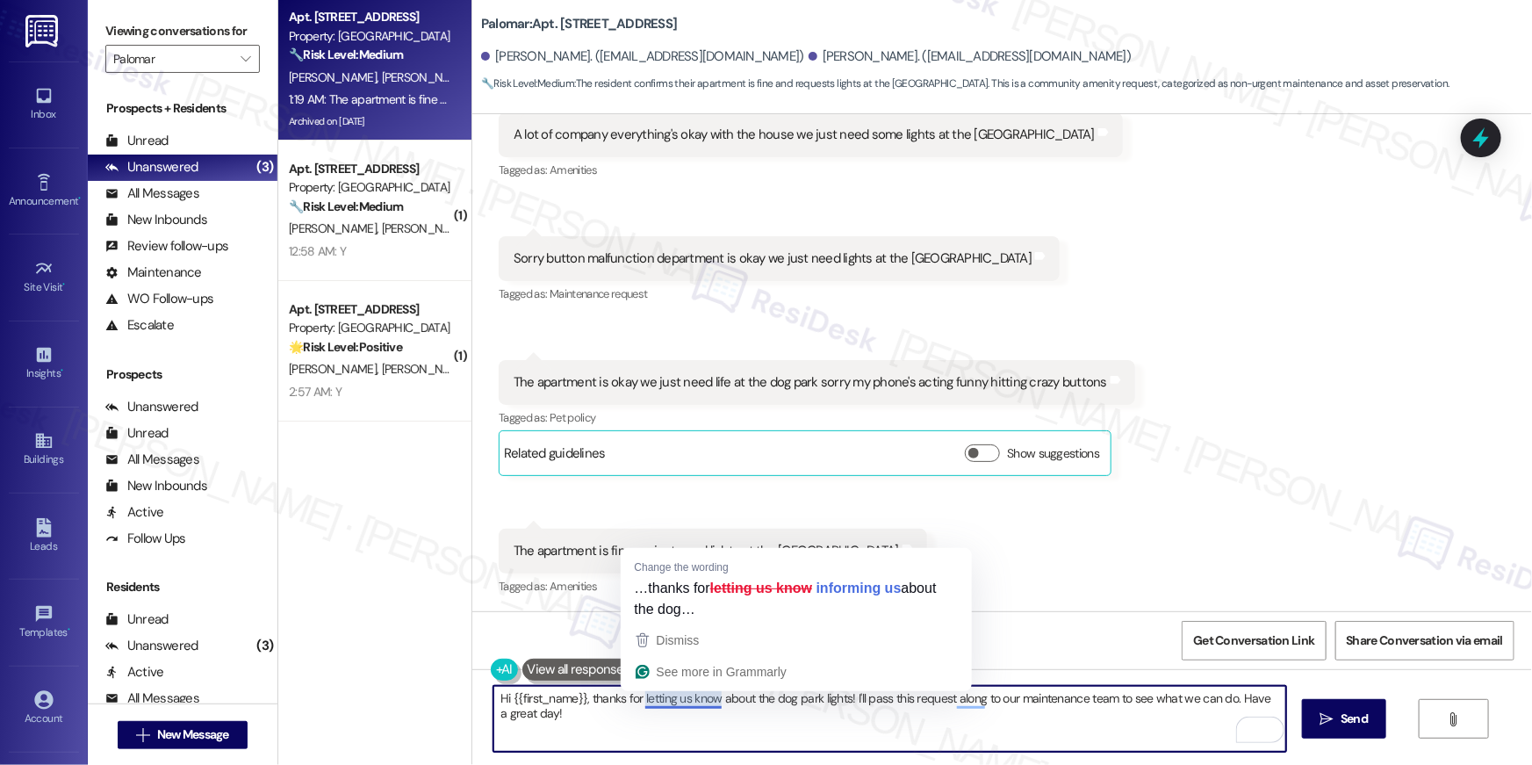
click at [710, 699] on textarea "Hi {{first_name}}, thanks for letting us know about the dog park lights! I'll p…" at bounding box center [889, 719] width 793 height 66
click at [627, 695] on textarea "Hi {{first_name}}, thanks for letting us know about the dog park lights! I'll p…" at bounding box center [889, 719] width 793 height 66
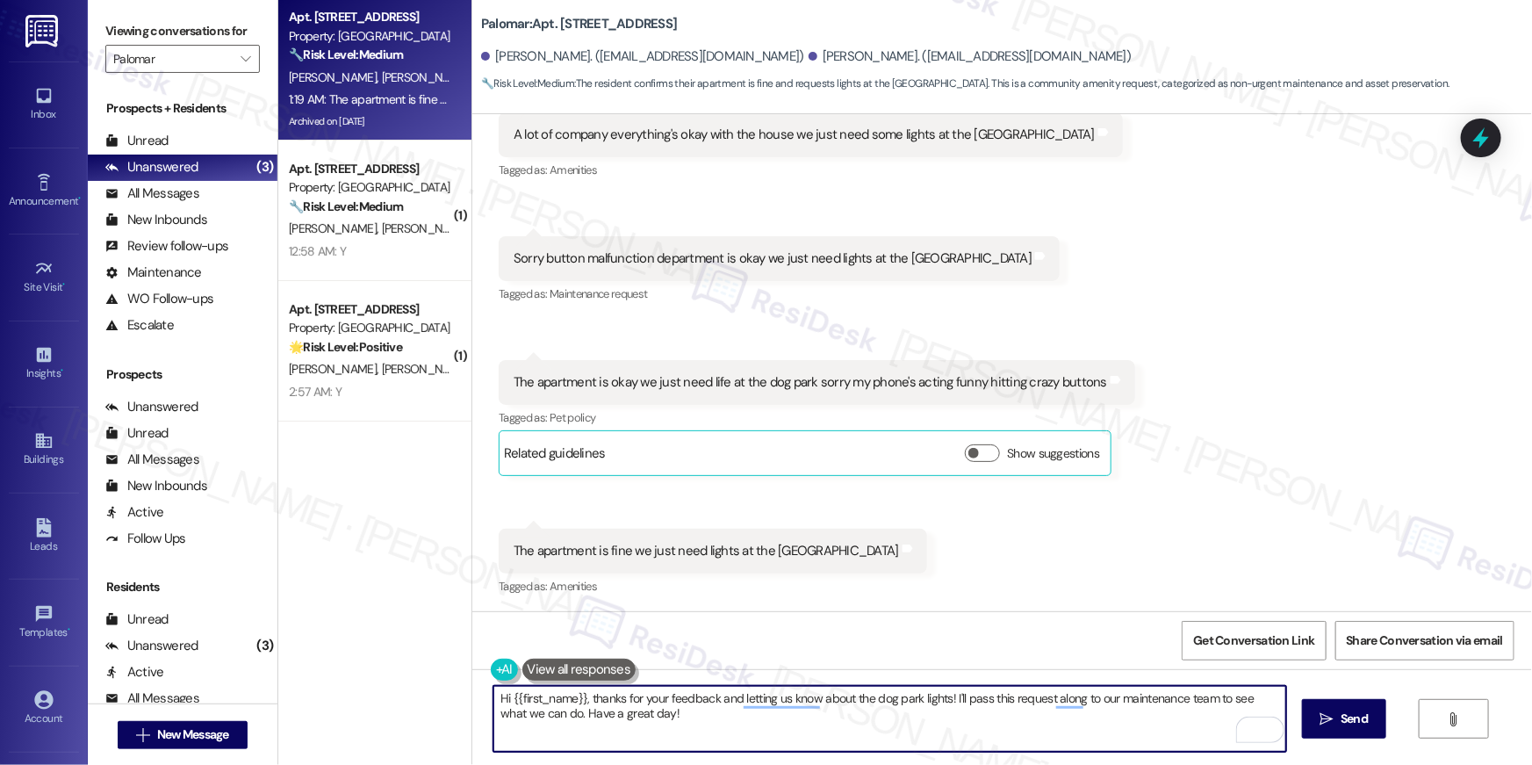
click at [1031, 713] on textarea "Hi {{first_name}}, thanks for your feedback and letting us know about the dog p…" at bounding box center [889, 719] width 793 height 66
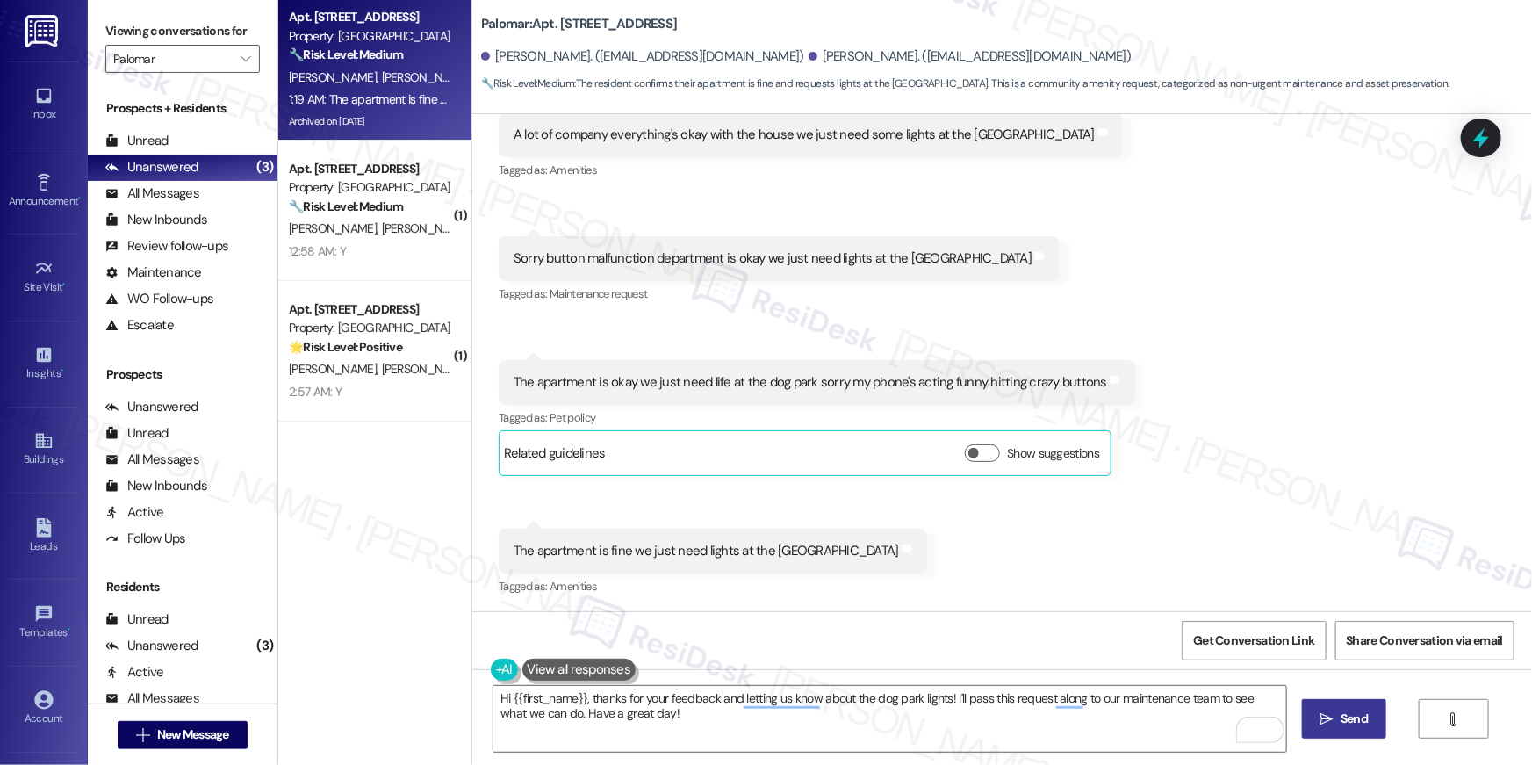
click at [1341, 727] on span "Send" at bounding box center [1354, 718] width 27 height 18
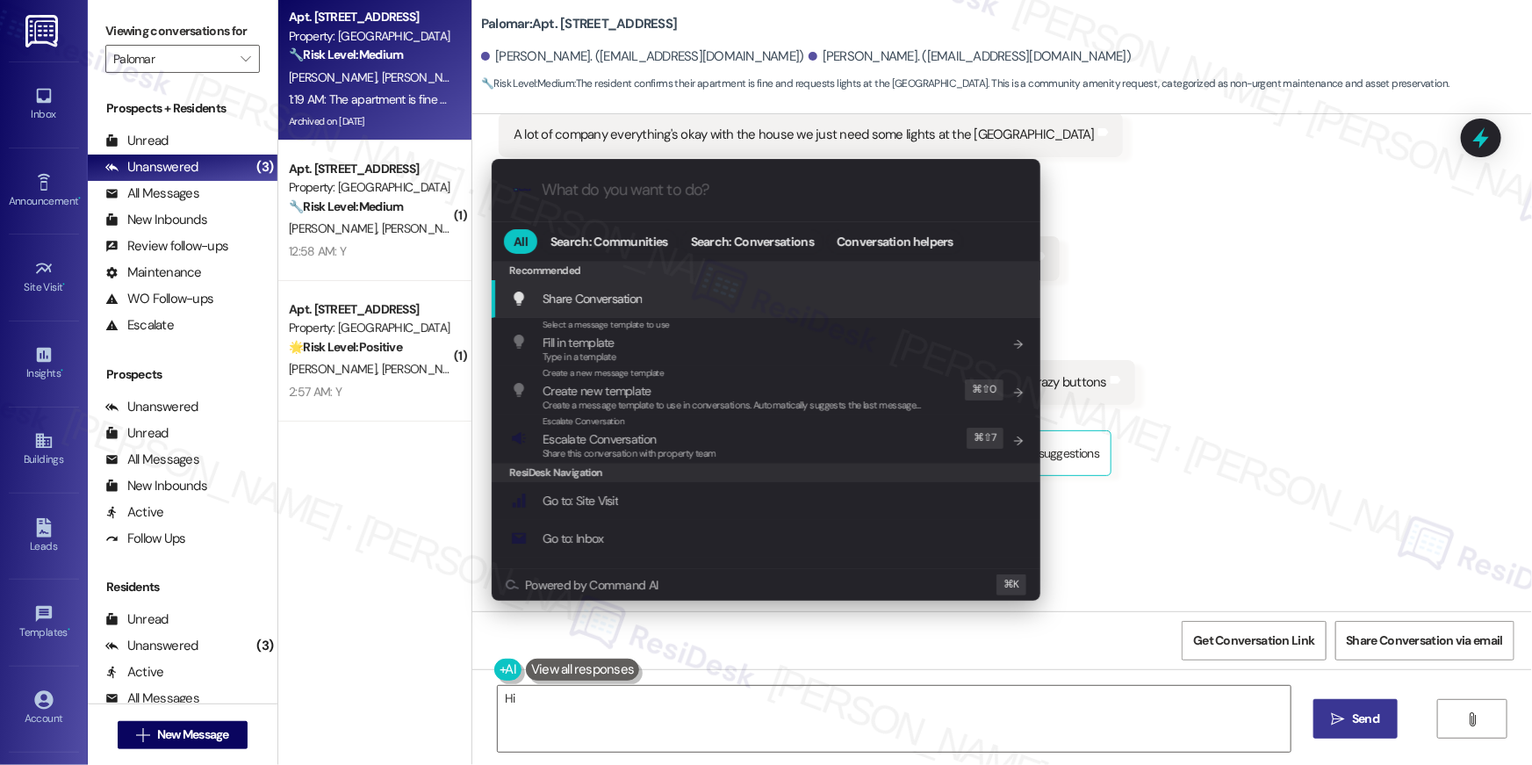
type textarea "Hi"
type input "e"
type textarea "Hi {{first_name}}"
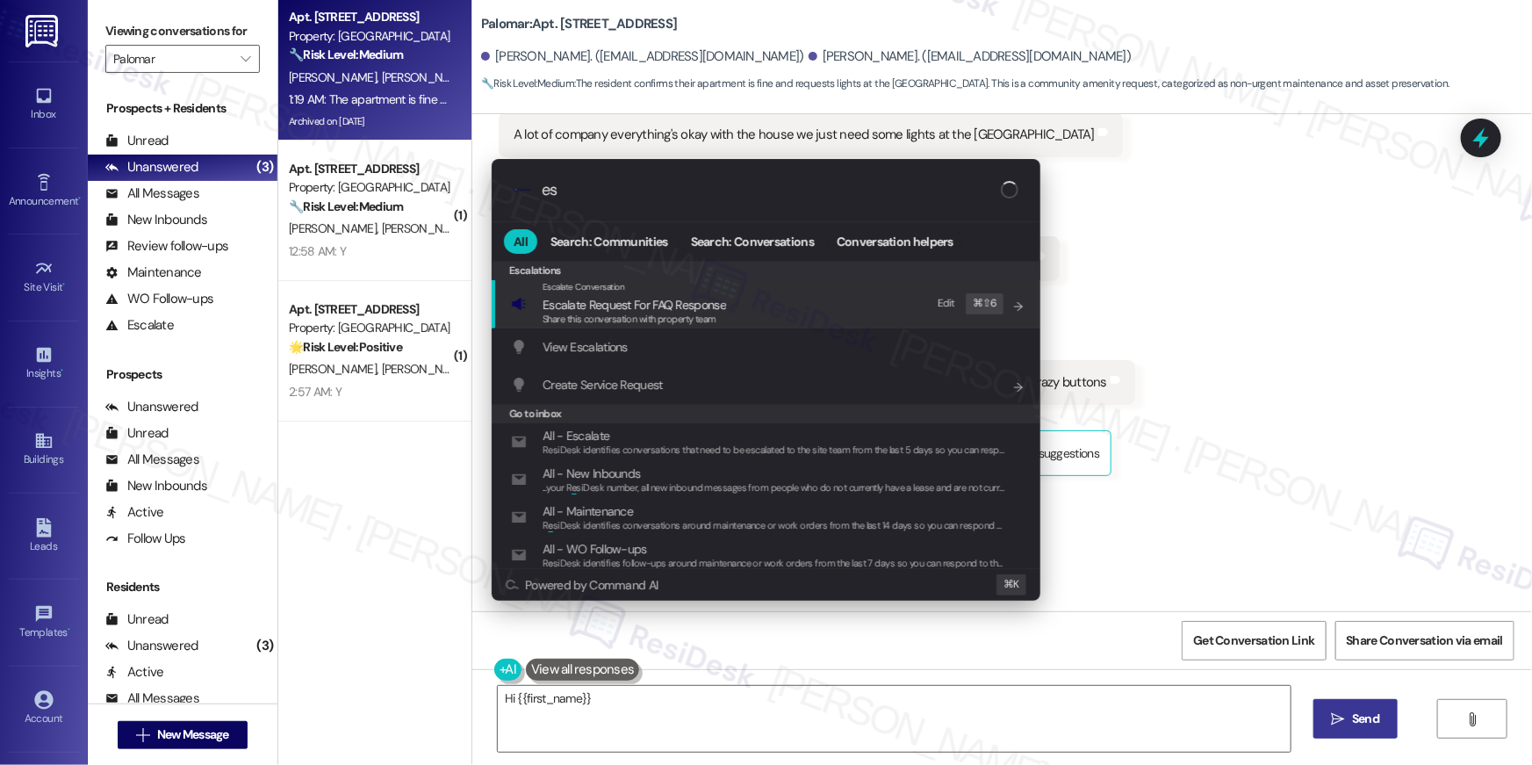
type input "esc"
type textarea "Hi {{first_name}},"
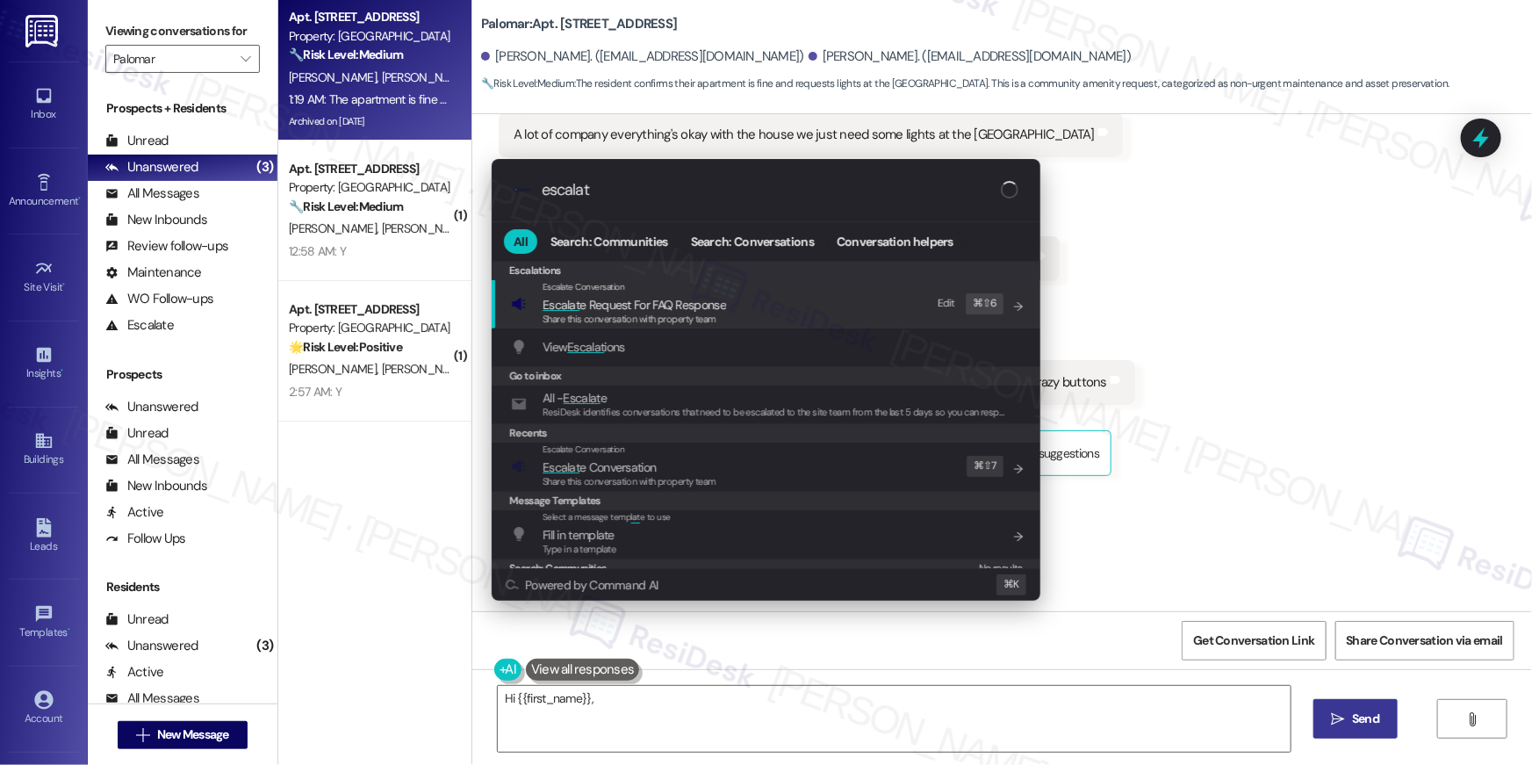
type input "escalate"
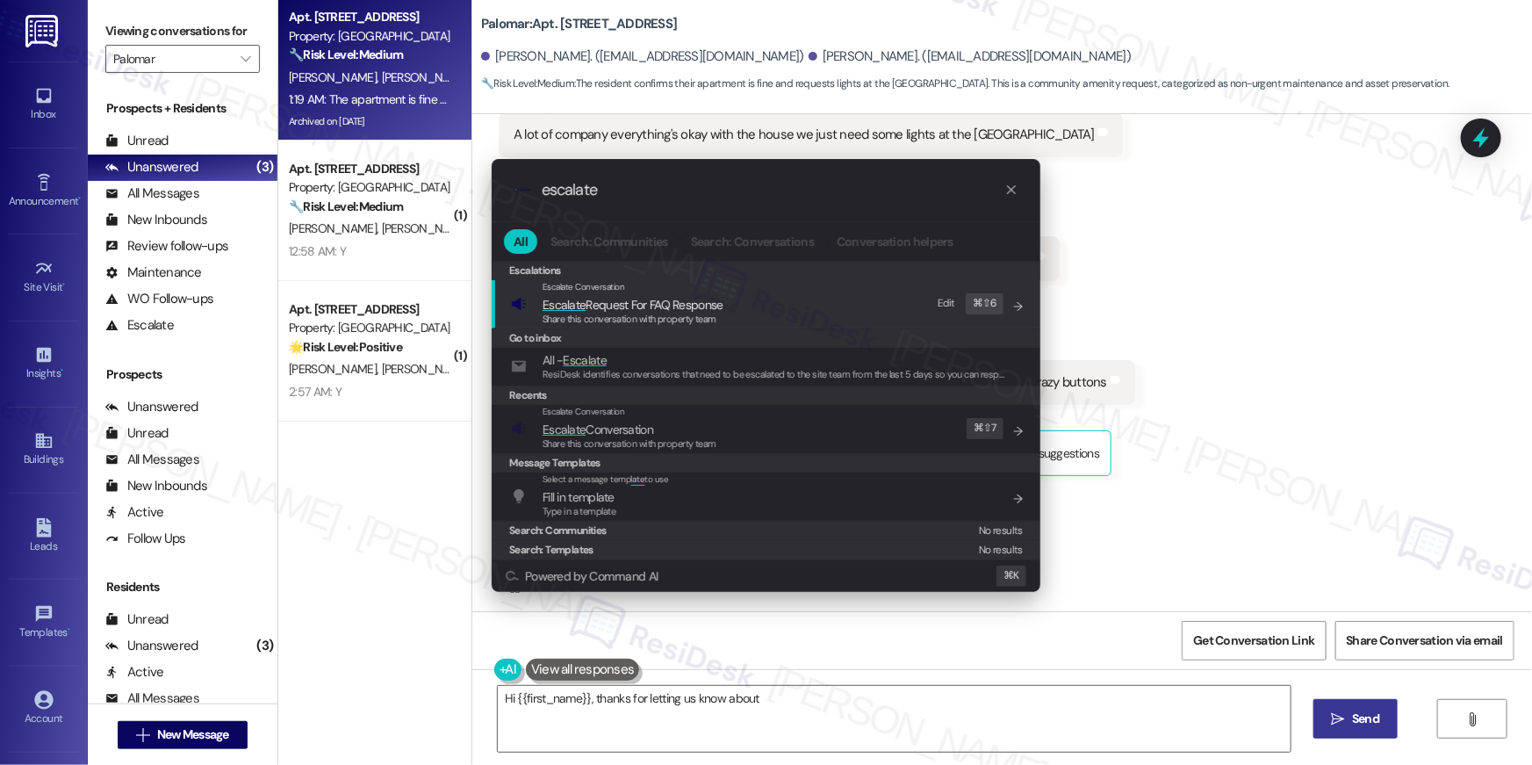
type textarea "Hi {{first_name}}, thanks for letting us know about the"
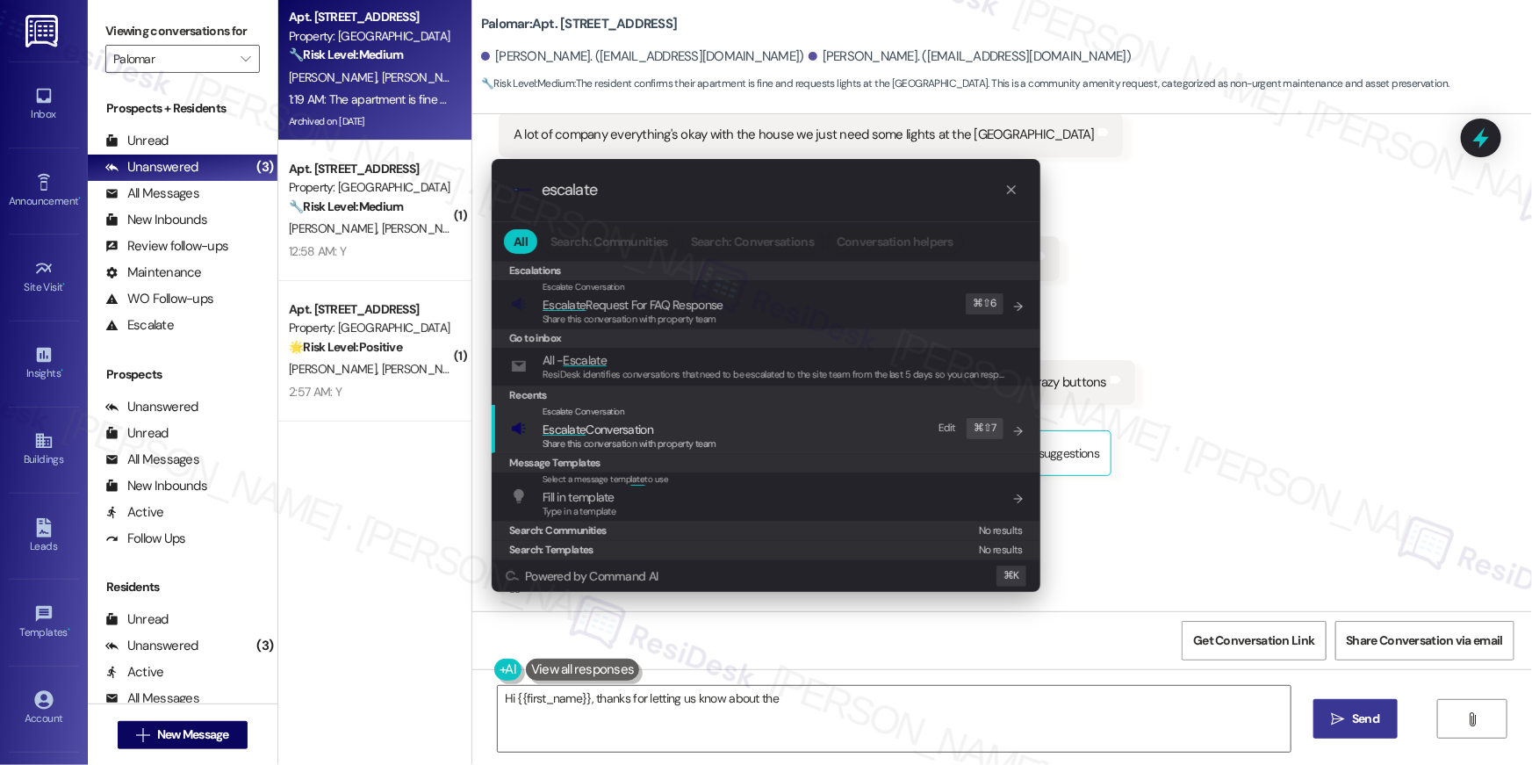
type input "escalate"
type textarea "Hi {{first_name}}, thanks for letting us know about the dog"
click at [779, 431] on div "Escalate Conversation Escalate Conversation Share this conversation with proper…" at bounding box center [768, 428] width 514 height 47
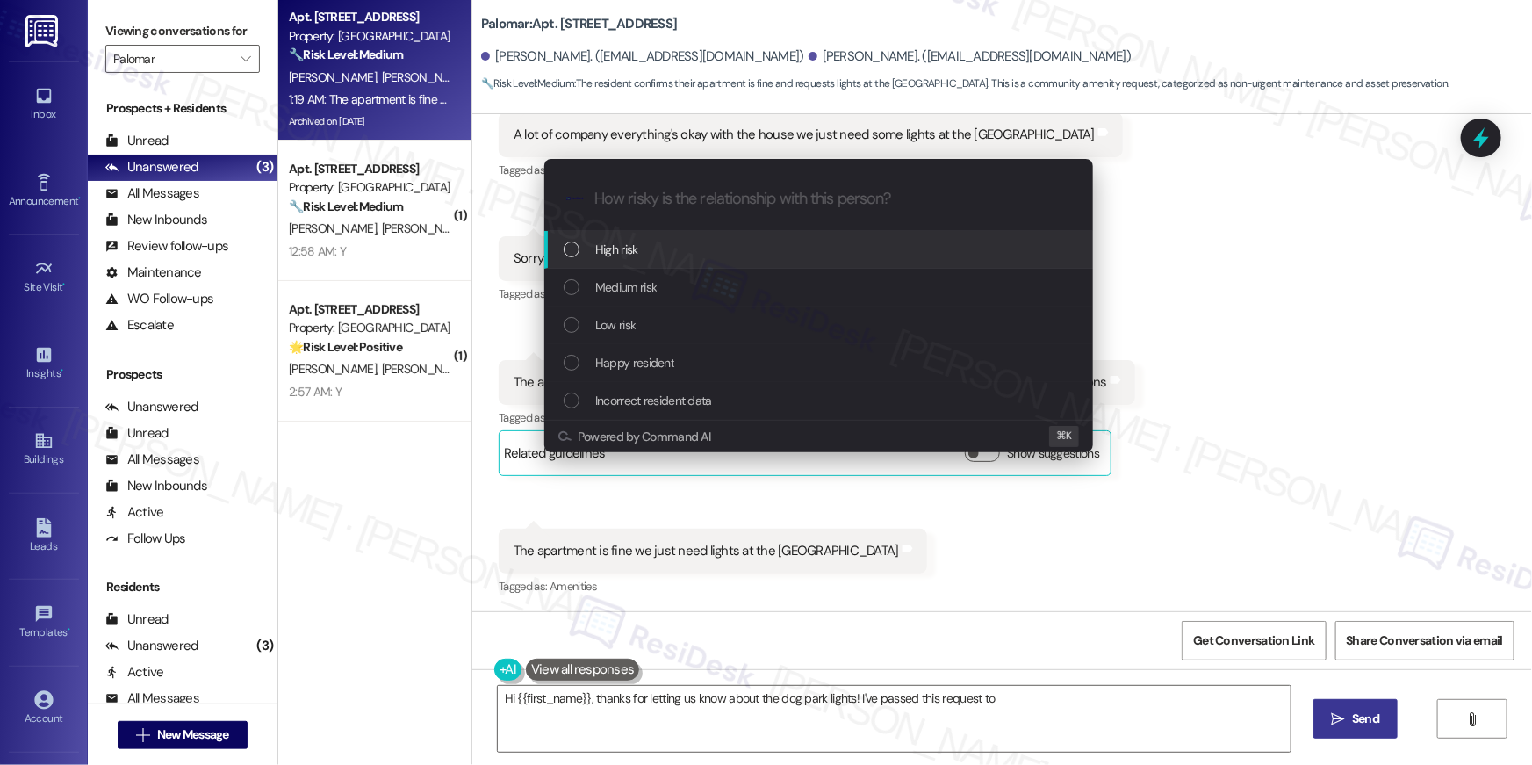
click at [689, 332] on div "Low risk" at bounding box center [821, 324] width 514 height 19
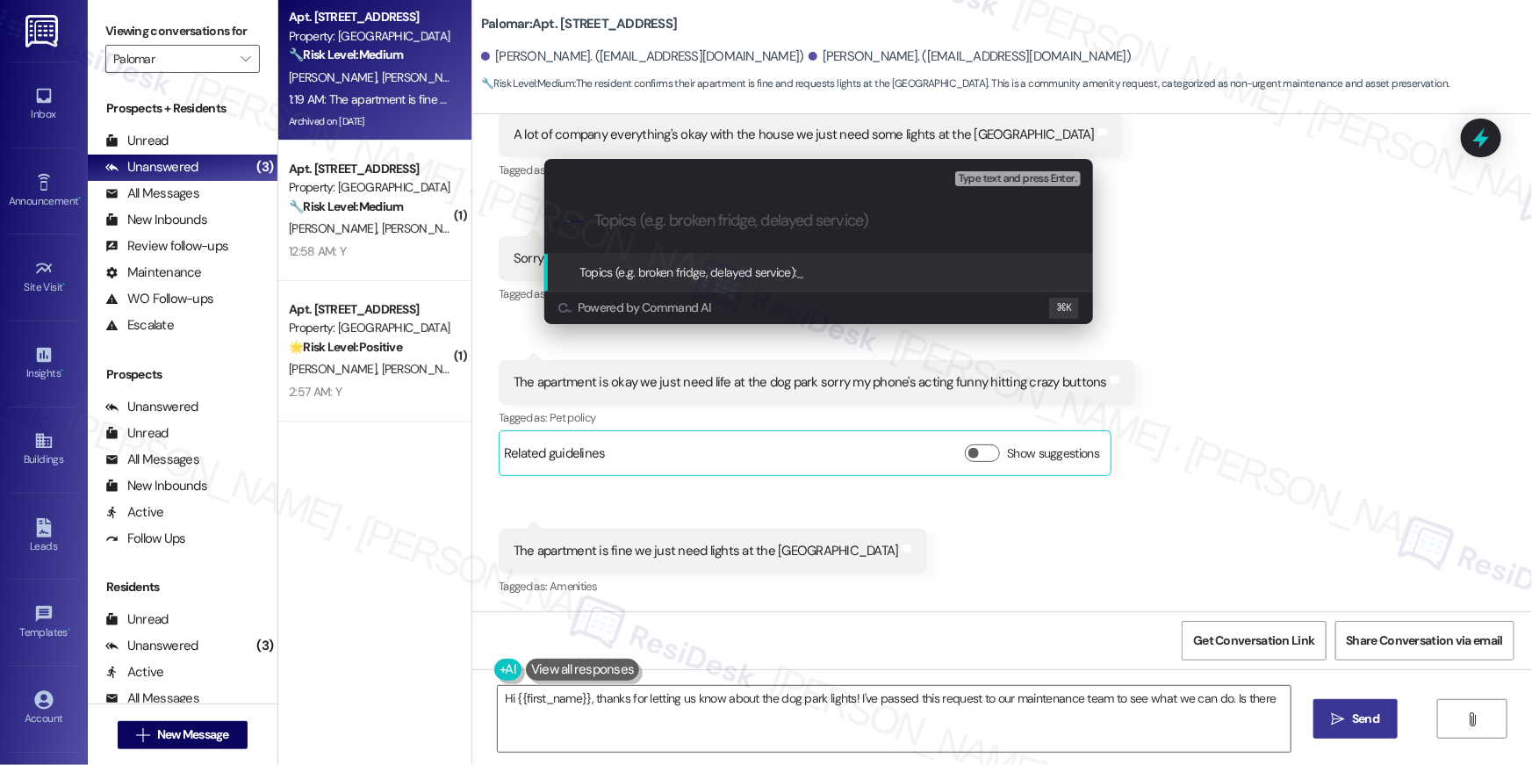
type textarea "Hi {{first_name}}, thanks for letting us know about the dog park lights! I've p…"
type input "R"
type textarea "Hi {{first_name}}, thanks for letting us know about the dog park lights! I've p…"
type input "Re"
type textarea "Hi {{first_name}}, thanks for letting us know about the dog park lights! I've p…"
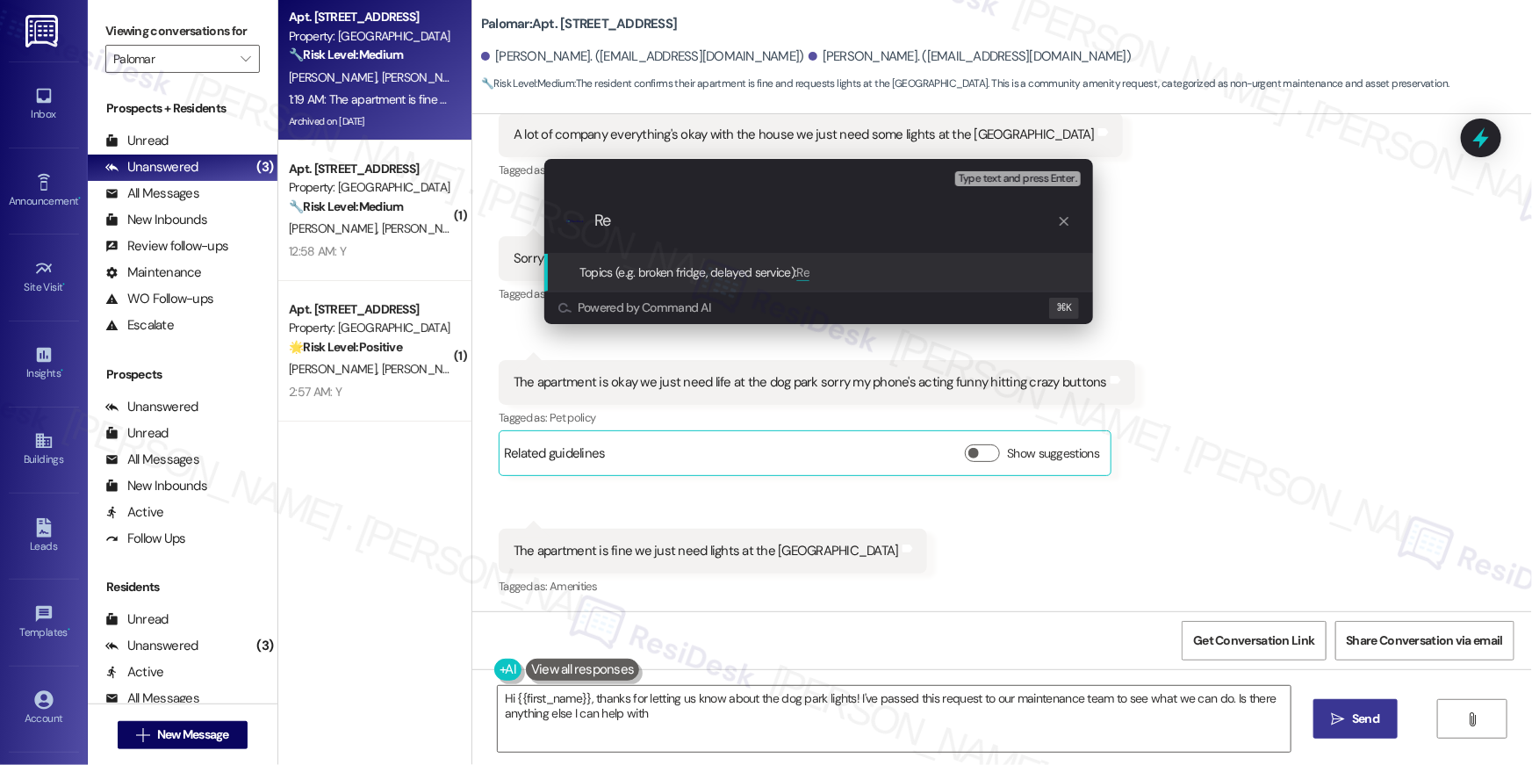
type input "Res"
type textarea "Hi {{first_name}}, thanks for letting us know about the dog park lights! I've p…"
type input "Resident feedback - Dogpark lights"
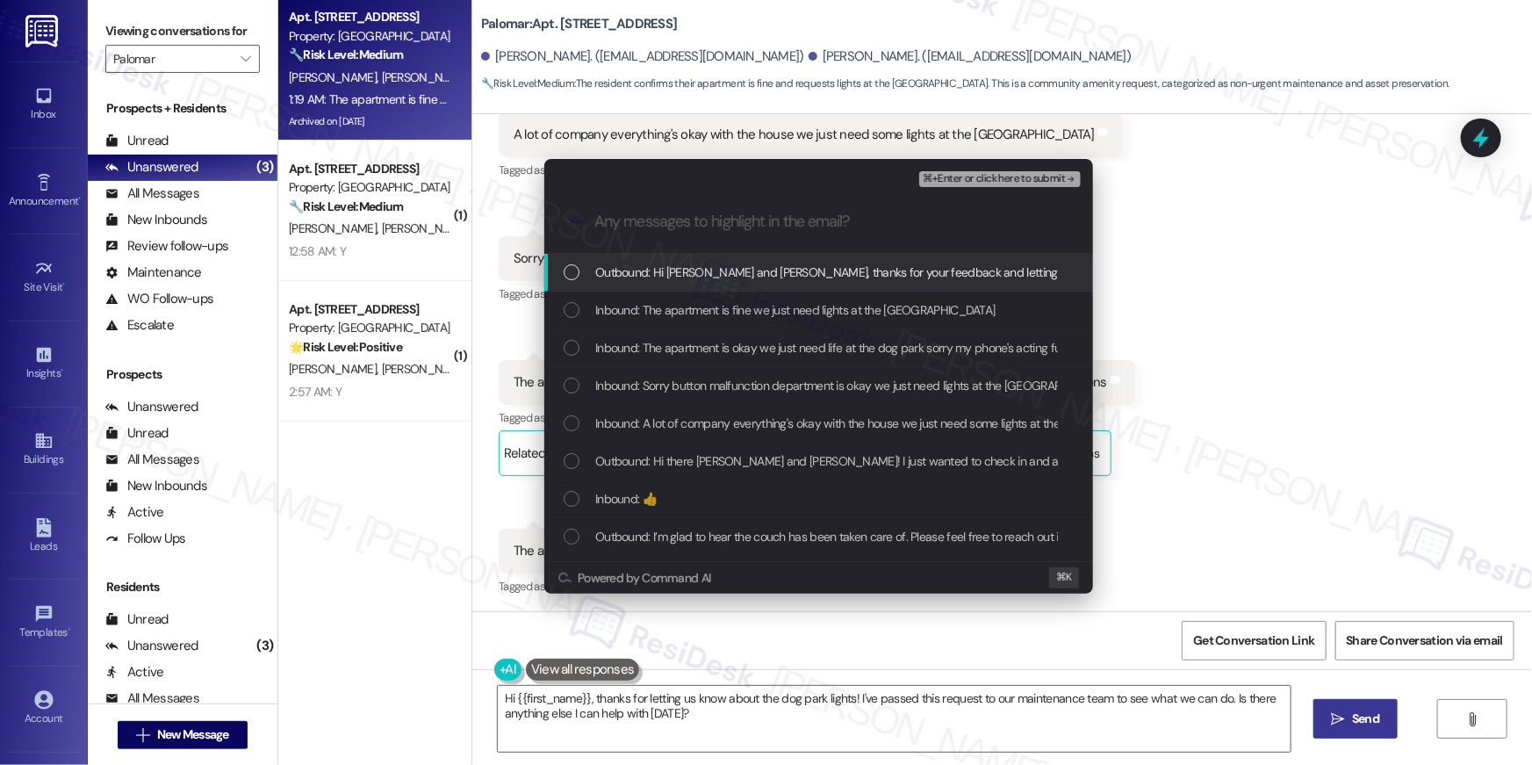
click at [668, 284] on div "Outbound: Hi Jessica and Eugene, thanks for your feedback and letting us know a…" at bounding box center [818, 273] width 549 height 38
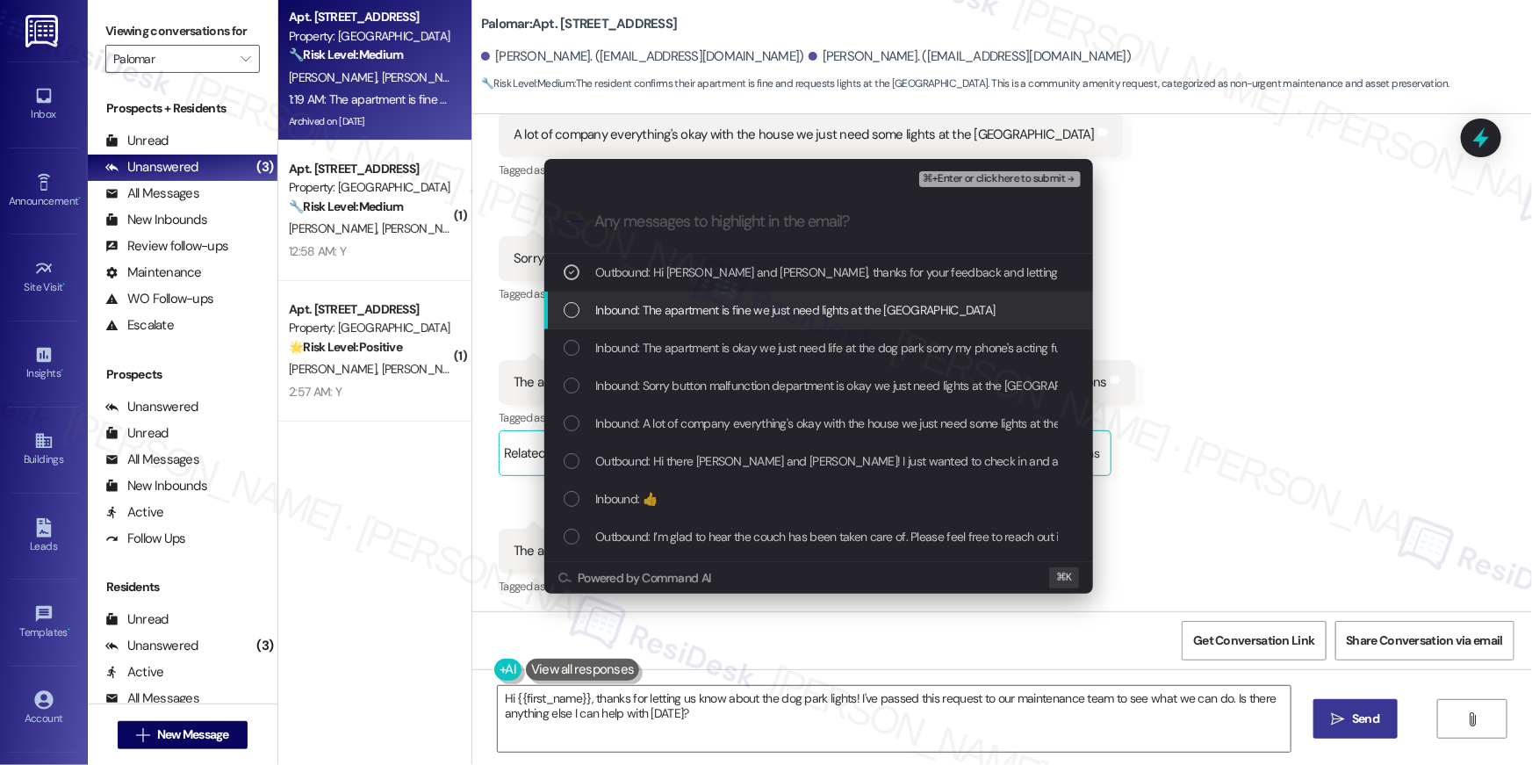
drag, startPoint x: 675, startPoint y: 307, endPoint x: 930, endPoint y: 244, distance: 262.4
click at [675, 308] on span "Inbound: The apartment is fine we just need lights at the dog park" at bounding box center [795, 309] width 400 height 19
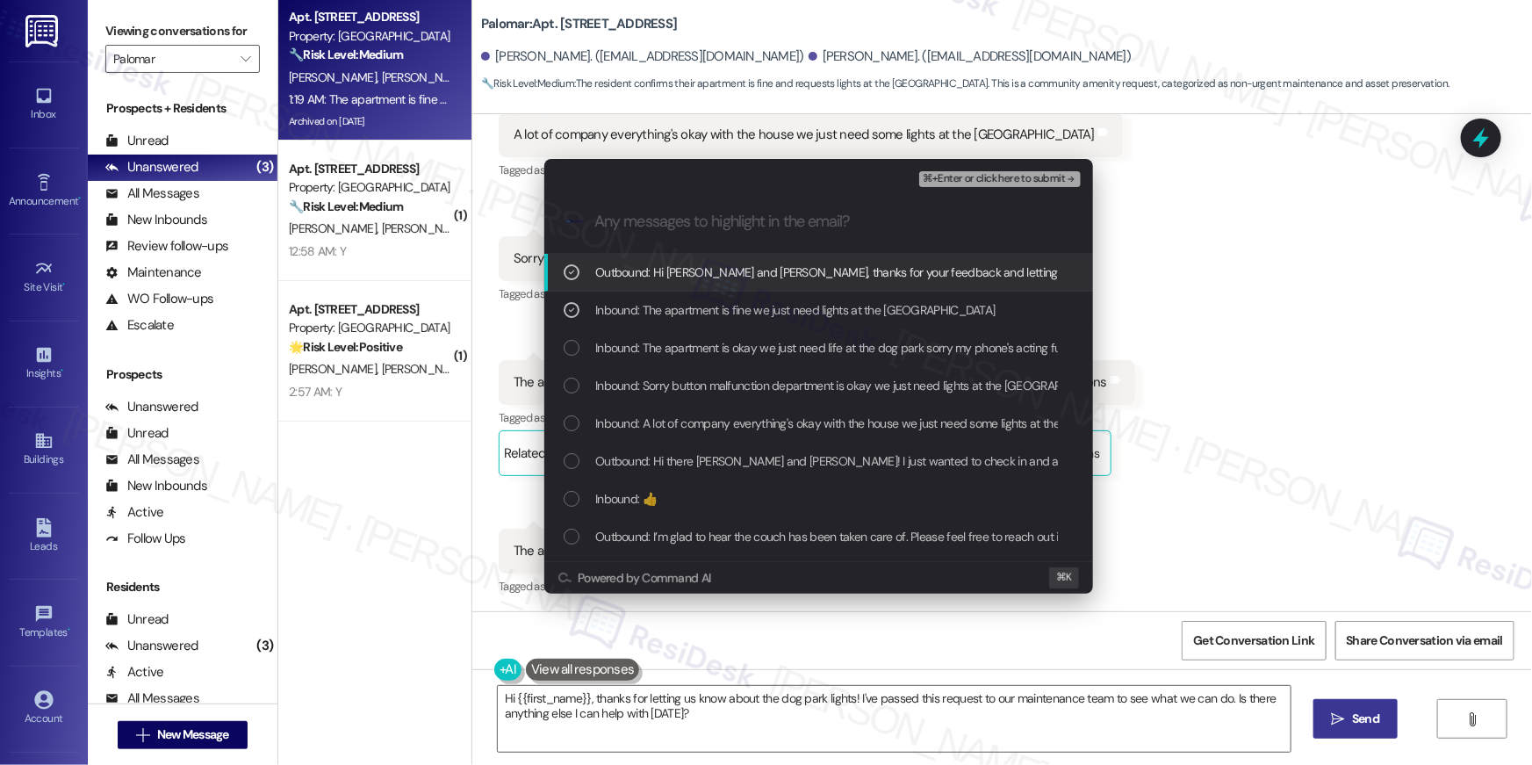
click at [1008, 187] on div "⌘+Enter or click here to submit" at bounding box center [1001, 179] width 165 height 23
click at [1008, 186] on div "⌘+Enter or click here to submit" at bounding box center [1001, 179] width 165 height 23
click at [1008, 186] on button "⌘+Enter or click here to submit" at bounding box center [1000, 179] width 162 height 16
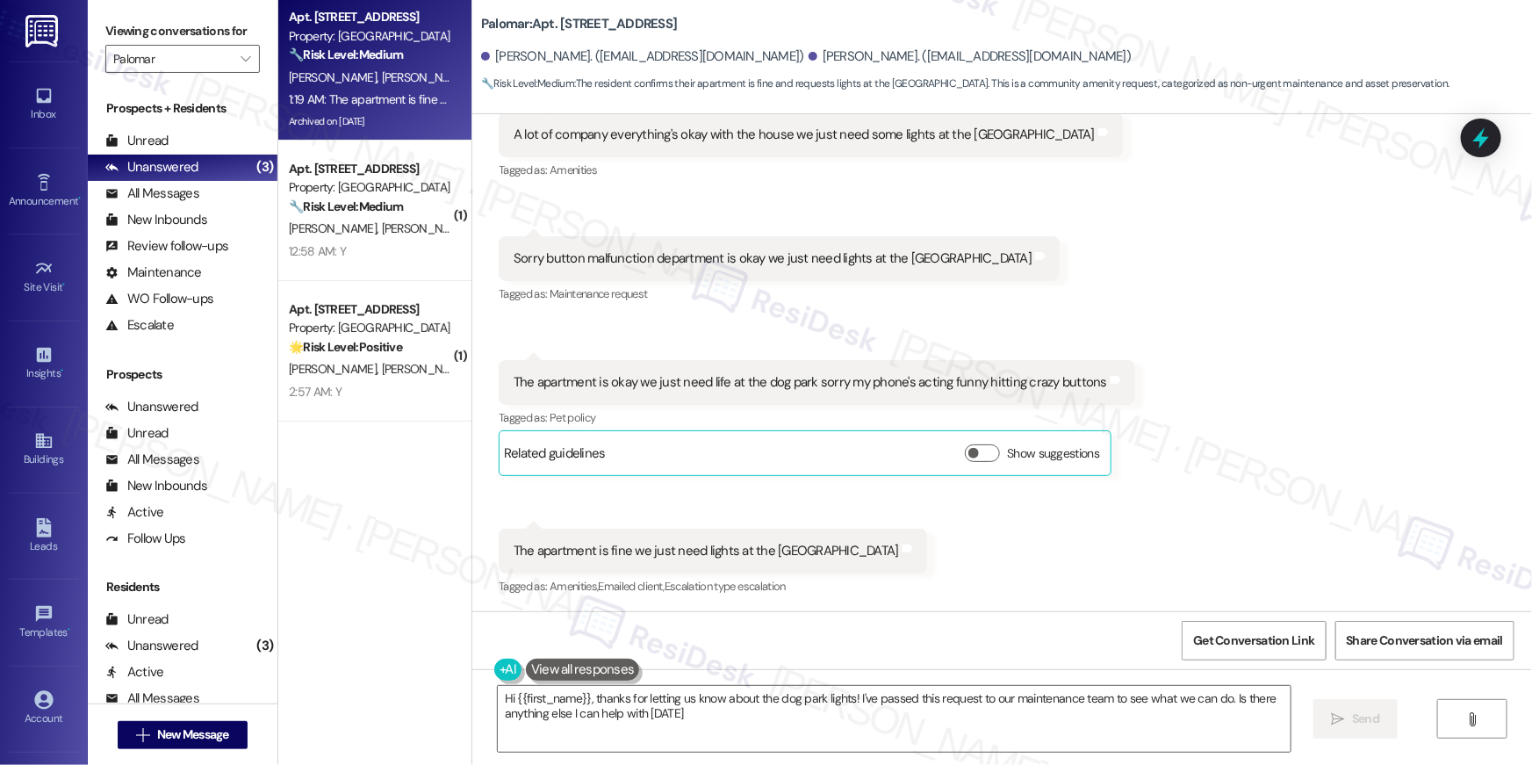
type textarea "Hi {{first_name}}, thanks for letting us know about the dog park lights! I've p…"
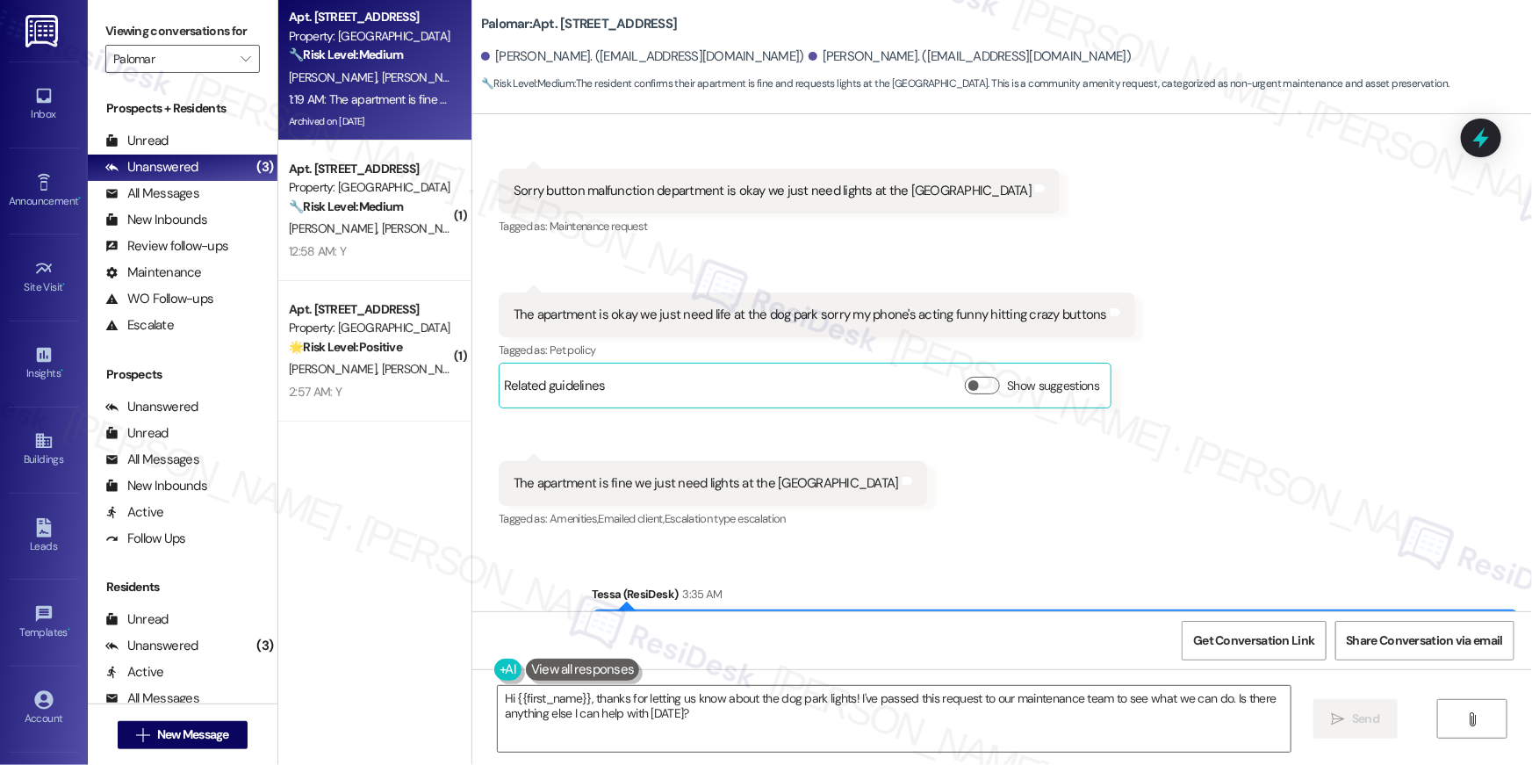
scroll to position [2830, 0]
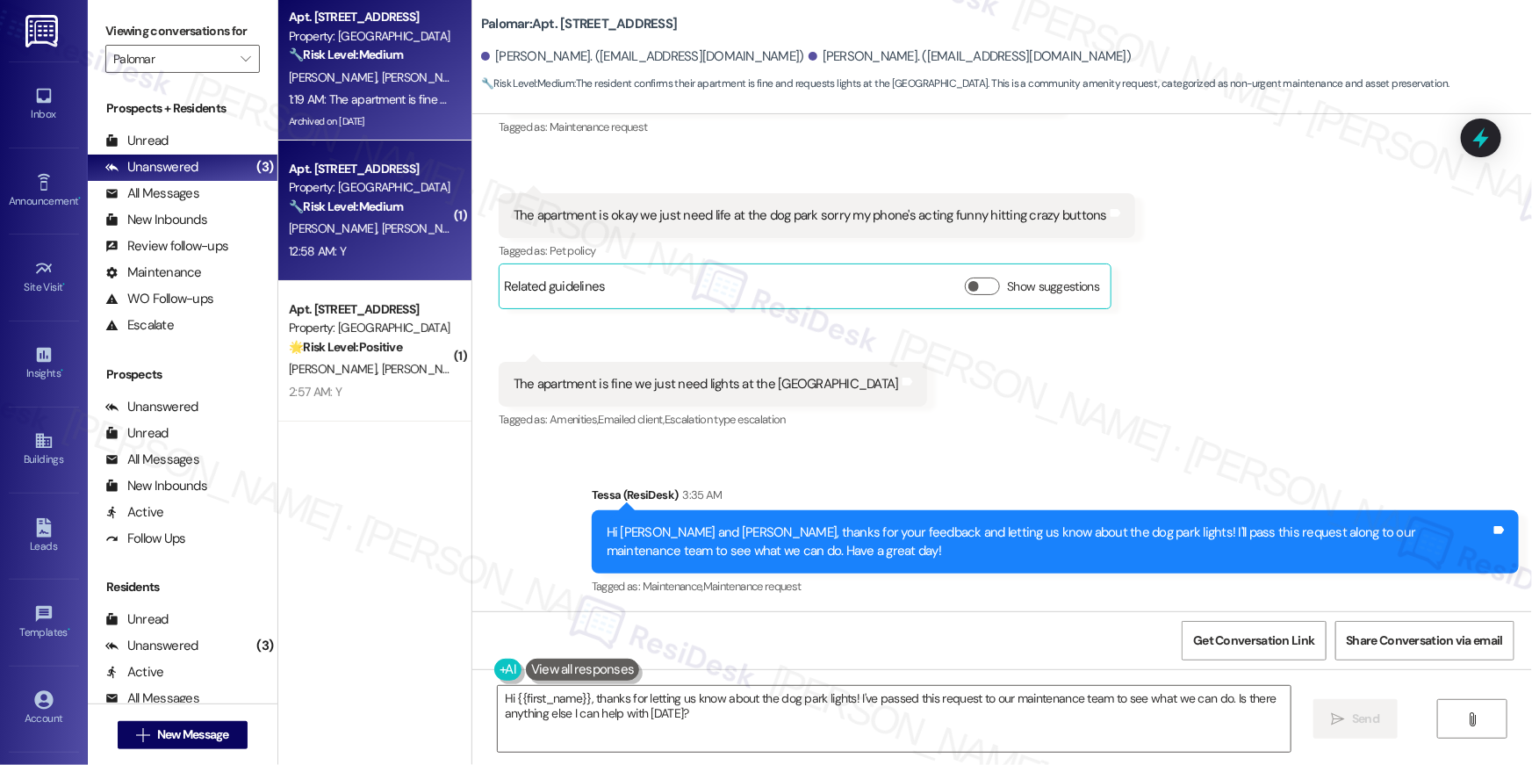
click at [379, 193] on div "Property: Palomar" at bounding box center [370, 187] width 162 height 18
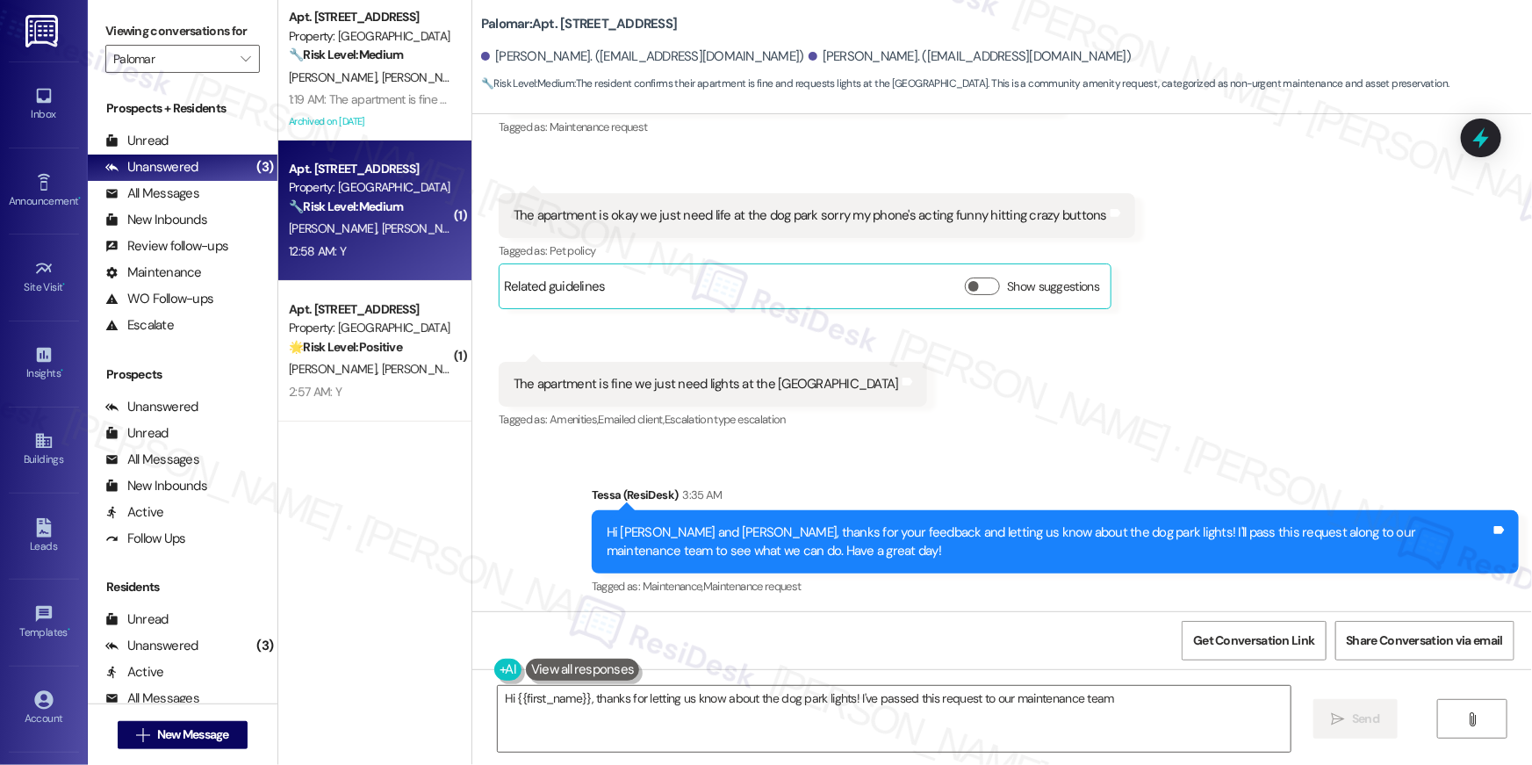
scroll to position [227, 0]
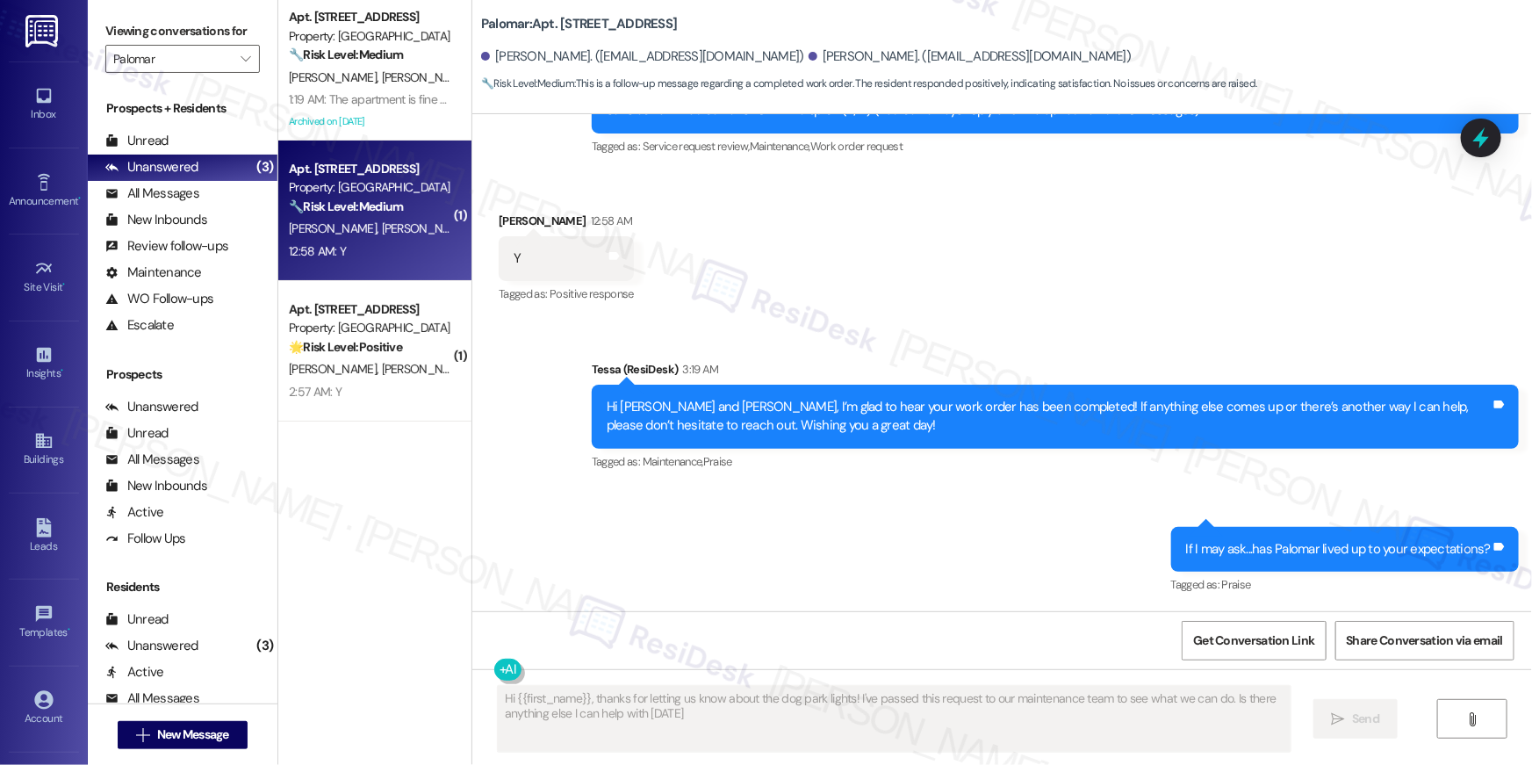
type textarea "Hi {{first_name}}, thanks for letting us know about the dog park lights! I've p…"
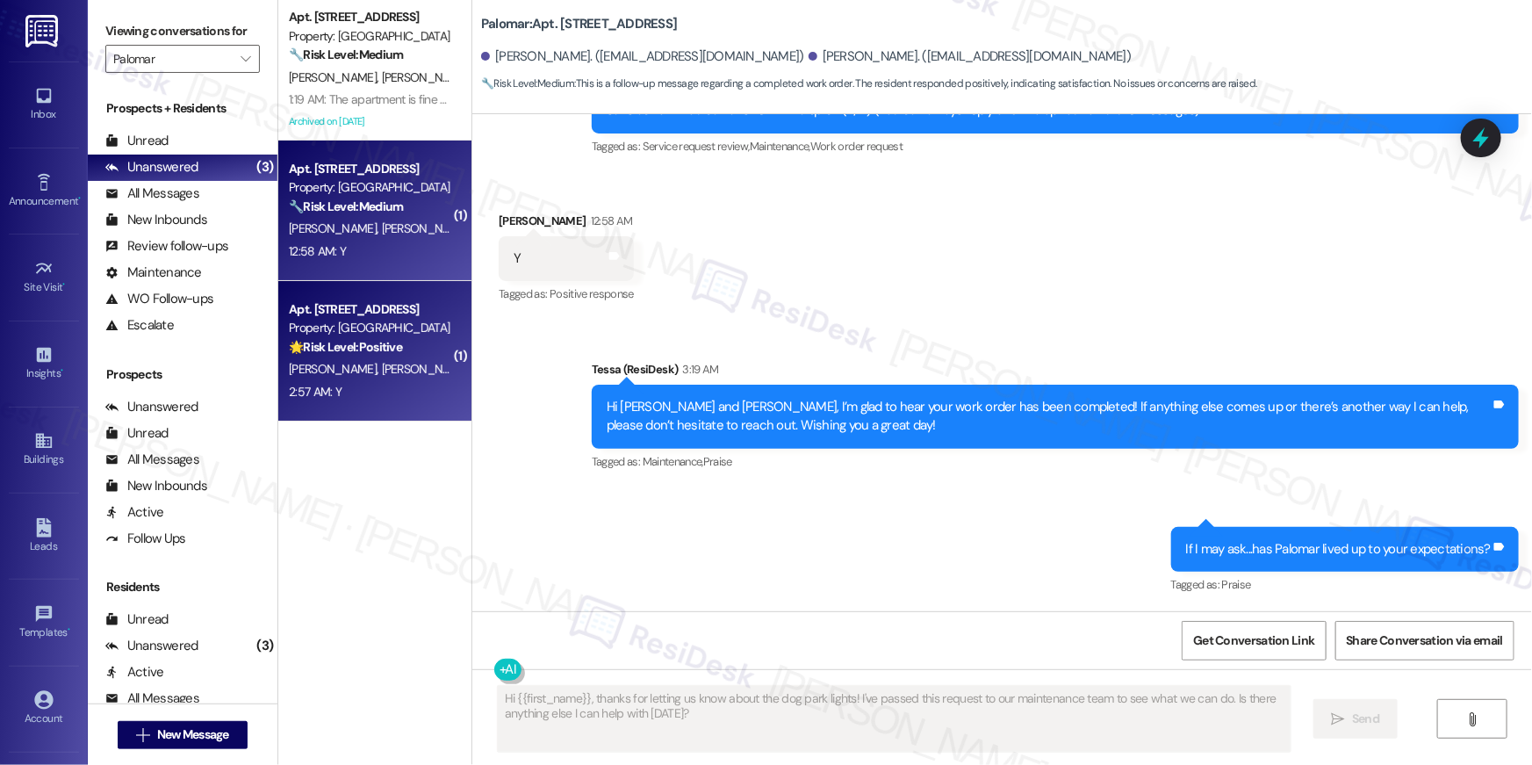
click at [388, 348] on strong "🌟 Risk Level: Positive" at bounding box center [345, 347] width 113 height 16
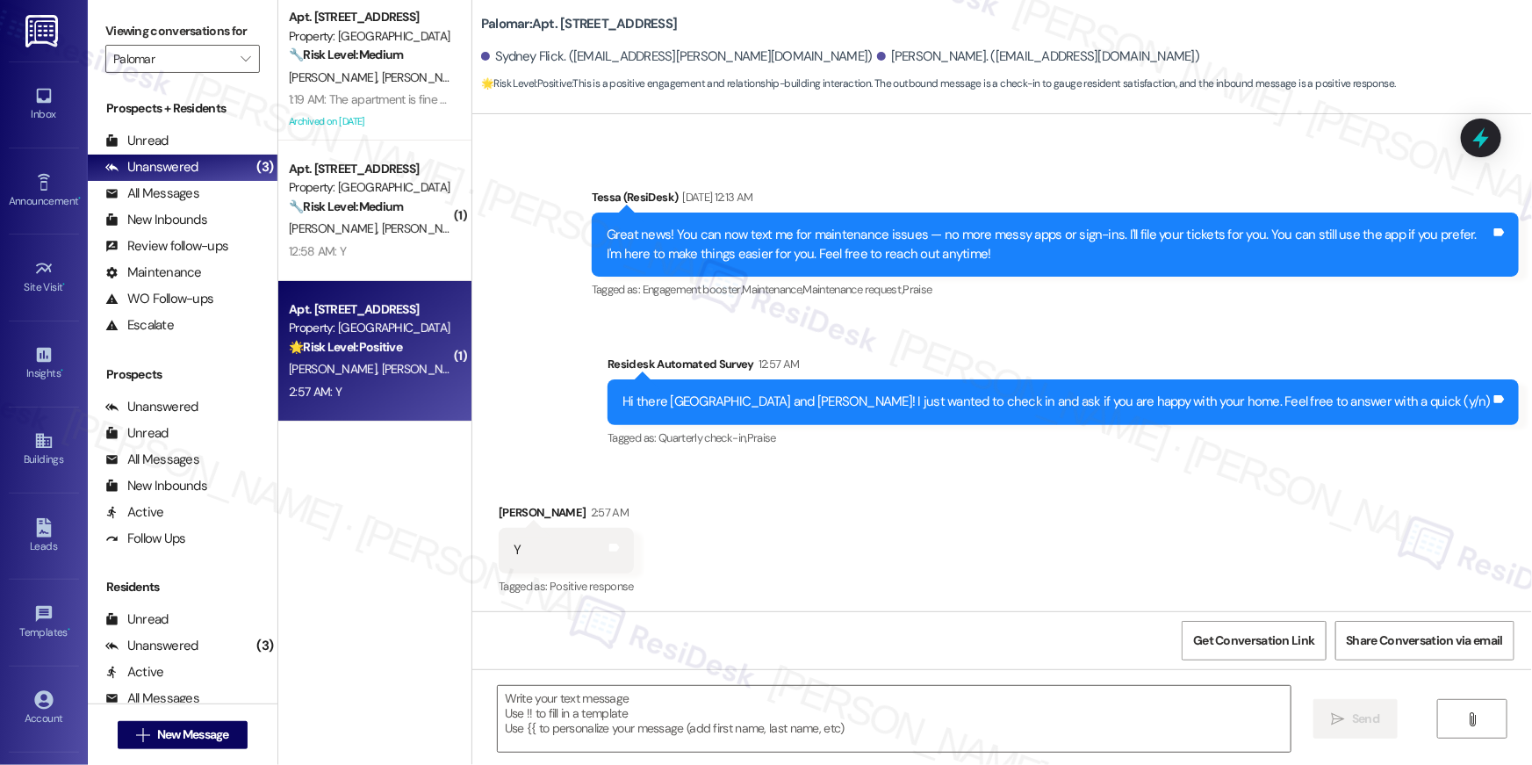
type textarea "Fetching suggested responses. Please feel free to read through the conversation…"
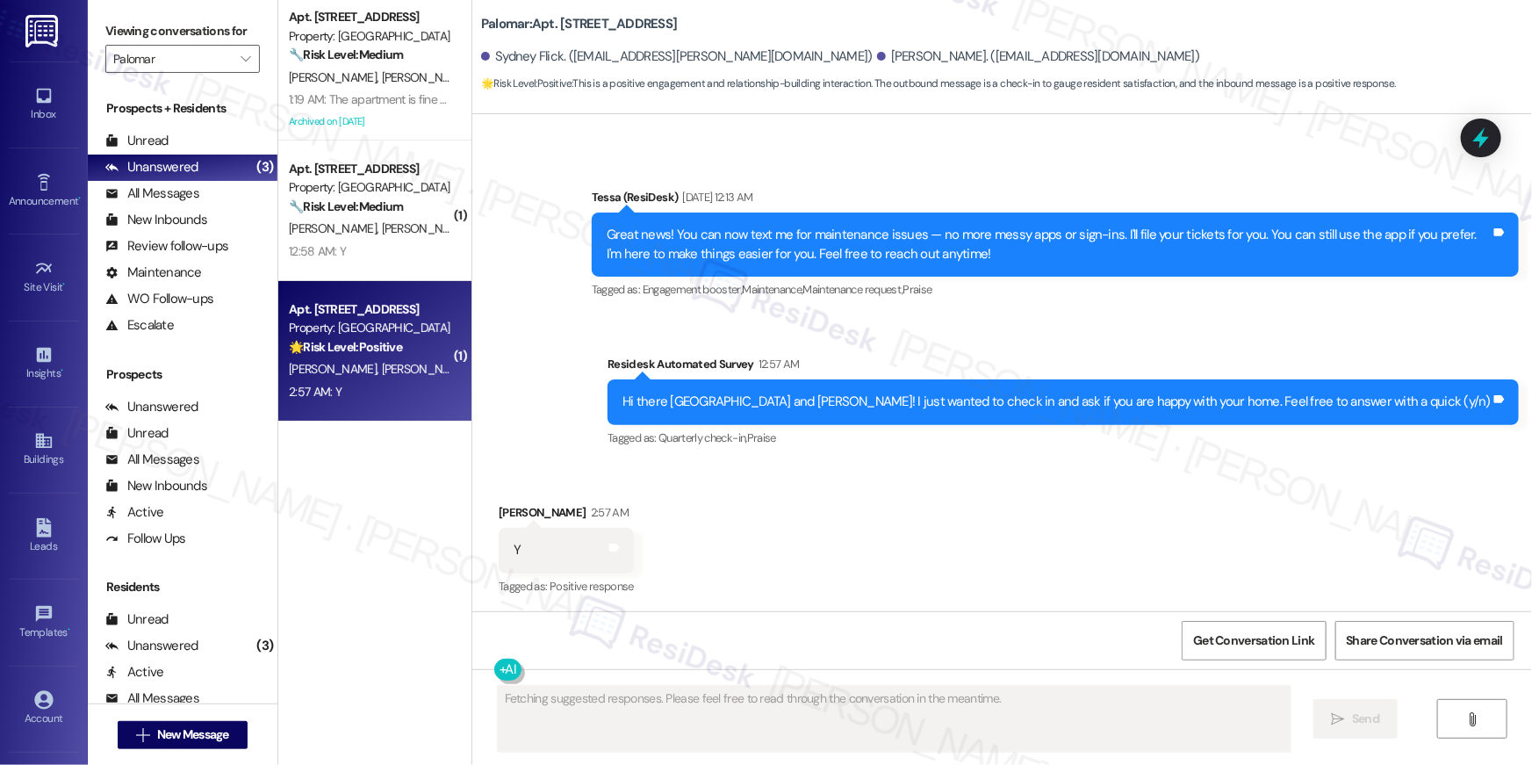
scroll to position [778, 0]
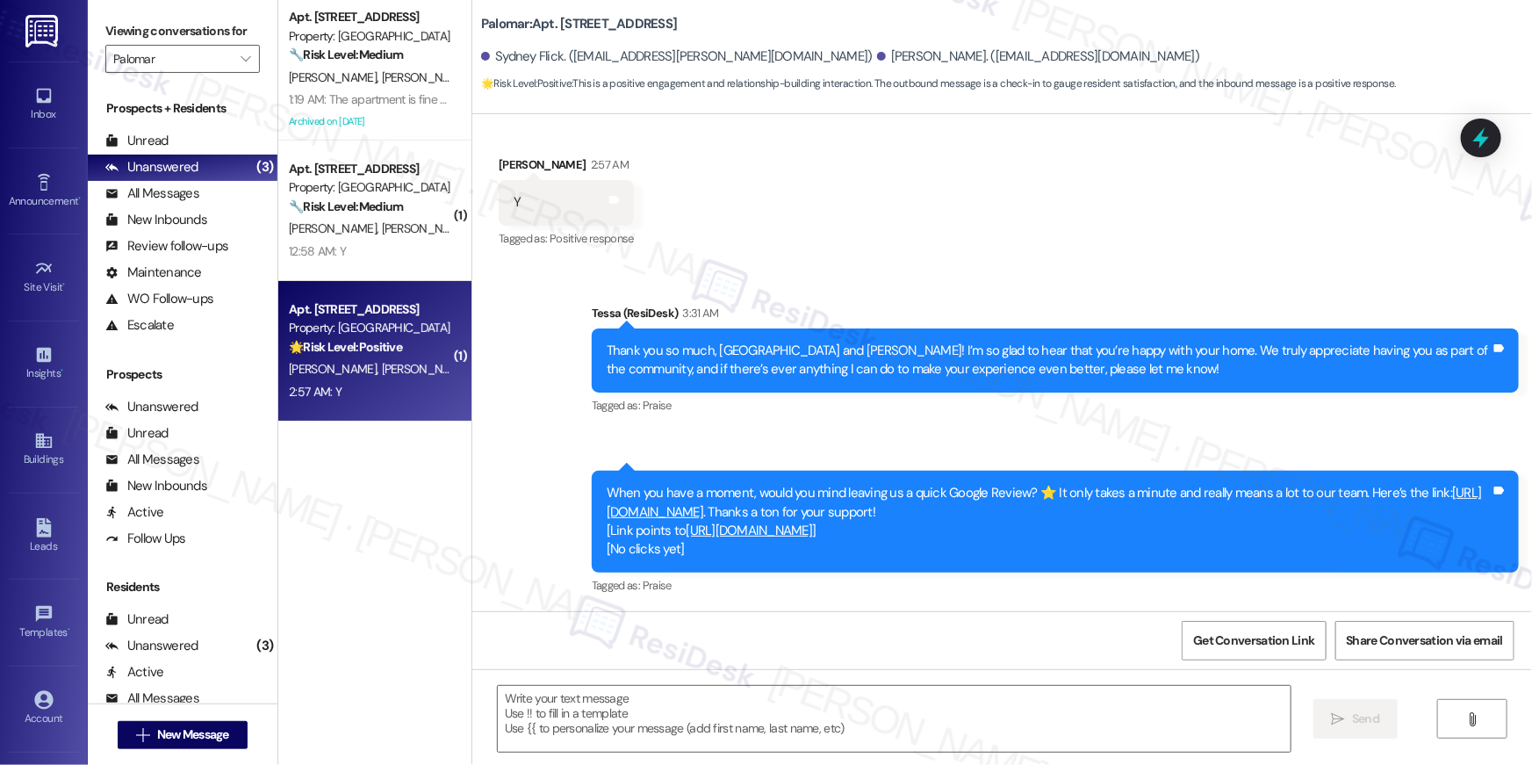
click at [258, 63] on div "Viewing conversations for Palomar " at bounding box center [183, 45] width 190 height 90
click at [241, 58] on icon "" at bounding box center [246, 59] width 10 height 14
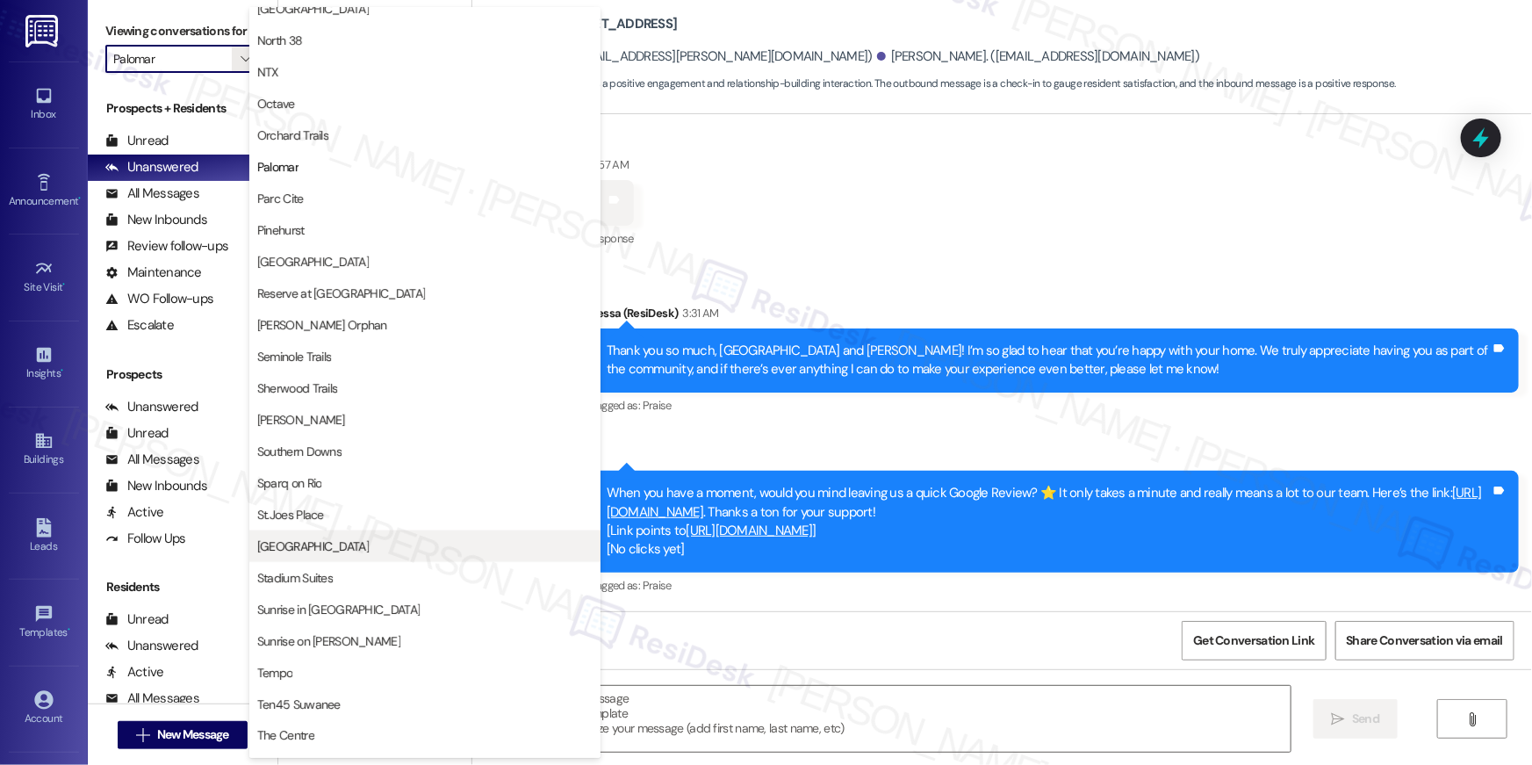
scroll to position [986, 0]
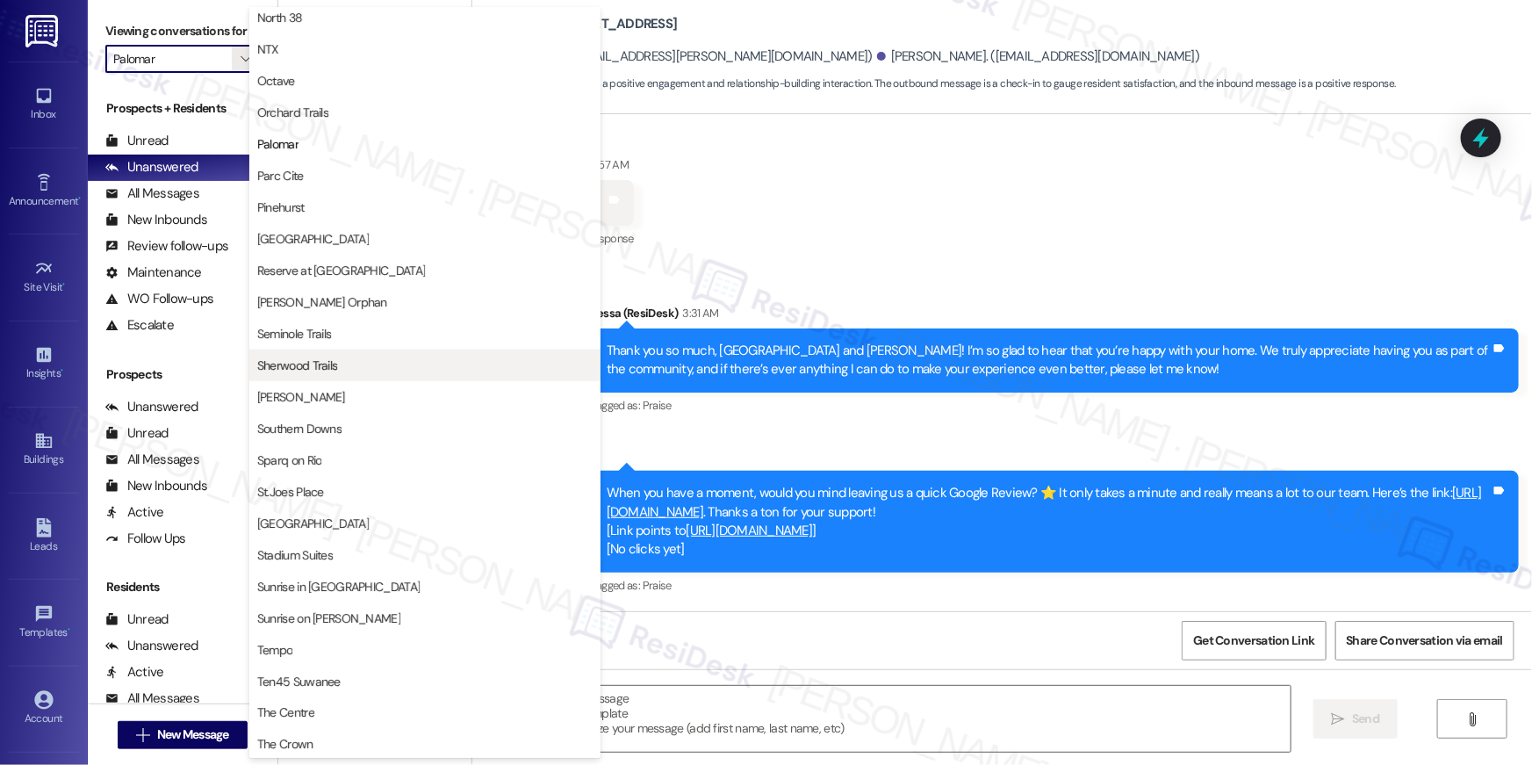
click at [320, 371] on span "Sherwood Trails" at bounding box center [297, 365] width 81 height 18
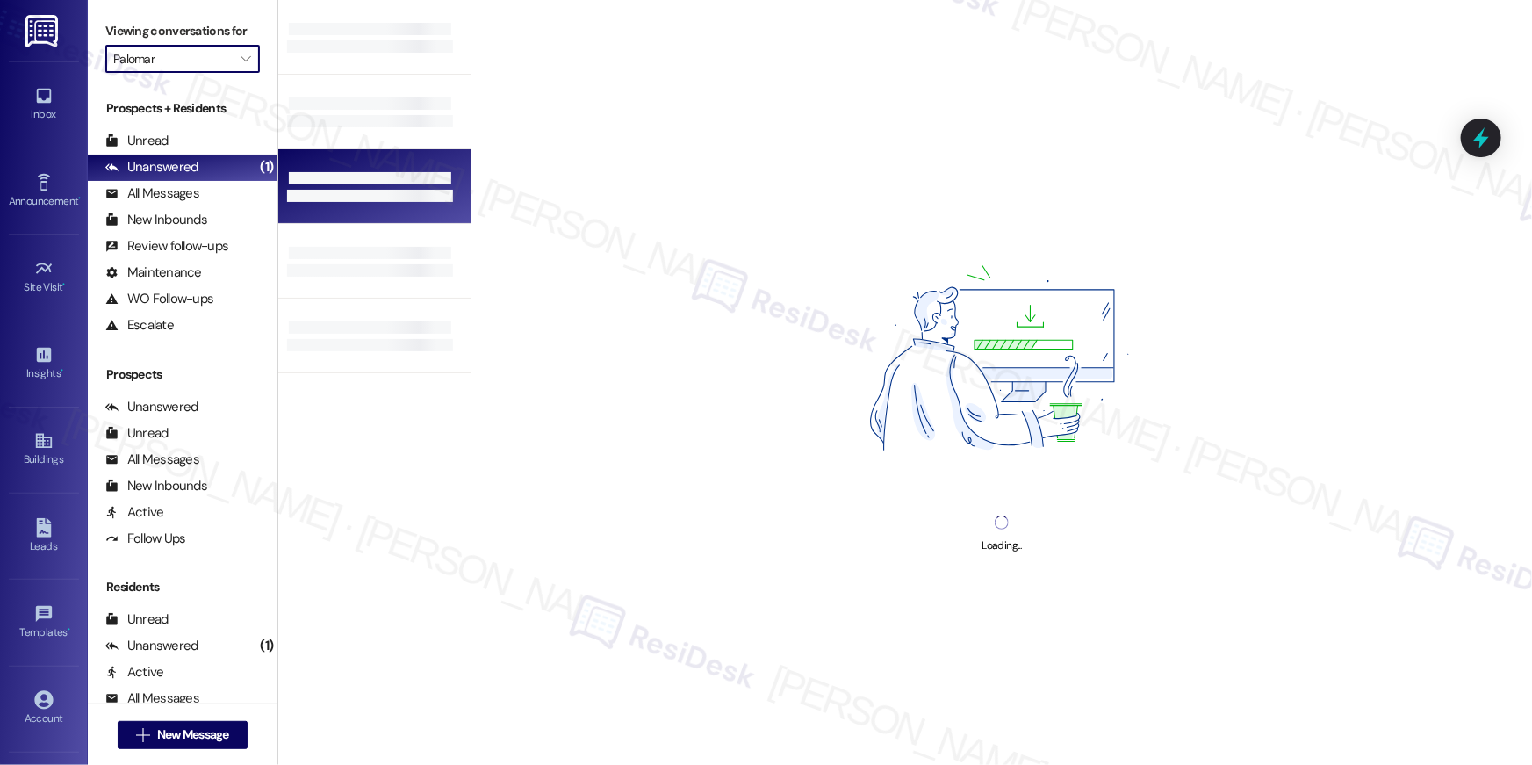
type input "Sherwood Trails"
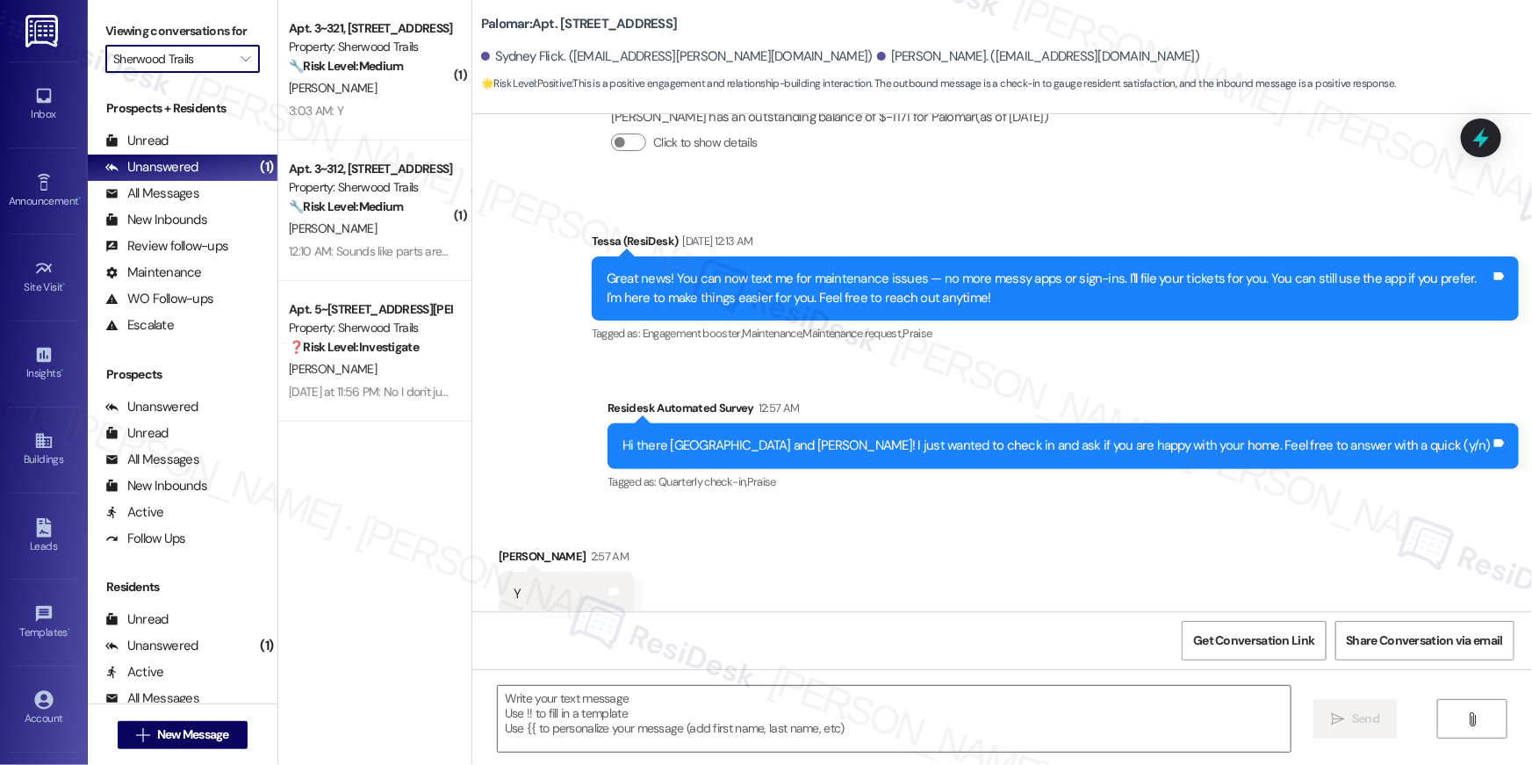
type textarea "Fetching suggested responses. Please feel free to read through the conversation…"
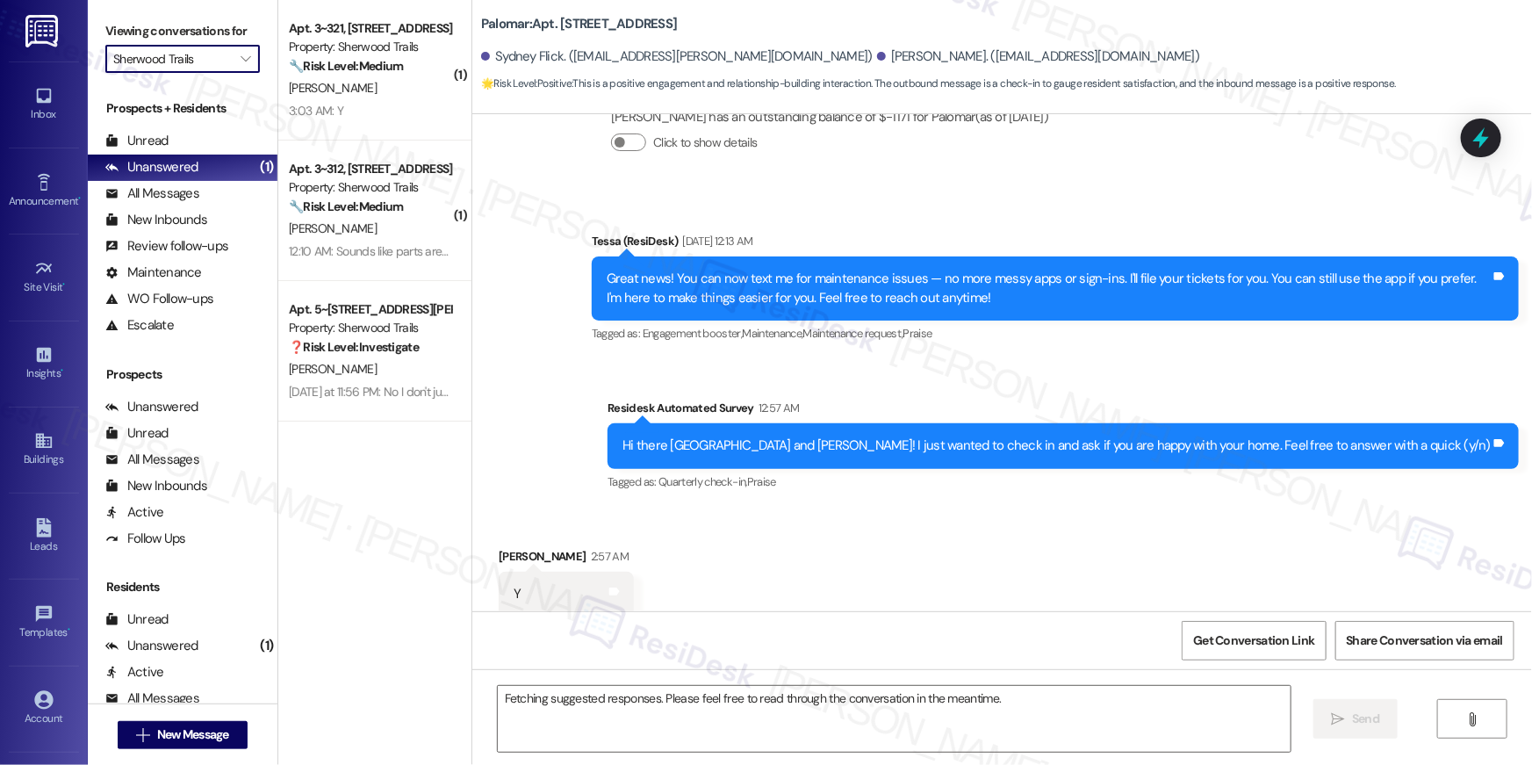
scroll to position [430, 0]
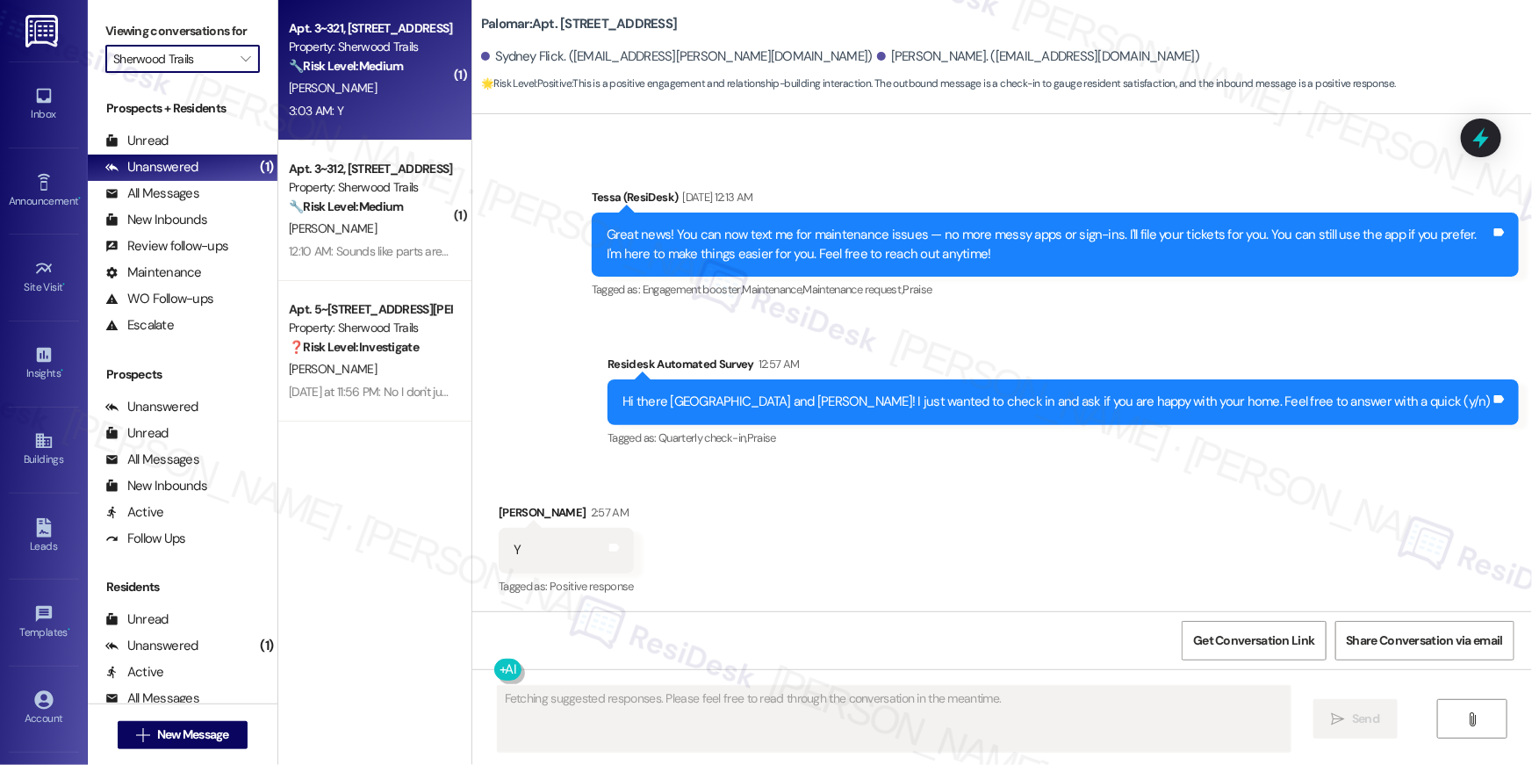
click at [398, 114] on div "3:03 AM: Y 3:03 AM: Y" at bounding box center [370, 111] width 166 height 22
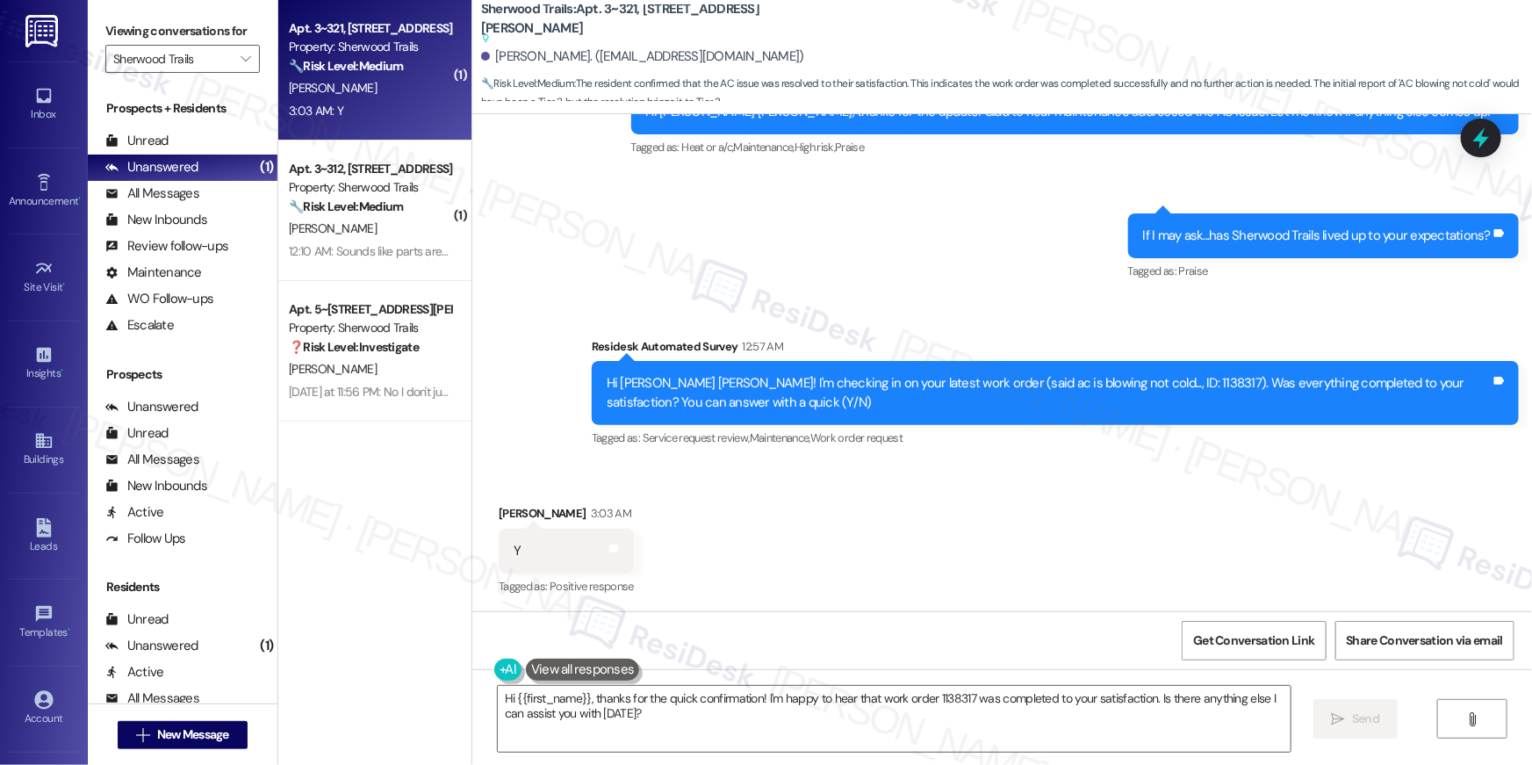
scroll to position [1952, 0]
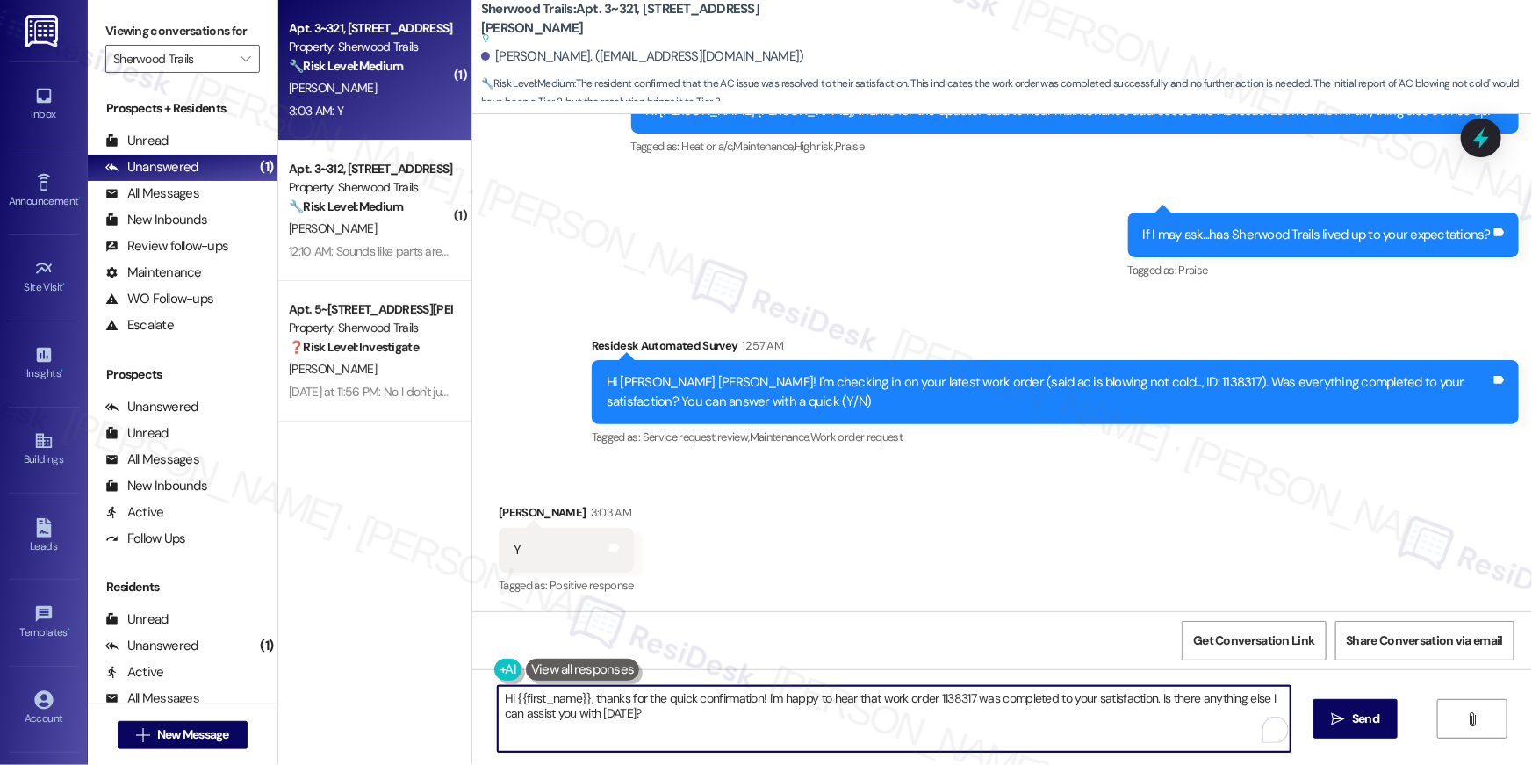
click at [995, 735] on textarea "Hi {{first_name}}, thanks for the quick confirmation! I'm happy to hear that wo…" at bounding box center [894, 719] width 793 height 66
click at [873, 703] on textarea "Hi {{first_name}}, thanks for the quick confirmation! I'm happy to hear that wo…" at bounding box center [894, 719] width 793 height 66
click at [968, 694] on textarea "Hi {{first_name}}, thanks for the quick confirmation! I'm happy to hear that th…" at bounding box center [889, 719] width 793 height 66
type textarea "Hi {{first_name}}, thanks for the quick confirmation! I'm happy to hear that th…"
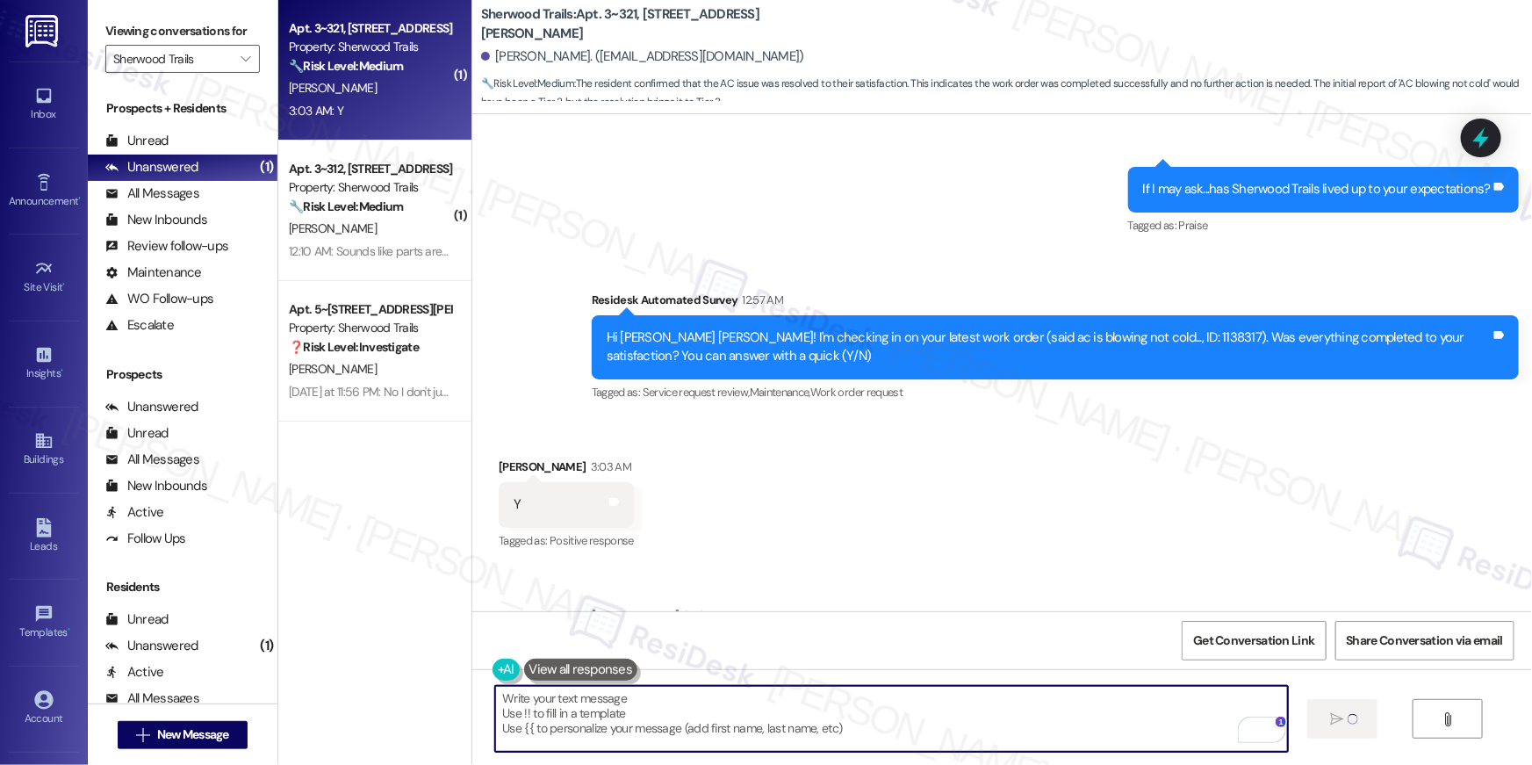
scroll to position [1906, 0]
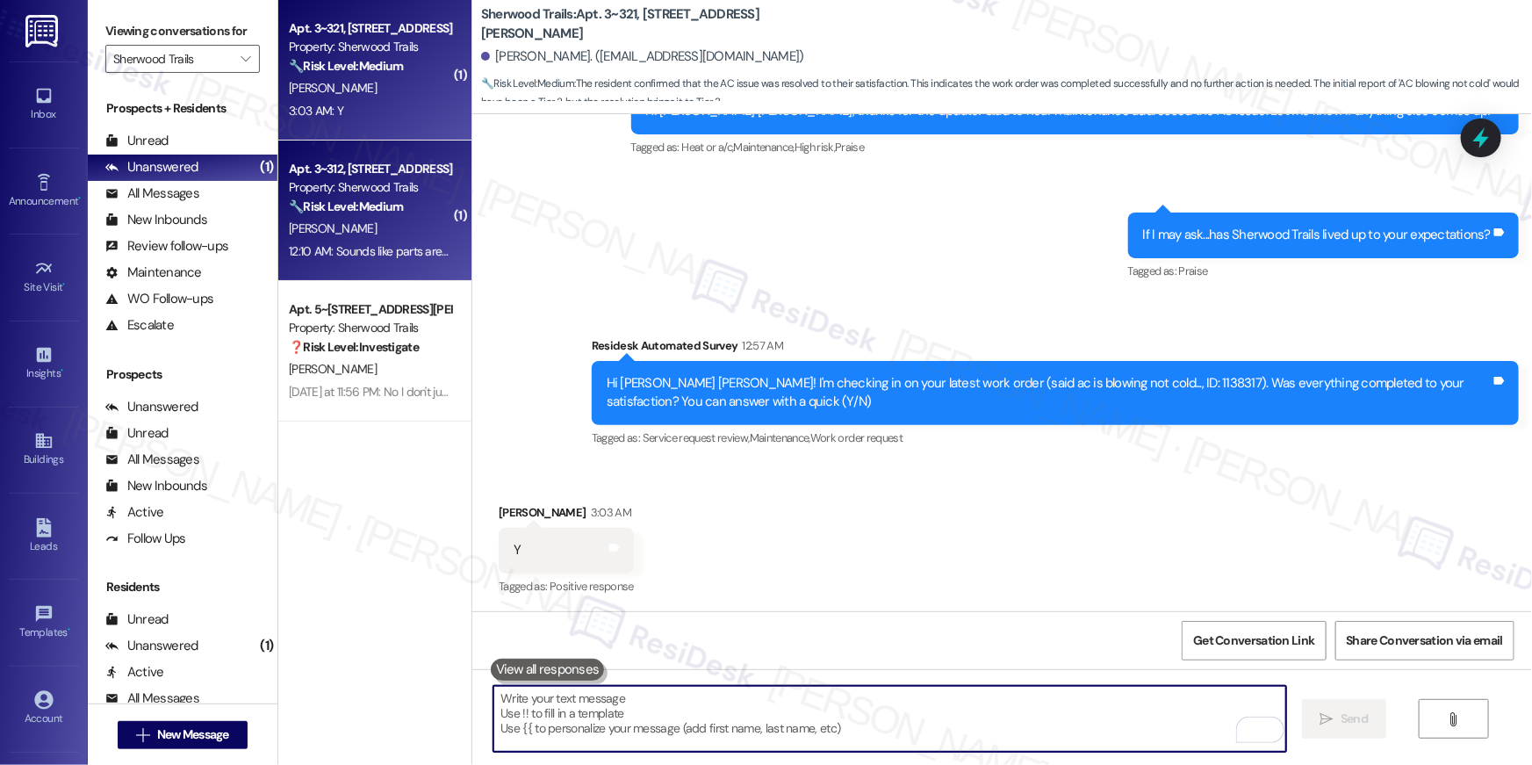
click at [392, 212] on strong "🔧 Risk Level: Medium" at bounding box center [346, 206] width 114 height 16
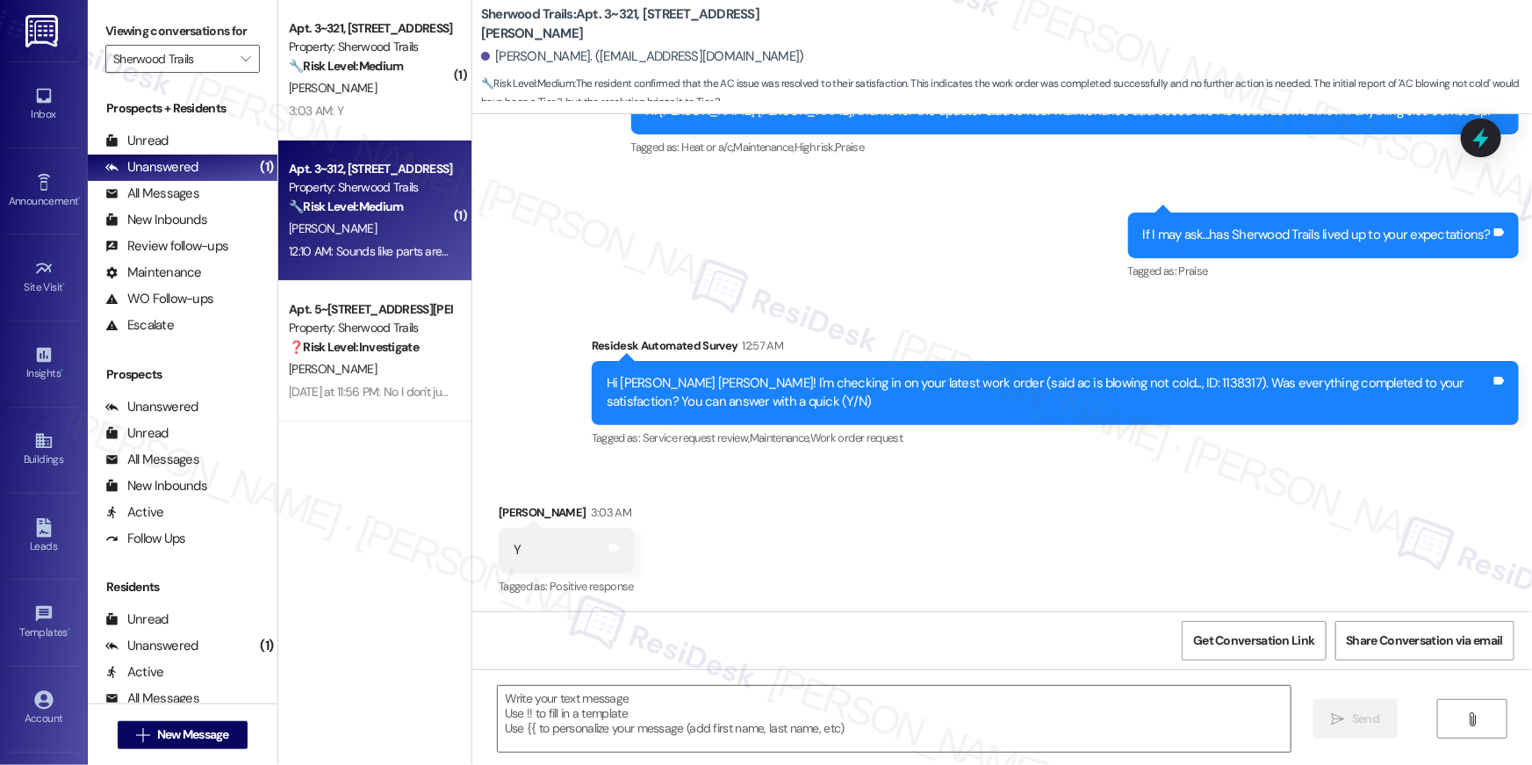
type textarea "Fetching suggested responses. Please feel free to read through the conversation…"
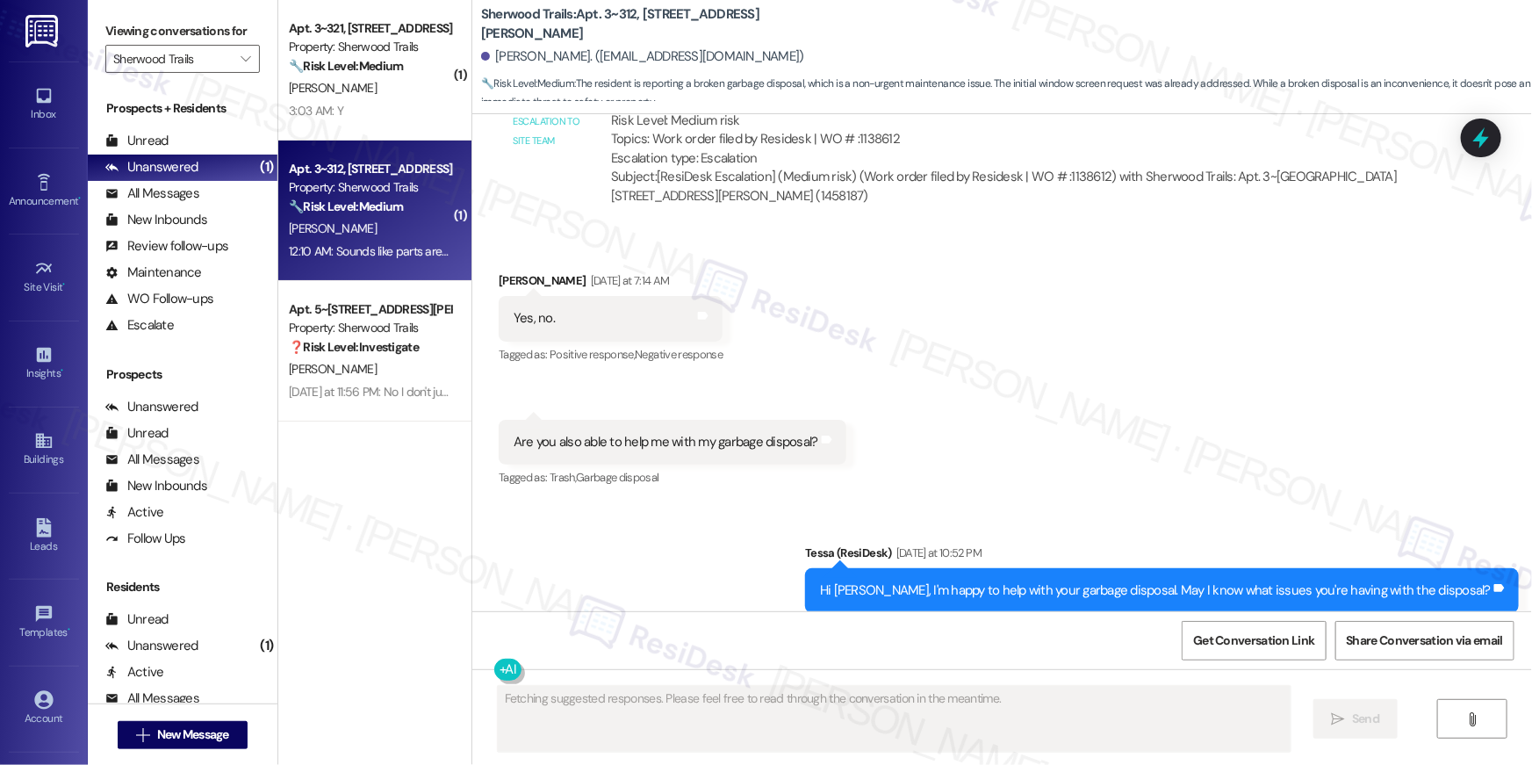
scroll to position [1284, 0]
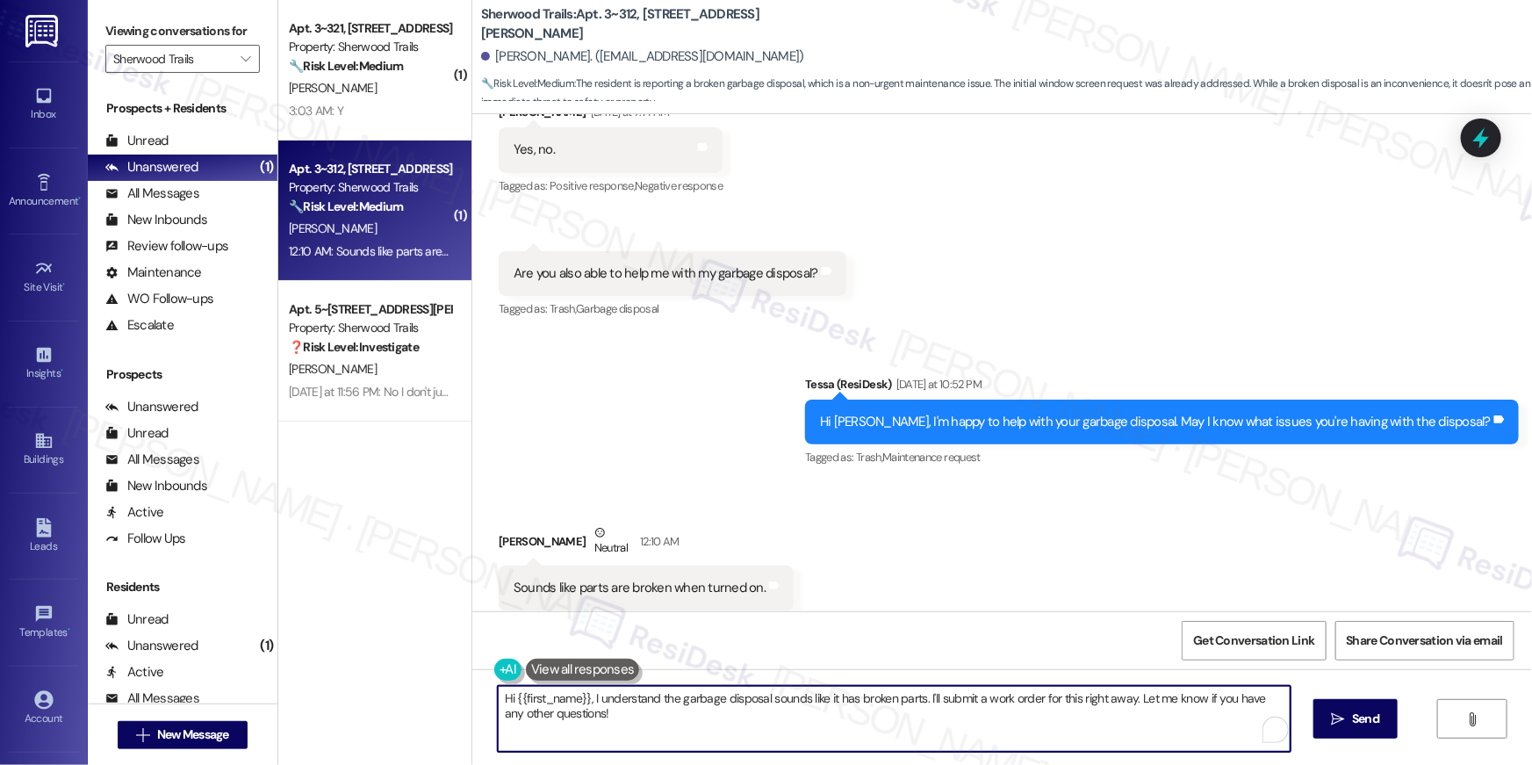
click at [678, 733] on textarea "Hi {{first_name}}, I understand the garbage disposal sounds like it has broken …" at bounding box center [894, 719] width 793 height 66
type textarea "Thank you, Karmen. Let me put in the request for you. Do we have your permissio…"
click at [605, 565] on div "Sounds like parts are broken when turned on. Tags and notes" at bounding box center [646, 587] width 295 height 45
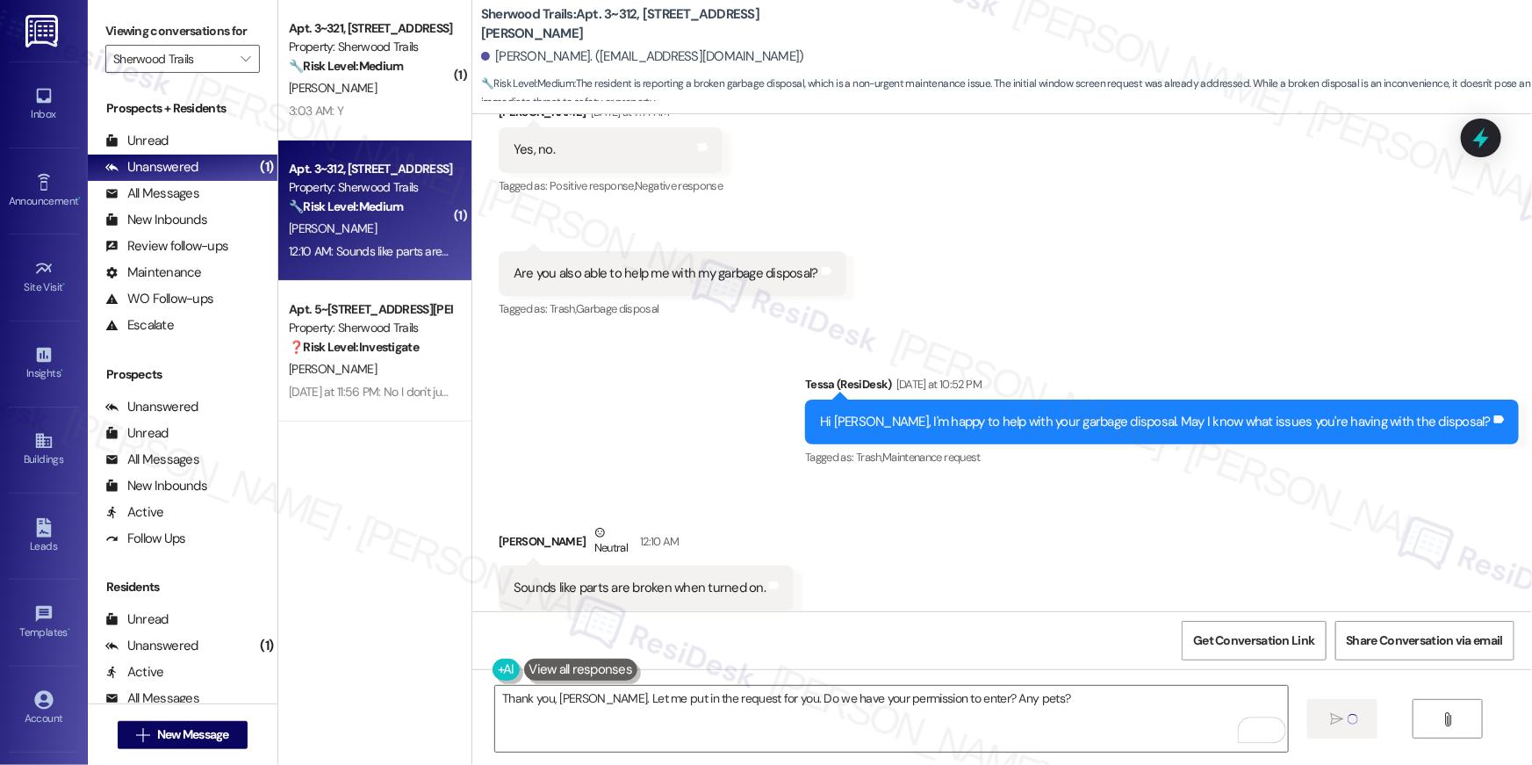
click at [605, 565] on div "Sounds like parts are broken when turned on. Tags and notes" at bounding box center [646, 587] width 295 height 45
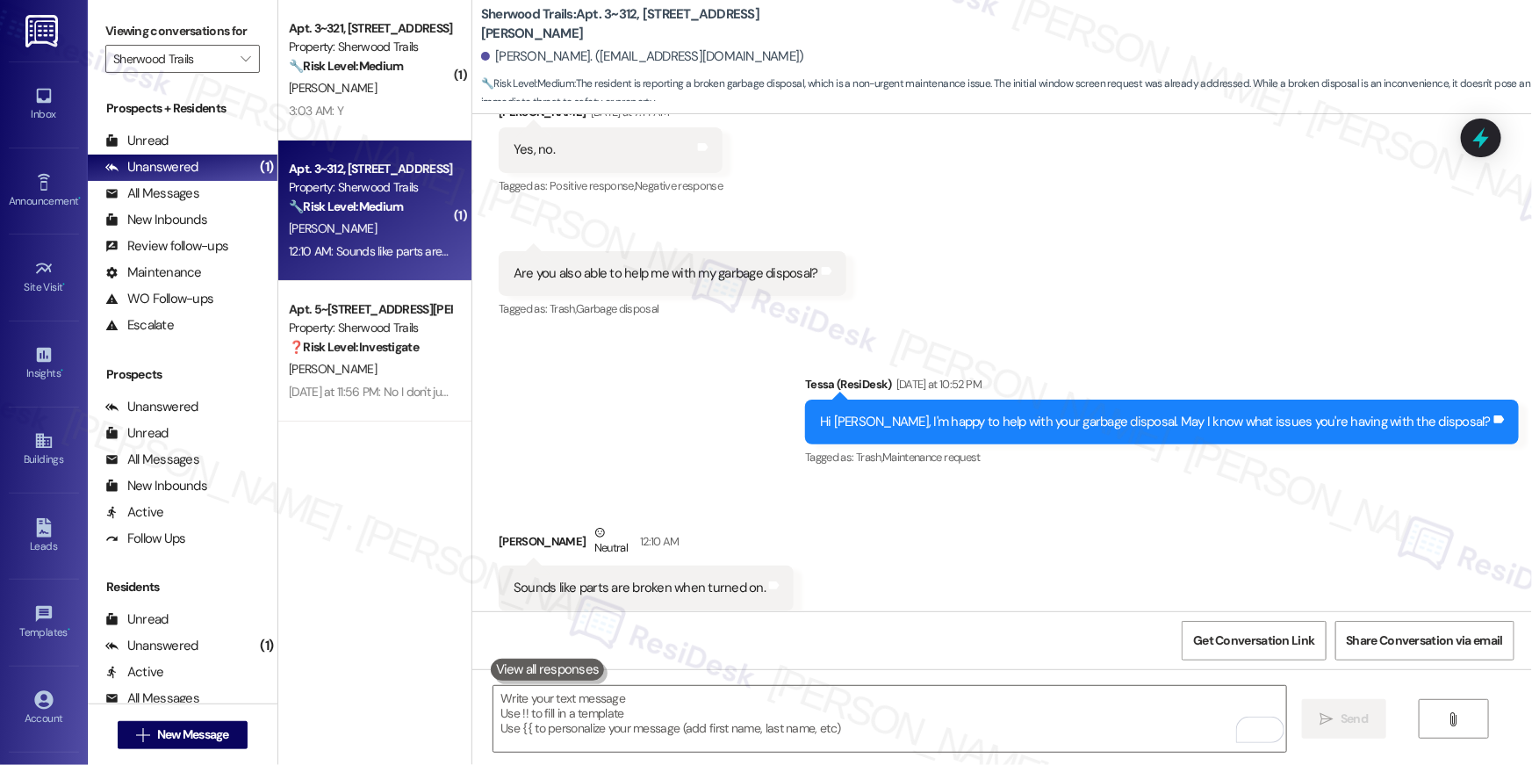
click at [606, 579] on div "Sounds like parts are broken when turned on." at bounding box center [640, 588] width 252 height 18
copy div "Sounds like parts are broken when turned on. Tags and notes"
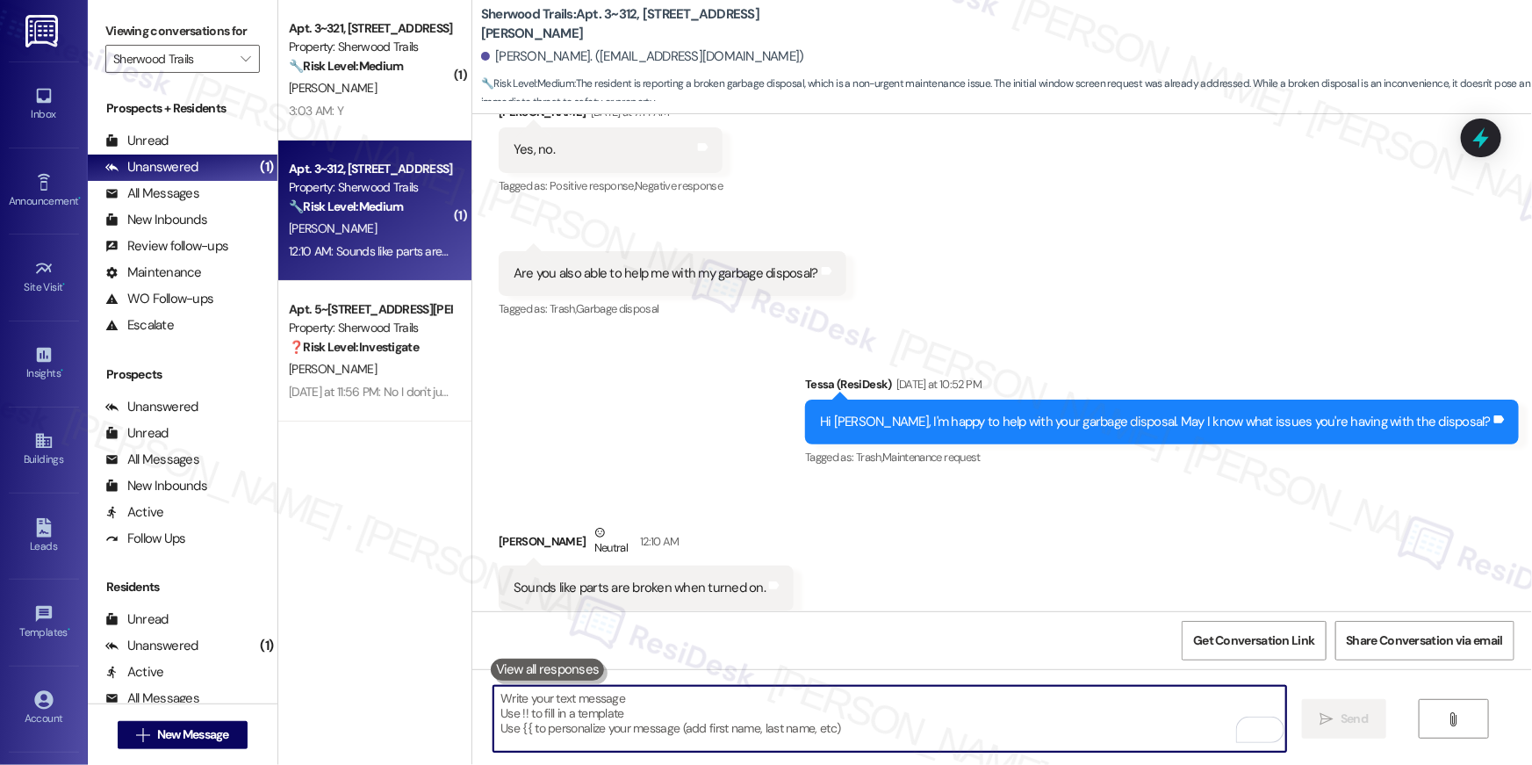
click at [703, 686] on textarea "To enrich screen reader interactions, please activate Accessibility in Grammarl…" at bounding box center [889, 719] width 793 height 66
drag, startPoint x: 705, startPoint y: 708, endPoint x: 715, endPoint y: 698, distance: 13.7
click at [706, 708] on textarea "To enrich screen reader interactions, please activate Accessibility in Grammarl…" at bounding box center [889, 719] width 793 height 66
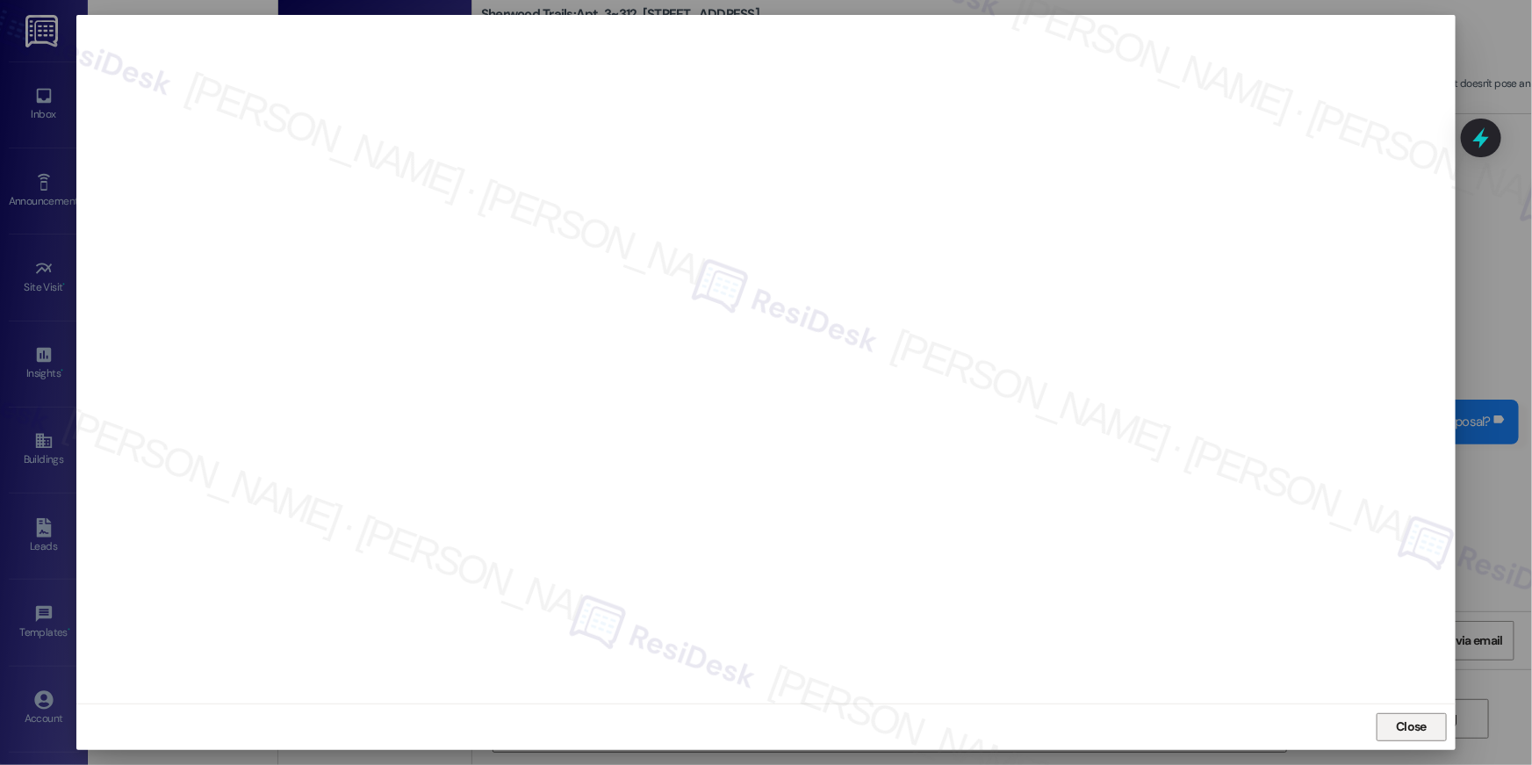
click at [1391, 731] on button "Close" at bounding box center [1412, 727] width 70 height 28
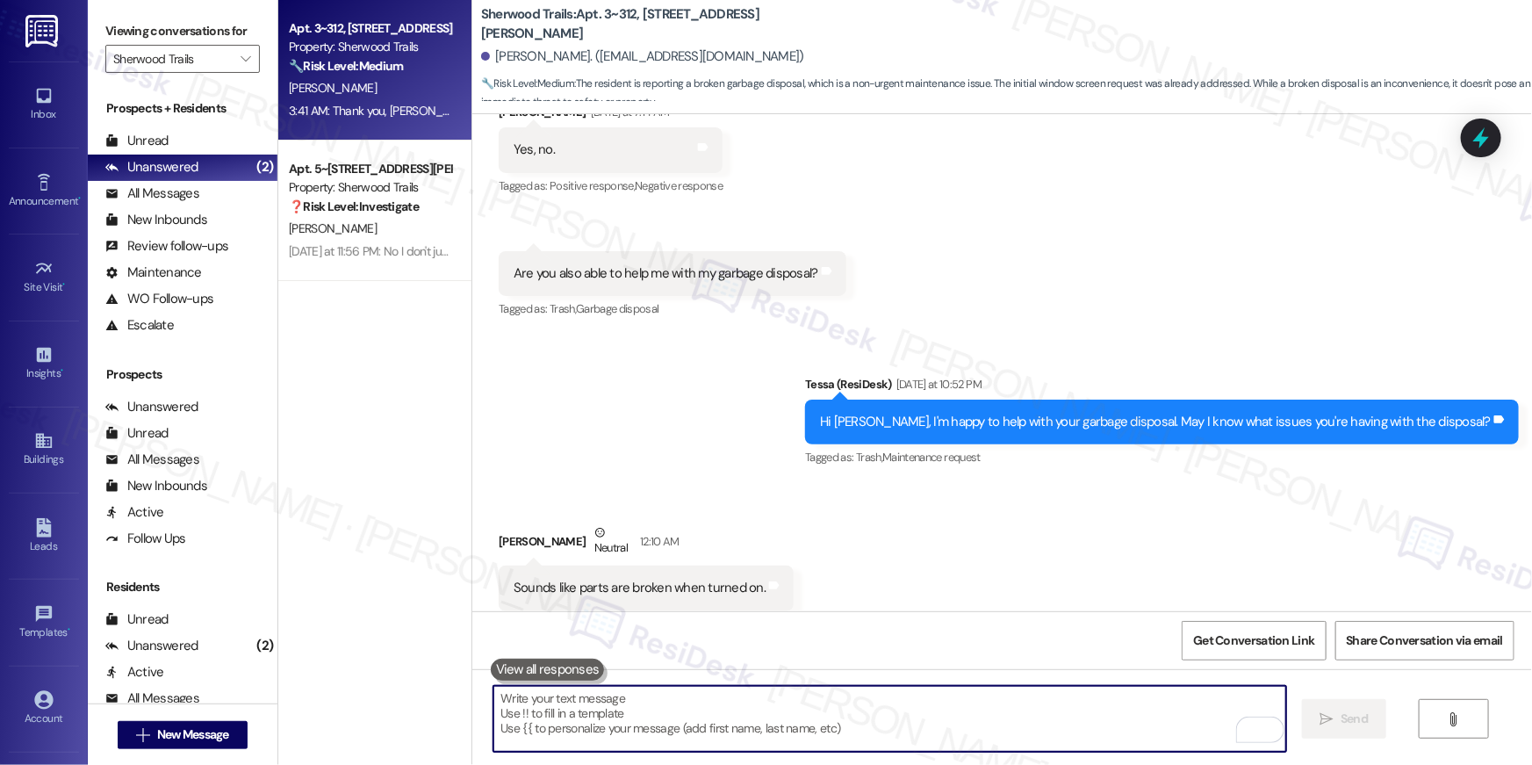
click at [1135, 725] on textarea "To enrich screen reader interactions, please activate Accessibility in Grammarl…" at bounding box center [889, 719] width 793 height 66
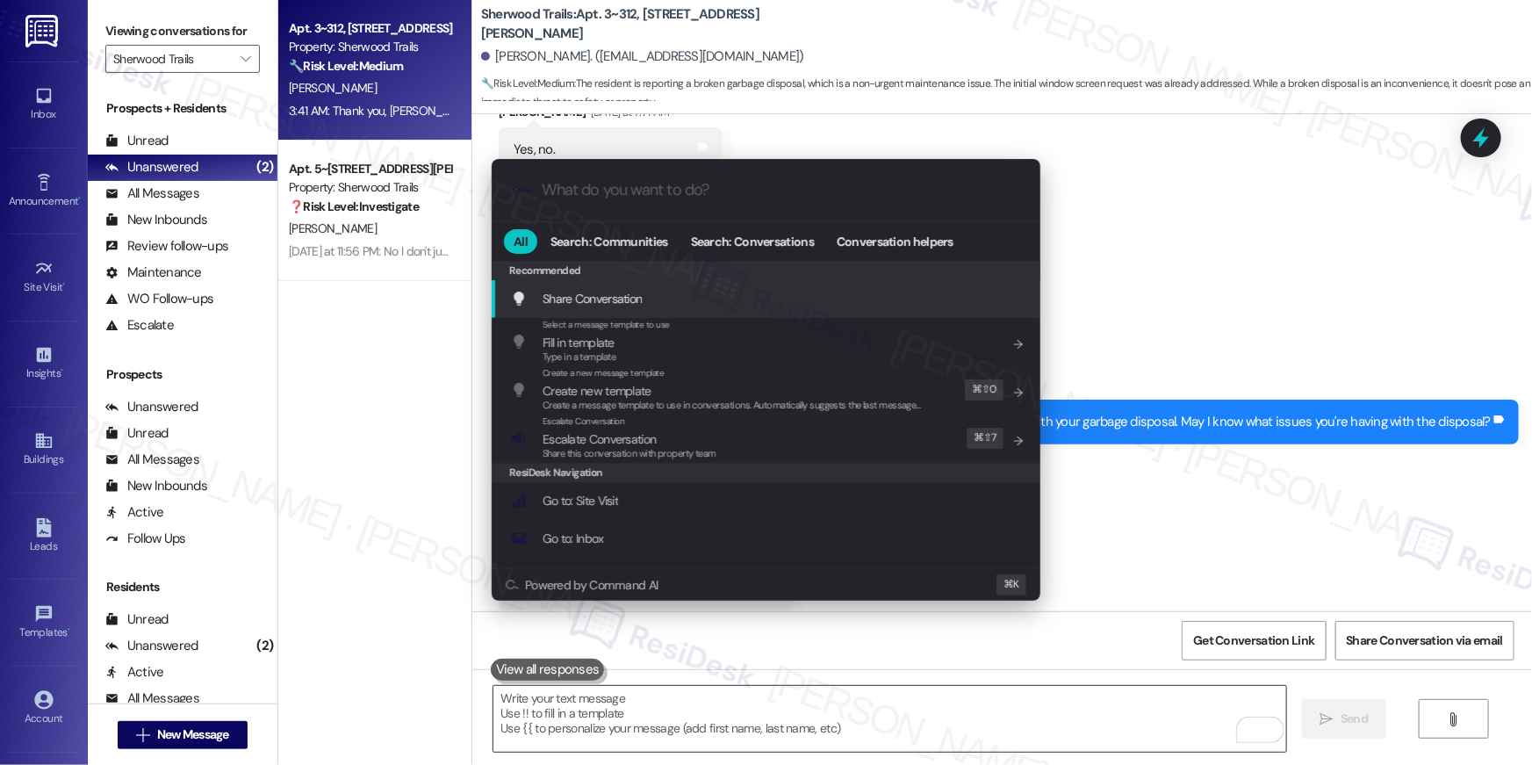
type input "w"
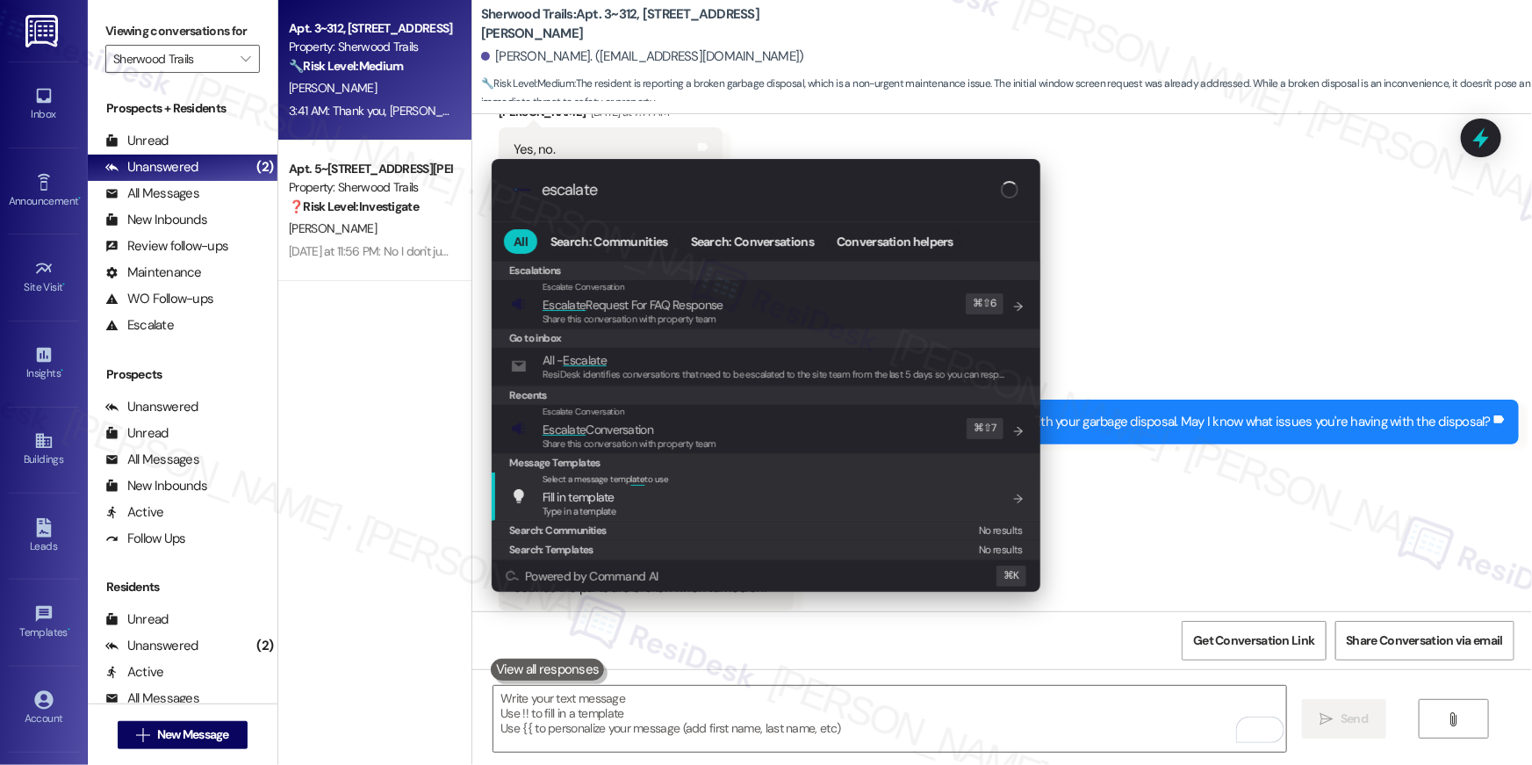
type input "escalate"
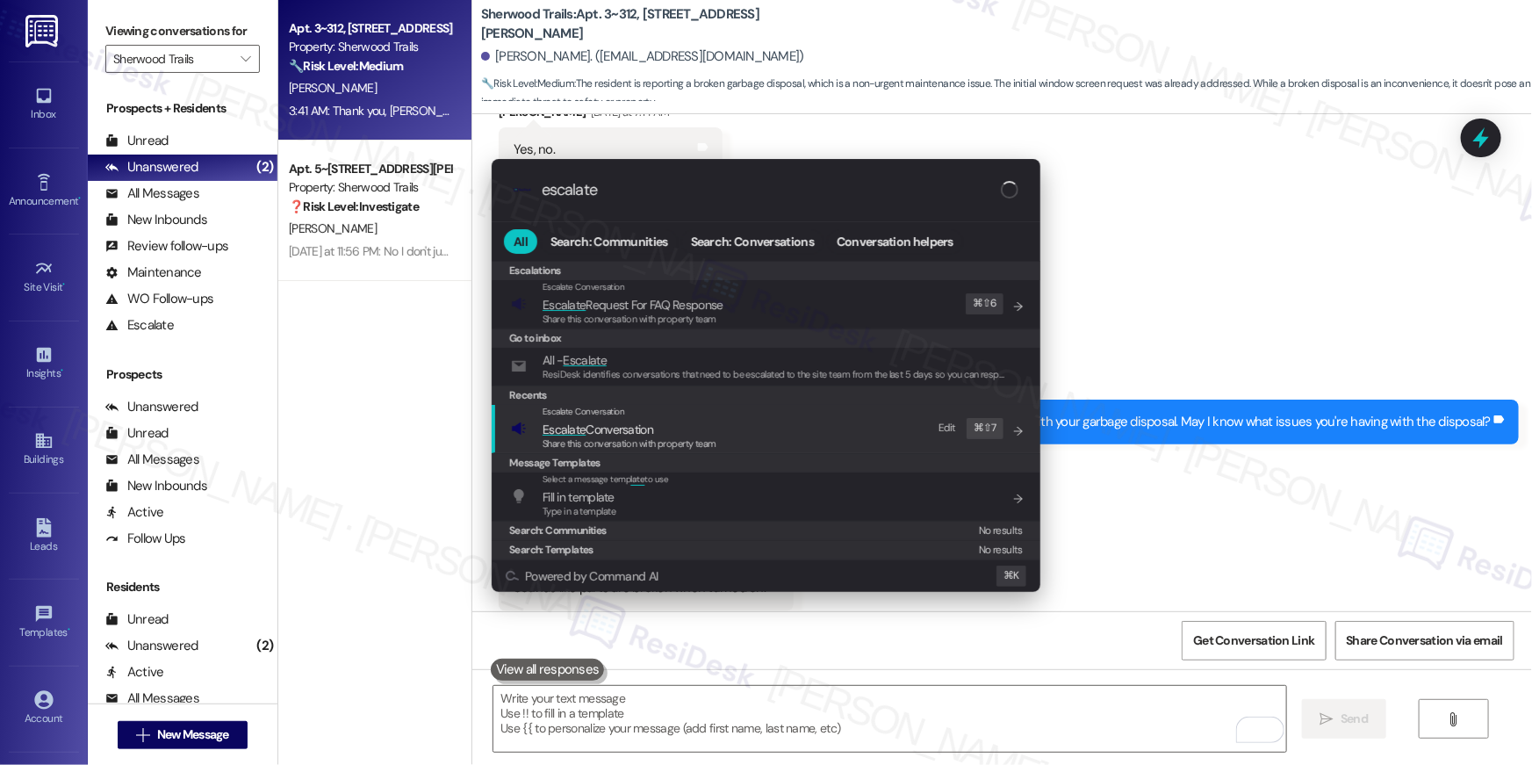
click at [875, 436] on div "Escalate Conversation Escalate Conversation Share this conversation with proper…" at bounding box center [768, 428] width 514 height 47
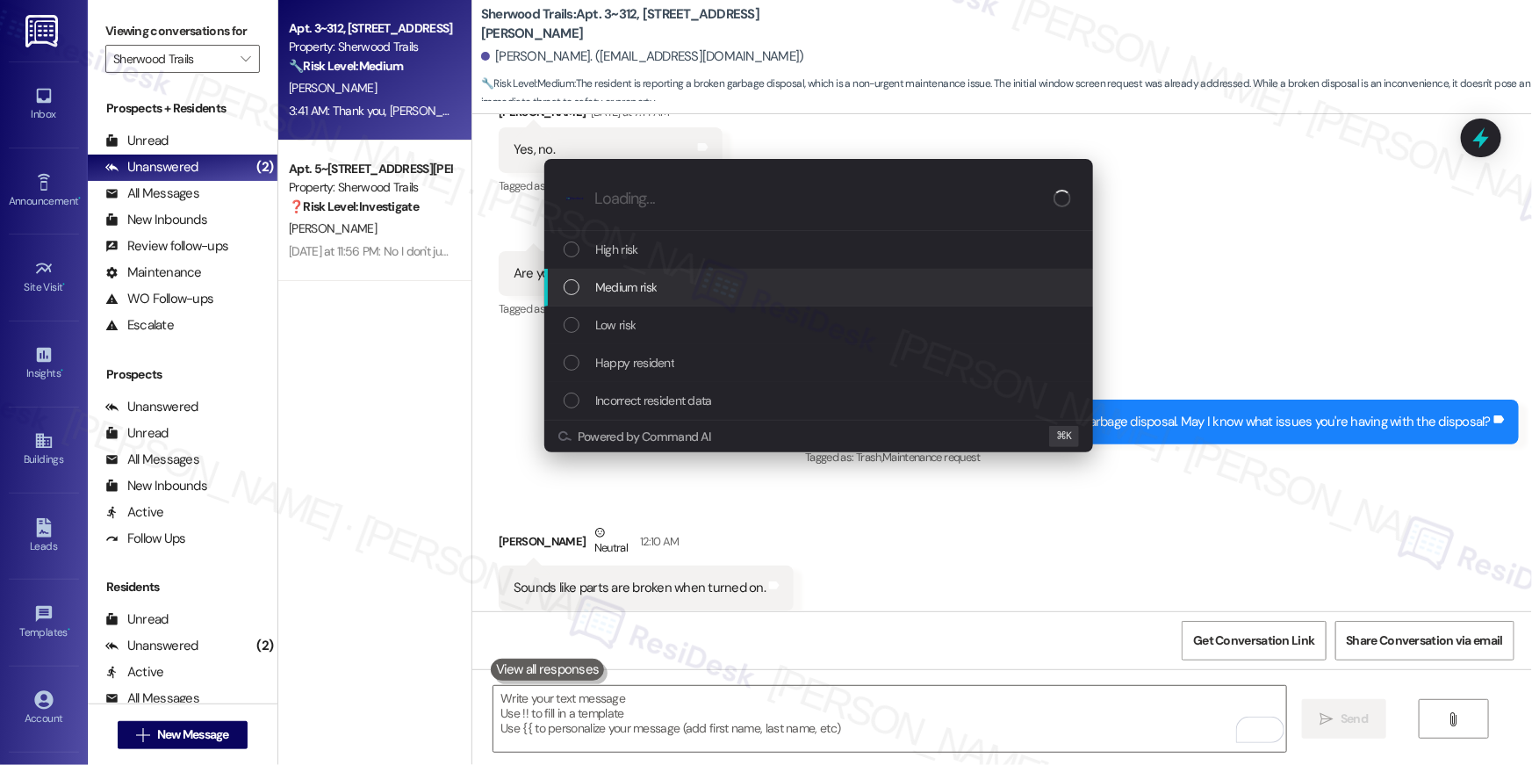
click at [702, 295] on div "Medium risk" at bounding box center [821, 286] width 514 height 19
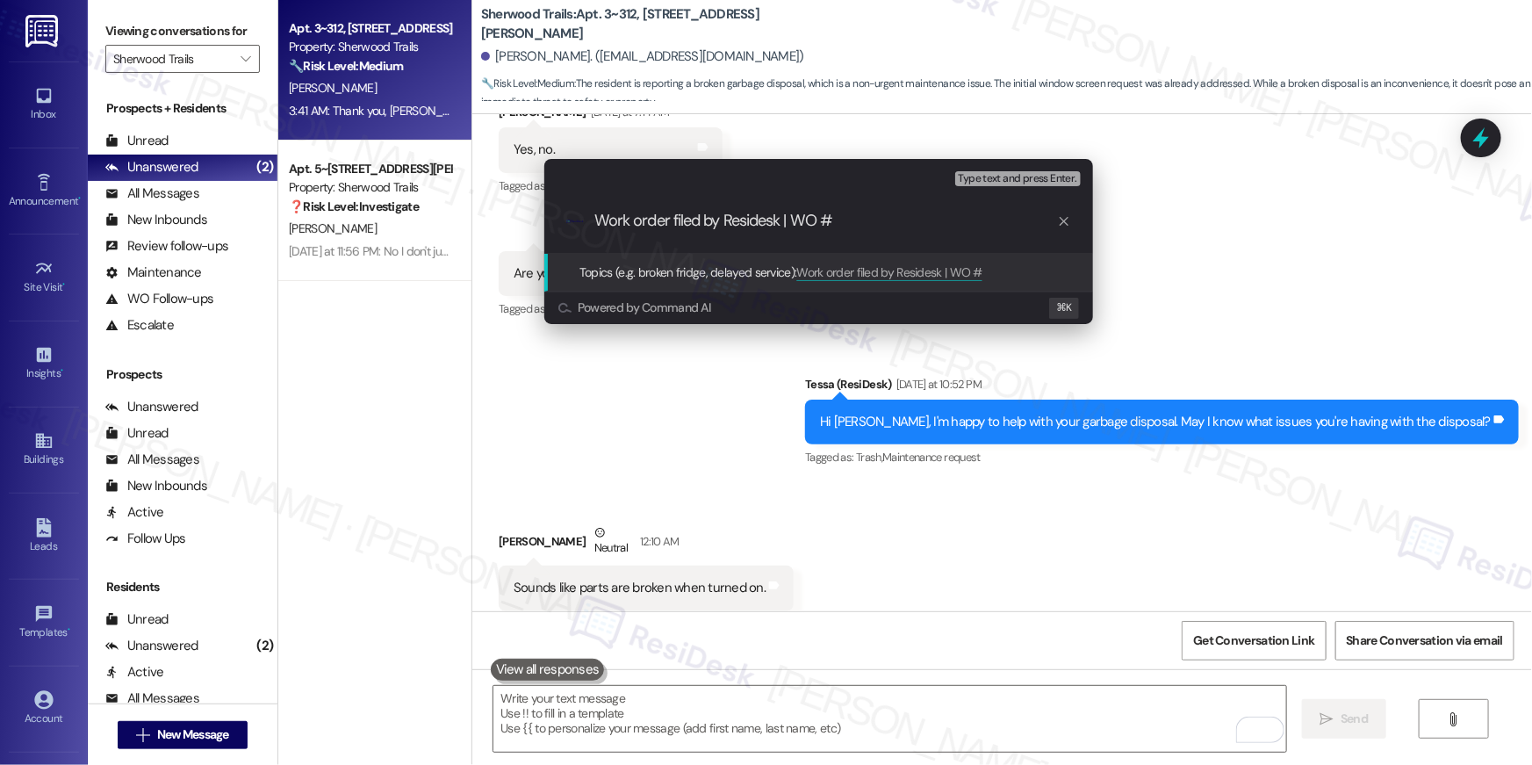
paste input "serviceRequestId:"1138968""
click at [894, 220] on input "Work order filed by Residesk | WO # serviceRequestId:"1138968"" at bounding box center [825, 221] width 463 height 18
type input "Work order filed by Residesk | WO # "1138968""
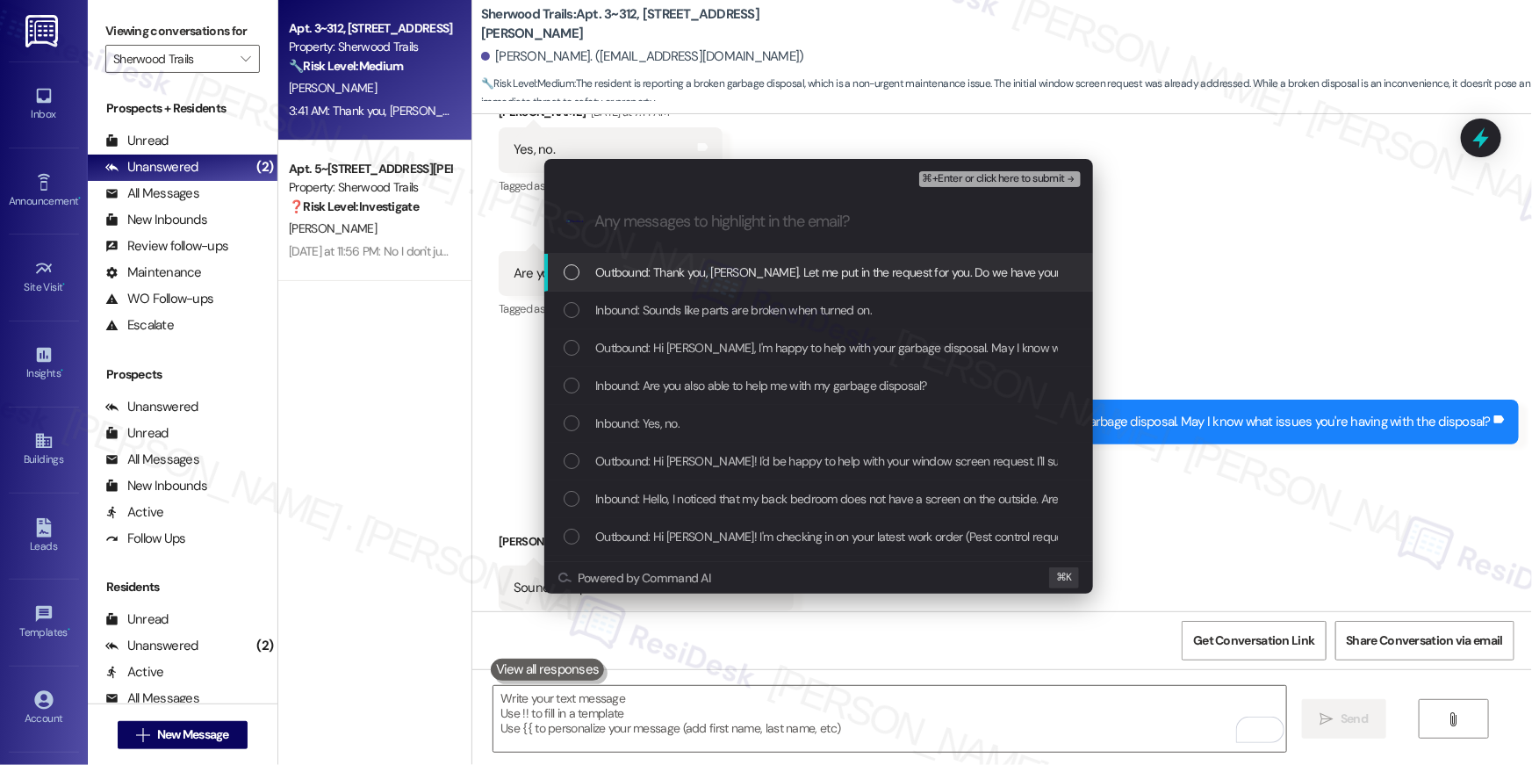
click at [572, 272] on div "List of options" at bounding box center [572, 272] width 16 height 16
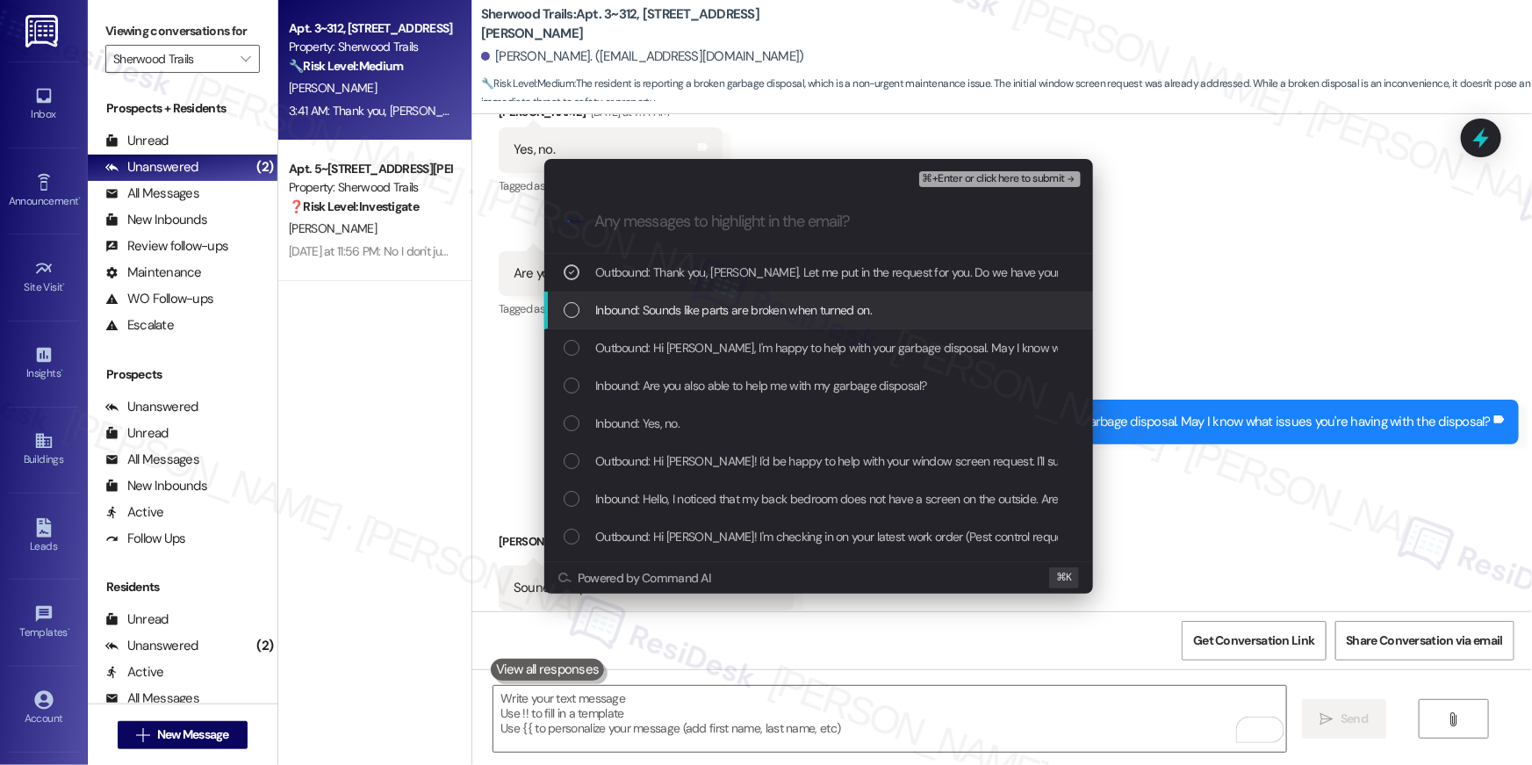
click at [573, 307] on div "List of options" at bounding box center [572, 310] width 16 height 16
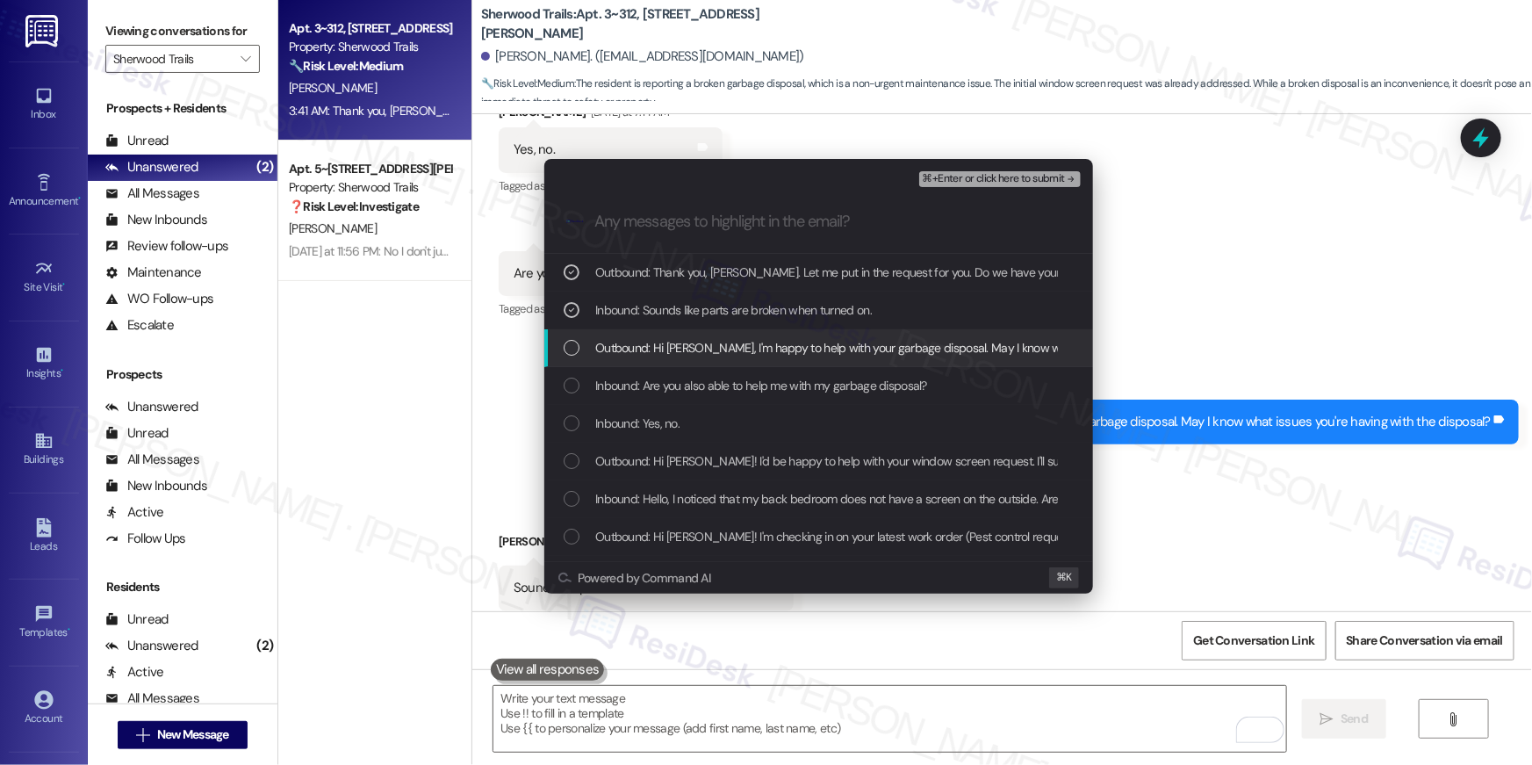
click at [572, 345] on div "List of options" at bounding box center [572, 348] width 16 height 16
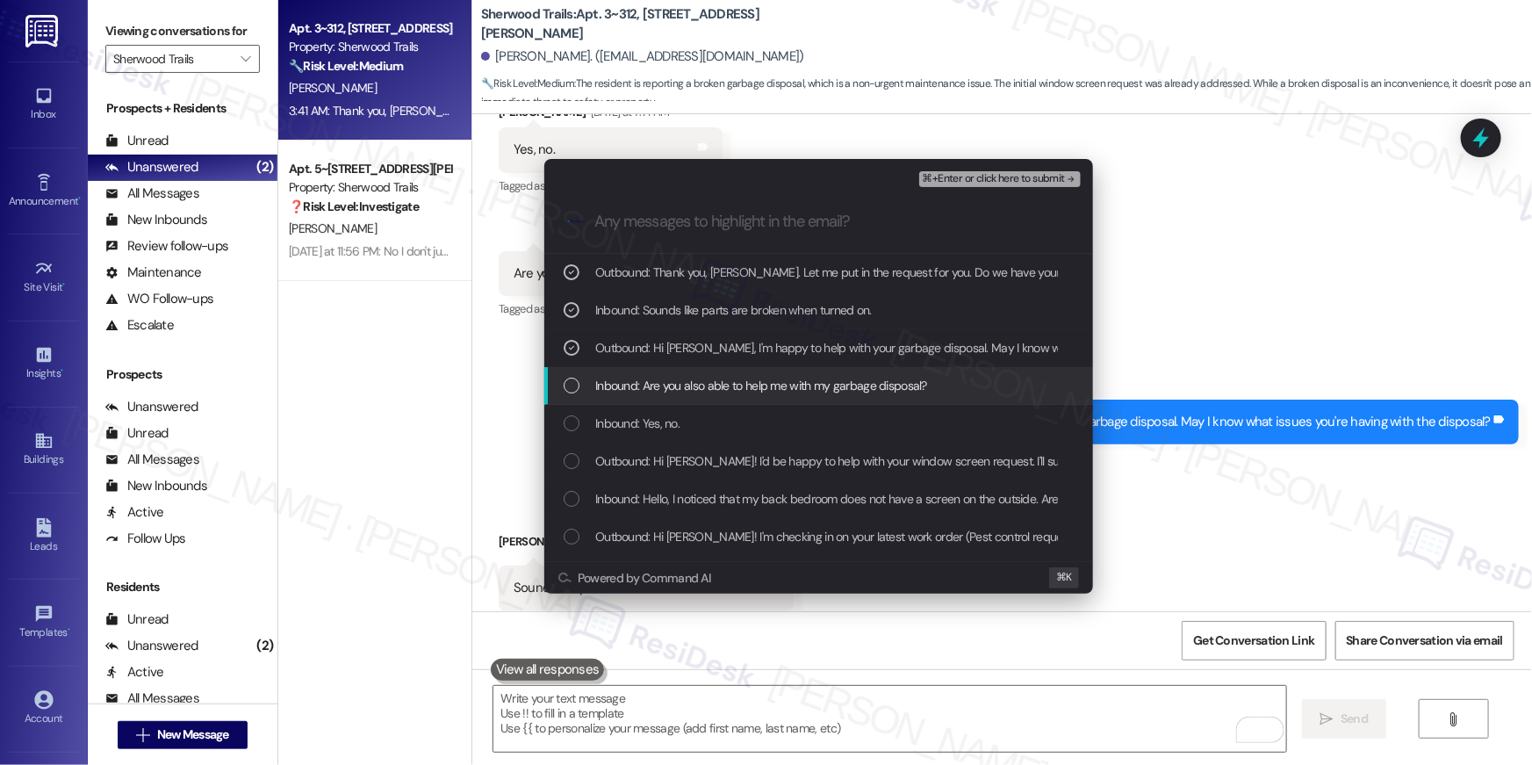
click at [568, 382] on div "List of options" at bounding box center [572, 386] width 16 height 16
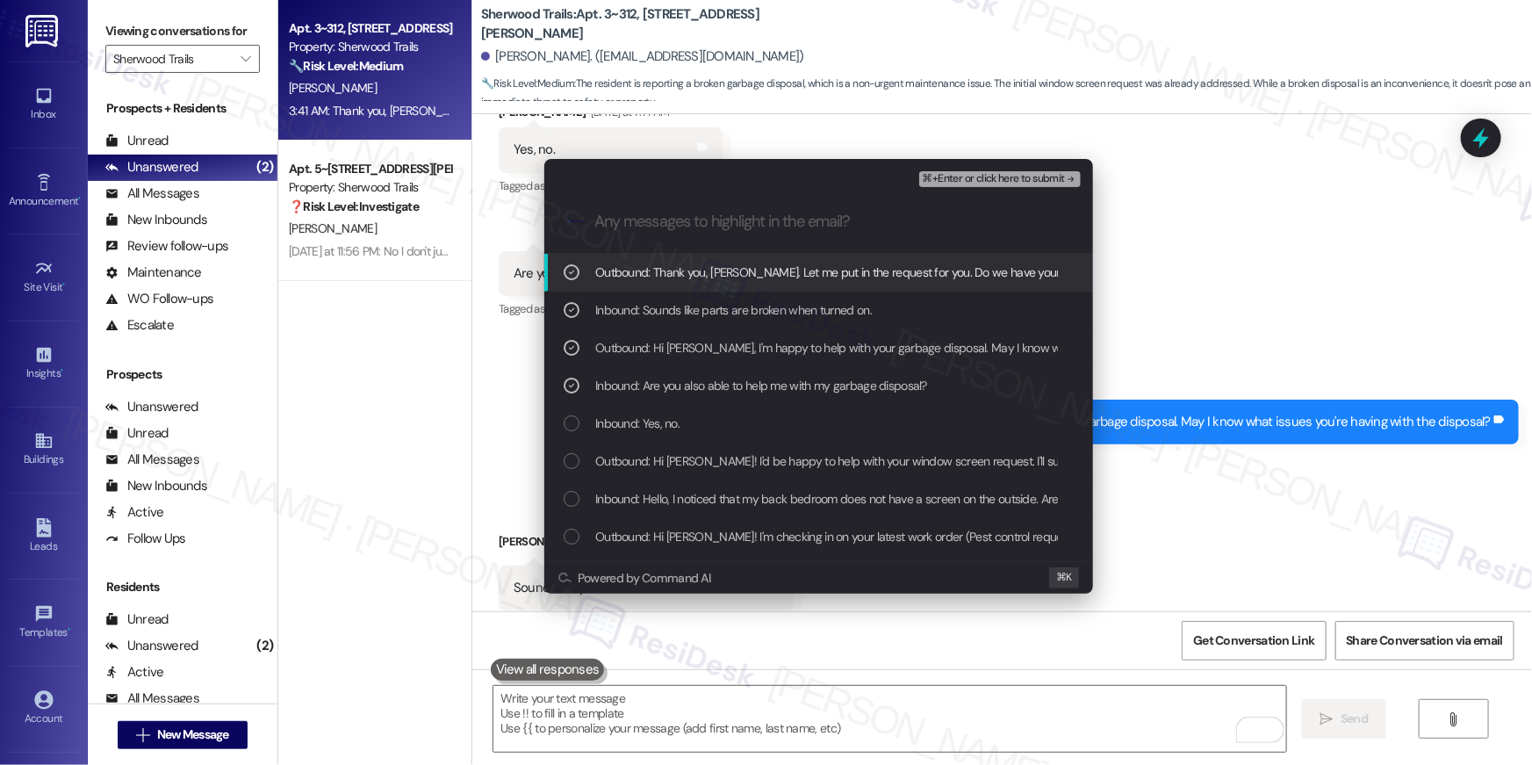
click at [1019, 188] on div "⌘+Enter or click here to submit" at bounding box center [1001, 179] width 165 height 23
click at [1018, 184] on span "⌘+Enter or click here to submit" at bounding box center [994, 179] width 142 height 12
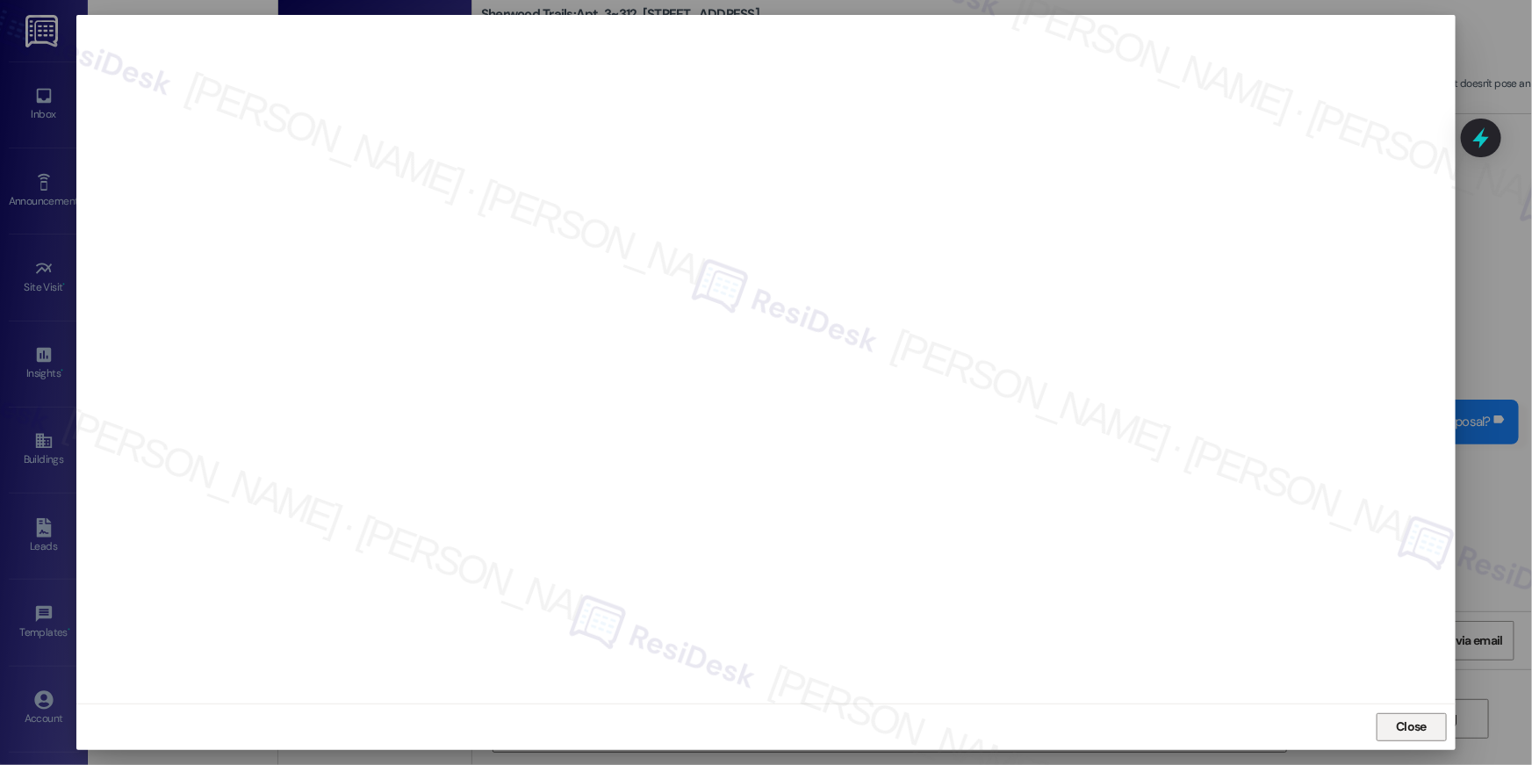
click at [1398, 730] on span "Close" at bounding box center [1411, 726] width 31 height 18
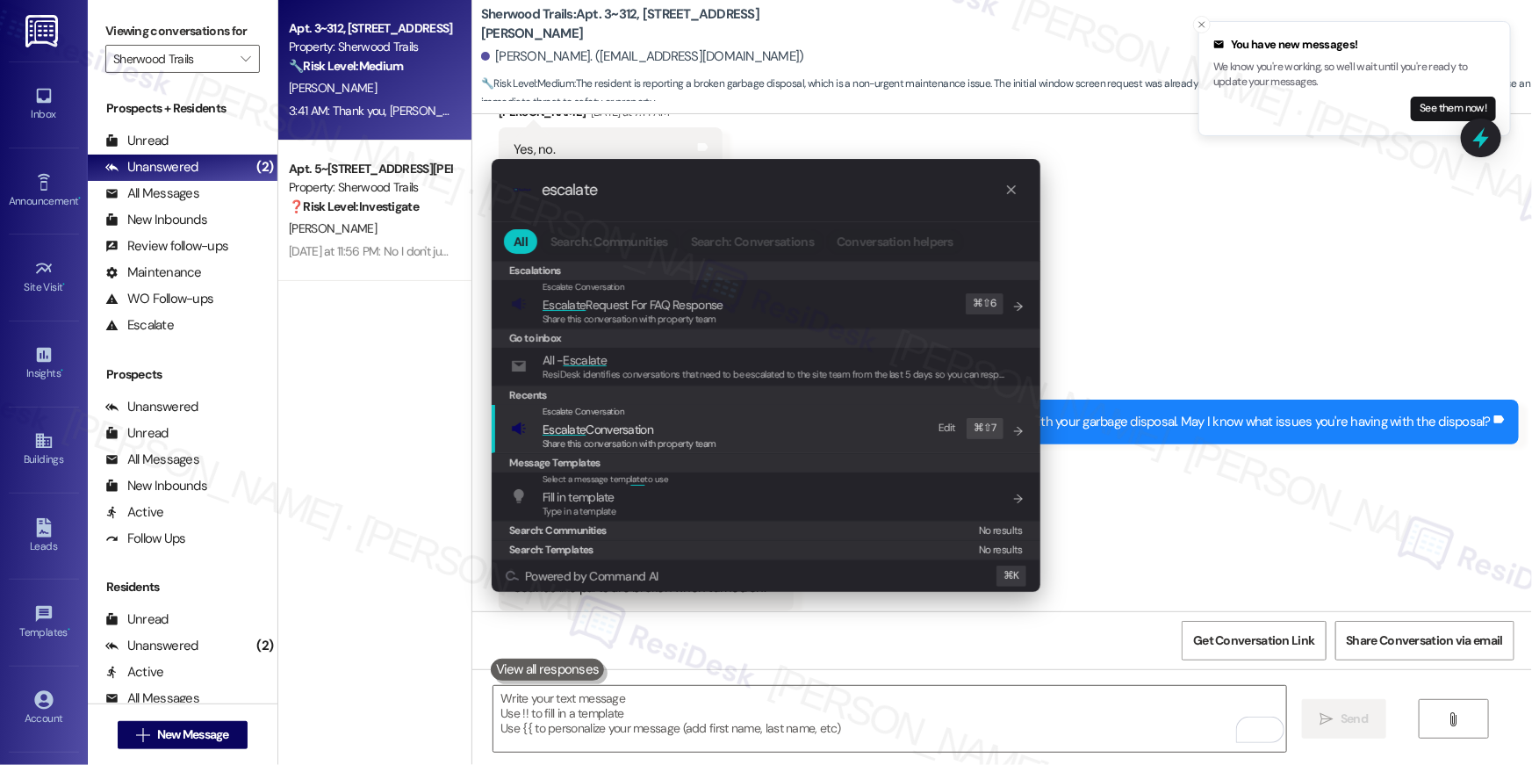
type input "escalate"
click at [714, 441] on span "Share this conversation with property team" at bounding box center [630, 443] width 174 height 12
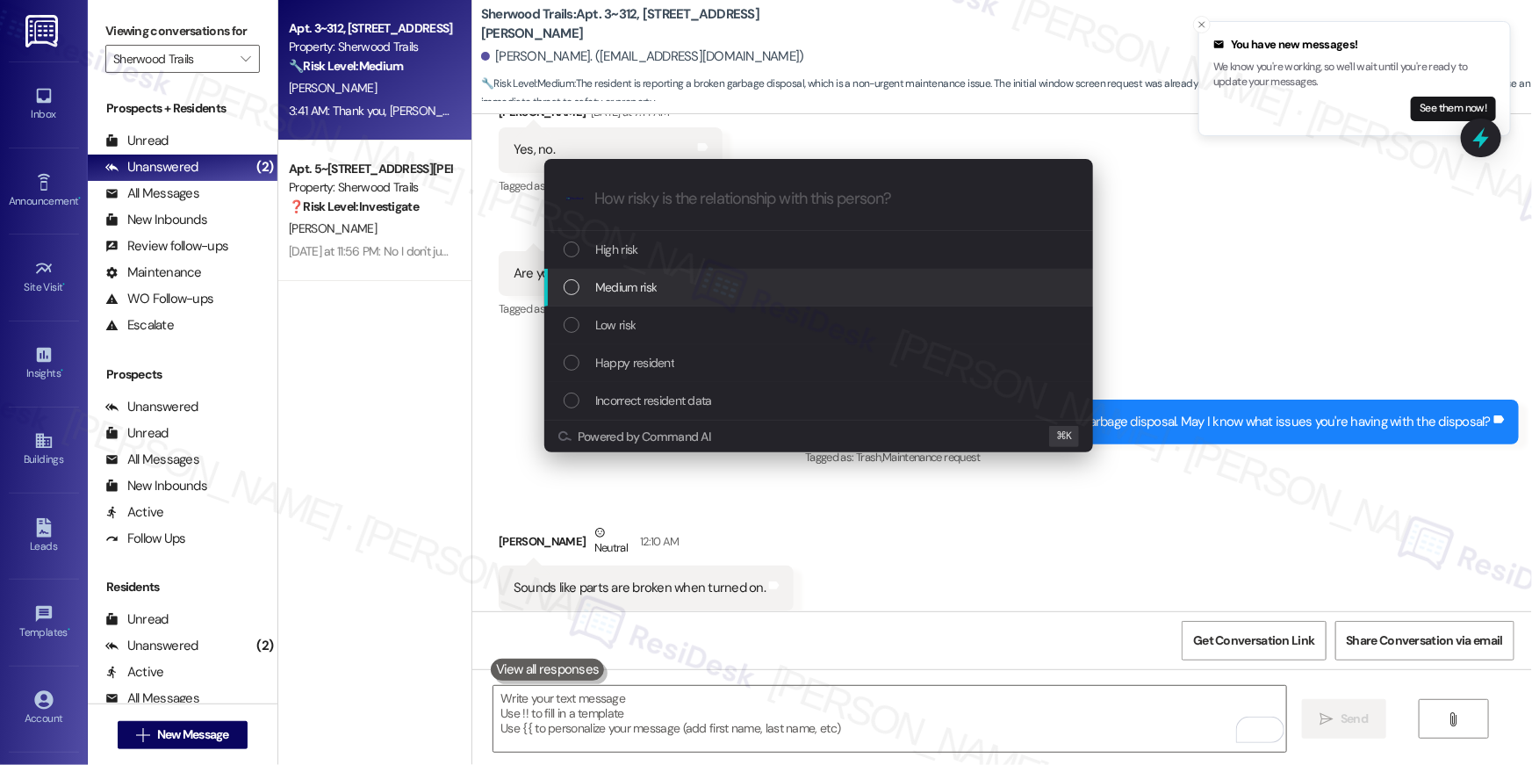
click at [653, 293] on span "Medium risk" at bounding box center [625, 286] width 61 height 19
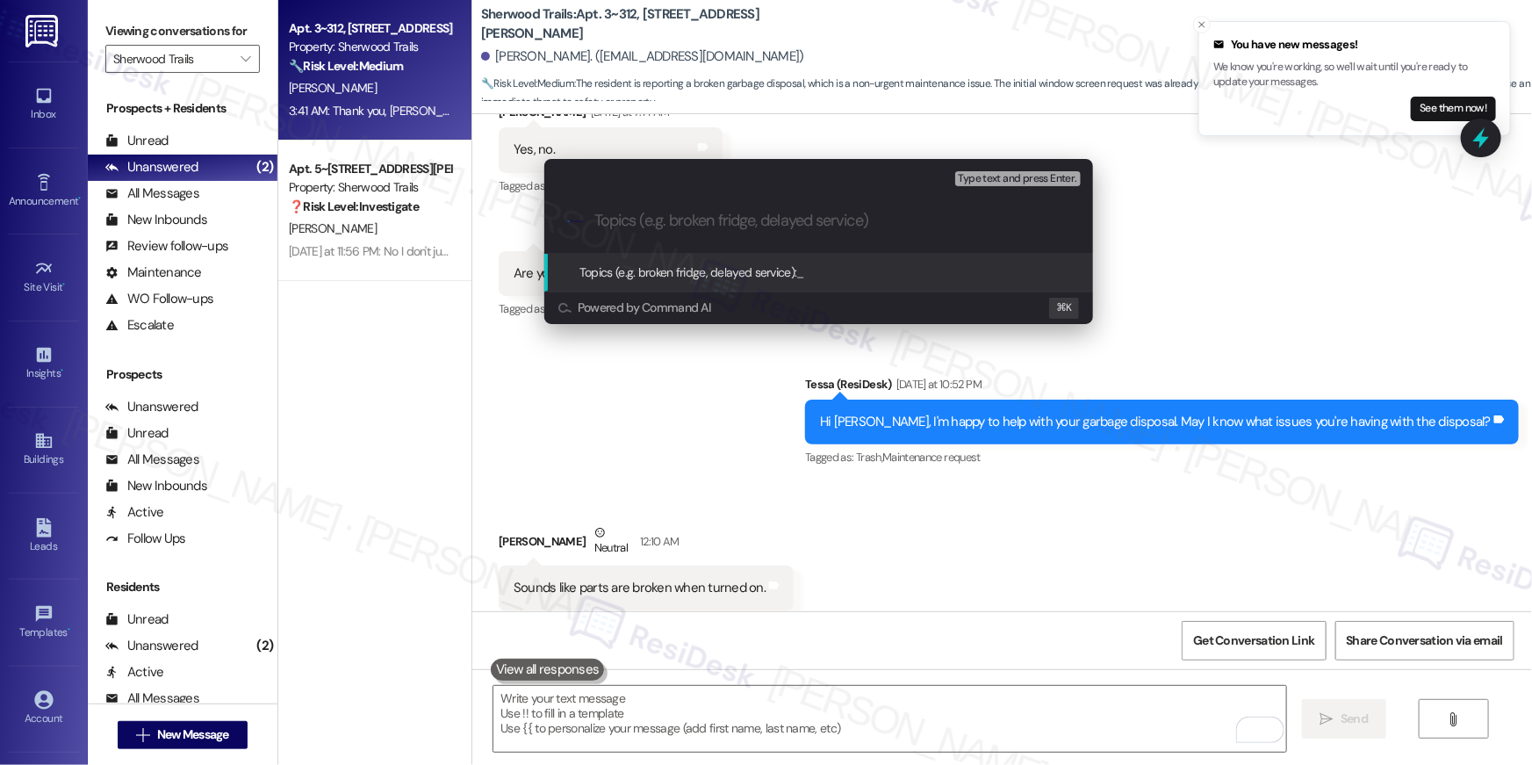
paste input "Work order filed by Residesk | WO # "1138968""
type input "Work order filed by Residesk | WO # "1138968""
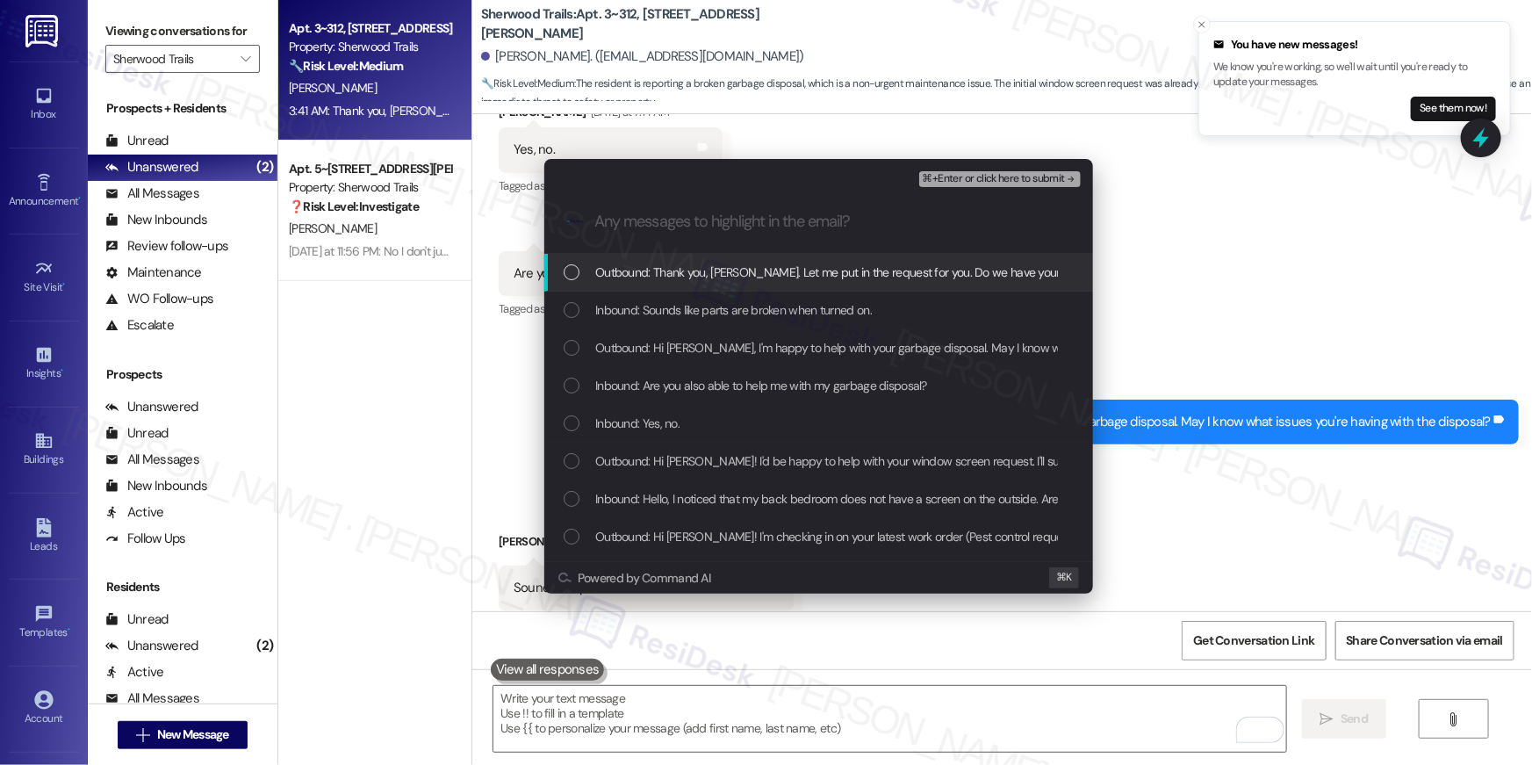
click at [680, 271] on span "Outbound: Thank you, Karmen. Let me put in the request for you. Do we have your…" at bounding box center [908, 272] width 626 height 19
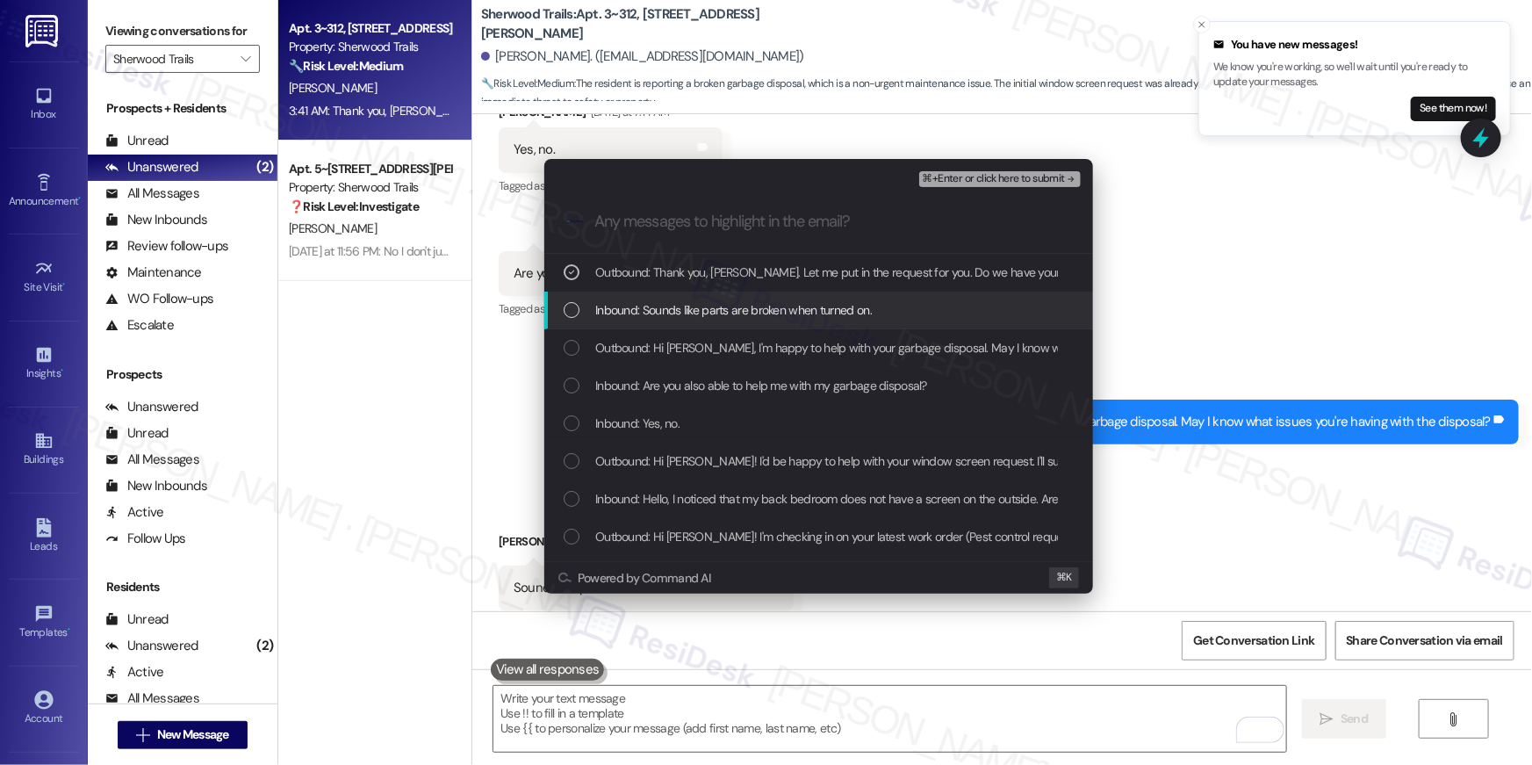
click at [670, 317] on span "Inbound: Sounds like parts are broken when turned on." at bounding box center [733, 309] width 277 height 19
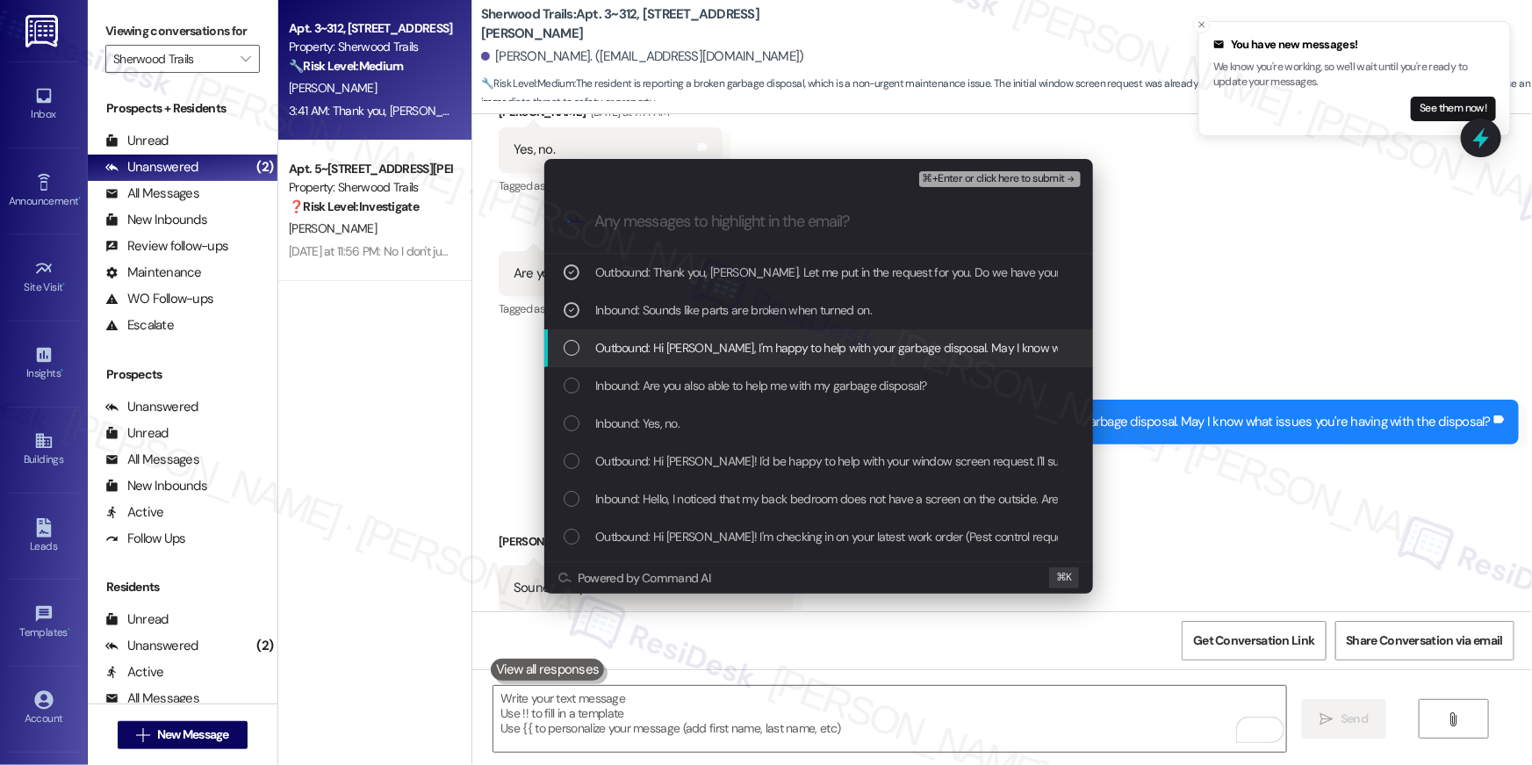
click at [668, 340] on span "Outbound: Hi Karmen, I'm happy to help with your garbage disposal. May I know w…" at bounding box center [935, 347] width 681 height 19
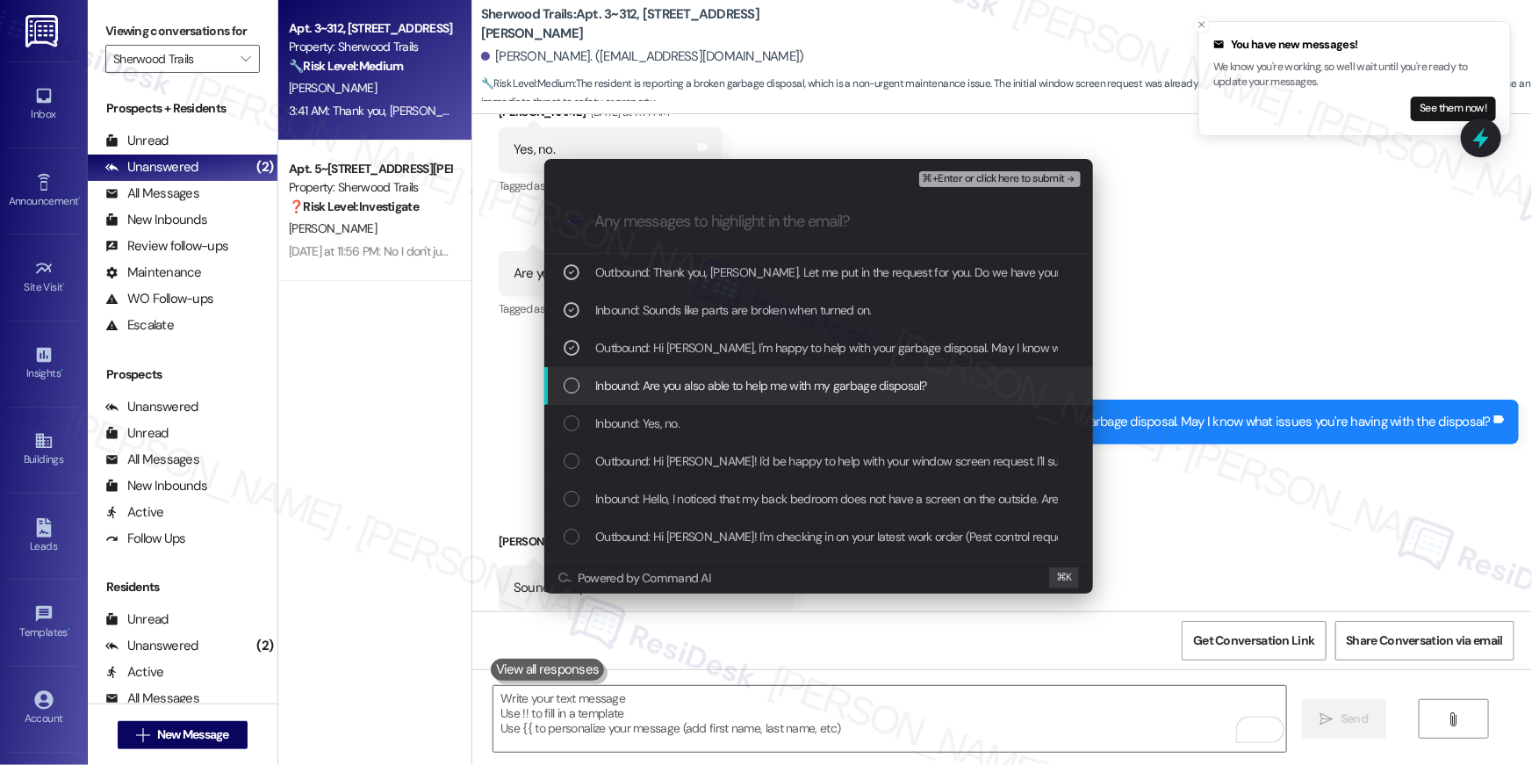
click at [666, 377] on span "Inbound: Are you also able to help me with my garbage disposal?" at bounding box center [761, 385] width 332 height 19
click at [663, 394] on span "Inbound: Are you also able to help me with my garbage disposal?" at bounding box center [761, 385] width 332 height 19
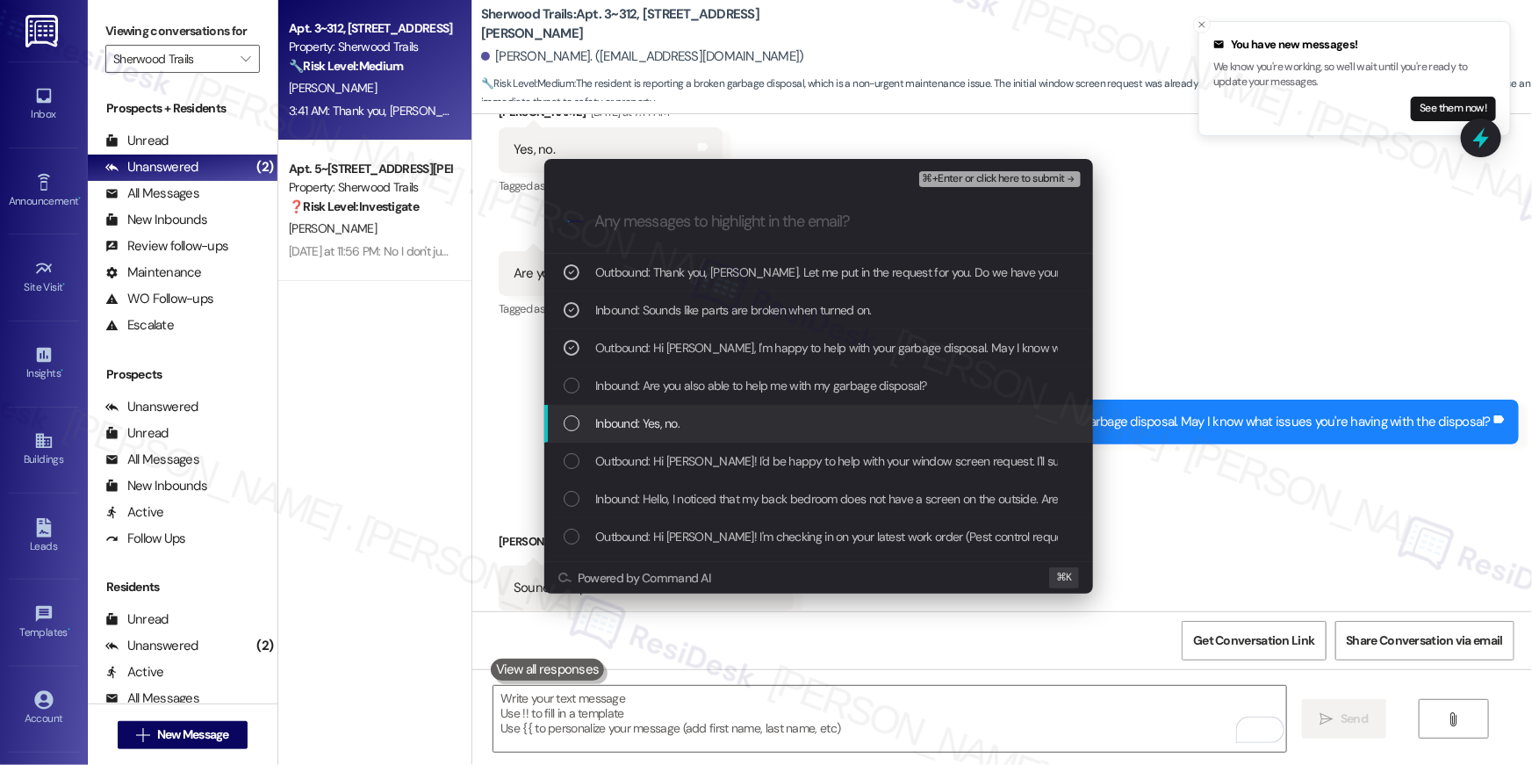
click at [666, 394] on span "Inbound: Are you also able to help me with my garbage disposal?" at bounding box center [761, 385] width 332 height 19
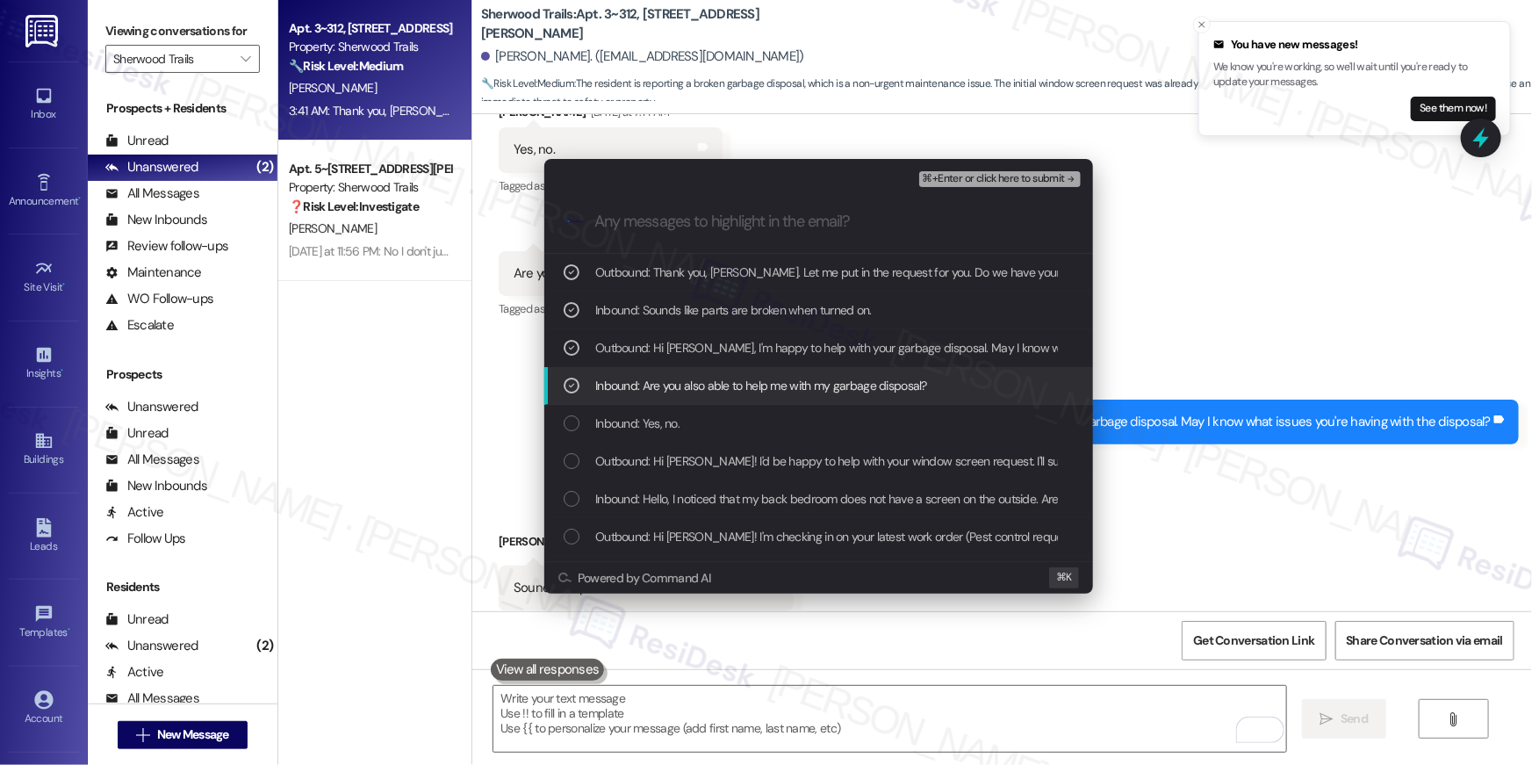
click at [666, 421] on span "Inbound: Yes, no." at bounding box center [637, 423] width 84 height 19
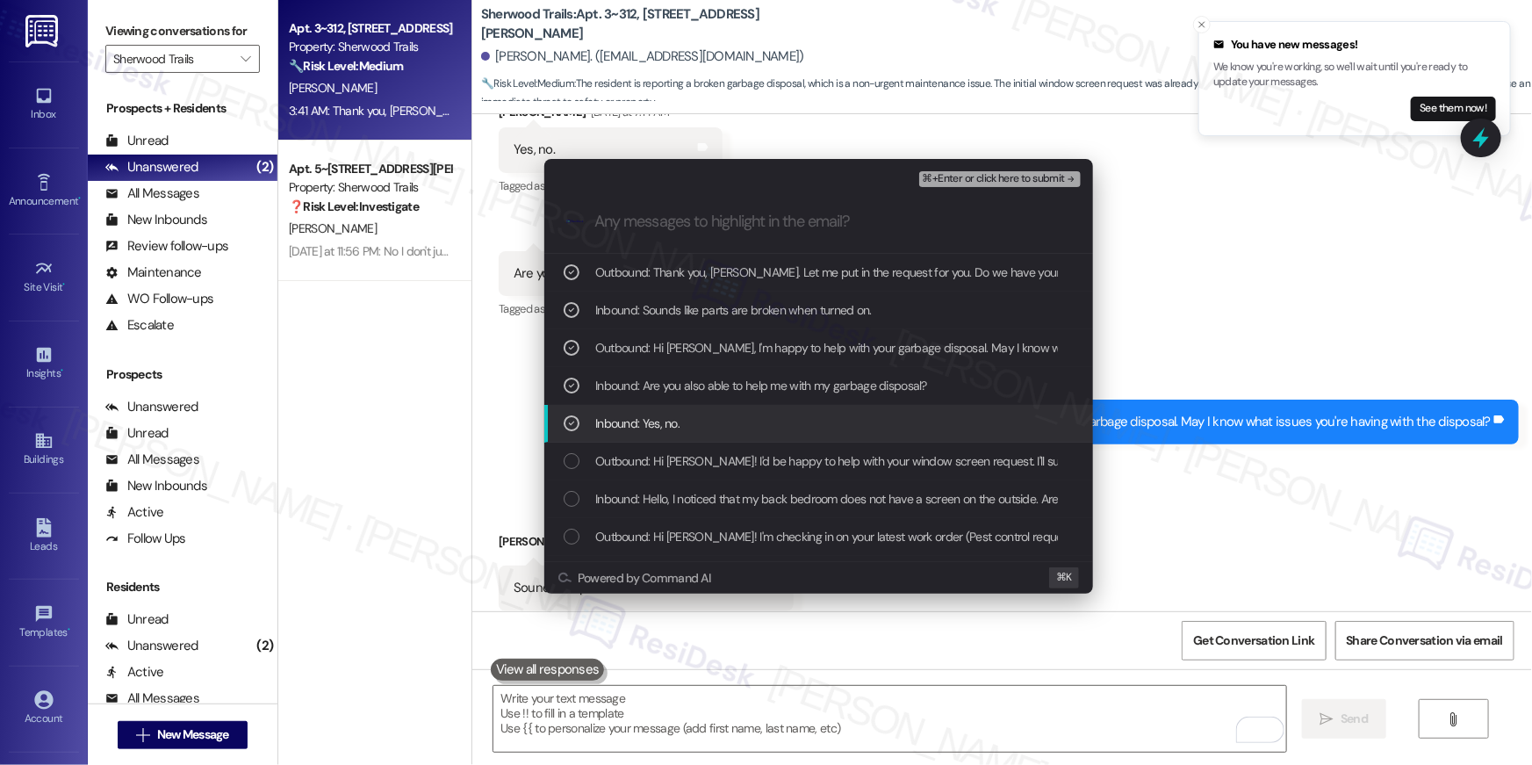
click at [632, 426] on span "Inbound: Yes, no." at bounding box center [637, 423] width 84 height 19
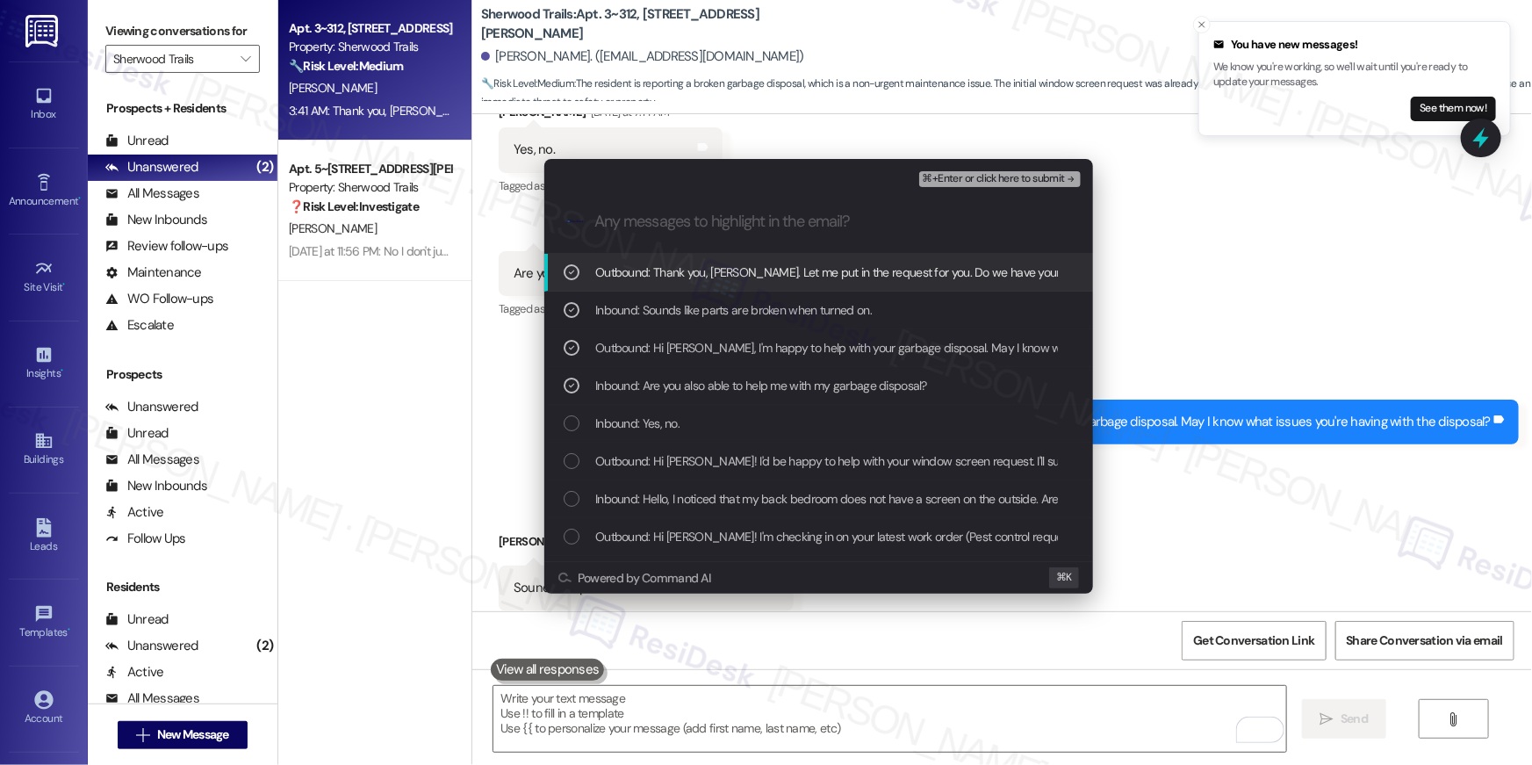
click at [1025, 184] on span "⌘+Enter or click here to submit" at bounding box center [994, 179] width 142 height 12
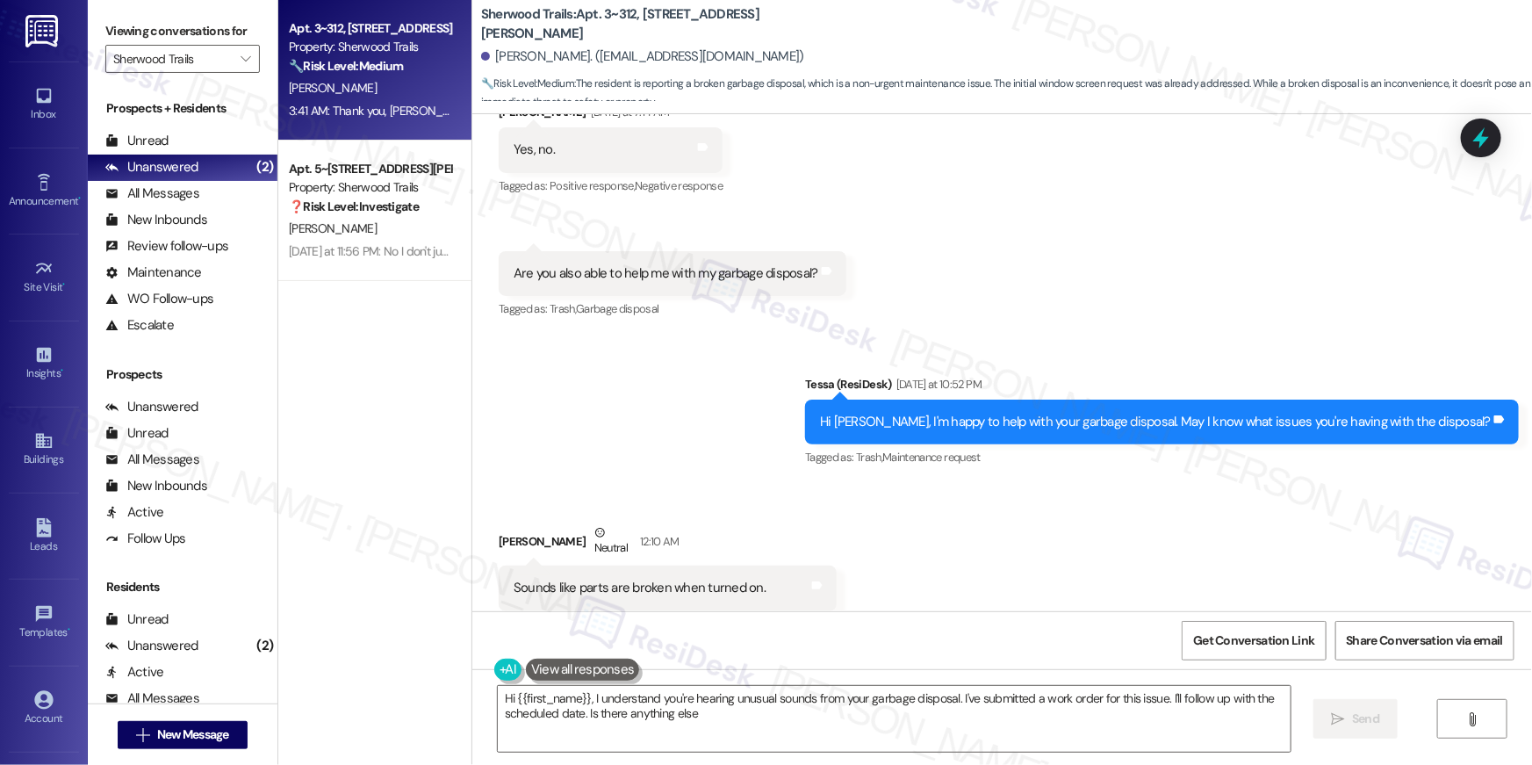
type textarea "Hi {{first_name}}, I understand you're hearing unusual sounds from your garbage…"
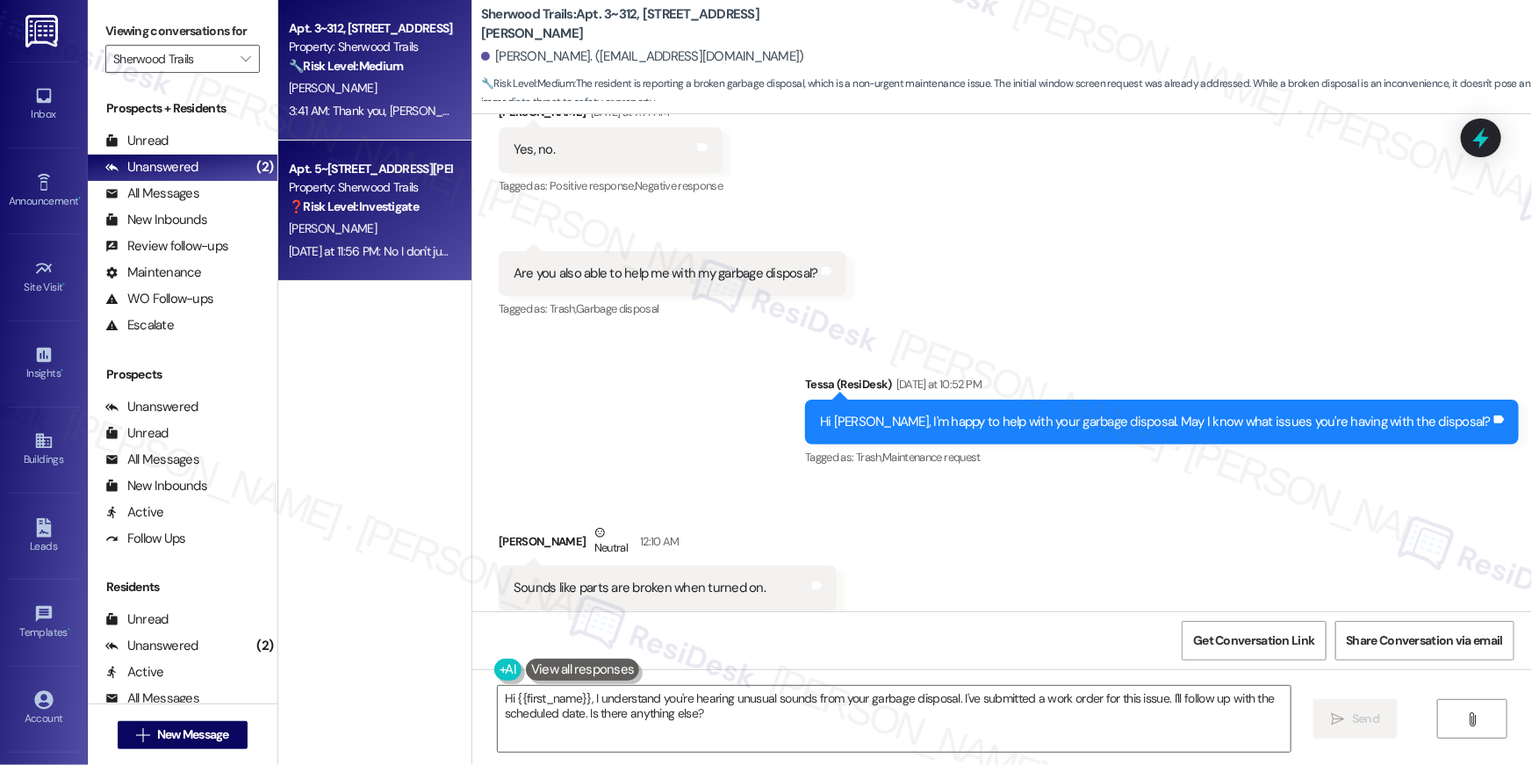
click at [392, 171] on div "Apt. 5~531, 10401 Brockington Road" at bounding box center [370, 169] width 162 height 18
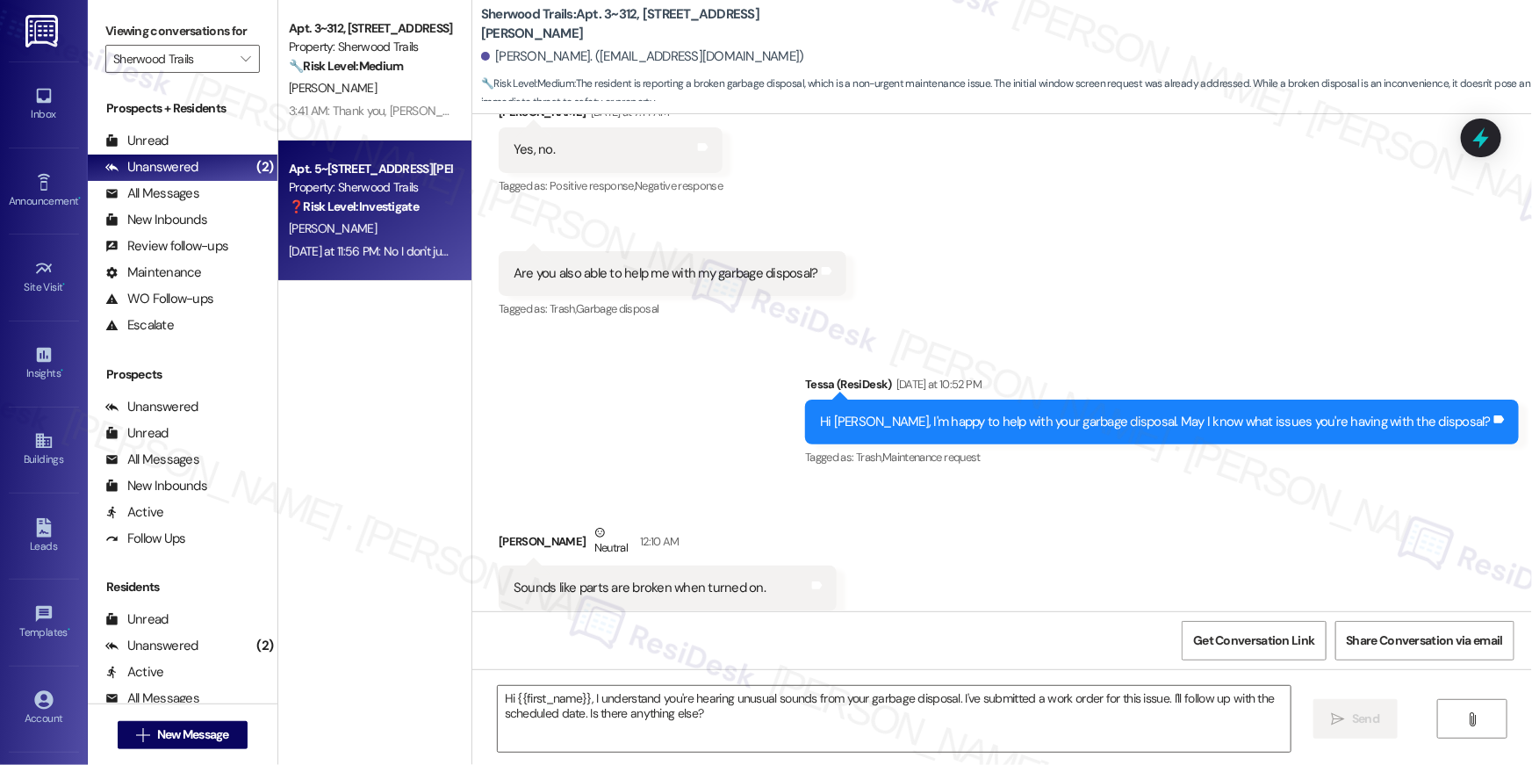
type textarea "Fetching suggested responses. Please feel free to read through the conversation…"
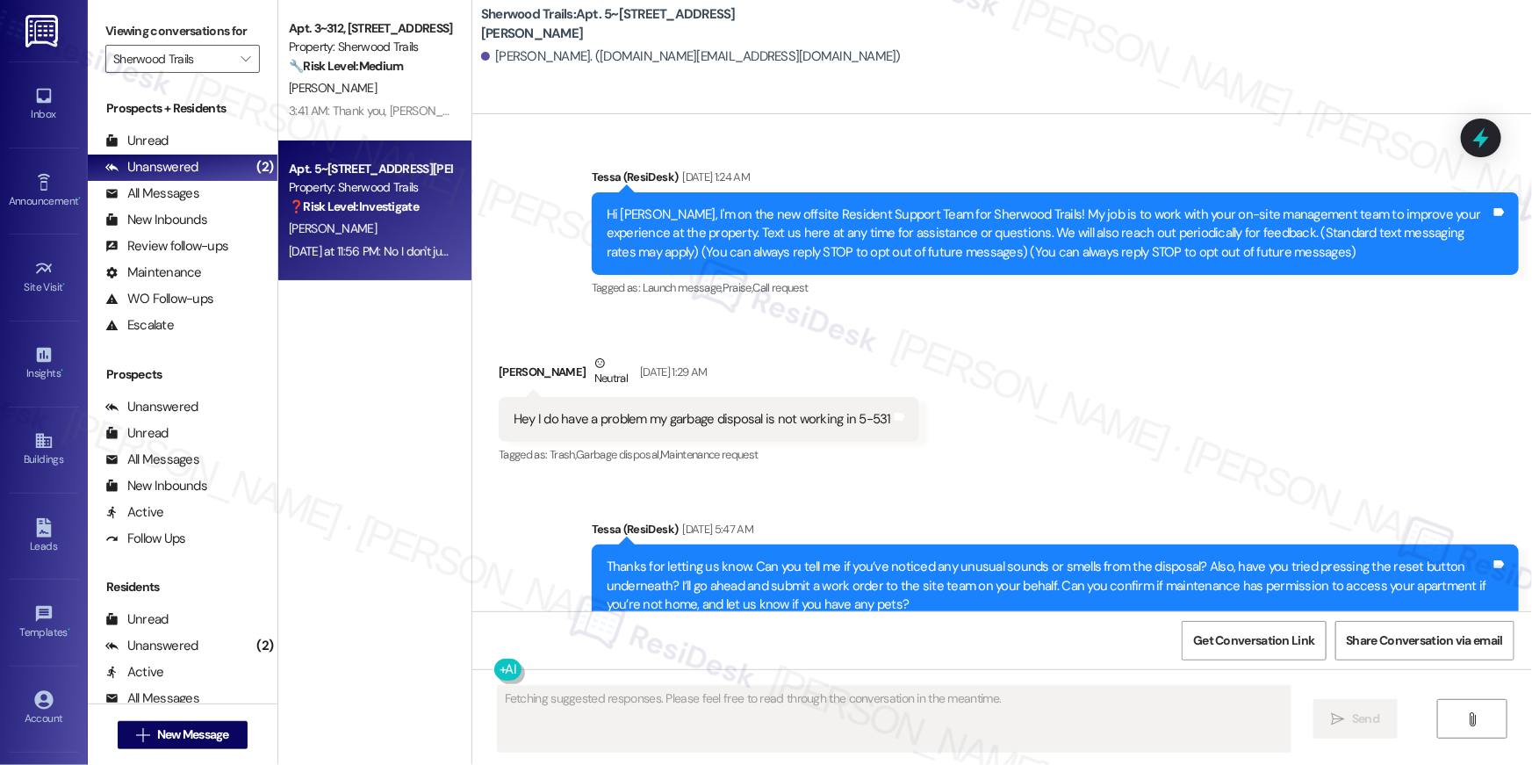
scroll to position [16582, 0]
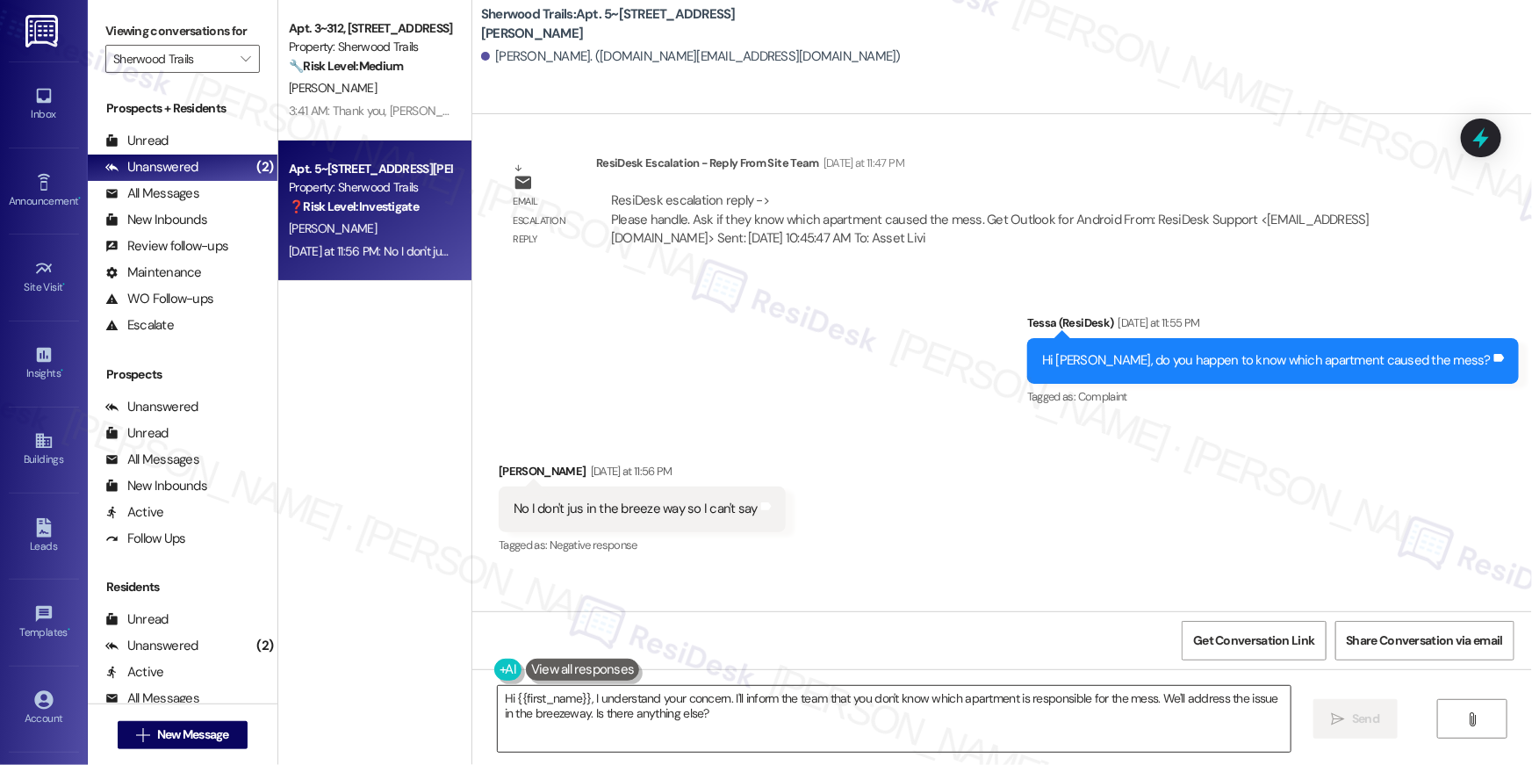
click at [718, 712] on textarea "Hi {{first_name}}, I understand your concern. I'll inform the team that you don…" at bounding box center [894, 719] width 793 height 66
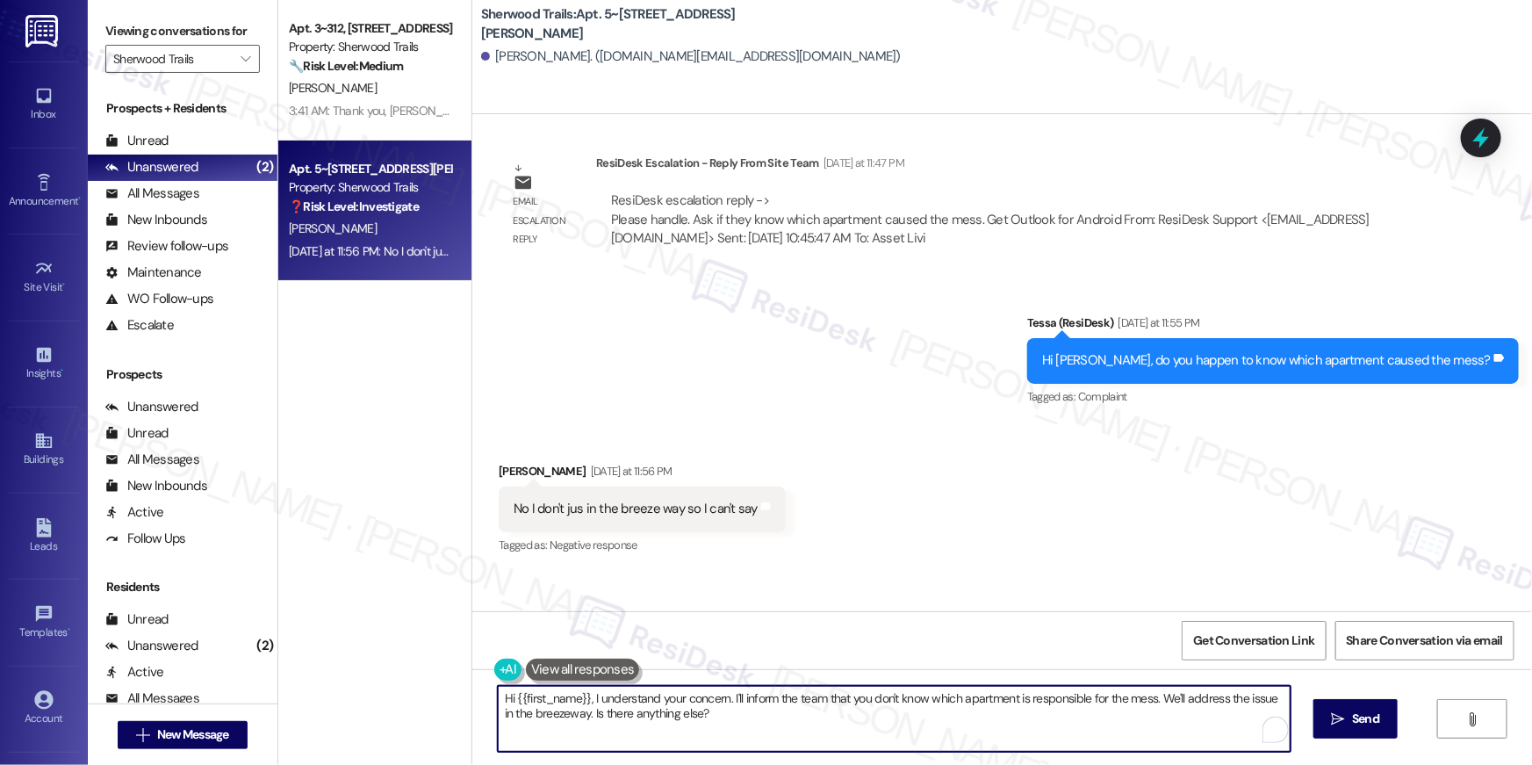
click at [472, 669] on div "Hi {{first_name}}, I understand your concern. I'll inform the team that you don…" at bounding box center [1002, 735] width 1060 height 132
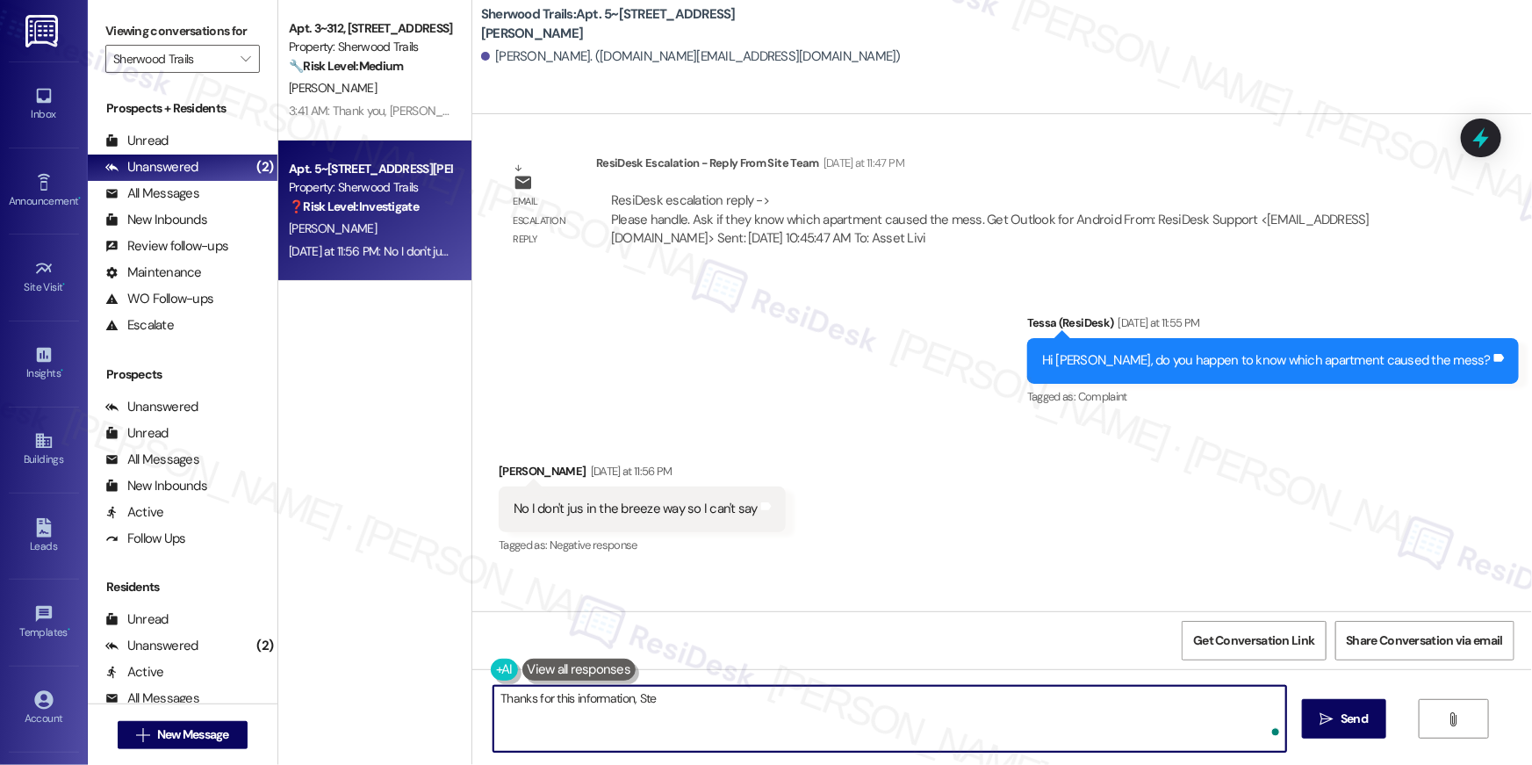
type textarea "Thanks for this information, Step"
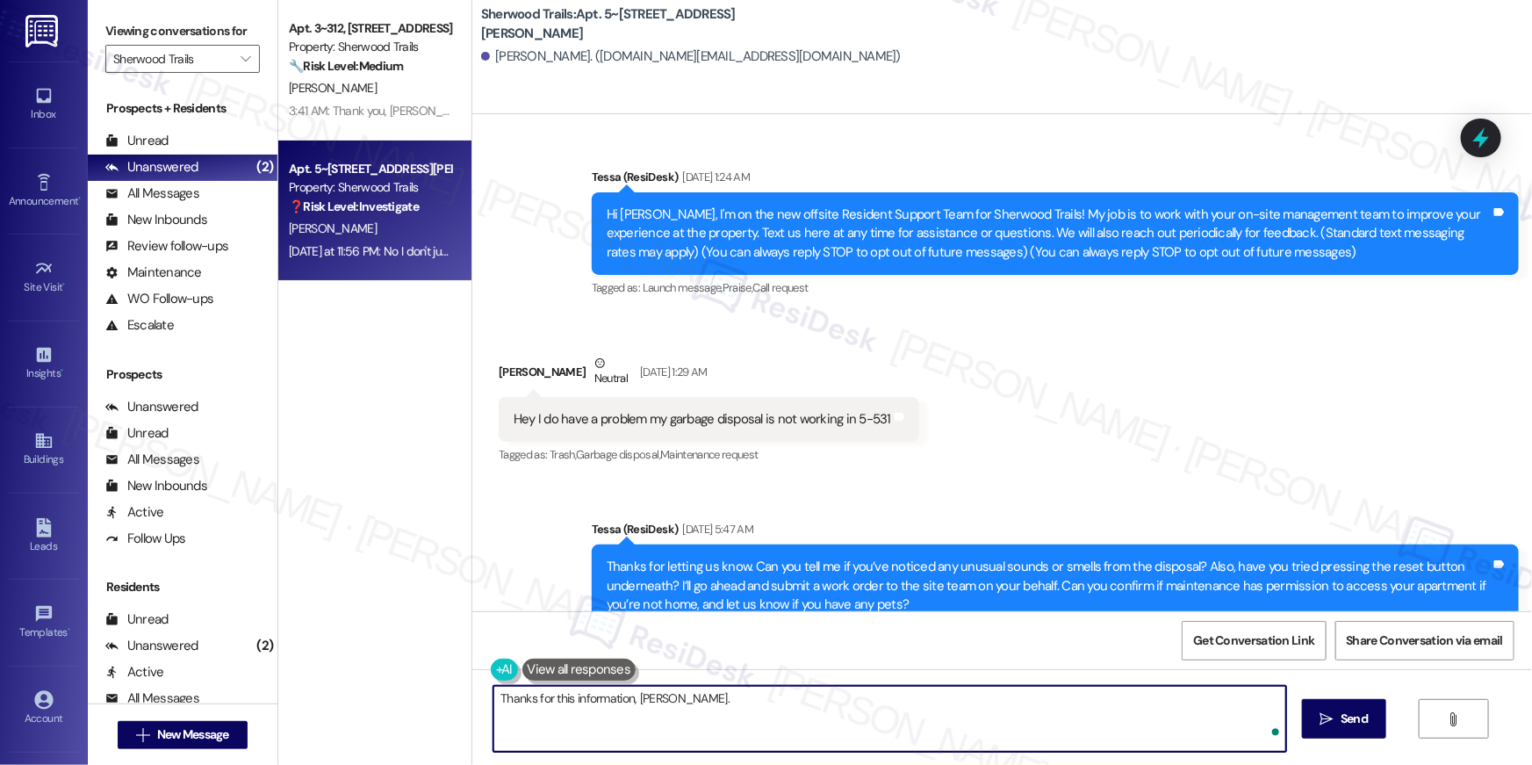
scroll to position [16582, 0]
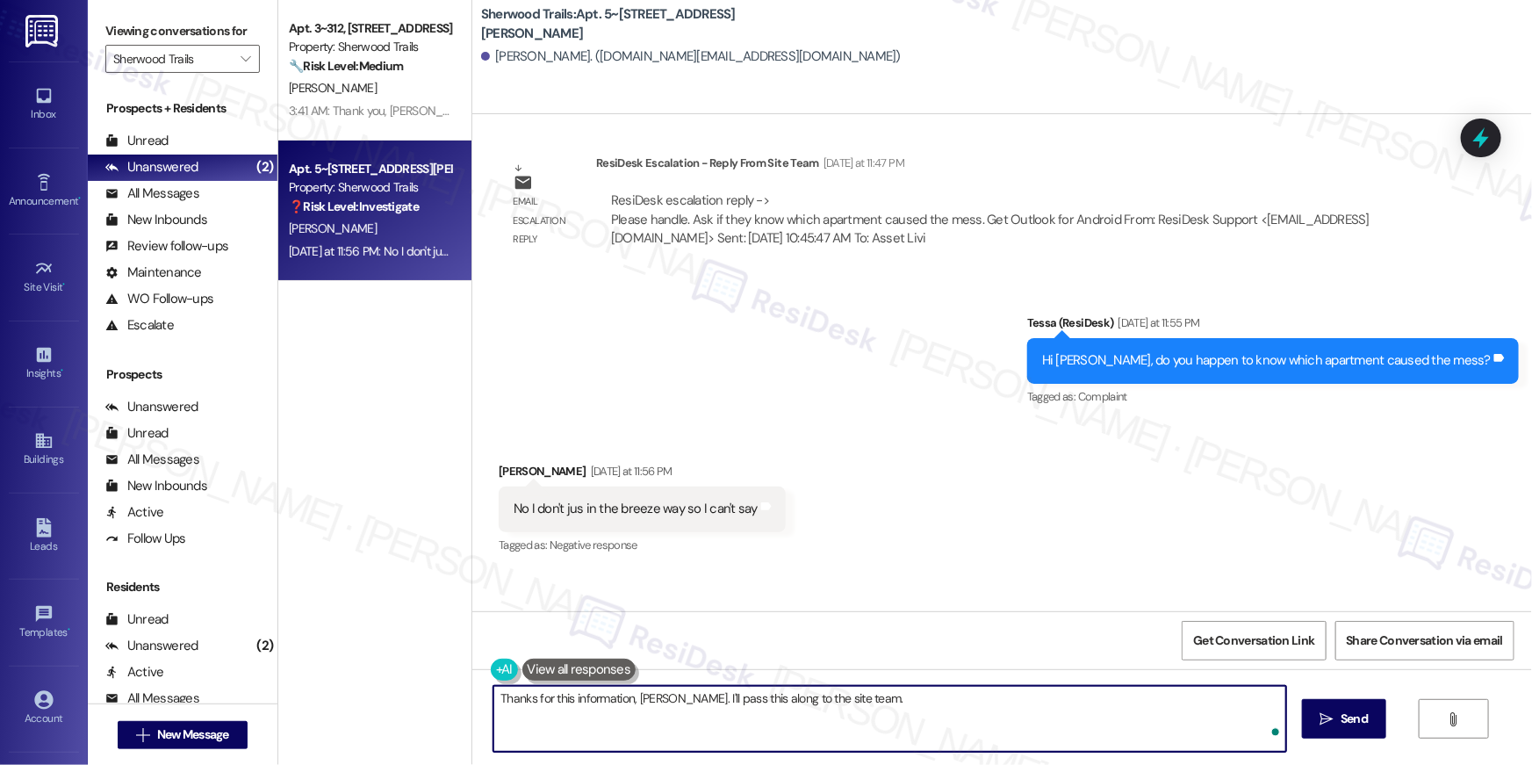
type textarea "Thanks for this information, Stephanie. I'll pass this along to the site team."
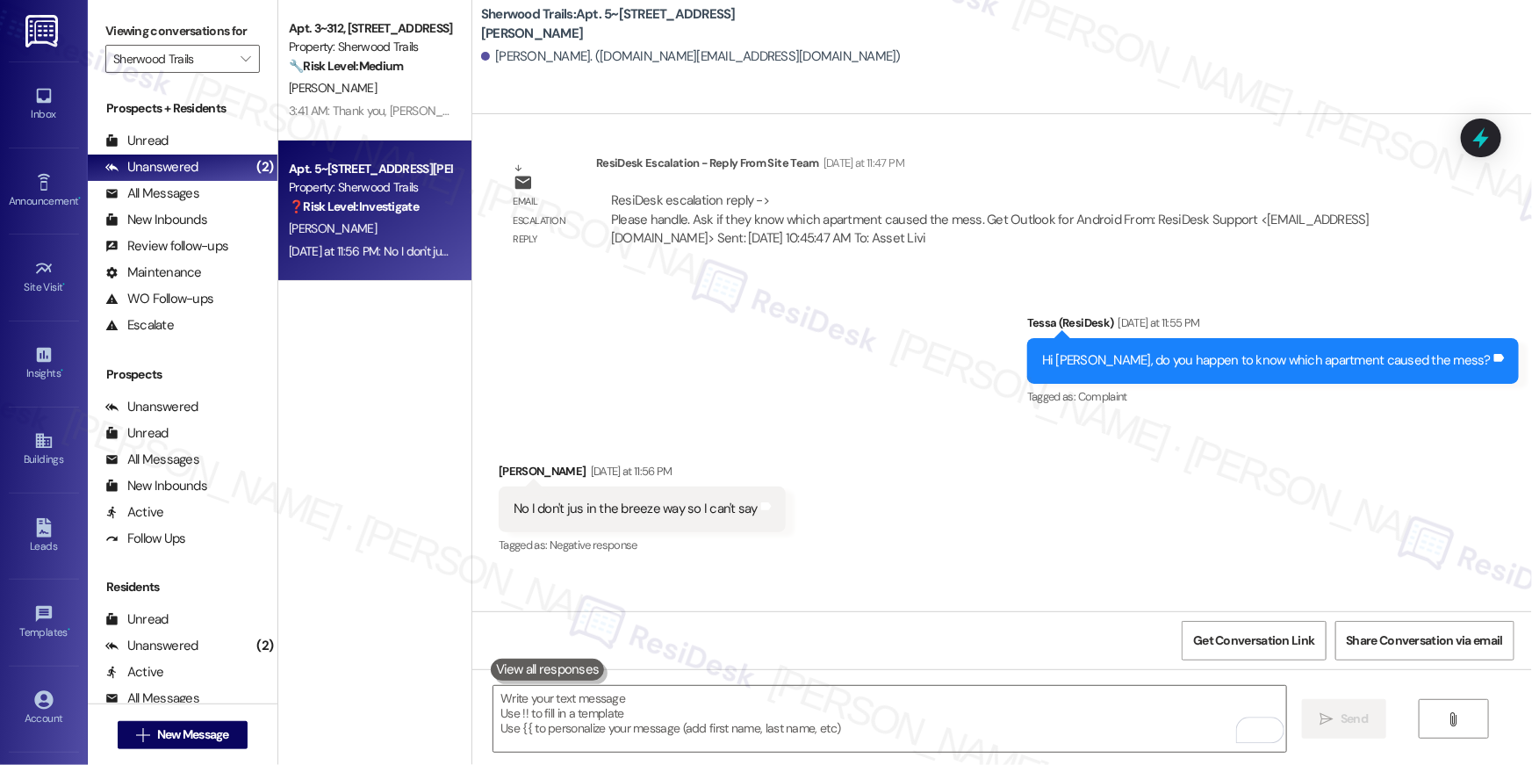
click at [634, 24] on b "Sherwood Trails: Apt. 5~531, 10401 Brockington Road" at bounding box center [656, 24] width 351 height 38
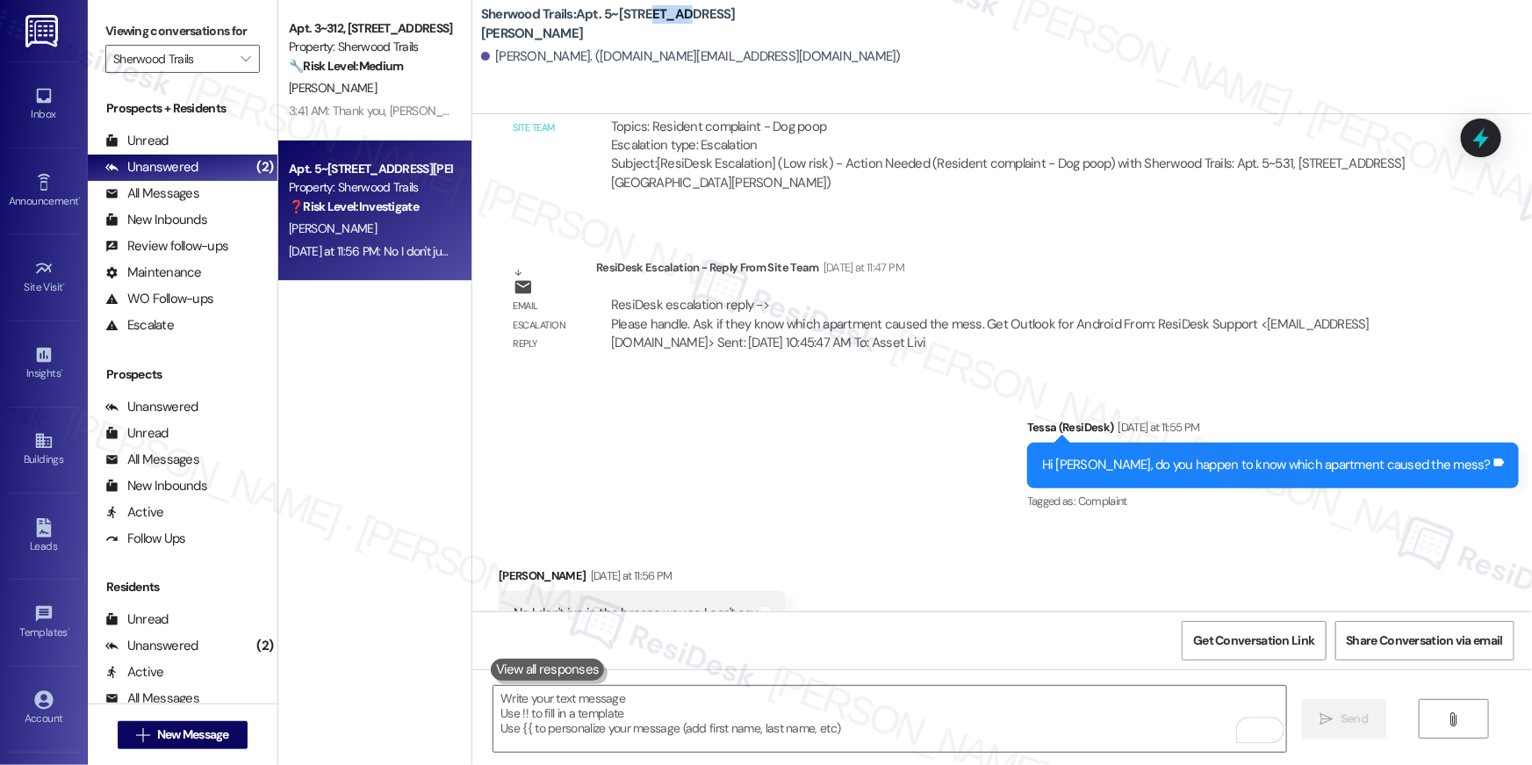
click at [634, 24] on b "Sherwood Trails: Apt. 5~531, 10401 Brockington Road" at bounding box center [656, 24] width 351 height 38
copy div "Sherwood Trails: Apt. 5~531, 10401 Brockington Road"
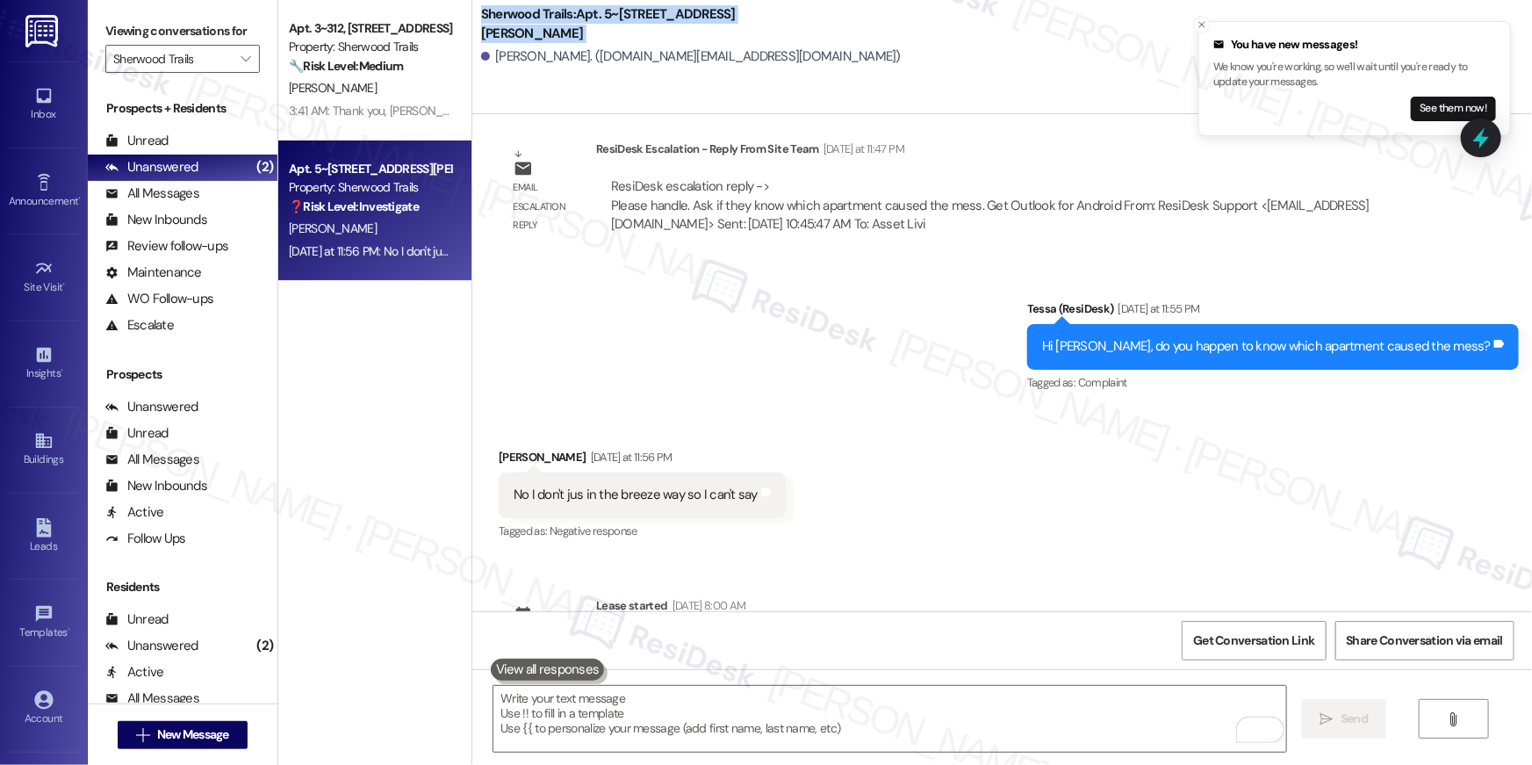
scroll to position [16705, 0]
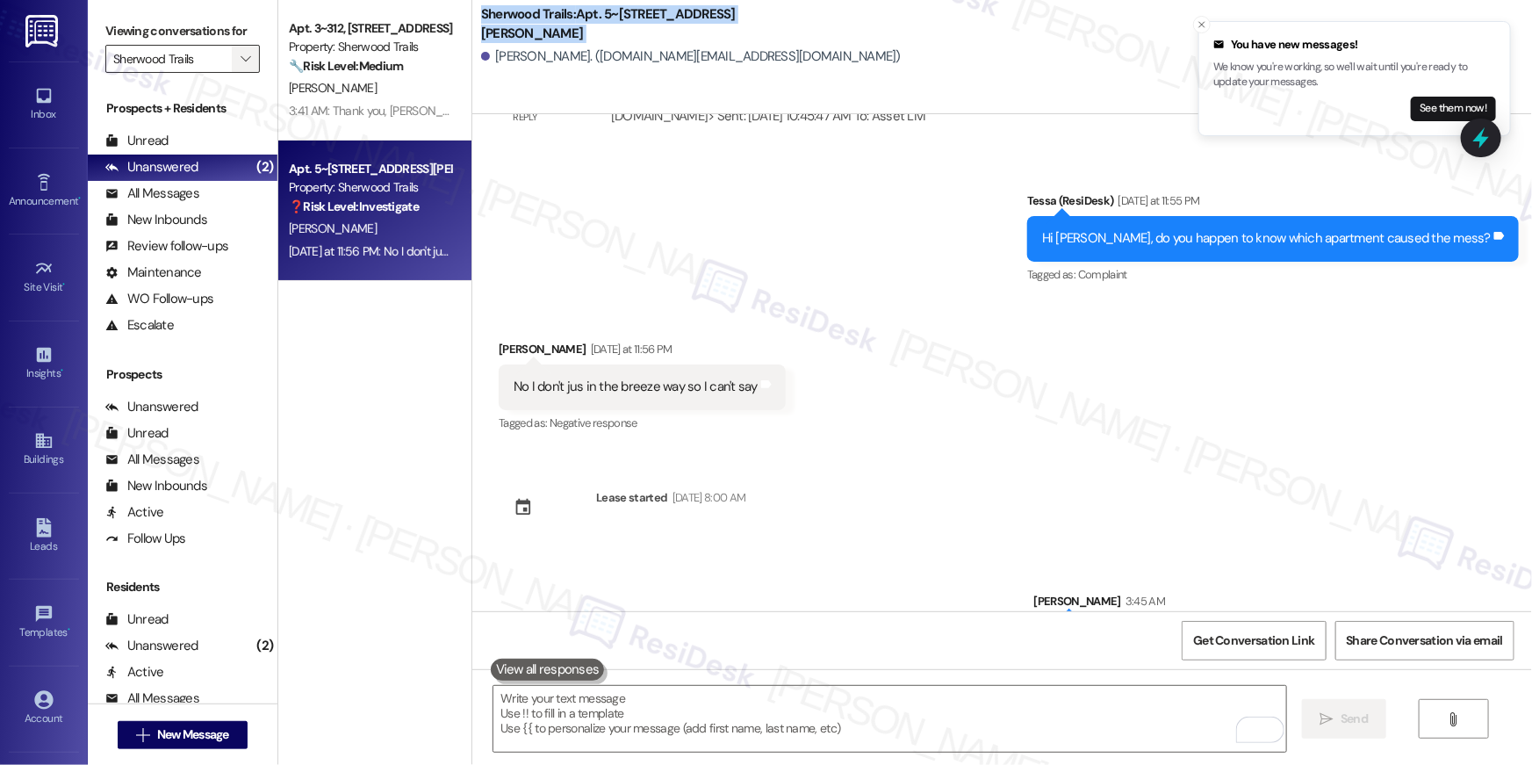
click at [241, 62] on icon "" at bounding box center [246, 59] width 10 height 14
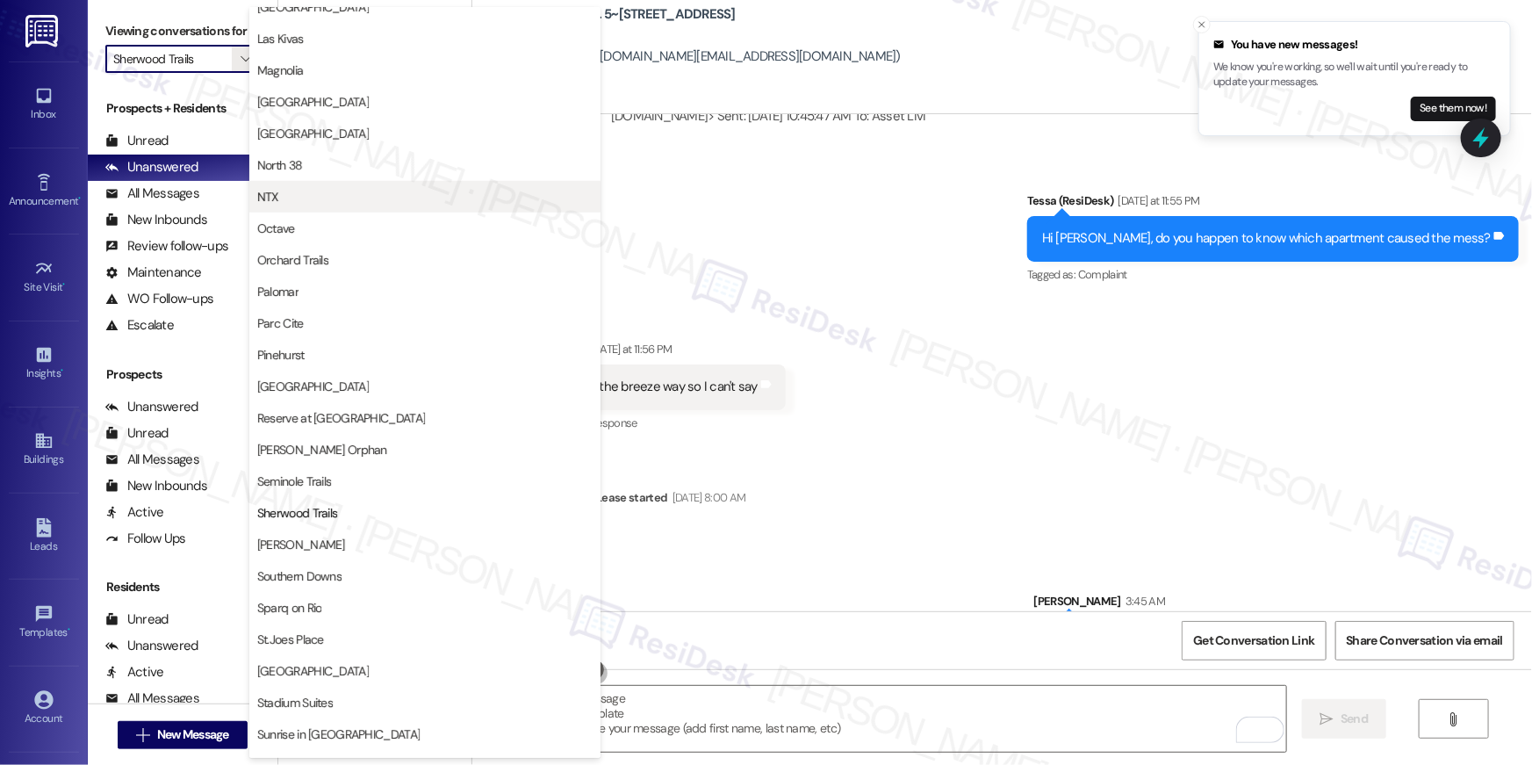
scroll to position [555, 0]
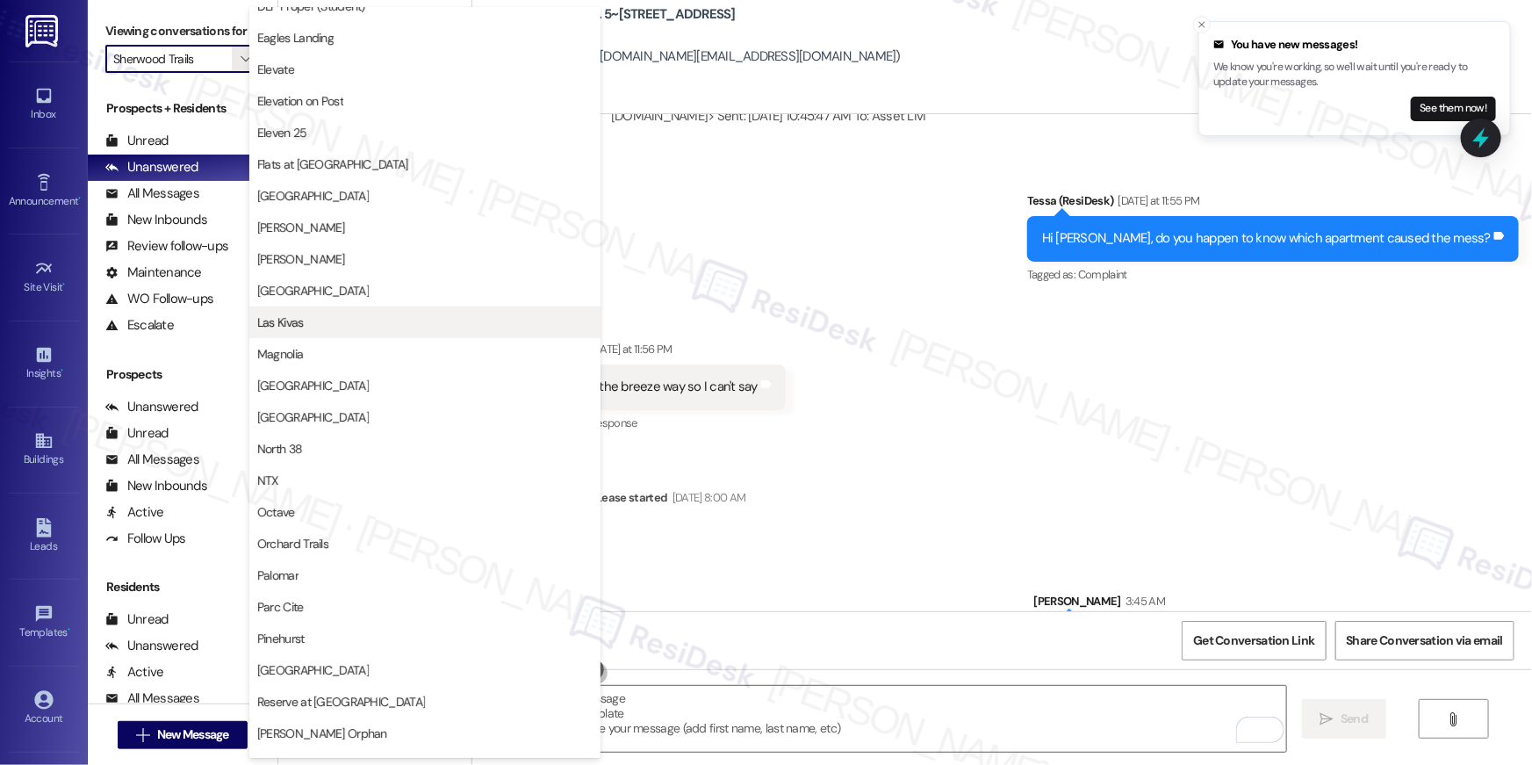
click at [283, 319] on span "Las Kivas" at bounding box center [280, 322] width 47 height 18
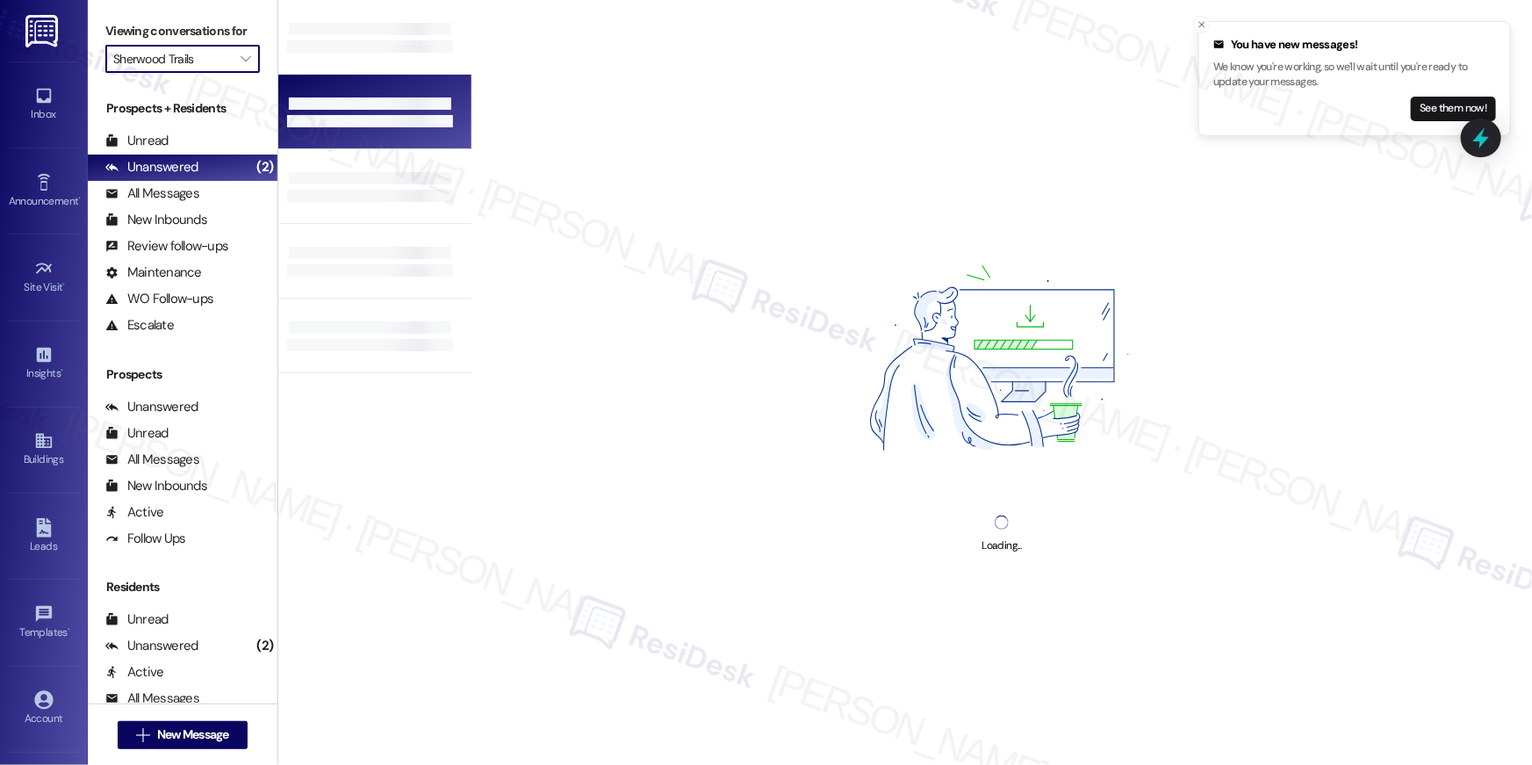
type input "Las Kivas"
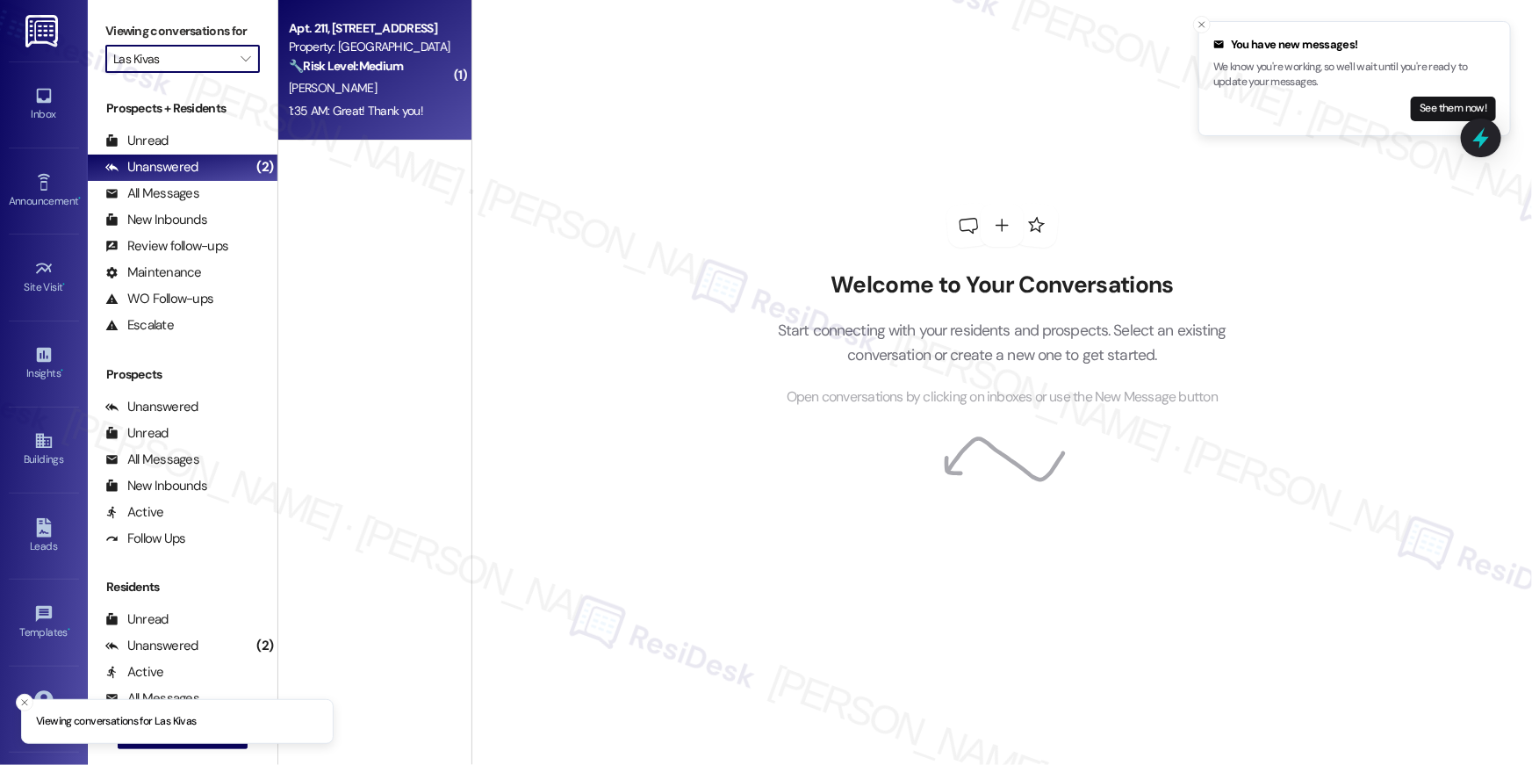
click at [360, 91] on div "I. Peterson" at bounding box center [370, 88] width 166 height 22
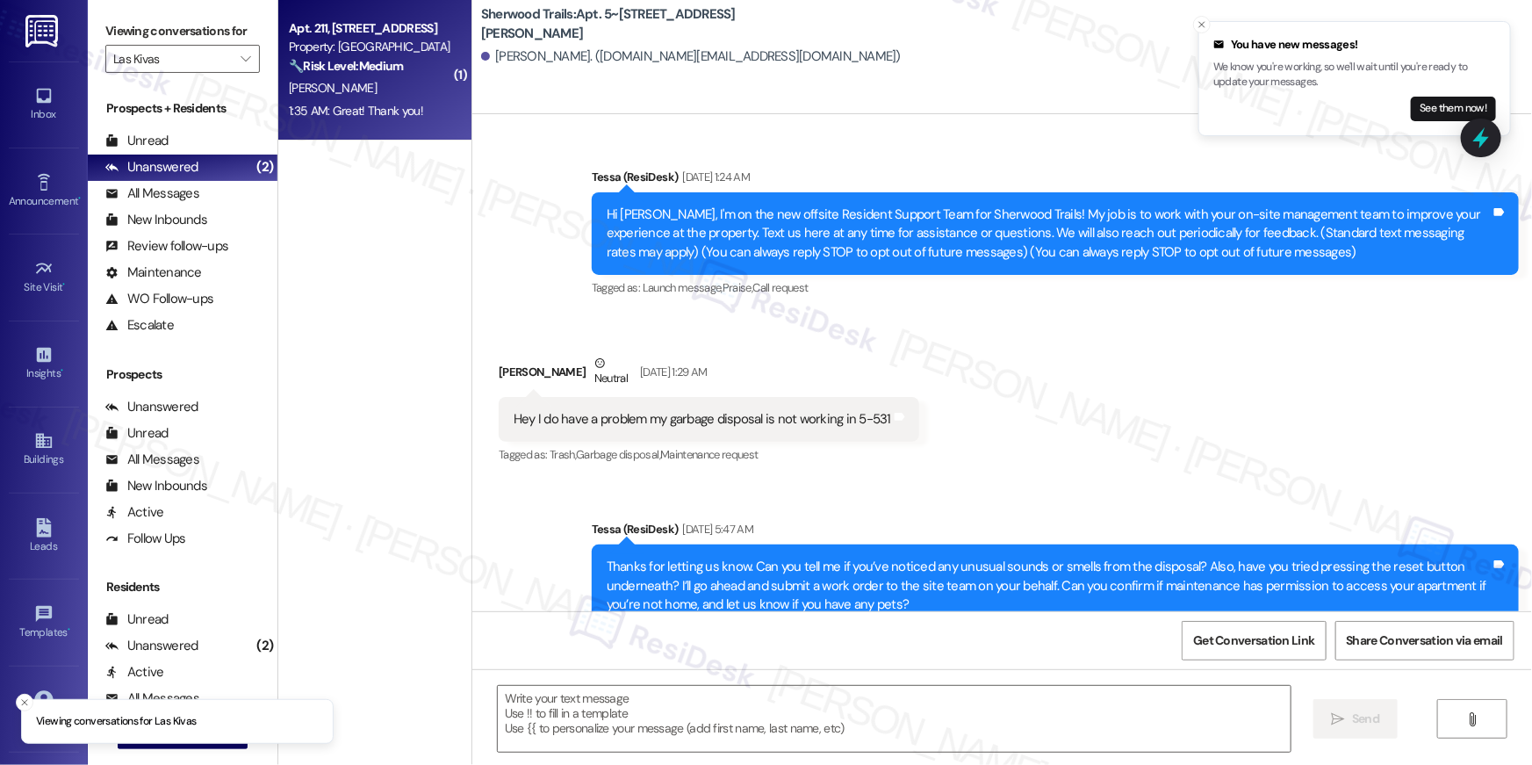
scroll to position [16730, 0]
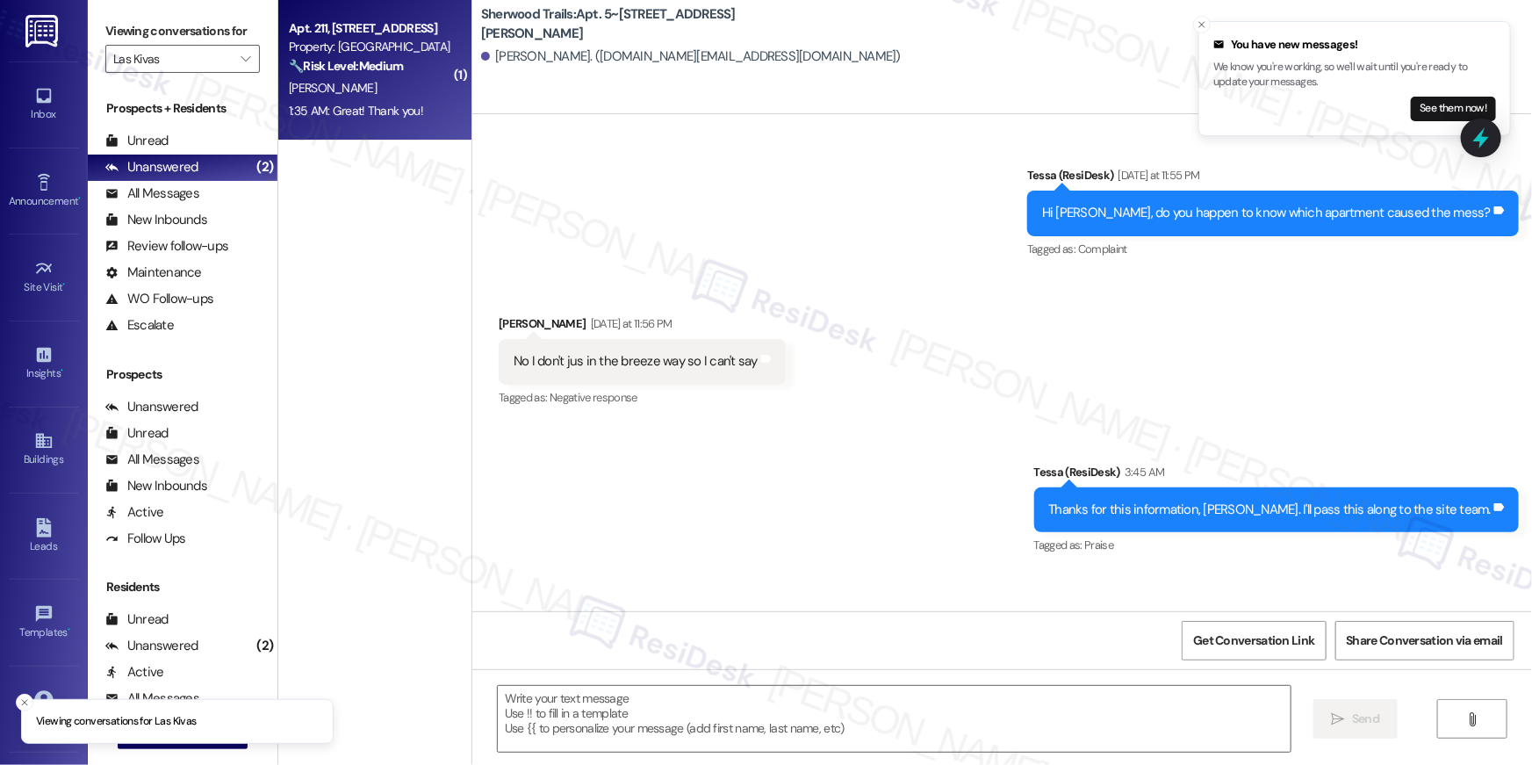
type textarea "Fetching suggested responses. Please feel free to read through the conversation…"
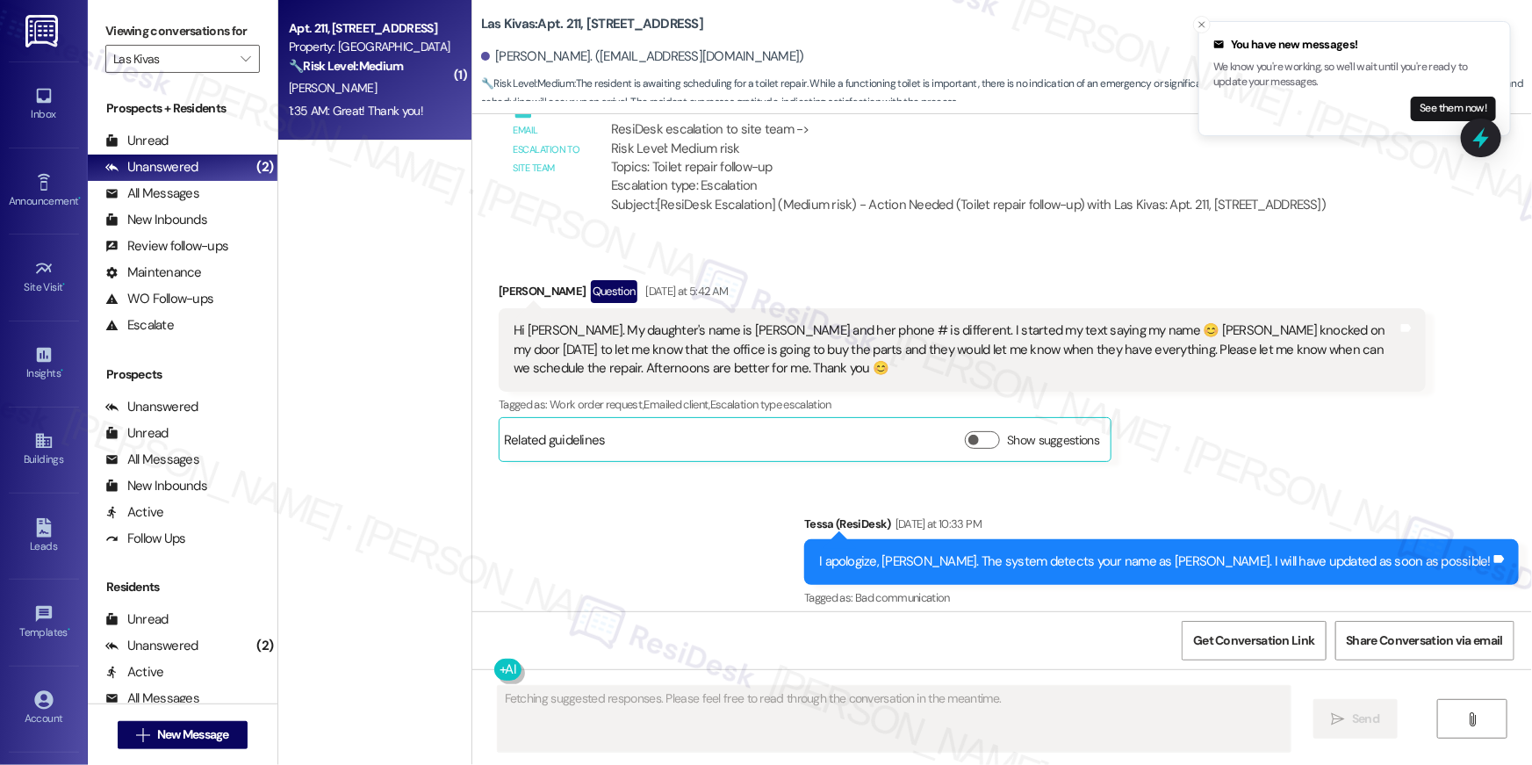
scroll to position [5138, 0]
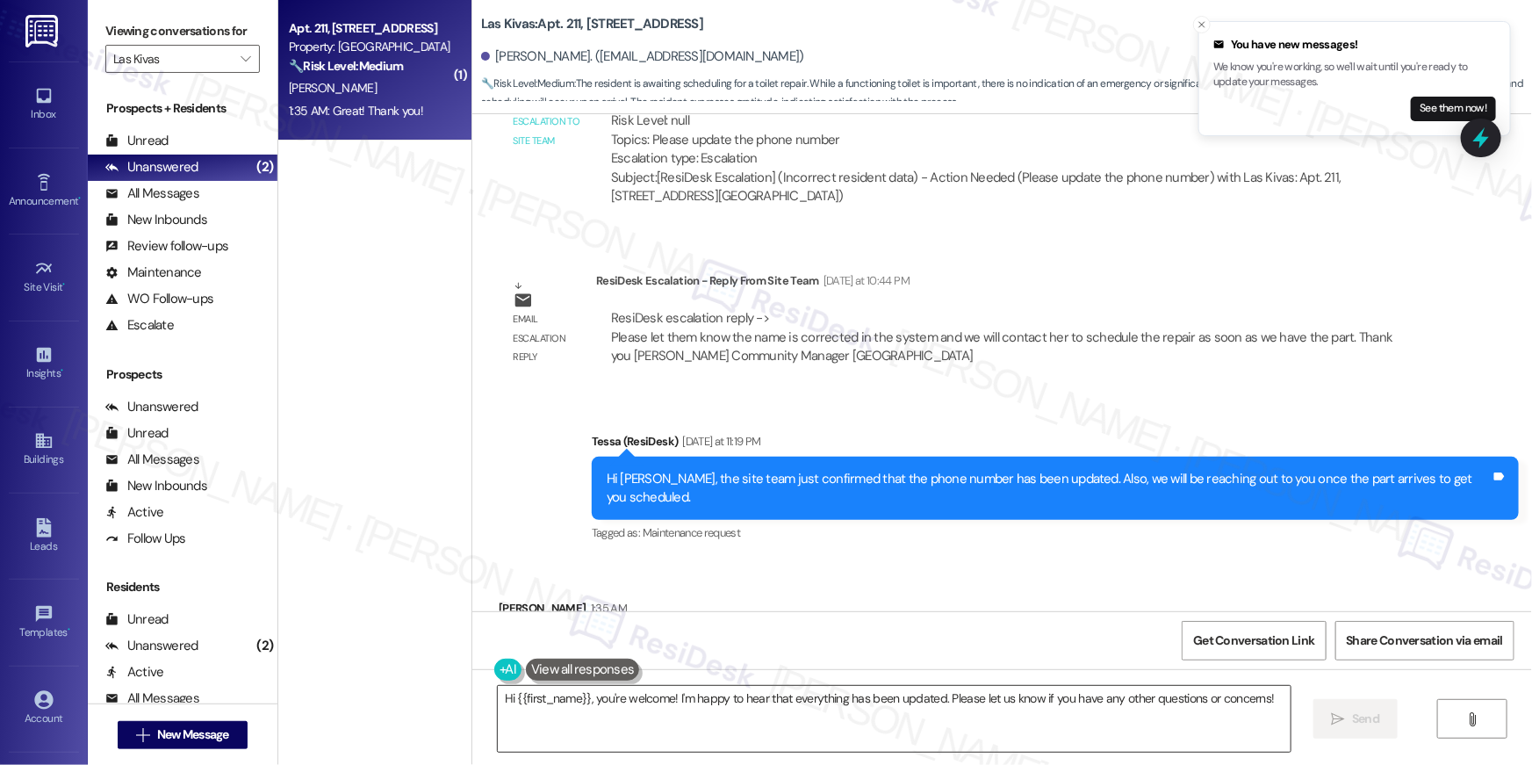
click at [907, 738] on textarea "Hi {{first_name}}, you're welcome! I'm happy to hear that everything has been u…" at bounding box center [894, 719] width 793 height 66
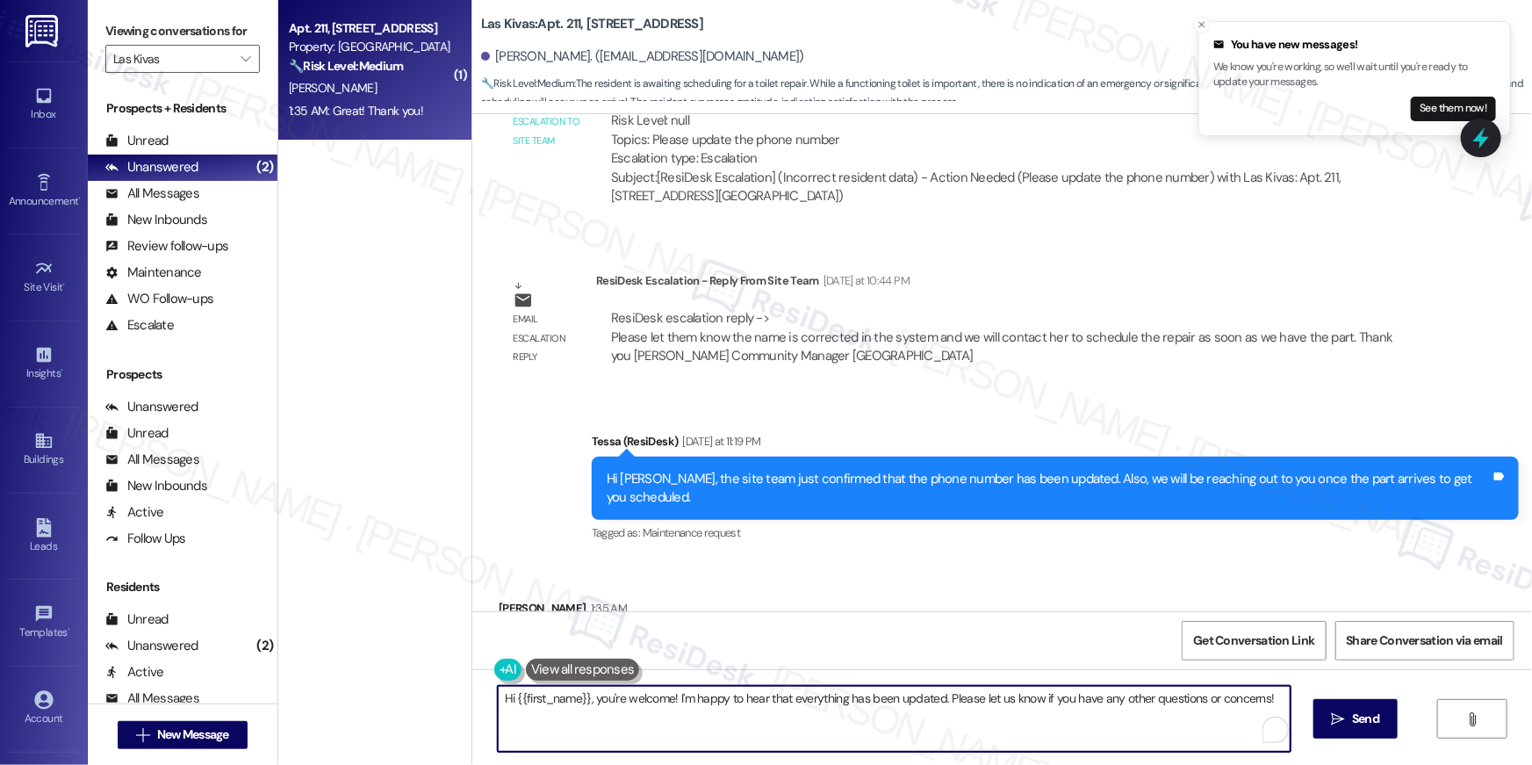
click at [907, 738] on textarea "Hi {{first_name}}, you're welcome! I'm happy to hear that everything has been u…" at bounding box center [894, 719] width 793 height 66
click at [945, 721] on textarea "Hi {{first_name}}, you're welcome! I'm happy to hear that everything has been u…" at bounding box center [889, 719] width 793 height 66
click at [665, 698] on textarea "Hi {{first_name}}, you're welcome! I'm happy to hear that everything has been u…" at bounding box center [889, 719] width 793 height 66
click at [931, 699] on textarea "Hi {{first_name}}, you're welcome! I'm happy to hear that everything has been u…" at bounding box center [889, 719] width 793 height 66
type textarea "Hi {{first_name}}, you're welcome! Please let us know if you have any other que…"
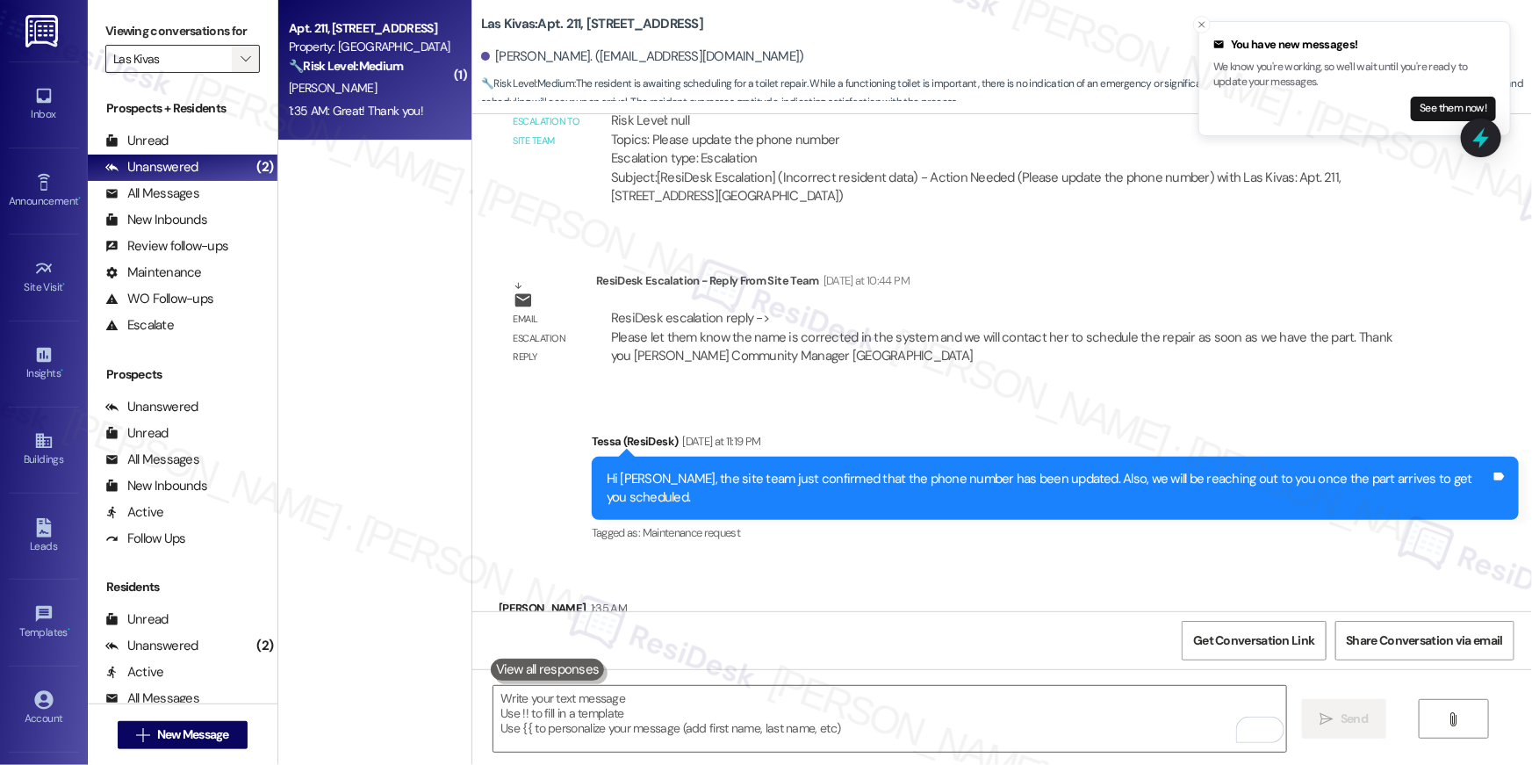
click at [241, 59] on icon "" at bounding box center [246, 59] width 10 height 14
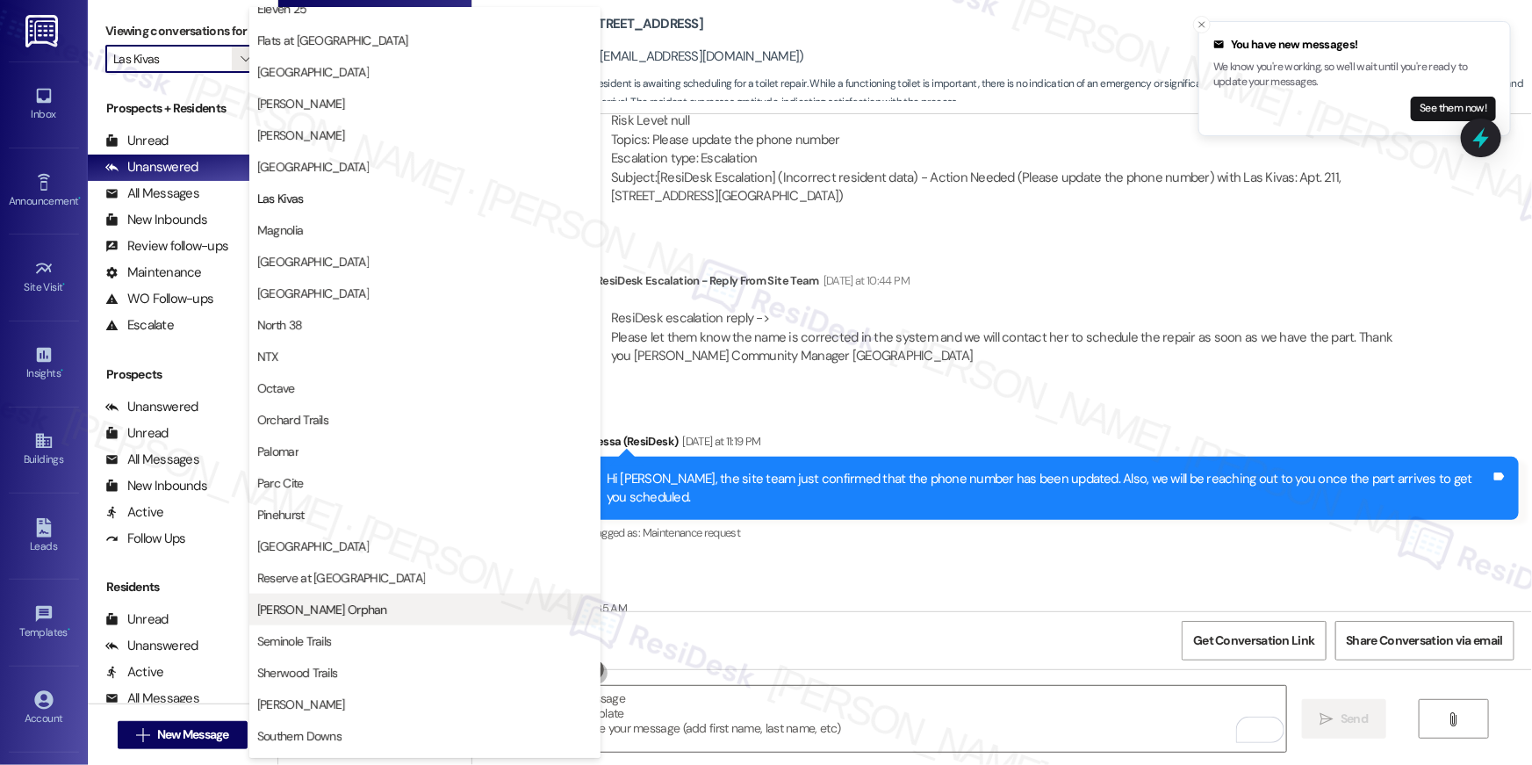
scroll to position [884, 0]
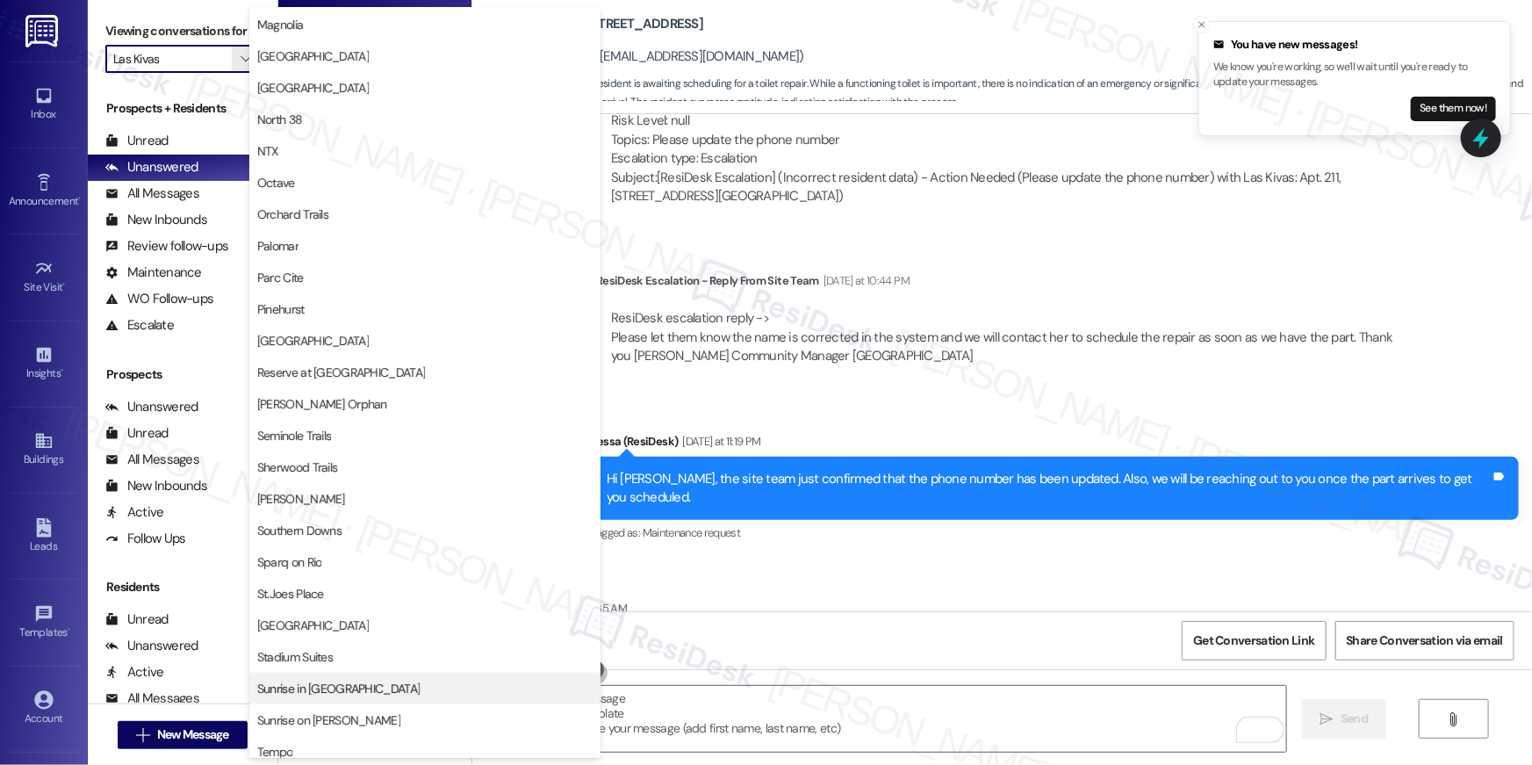
click at [379, 685] on span "Sunrise in [GEOGRAPHIC_DATA]" at bounding box center [424, 689] width 335 height 18
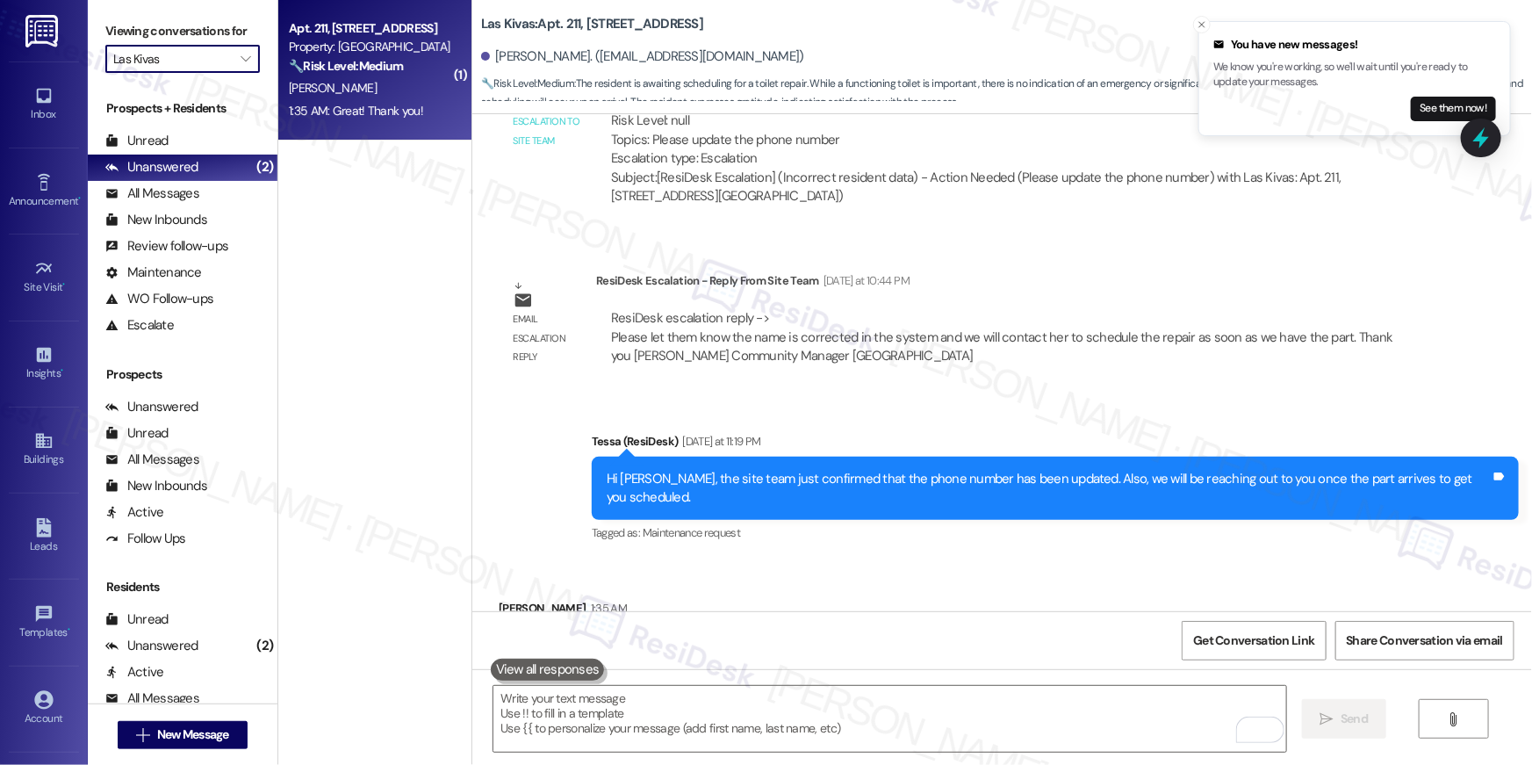
type input "Sunrise in [GEOGRAPHIC_DATA]"
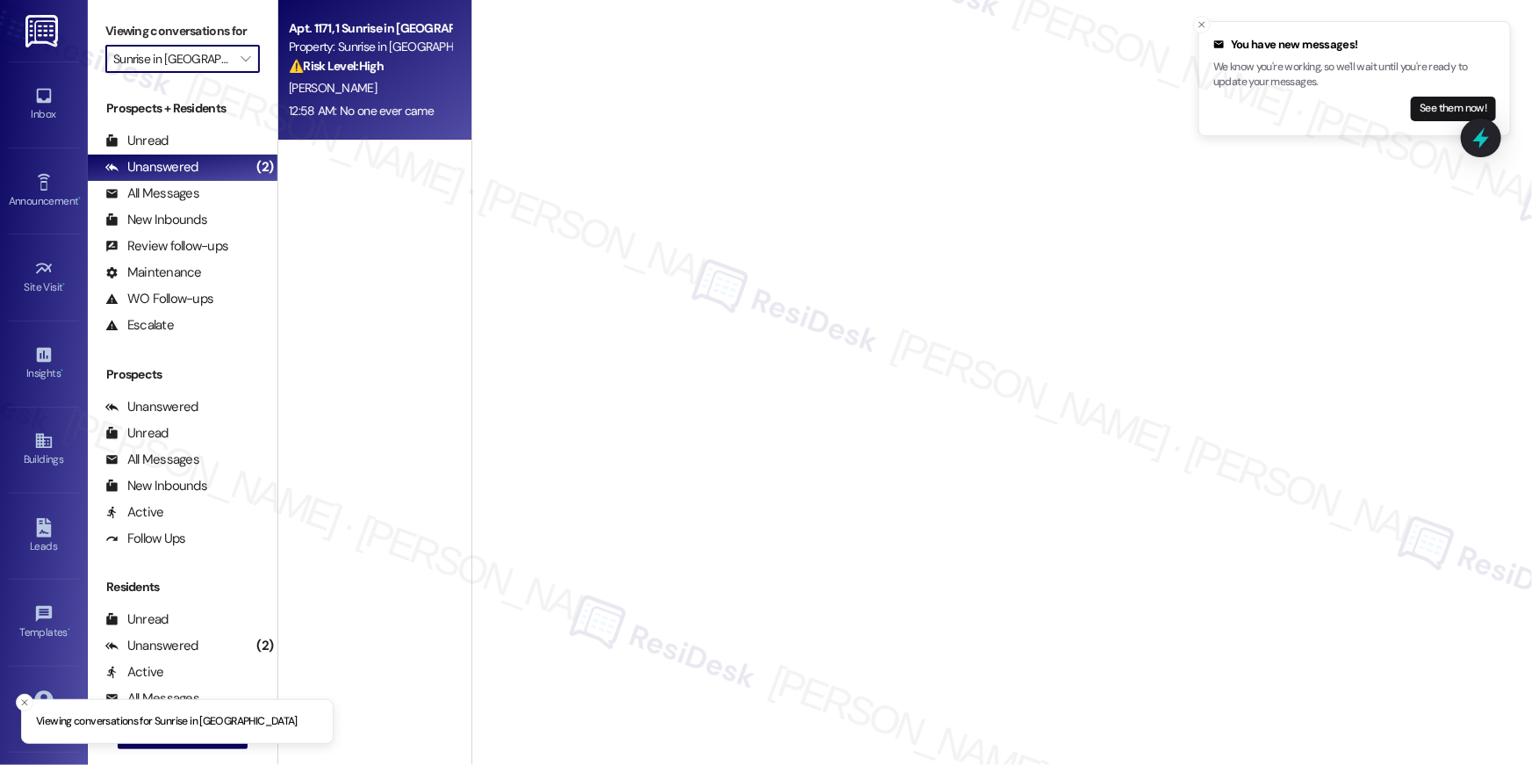
click at [373, 90] on div "R. Reed" at bounding box center [370, 88] width 166 height 22
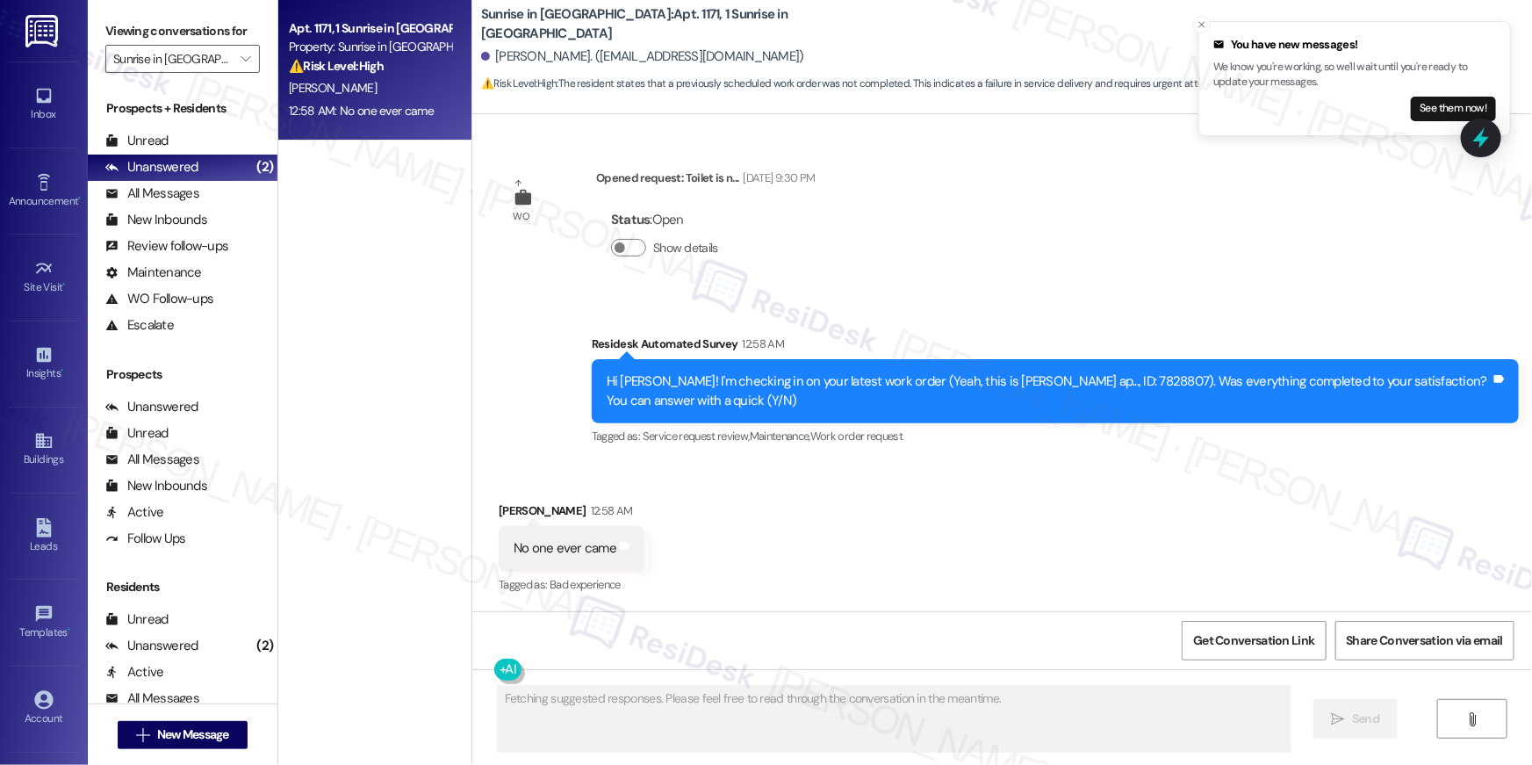
scroll to position [916, 0]
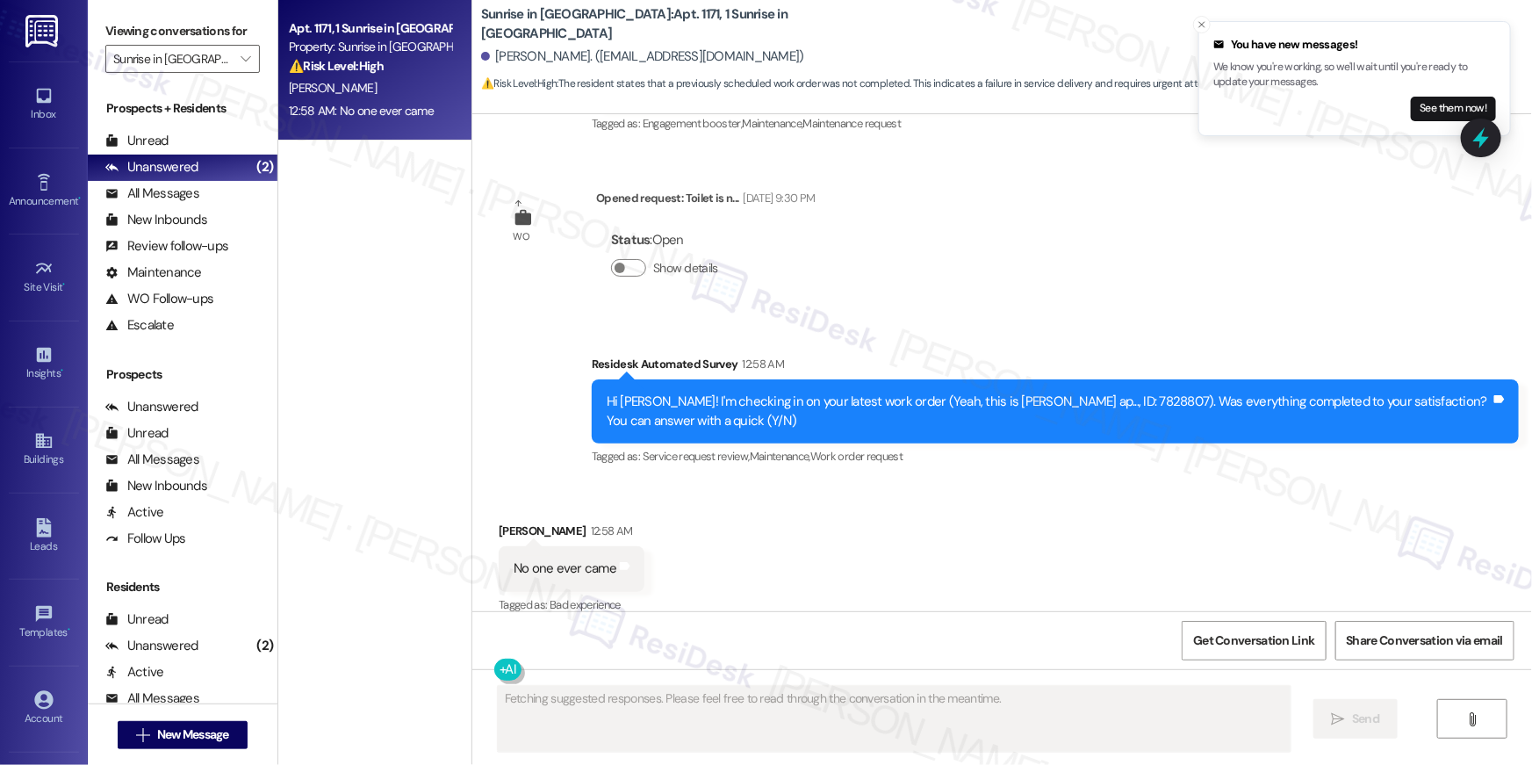
click at [1081, 393] on div "Hi Roman! I'm checking in on your latest work order (Yeah, this is Roman Reed a…" at bounding box center [1049, 412] width 884 height 38
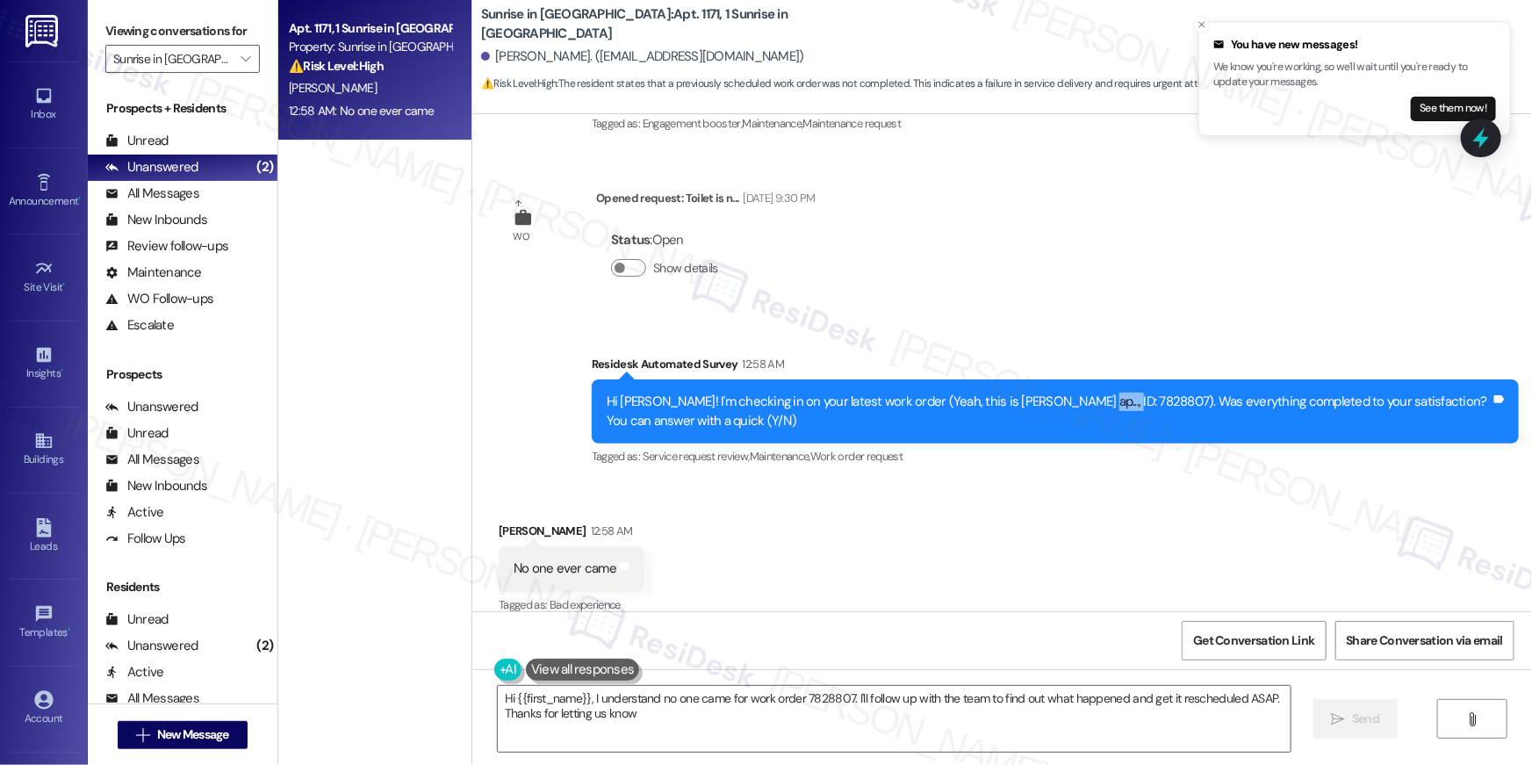
type textarea "Hi {{first_name}}, I understand no one came for work order 7828807. I'll follow…"
copy div "7828807"
click at [837, 573] on div "Received via SMS Roman Reed 12:58 AM No one ever came Tags and notes Tagged as:…" at bounding box center [1002, 556] width 1060 height 148
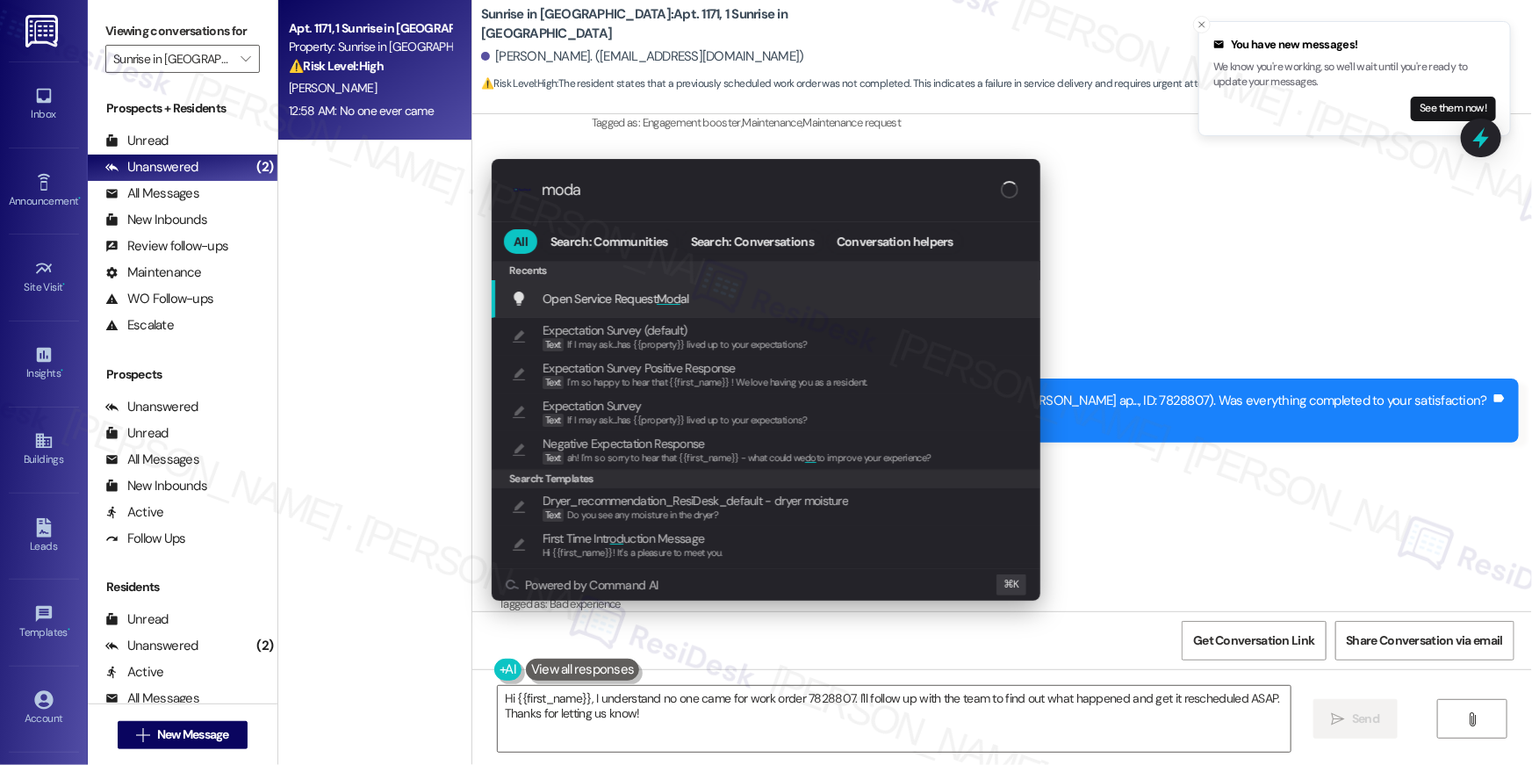
type input "modal"
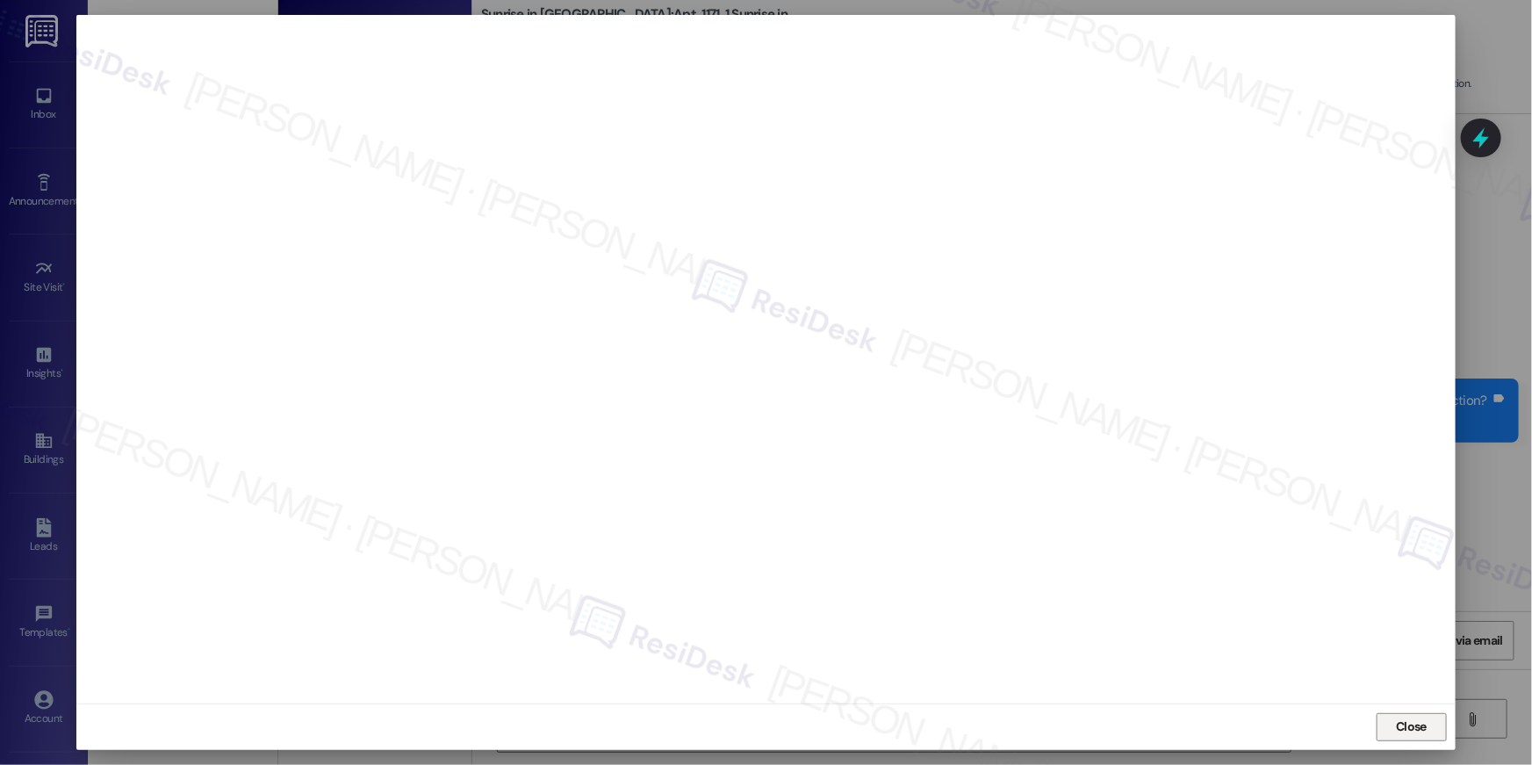
click at [1420, 733] on span "Close" at bounding box center [1411, 726] width 31 height 18
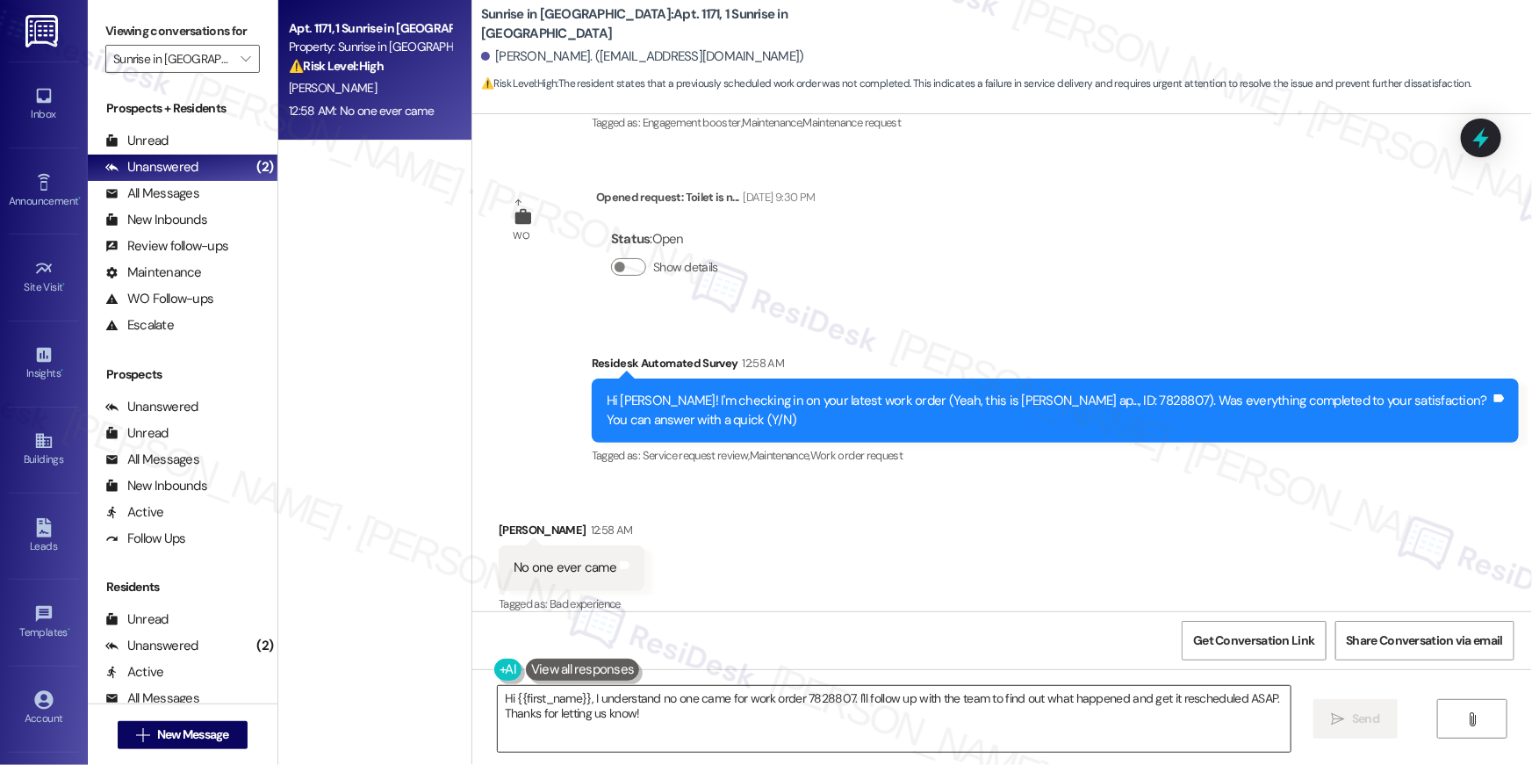
click at [787, 738] on textarea "Hi {{first_name}}, I understand no one came for work order 7828807. I'll follow…" at bounding box center [894, 719] width 793 height 66
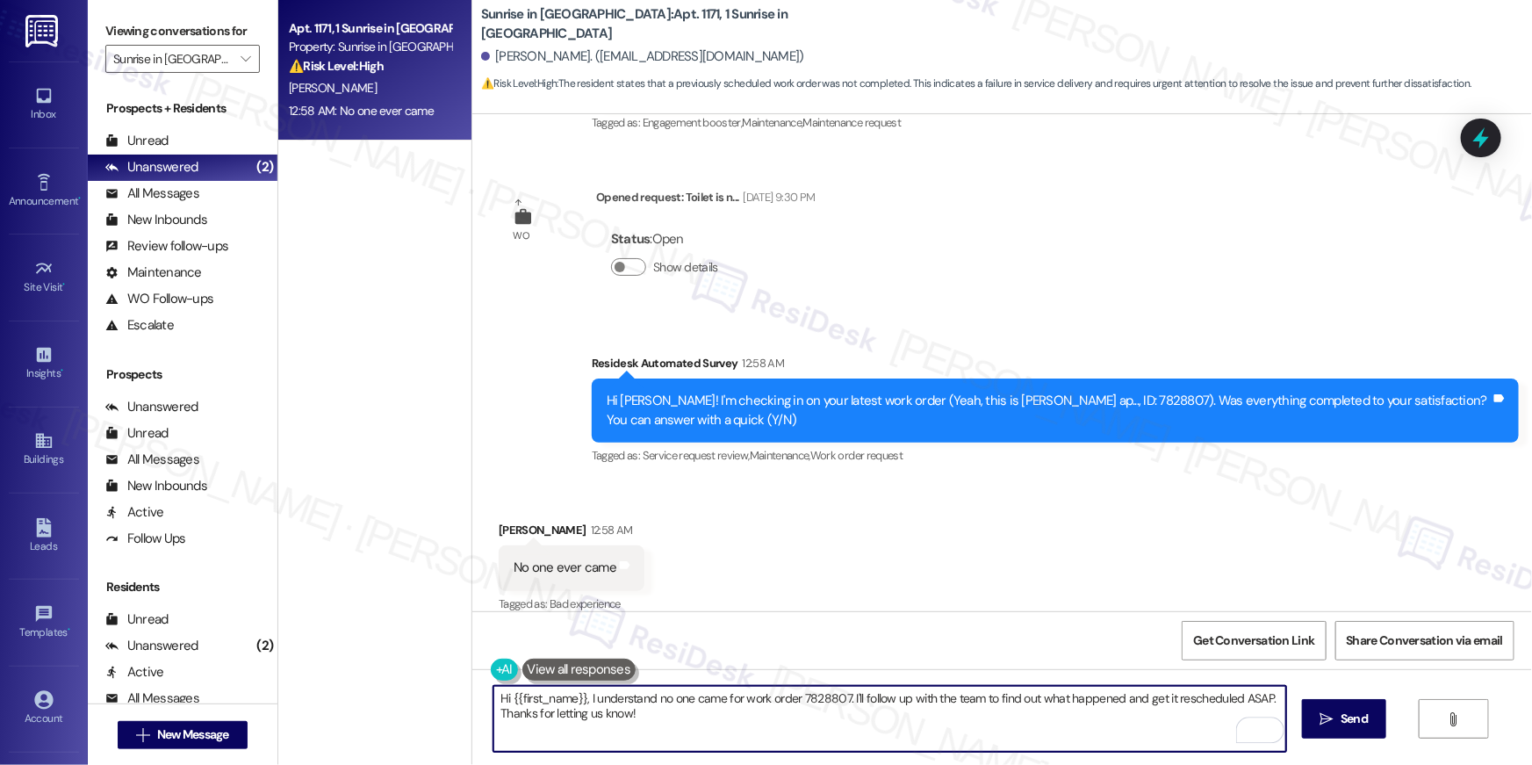
click at [765, 698] on textarea "Hi {{first_name}}, I understand no one came for work order 7828807. I'll follow…" at bounding box center [889, 719] width 793 height 66
click at [735, 697] on textarea "Hi {{first_name}}, I understand no one came for work order 7828807. I'll follow…" at bounding box center [889, 719] width 793 height 66
drag, startPoint x: 843, startPoint y: 700, endPoint x: 868, endPoint y: 751, distance: 56.9
click at [868, 751] on textarea "Hi {{first_name}}, I understand no one came for work order 7828807. I'll follow…" at bounding box center [889, 719] width 793 height 66
click at [1119, 727] on textarea "Hi {{first_name}}, I understand no one came for work order 7828807. I'll follow…" at bounding box center [889, 719] width 793 height 66
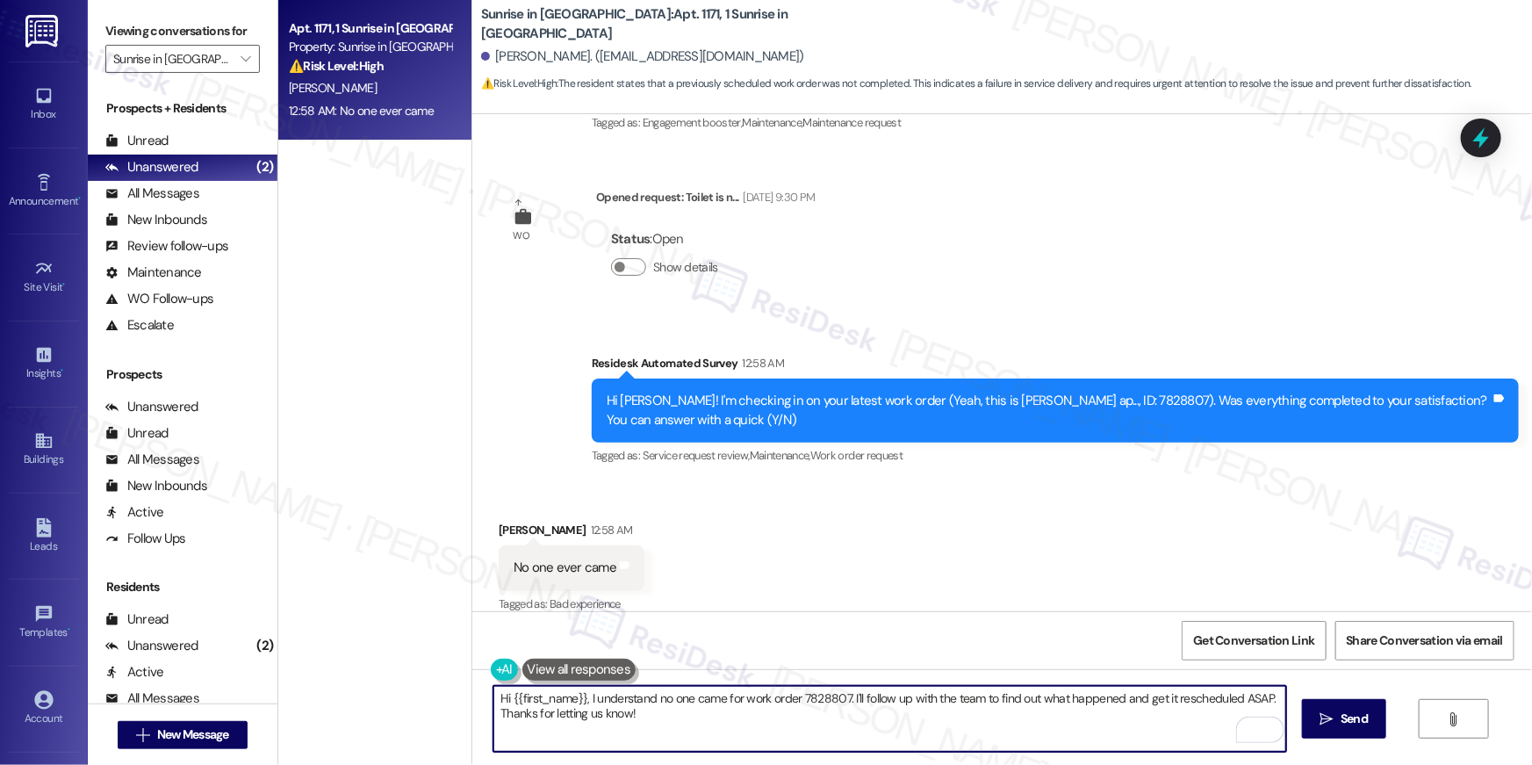
click at [868, 703] on textarea "Hi {{first_name}}, I understand no one came for work order 7828807. I'll follow…" at bounding box center [889, 719] width 793 height 66
click at [976, 698] on textarea "Hi {{first_name}}, I understand no one came for work order 7828807. I'll follow…" at bounding box center [889, 719] width 793 height 66
drag, startPoint x: 1110, startPoint y: 698, endPoint x: 1122, endPoint y: 753, distance: 55.8
click at [1122, 753] on div "Hi {{first_name}}, I understand no one came for work order 7828807. I'll follow…" at bounding box center [1002, 735] width 1060 height 132
click at [842, 700] on textarea "Hi {{first_name}}, I understand no one came for work order 7828807. I'll follow…" at bounding box center [889, 719] width 793 height 66
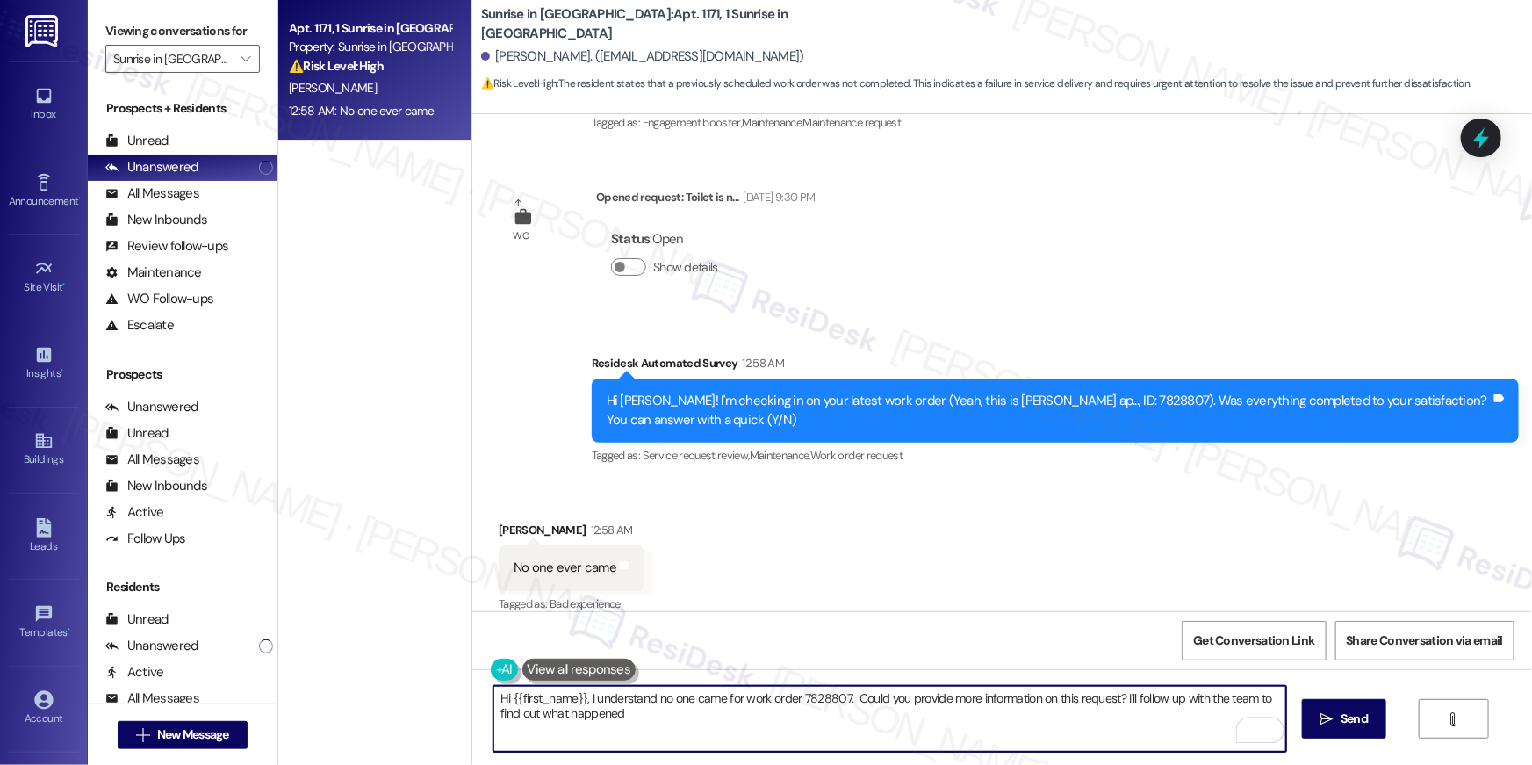
click at [696, 712] on textarea "Hi {{first_name}}, I understand no one came for work order 7828807. Could you p…" at bounding box center [889, 719] width 793 height 66
type textarea "Hi {{first_name}}, I understand no one came for work order 7828807. Could you p…"
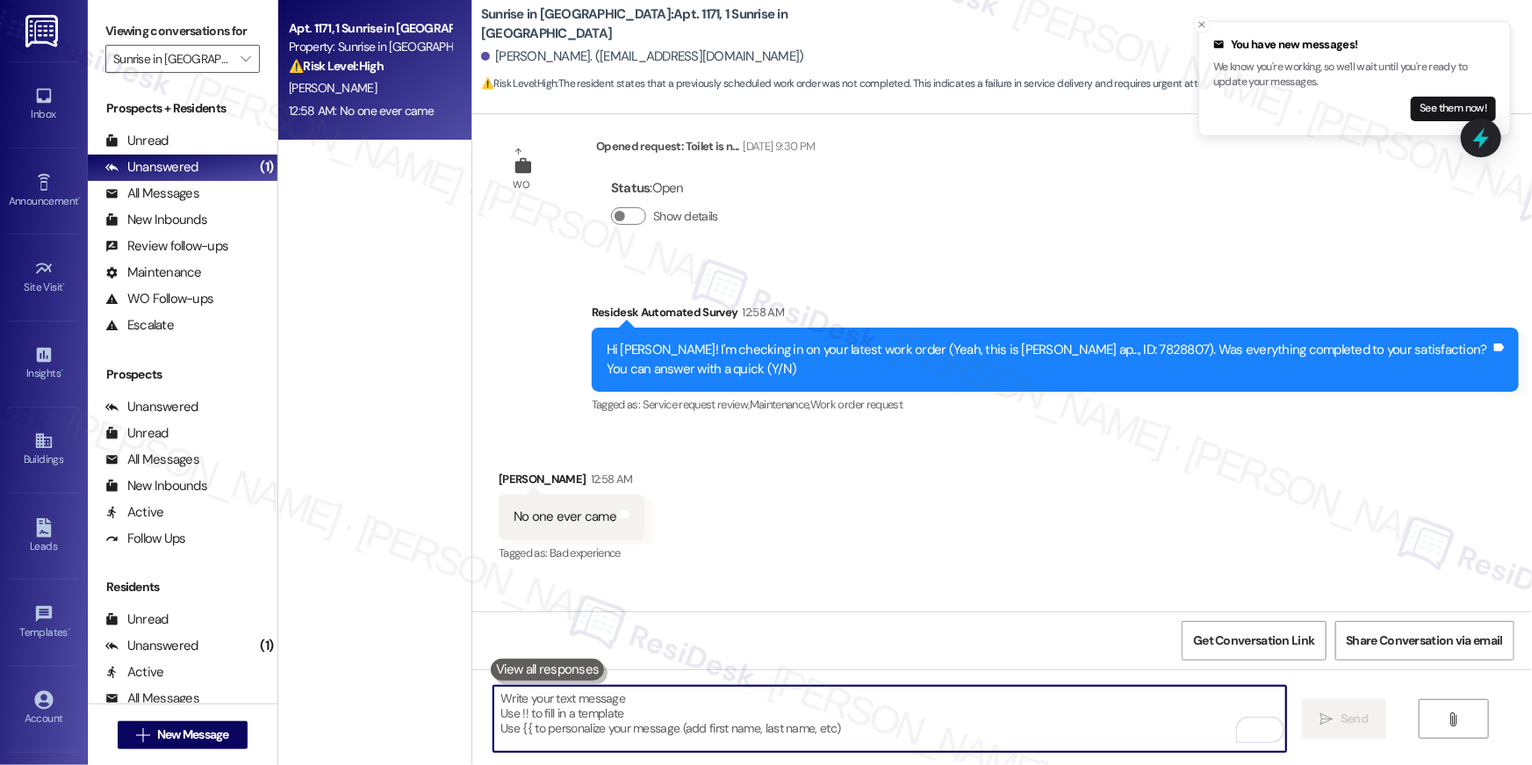
scroll to position [1057, 0]
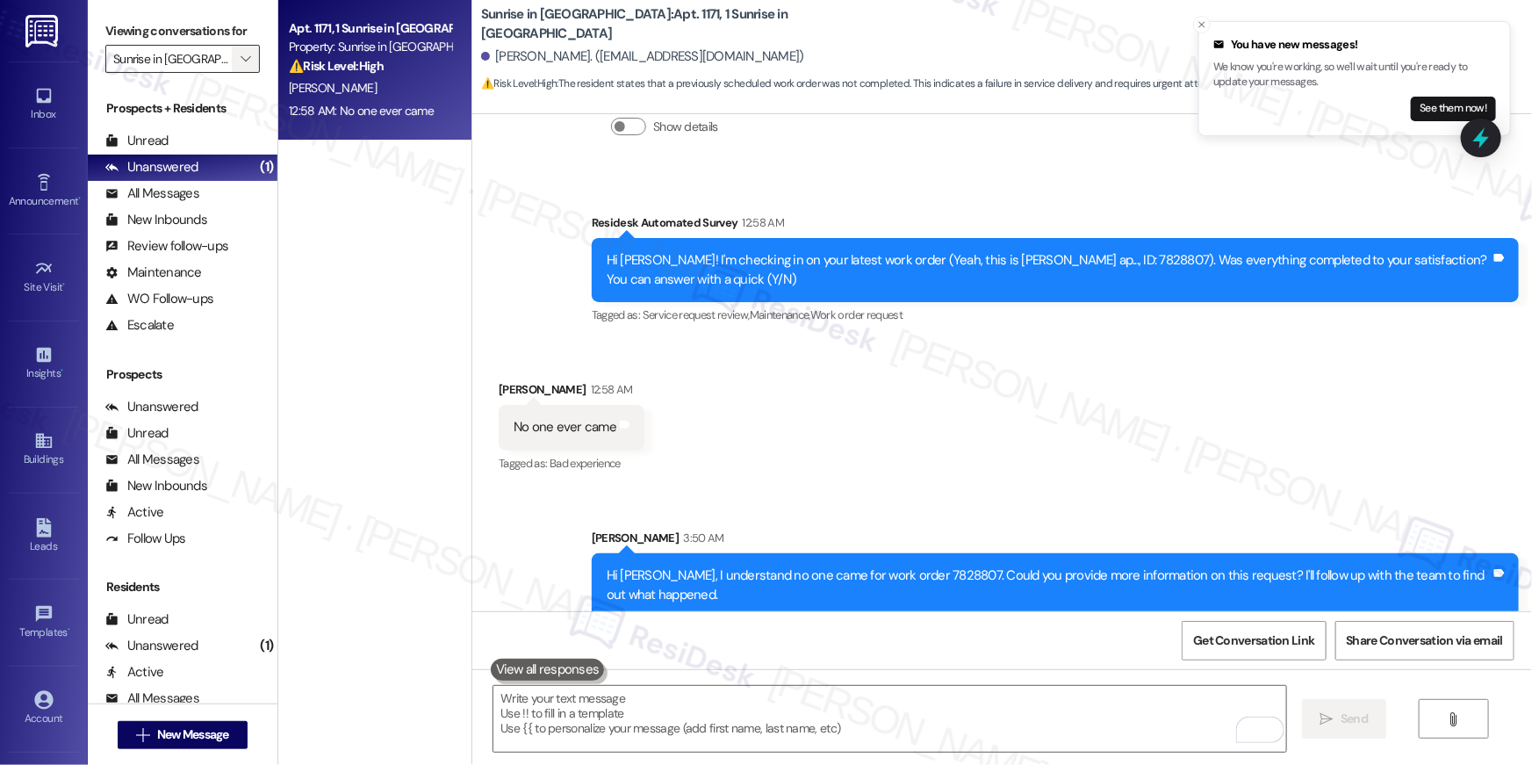
click at [241, 59] on icon "" at bounding box center [246, 59] width 10 height 14
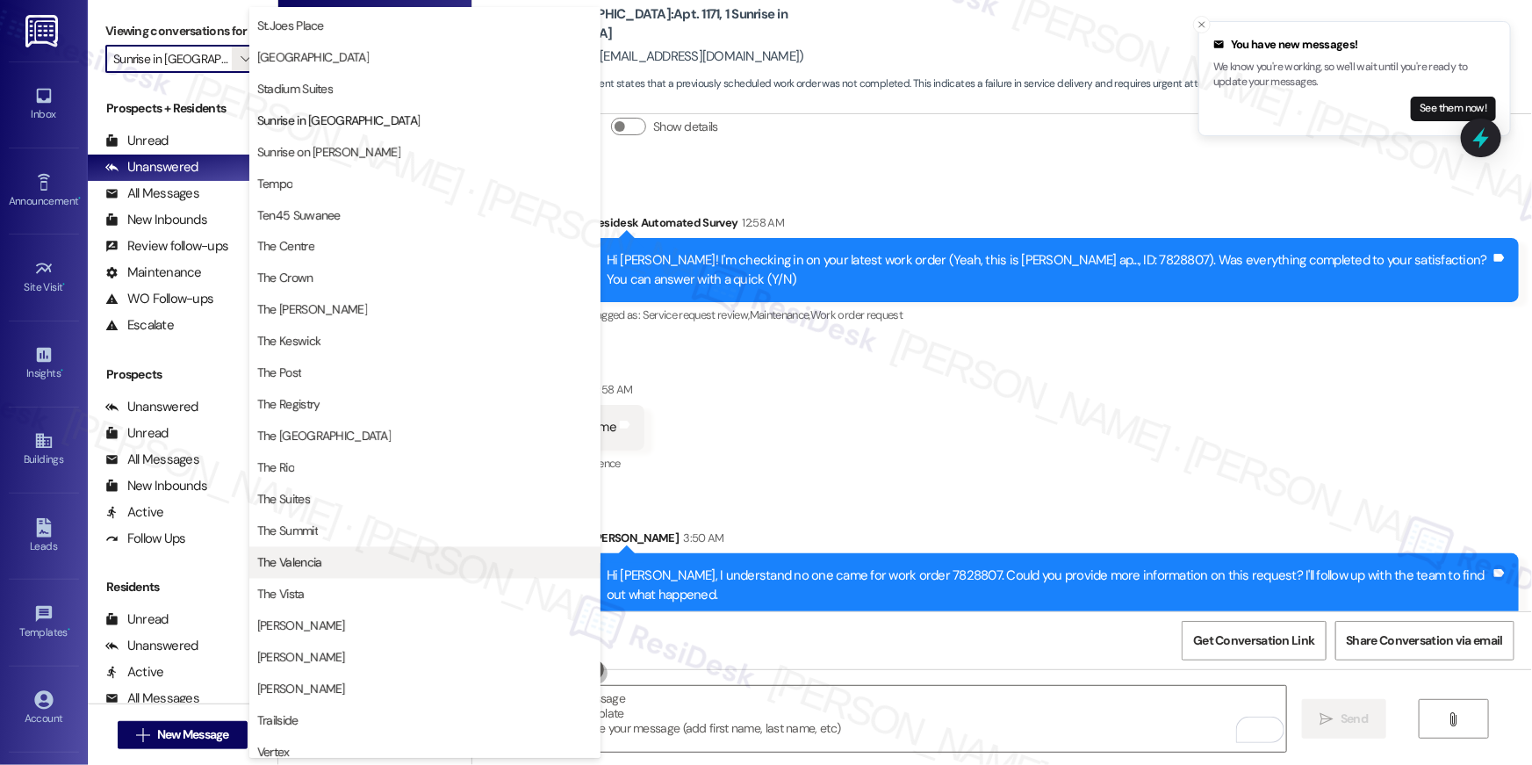
scroll to position [1338, 0]
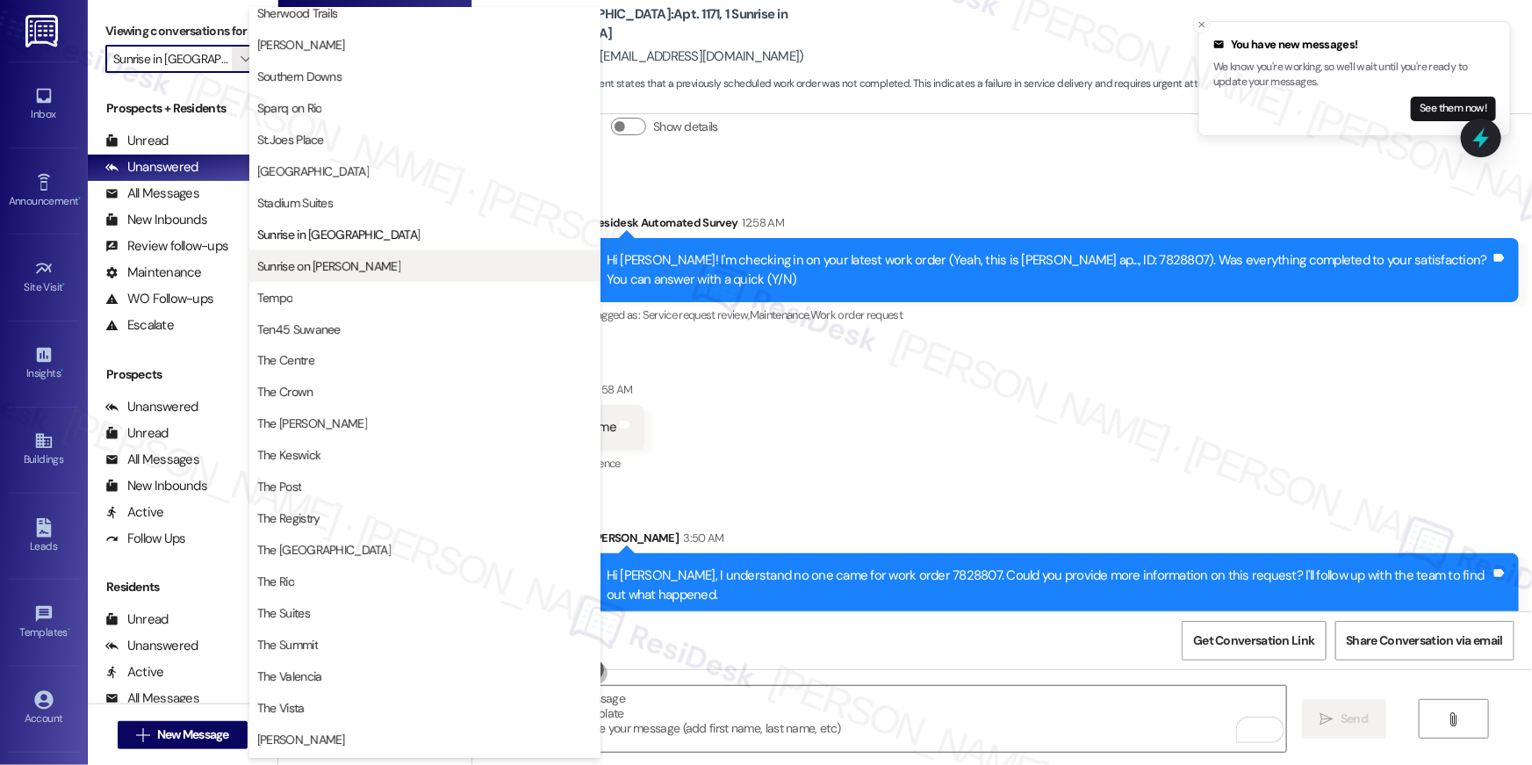
click at [448, 257] on span "Sunrise on [PERSON_NAME]" at bounding box center [424, 266] width 335 height 18
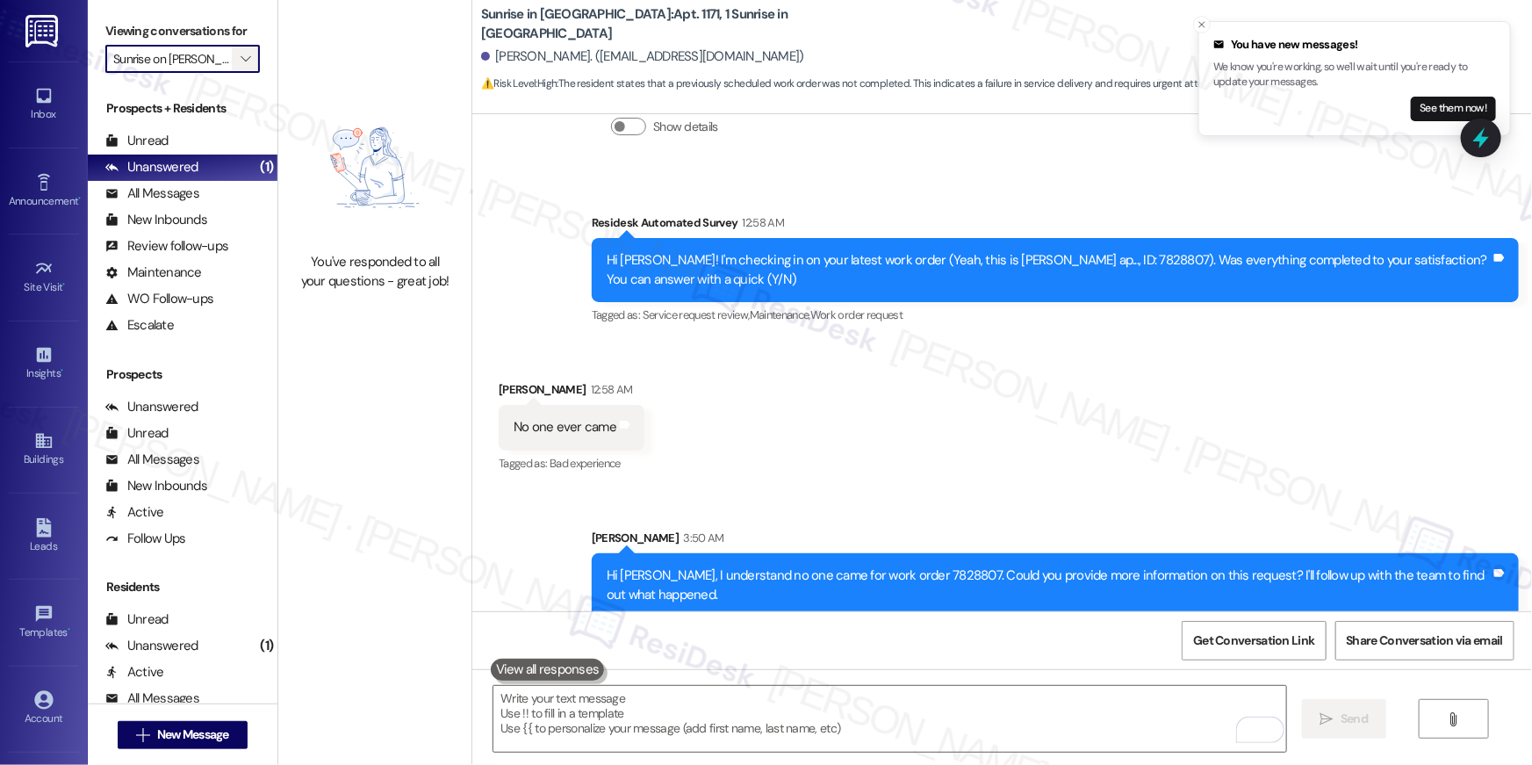
click at [241, 54] on icon "" at bounding box center [246, 59] width 10 height 14
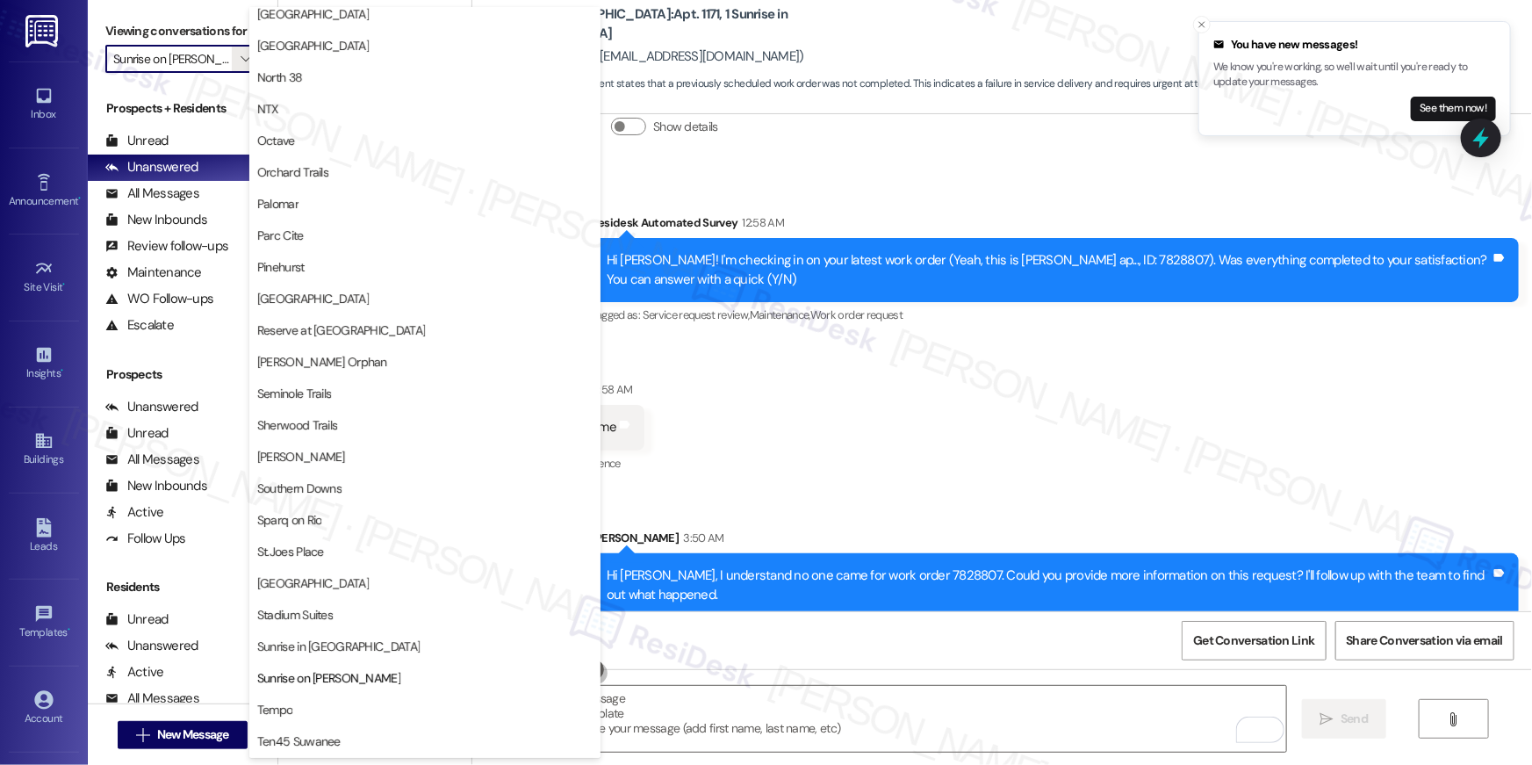
scroll to position [581, 0]
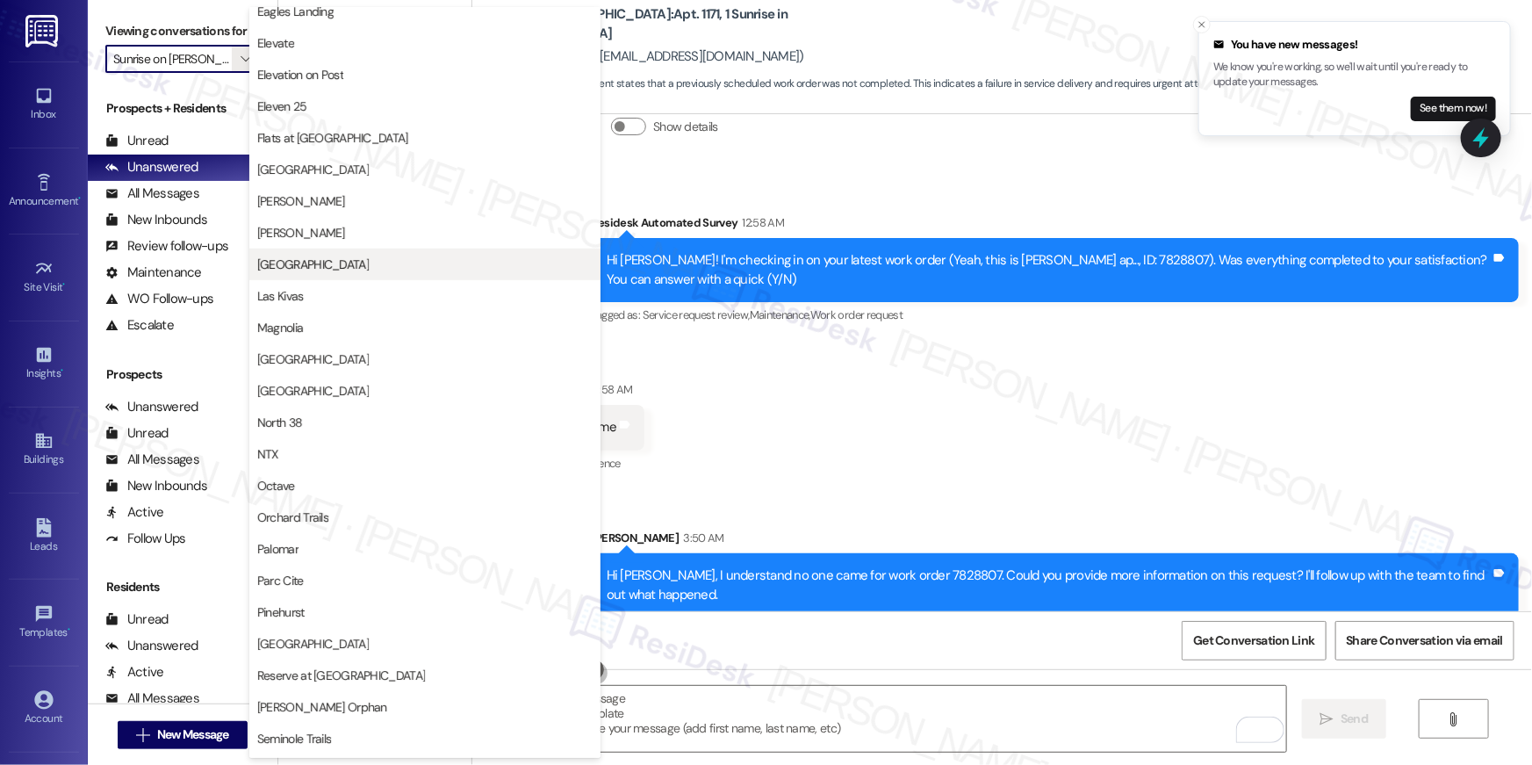
click at [304, 264] on span "[GEOGRAPHIC_DATA]" at bounding box center [313, 265] width 112 height 18
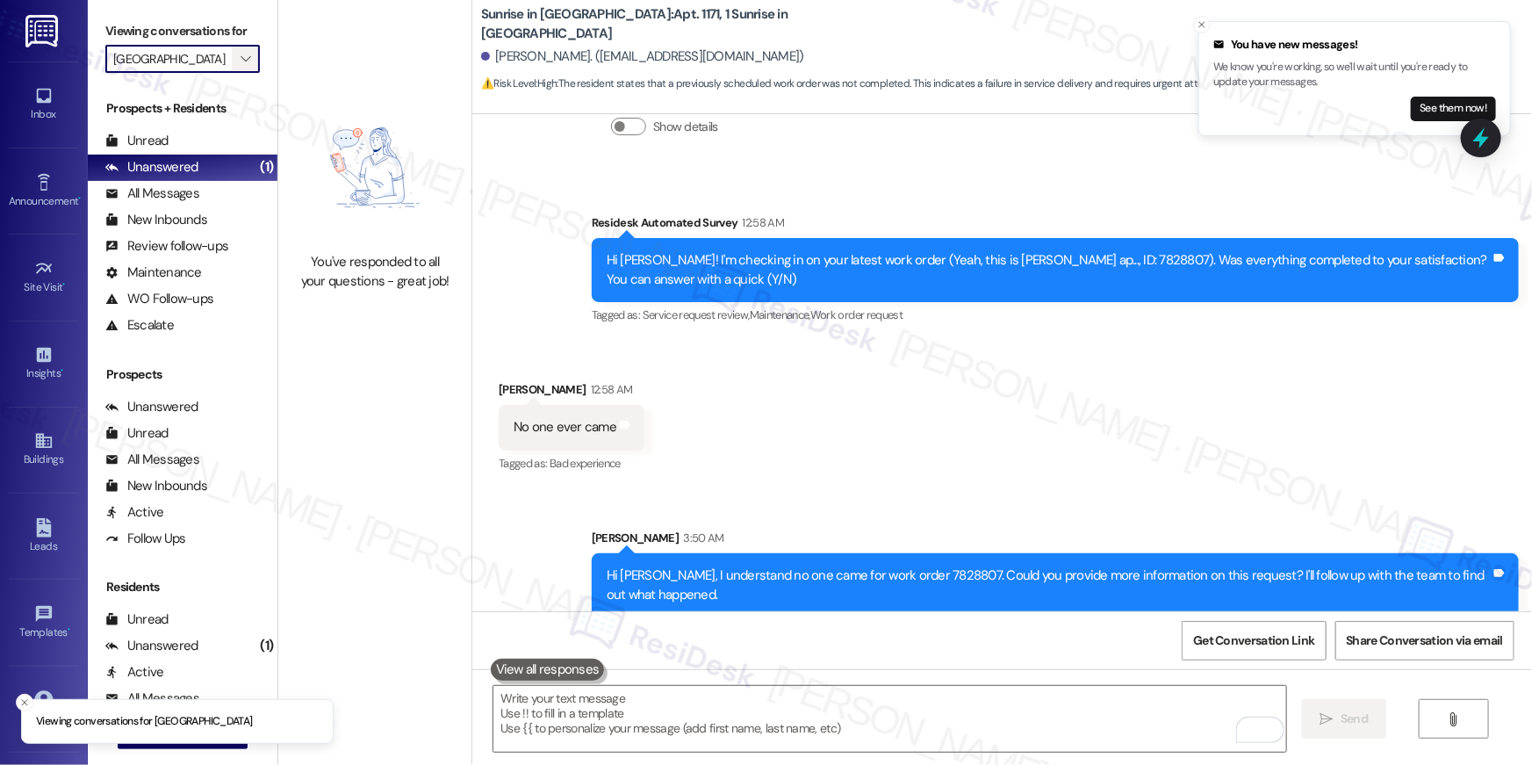
click at [237, 68] on span "" at bounding box center [245, 59] width 17 height 28
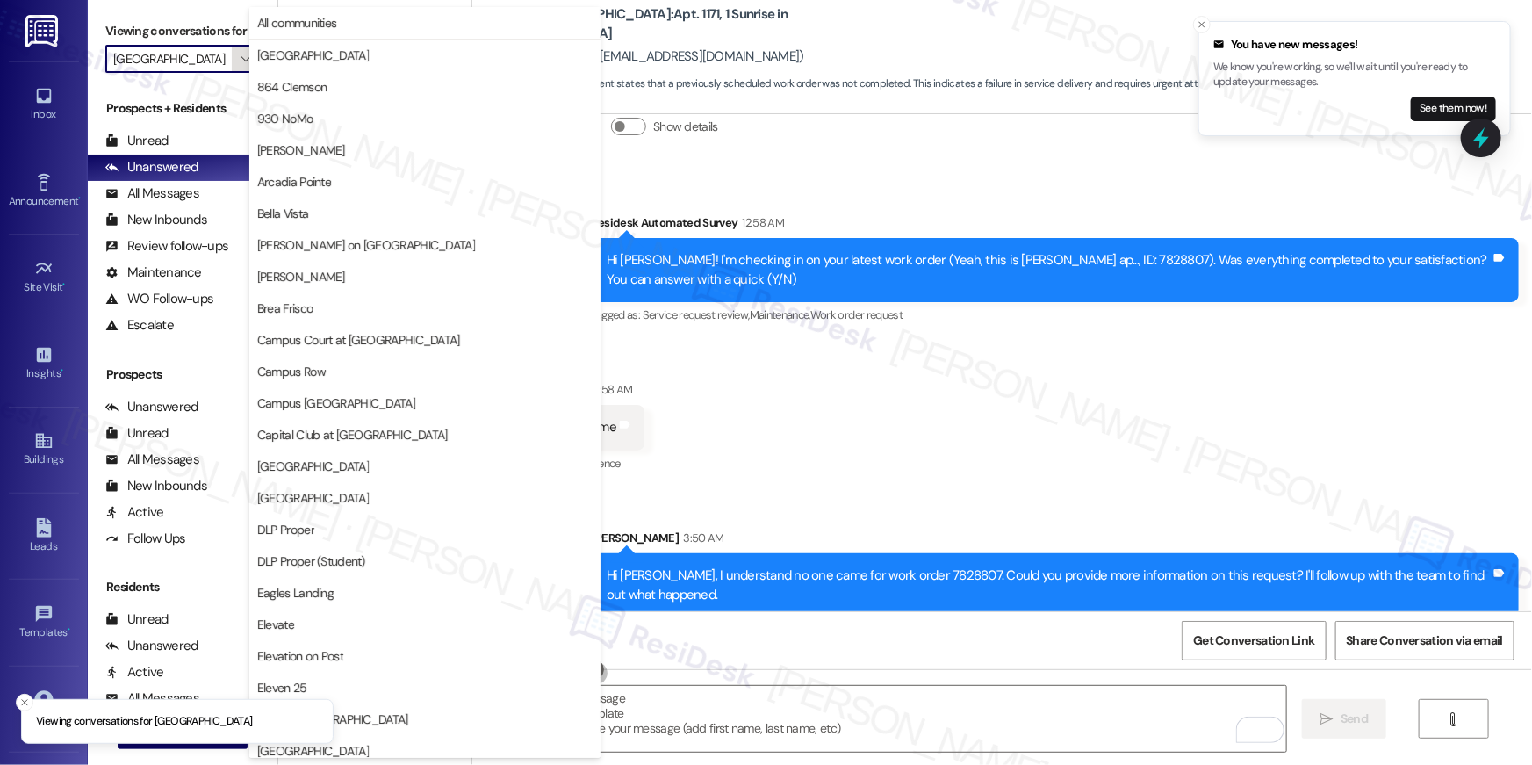
scroll to position [601, 0]
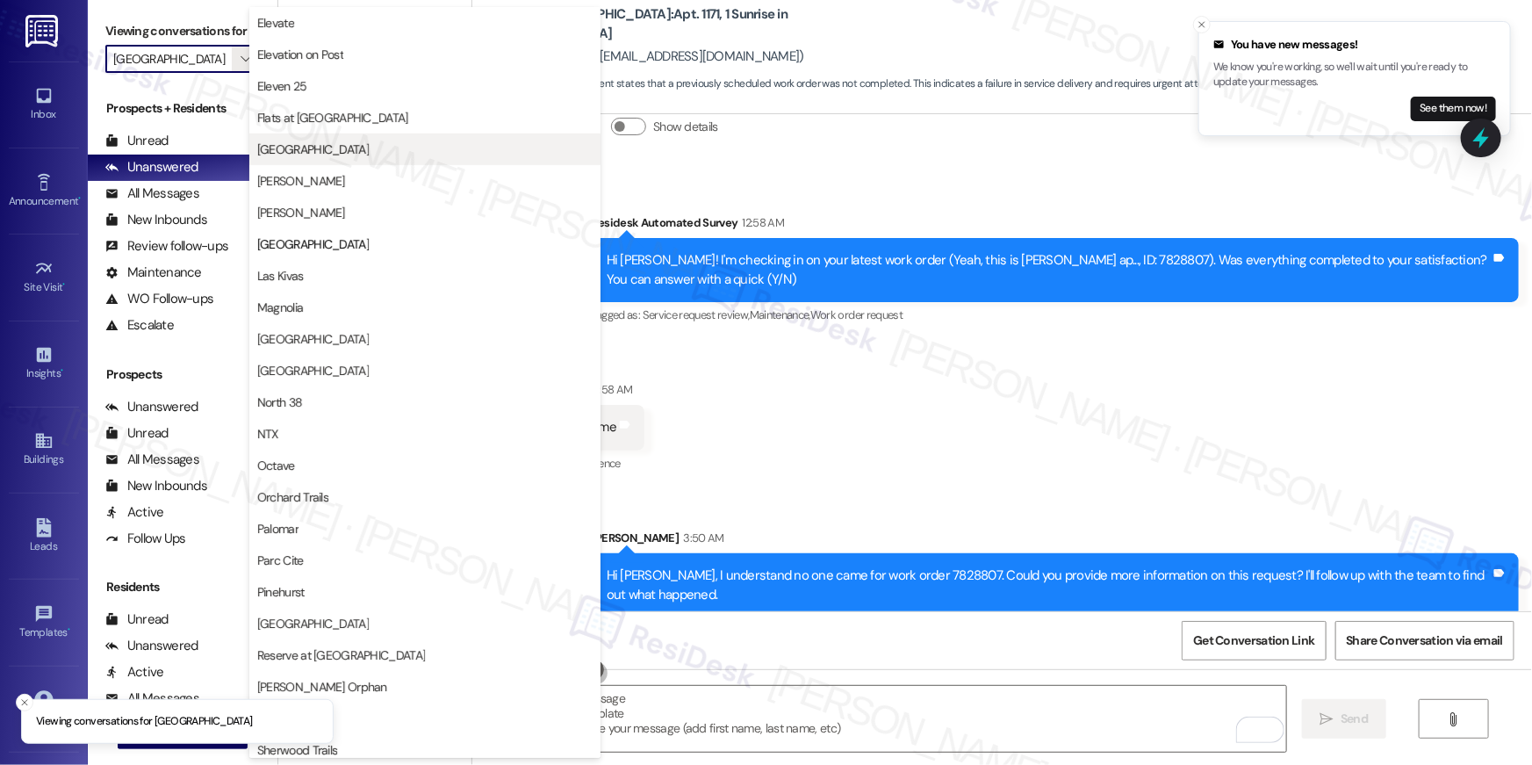
click at [310, 135] on button "[GEOGRAPHIC_DATA]" at bounding box center [424, 149] width 351 height 32
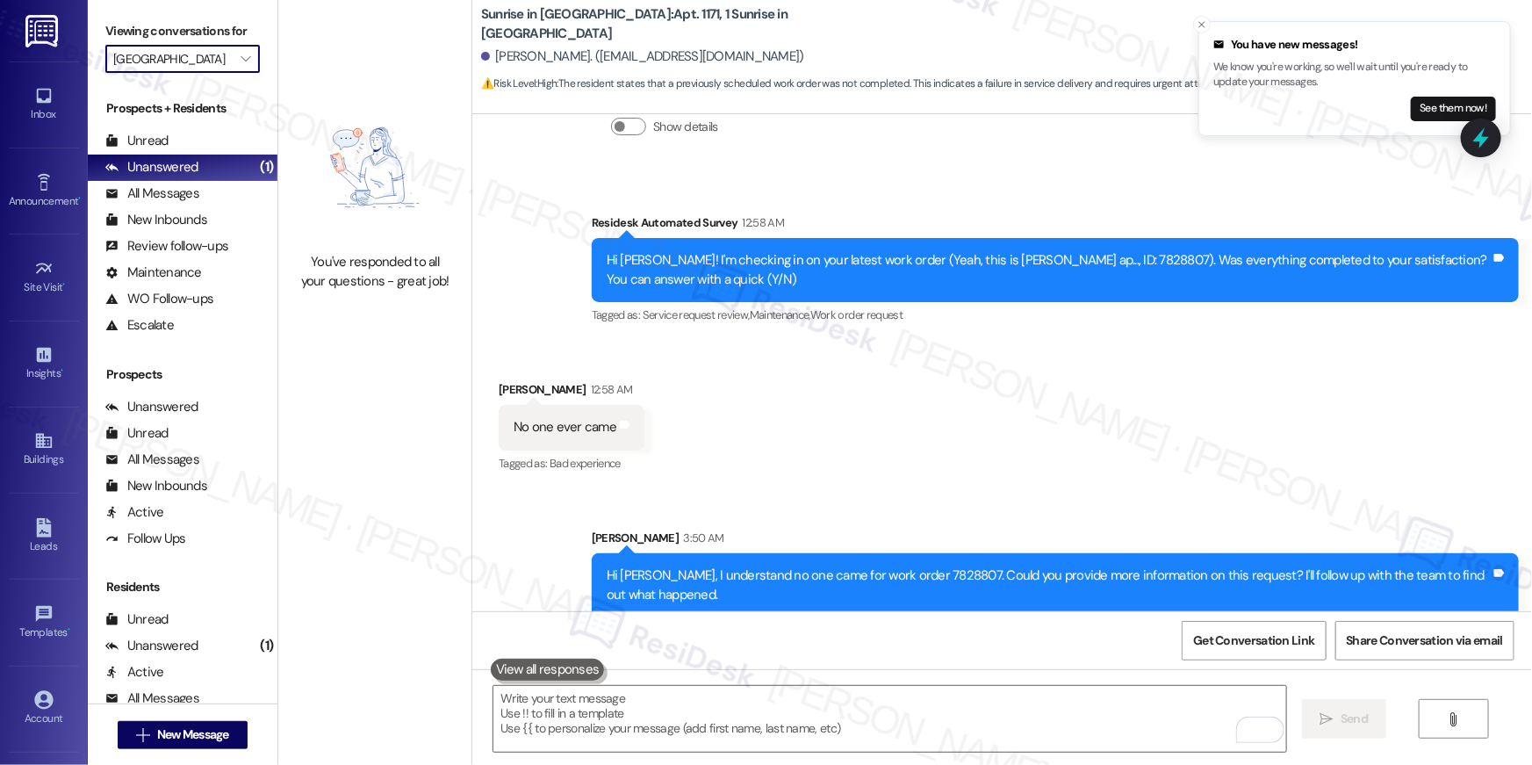
type input "[GEOGRAPHIC_DATA]"
click at [241, 56] on icon "" at bounding box center [246, 59] width 10 height 14
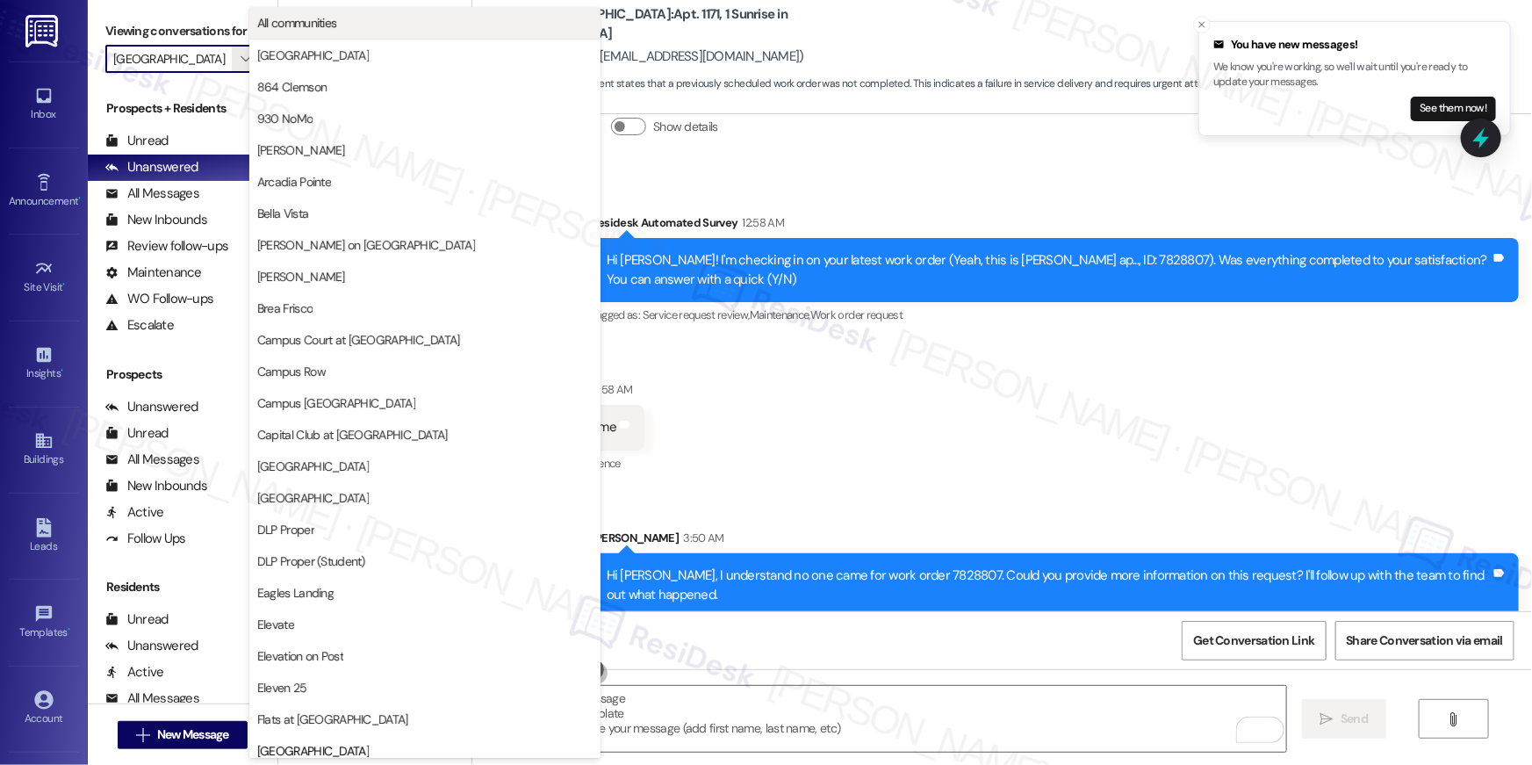
click at [333, 18] on span "All communities" at bounding box center [297, 23] width 80 height 18
